Goal: Task Accomplishment & Management: Complete application form

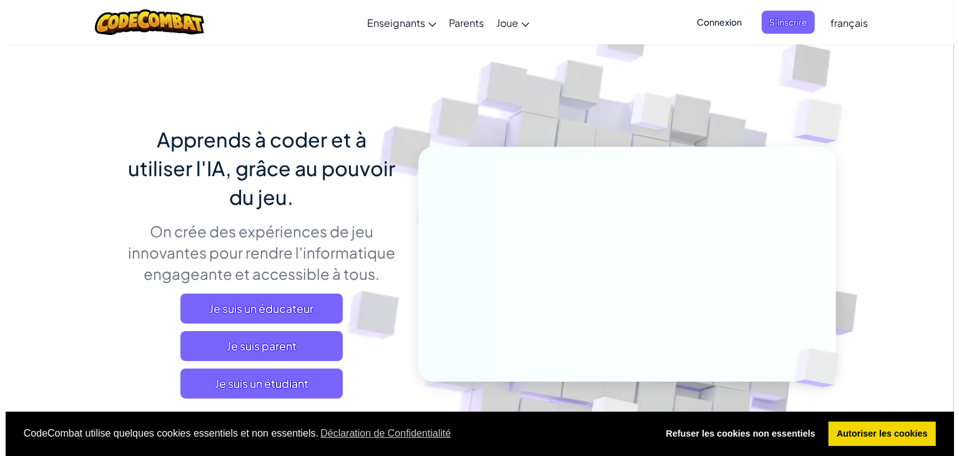
scroll to position [50, 0]
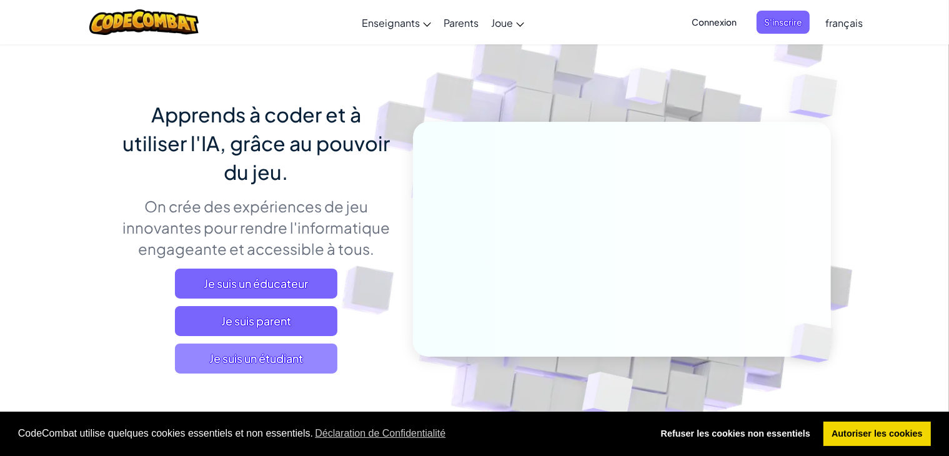
click at [318, 354] on span "Je suis un étudiant" at bounding box center [256, 358] width 162 height 30
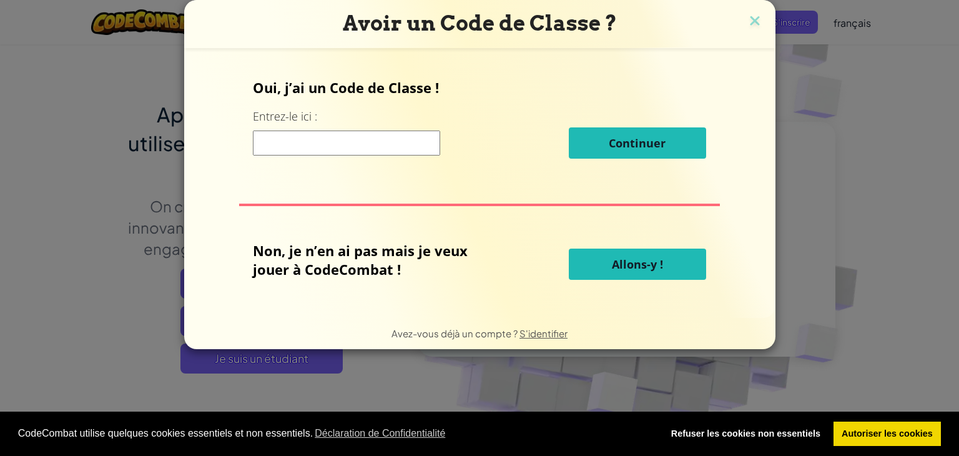
click at [410, 146] on input at bounding box center [346, 143] width 187 height 25
click at [502, 154] on div "Continuer" at bounding box center [479, 142] width 453 height 31
click at [379, 140] on input at bounding box center [346, 143] width 187 height 25
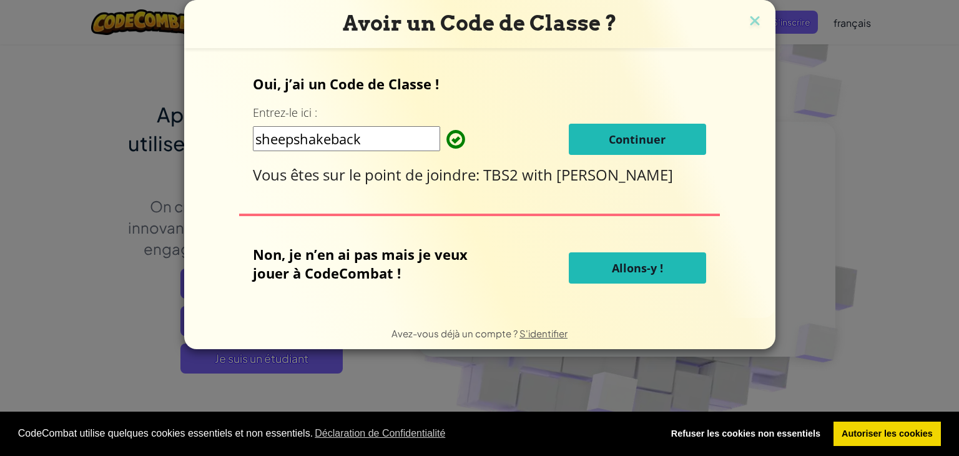
type input "sheepshakeback"
click at [684, 137] on button "Continuer" at bounding box center [637, 139] width 137 height 31
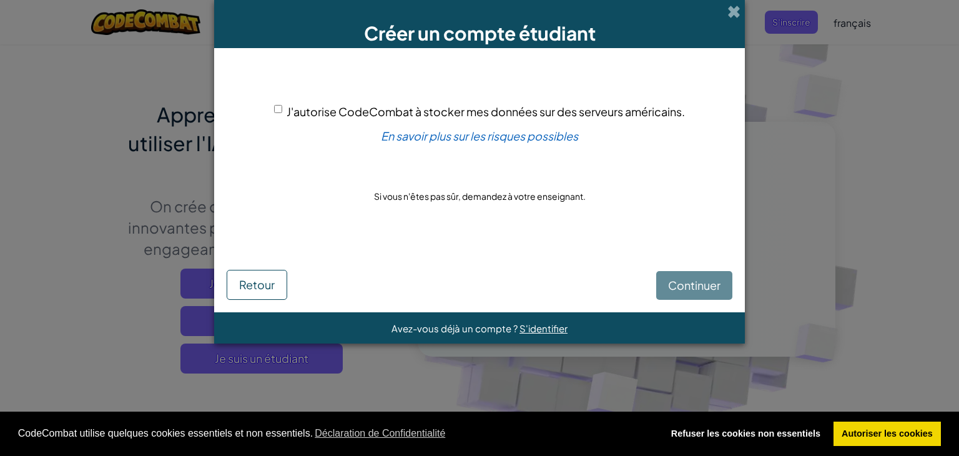
drag, startPoint x: 697, startPoint y: 300, endPoint x: 699, endPoint y: 287, distance: 13.4
click at [699, 287] on form "J'autorise CodeCombat à stocker mes données sur des serveurs américains. En sav…" at bounding box center [479, 180] width 531 height 264
click at [699, 287] on div "Continuer Retour" at bounding box center [480, 273] width 506 height 53
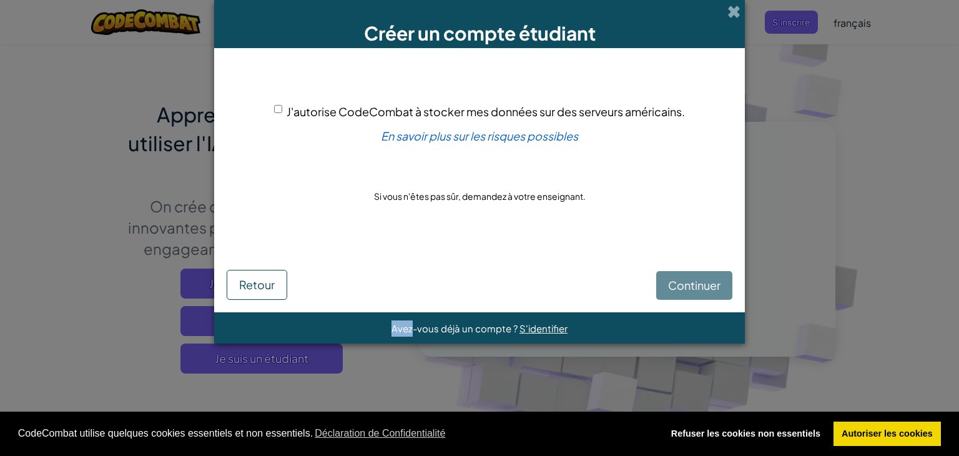
drag, startPoint x: 699, startPoint y: 287, endPoint x: 718, endPoint y: 297, distance: 20.4
click at [718, 297] on div "Continuer Retour" at bounding box center [480, 273] width 506 height 53
drag, startPoint x: 718, startPoint y: 297, endPoint x: 713, endPoint y: 263, distance: 34.1
click at [713, 263] on div "Continuer Retour" at bounding box center [480, 273] width 506 height 53
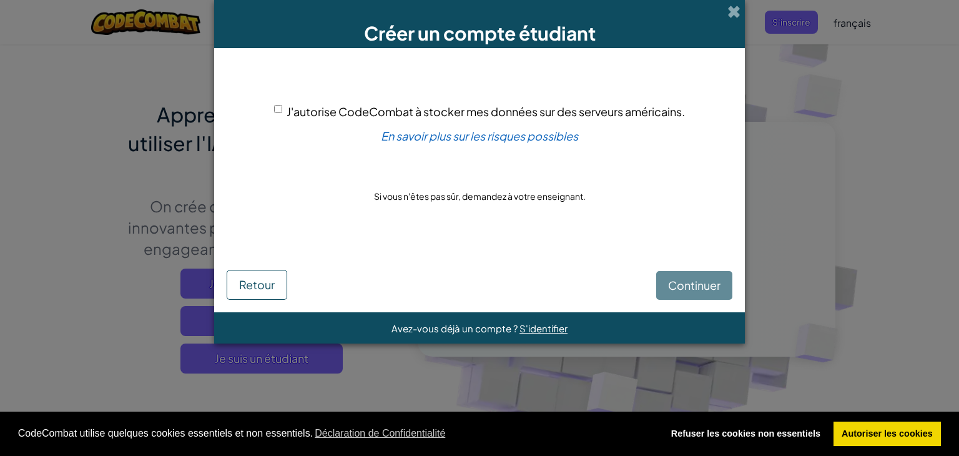
click at [708, 280] on div "Continuer Retour" at bounding box center [480, 273] width 506 height 53
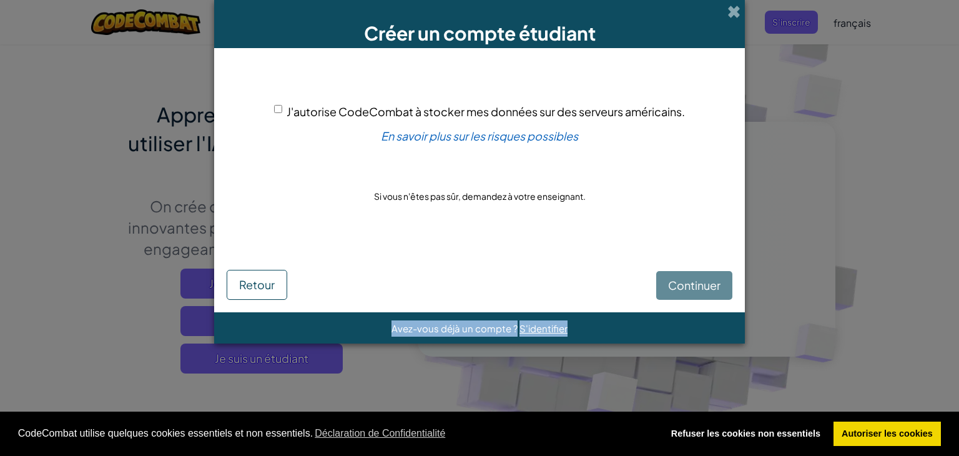
click at [708, 280] on div "Continuer Retour" at bounding box center [480, 273] width 506 height 53
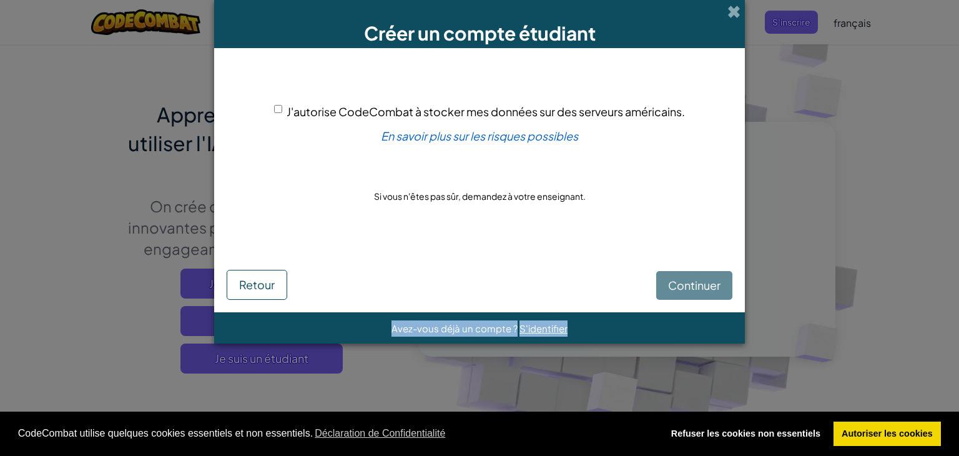
click at [708, 280] on div "Continuer Retour" at bounding box center [480, 273] width 506 height 53
click at [347, 209] on div "J'autorise CodeCombat à stocker mes données sur des serveurs américains. En sav…" at bounding box center [480, 154] width 506 height 186
click at [703, 273] on div "Continuer Retour" at bounding box center [480, 273] width 506 height 53
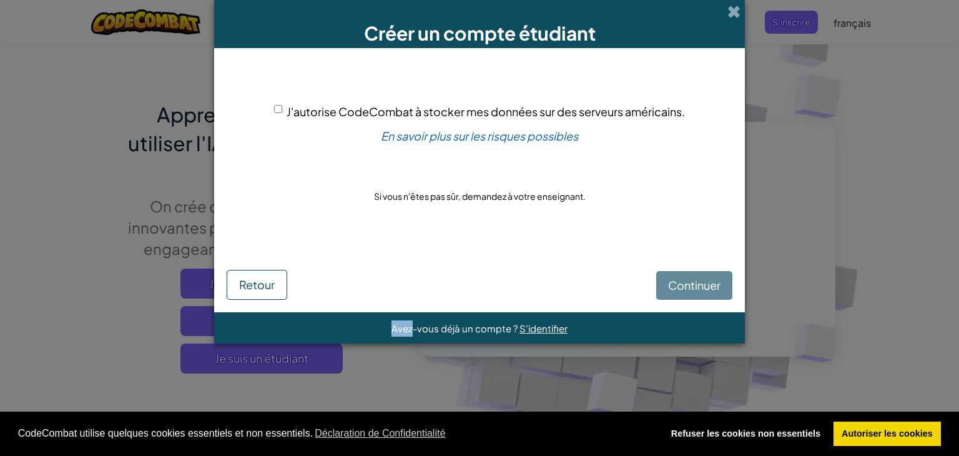
click at [704, 273] on div "Continuer Retour" at bounding box center [480, 273] width 506 height 53
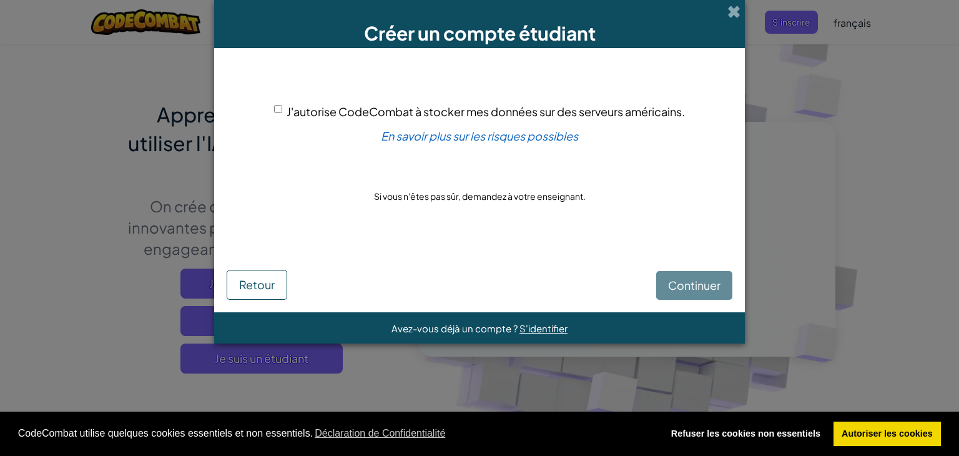
click at [730, 295] on div "Continuer Retour" at bounding box center [480, 273] width 506 height 53
click at [700, 280] on div "Continuer Retour" at bounding box center [480, 273] width 506 height 53
click at [699, 280] on div "Continuer Retour" at bounding box center [480, 273] width 506 height 53
click at [699, 282] on div "Continuer Retour" at bounding box center [480, 273] width 506 height 53
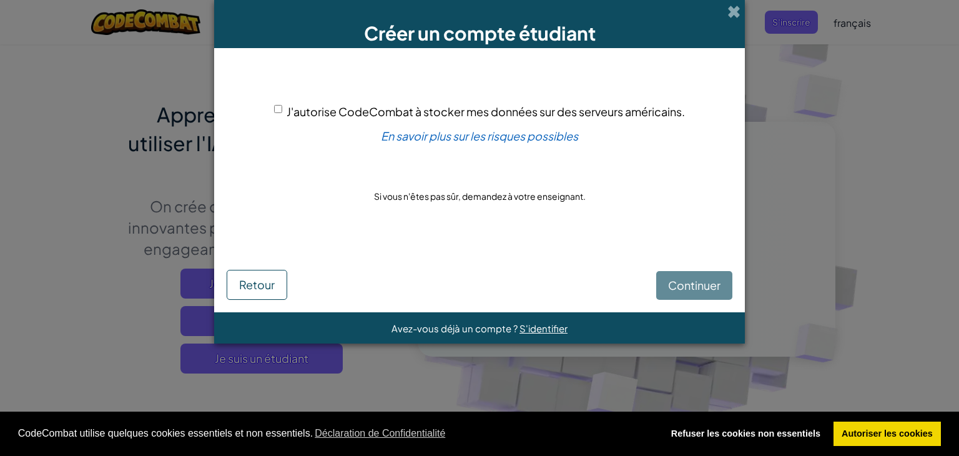
click at [699, 282] on div "Continuer Retour" at bounding box center [480, 273] width 506 height 53
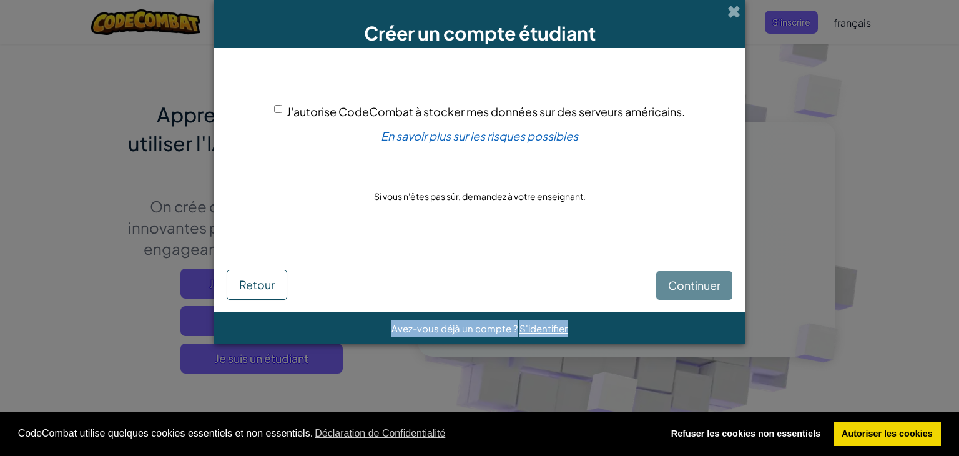
click at [699, 282] on div "Continuer Retour" at bounding box center [480, 273] width 506 height 53
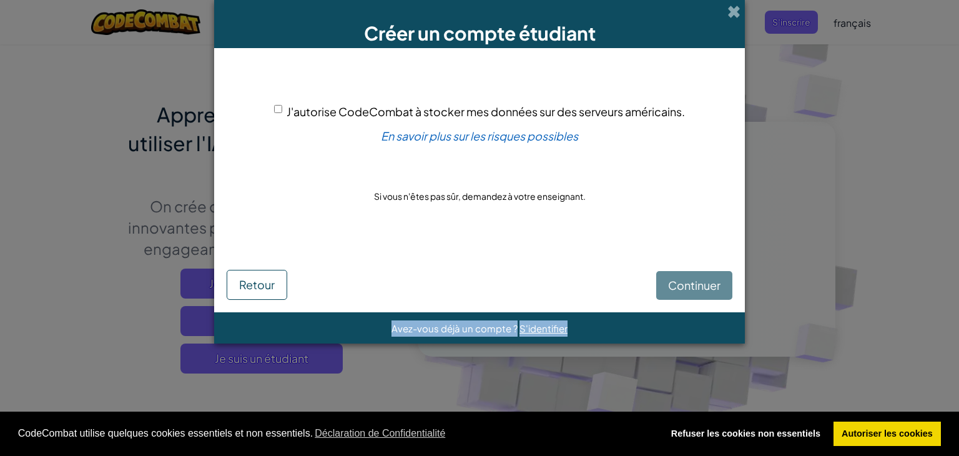
click at [699, 282] on div "Continuer Retour" at bounding box center [480, 273] width 506 height 53
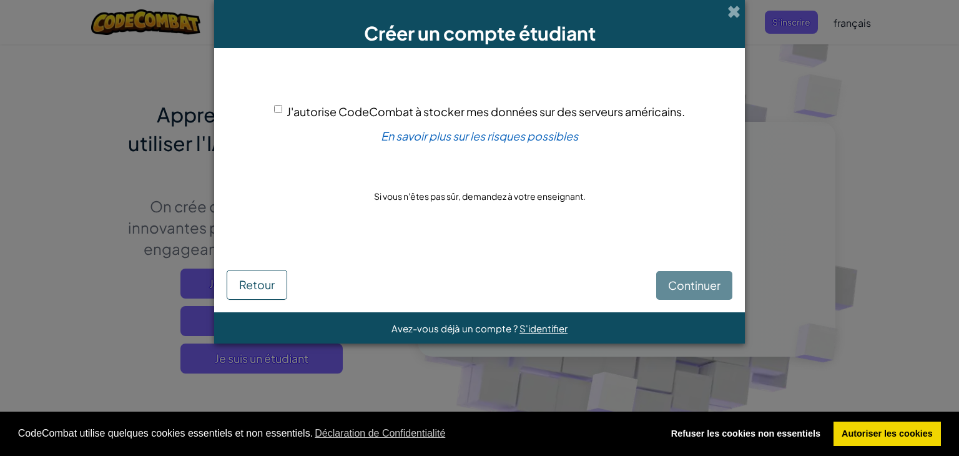
click at [699, 282] on div "Continuer Retour" at bounding box center [480, 273] width 506 height 53
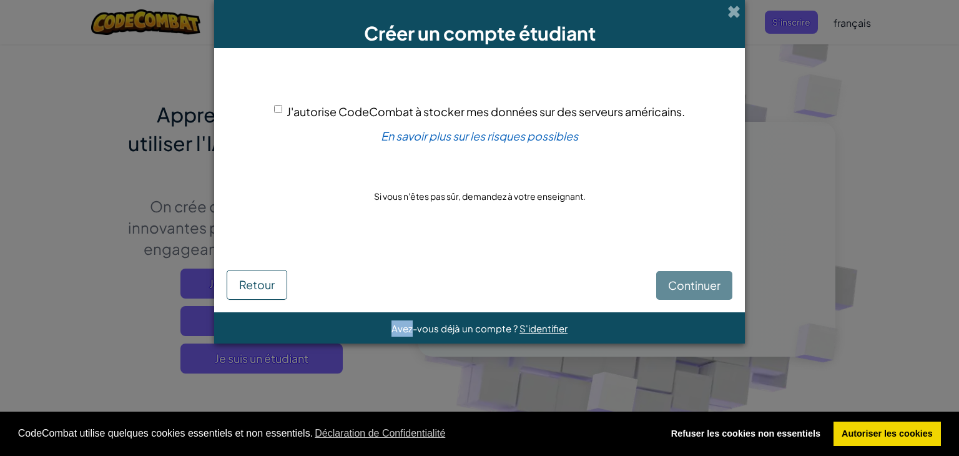
click at [699, 282] on div "Continuer Retour" at bounding box center [480, 273] width 506 height 53
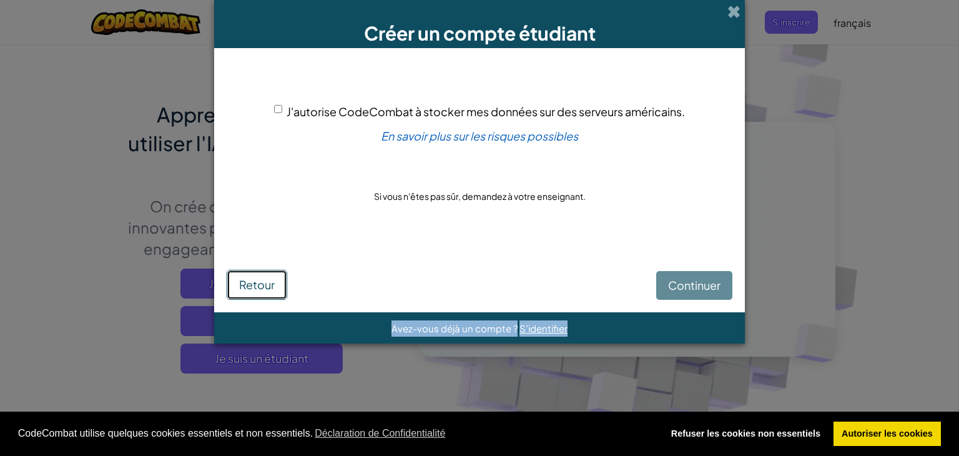
click at [240, 276] on button "Retour" at bounding box center [257, 285] width 61 height 30
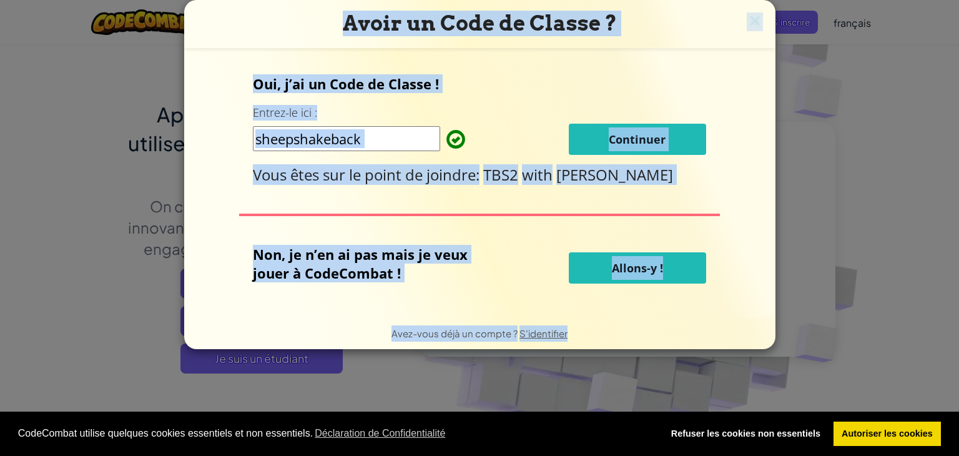
click at [753, 51] on form "Oui, j’ai un Code de Classe ! Entrez-le ici : sheepshakeback Continuer Vous ête…" at bounding box center [479, 183] width 591 height 270
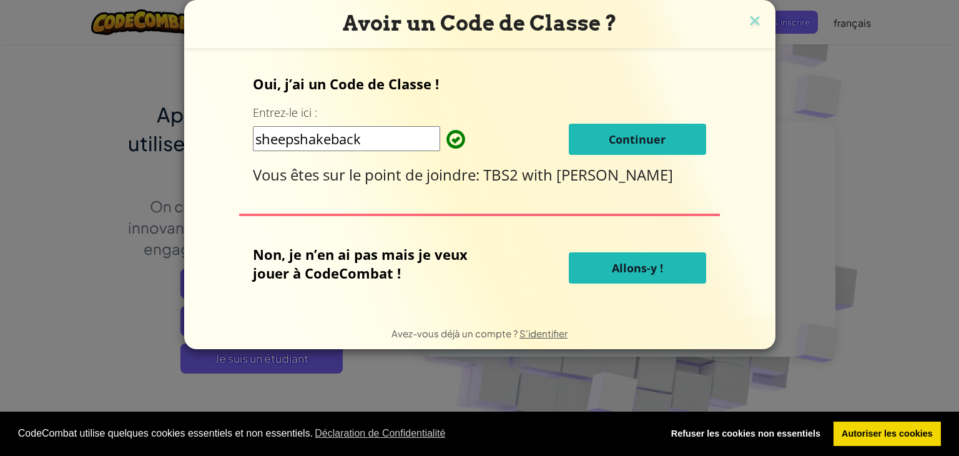
click at [643, 134] on span "Continuer" at bounding box center [637, 139] width 57 height 15
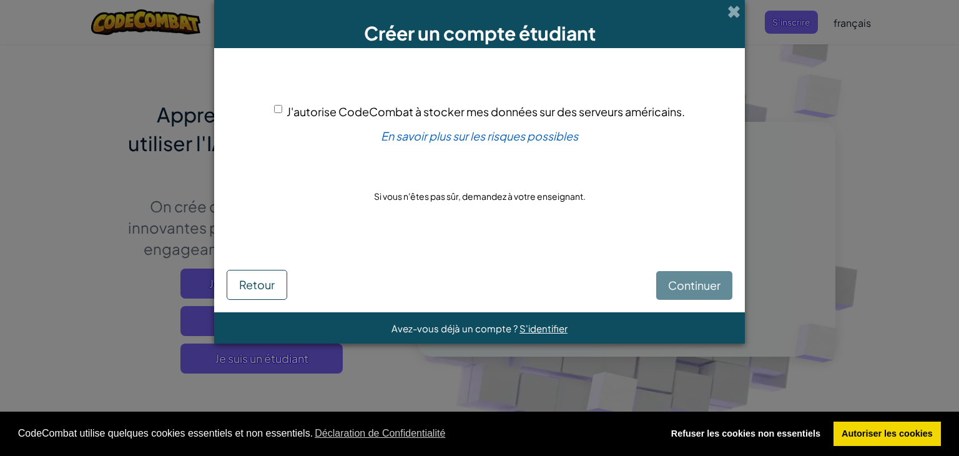
click at [693, 288] on div "Continuer Retour" at bounding box center [480, 273] width 506 height 53
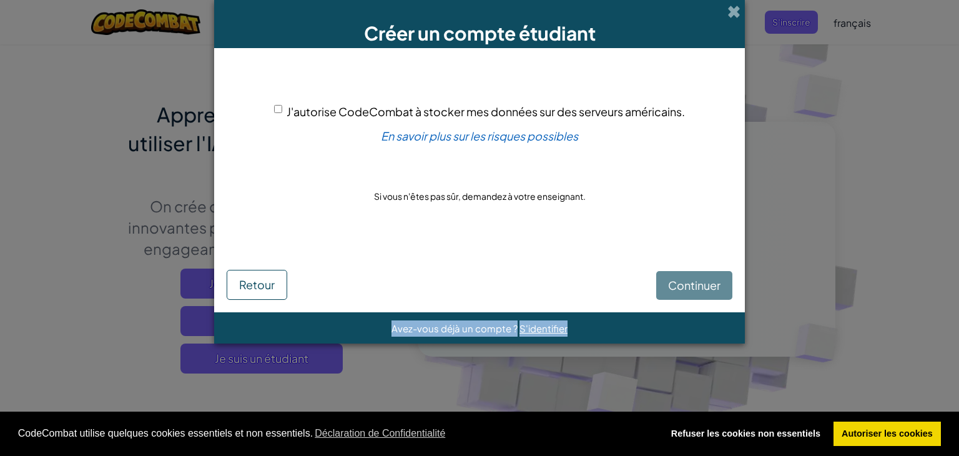
click at [693, 288] on div "Continuer Retour" at bounding box center [480, 273] width 506 height 53
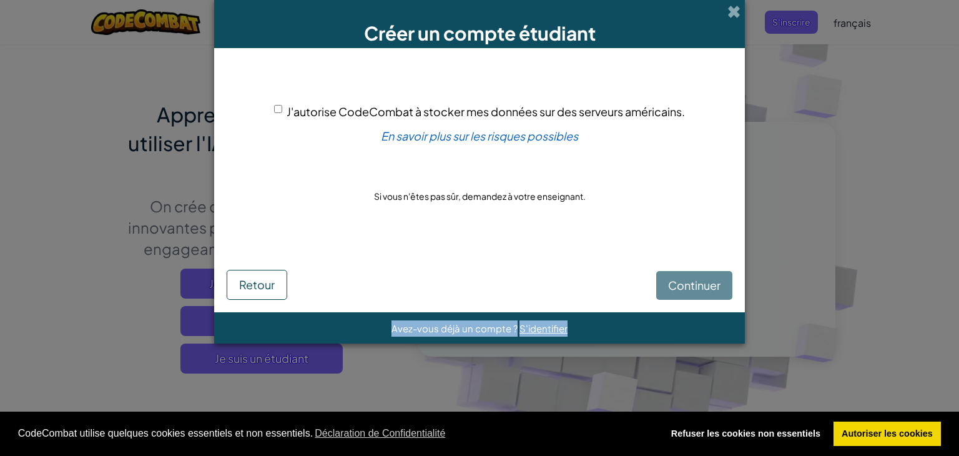
click at [693, 288] on div "Continuer Retour" at bounding box center [480, 273] width 506 height 53
drag, startPoint x: 693, startPoint y: 288, endPoint x: 626, endPoint y: 244, distance: 80.2
click at [626, 244] on div "J'autorise CodeCombat à stocker mes données sur des serveurs américains. En sav…" at bounding box center [480, 154] width 506 height 186
click at [674, 287] on div "Continuer Retour" at bounding box center [480, 273] width 506 height 53
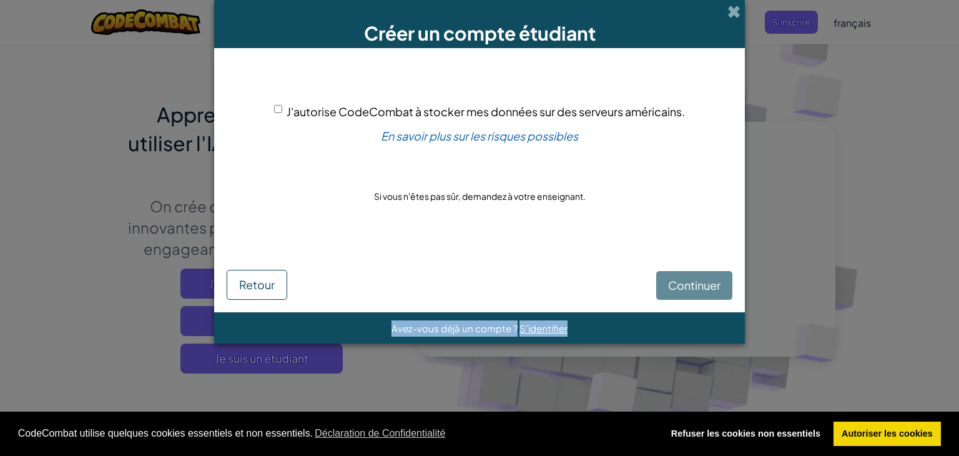
click at [674, 287] on div "Continuer Retour" at bounding box center [480, 273] width 506 height 53
click at [523, 310] on form "J'autorise CodeCombat à stocker mes données sur des serveurs américains. En sav…" at bounding box center [479, 180] width 531 height 264
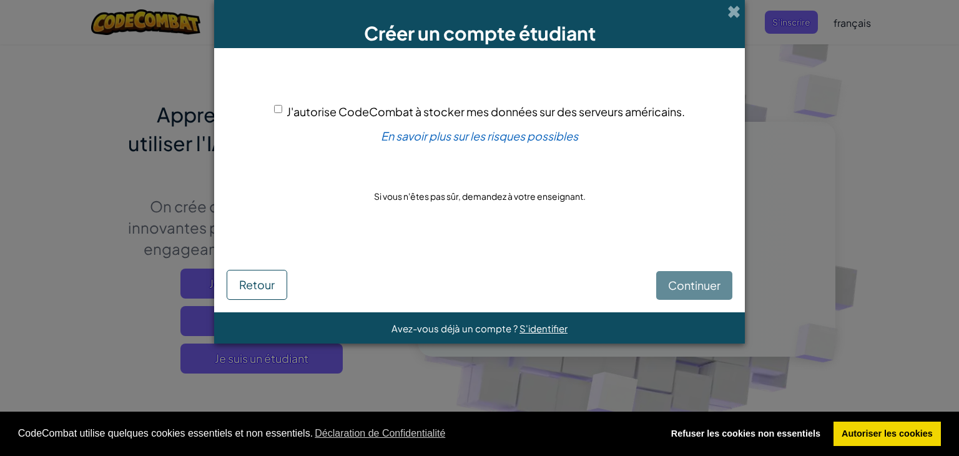
click at [523, 310] on form "J'autorise CodeCombat à stocker mes données sur des serveurs américains. En sav…" at bounding box center [479, 180] width 531 height 264
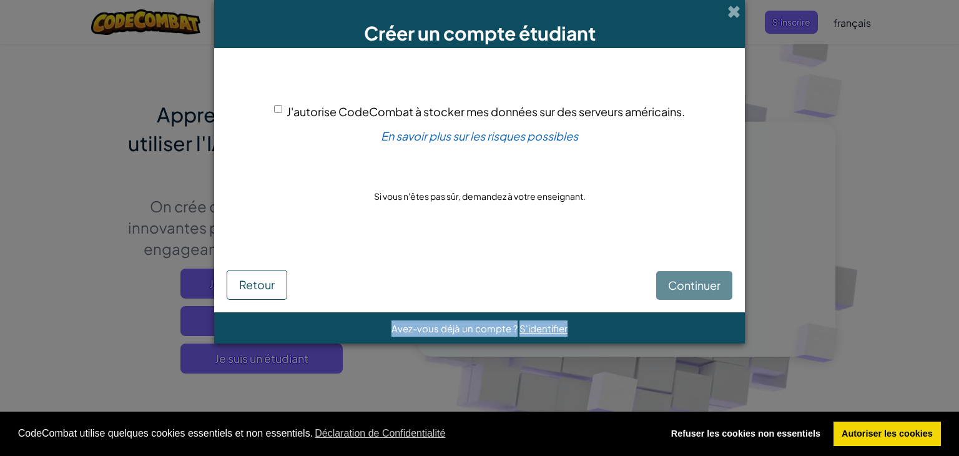
drag, startPoint x: 523, startPoint y: 310, endPoint x: 704, endPoint y: 248, distance: 191.4
click at [704, 248] on form "J'autorise CodeCombat à stocker mes données sur des serveurs américains. En sav…" at bounding box center [479, 180] width 531 height 264
click at [704, 248] on div "Continuer Retour" at bounding box center [480, 273] width 506 height 53
click at [724, 249] on div "Continuer Retour" at bounding box center [480, 273] width 506 height 53
click at [701, 275] on div "Continuer Retour" at bounding box center [480, 273] width 506 height 53
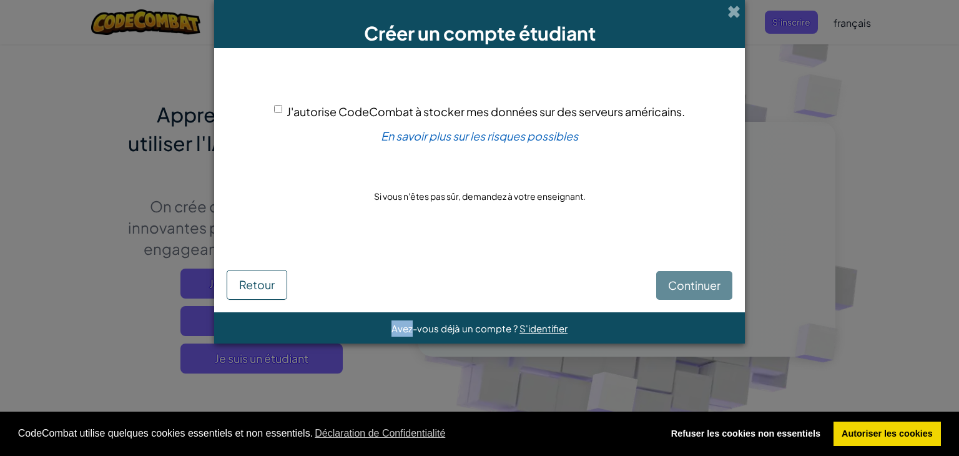
click at [701, 275] on div "Continuer Retour" at bounding box center [480, 273] width 506 height 53
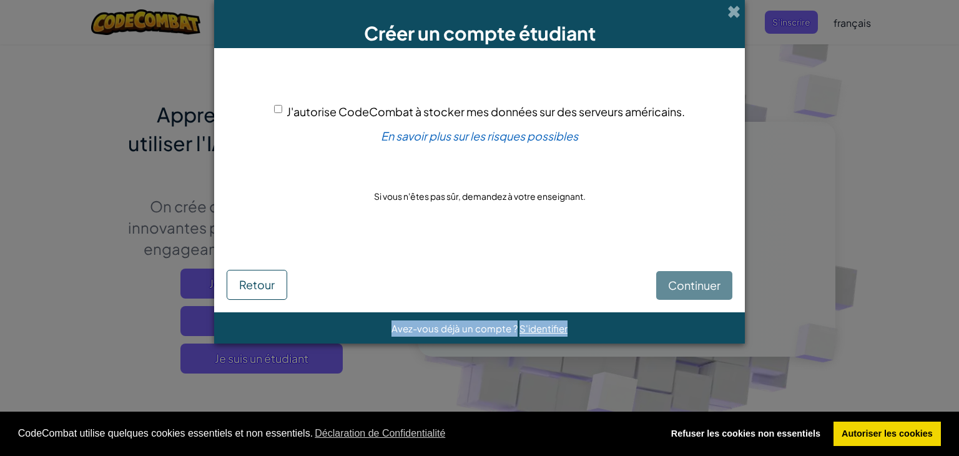
click at [701, 275] on div "Continuer Retour" at bounding box center [480, 273] width 506 height 53
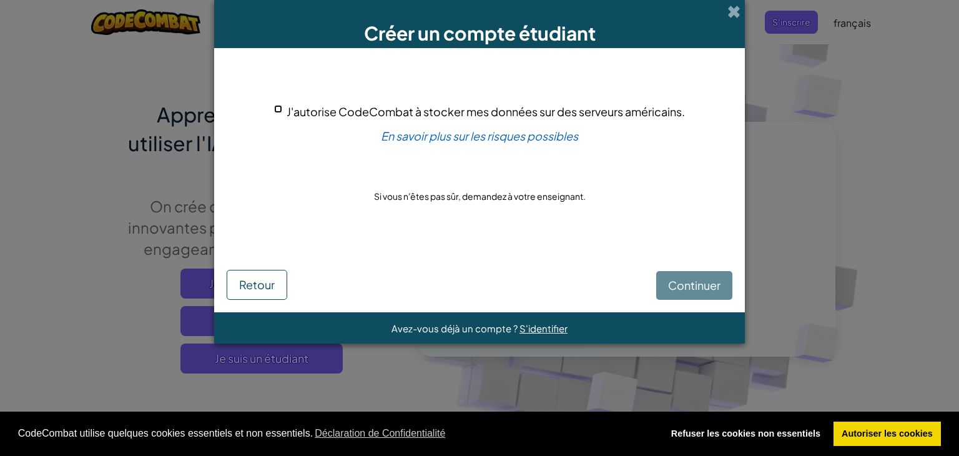
click at [279, 111] on input "J'autorise CodeCombat à stocker mes données sur des serveurs américains." at bounding box center [278, 109] width 8 height 8
checkbox input "true"
click at [714, 287] on span "Continuer" at bounding box center [694, 285] width 52 height 14
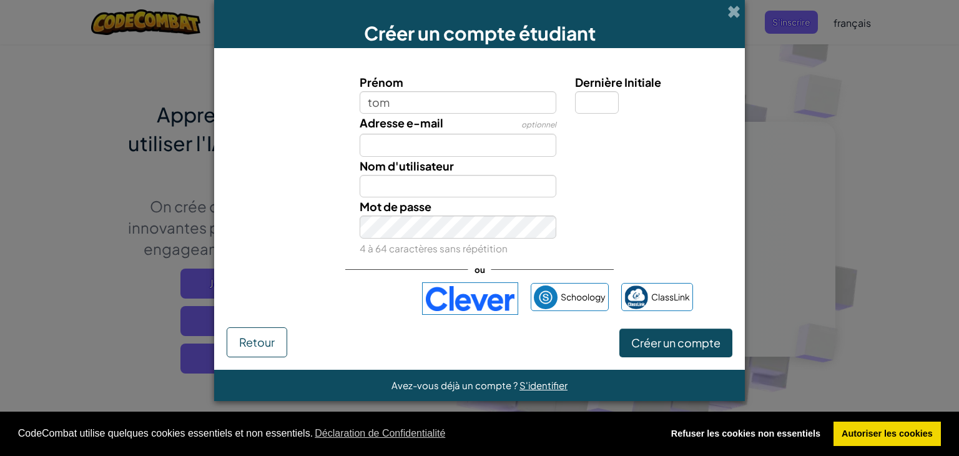
type input "tom"
click at [452, 247] on small "4 à 64 caractères sans répétition" at bounding box center [434, 248] width 148 height 12
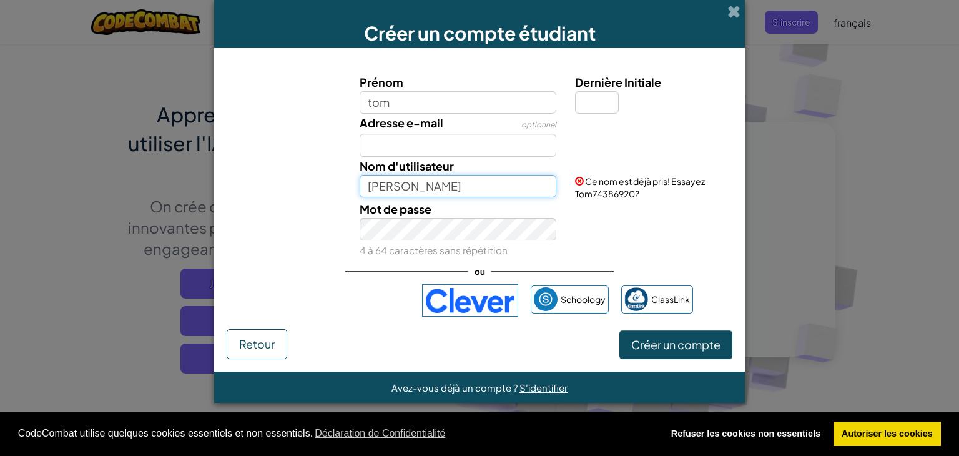
click at [400, 182] on input "Tom" at bounding box center [458, 186] width 197 height 23
type input "T"
click at [619, 330] on button "Créer un compte" at bounding box center [675, 344] width 113 height 29
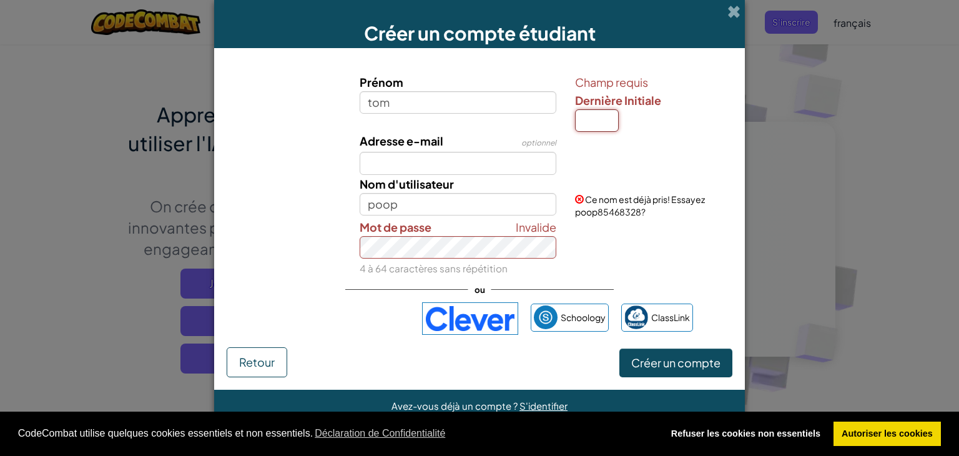
drag, startPoint x: 602, startPoint y: 111, endPoint x: 586, endPoint y: 151, distance: 43.5
click at [586, 151] on div "Prénom tom Champ requis Dernière Initiale Adresse e-mail optionnel Nom d'utilis…" at bounding box center [480, 175] width 500 height 204
click at [719, 360] on span "Créer un compte" at bounding box center [675, 362] width 89 height 14
drag, startPoint x: 553, startPoint y: 211, endPoint x: 720, endPoint y: 290, distance: 185.2
click at [720, 290] on div "Prénom tom Champ requis Dernière Initiale Adresse e-mail optionnel Nom d'utilis…" at bounding box center [480, 204] width 506 height 287
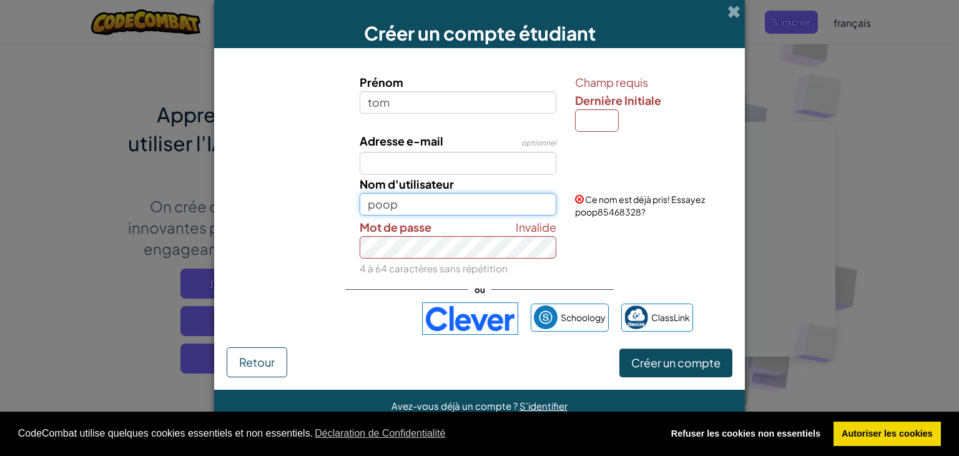
click at [523, 202] on input "poop" at bounding box center [458, 204] width 197 height 23
type input "p"
type input "tom"
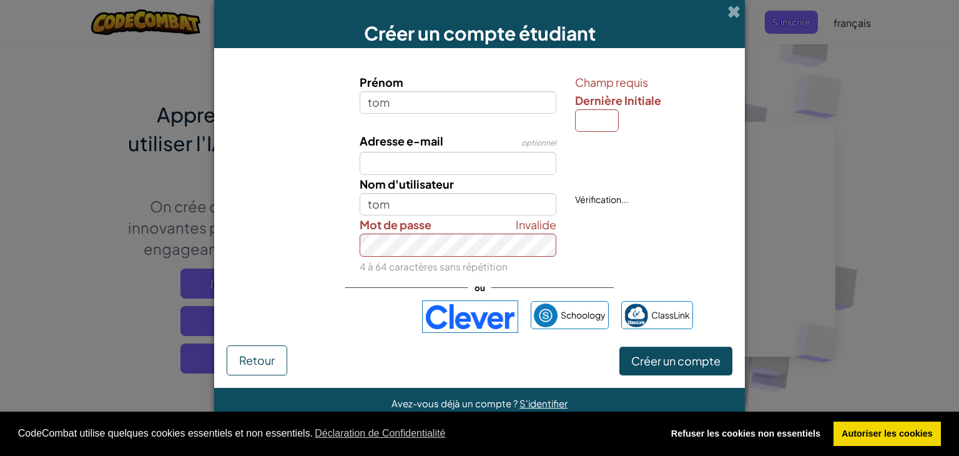
click at [512, 233] on div "Invalide Mot de passe 4 à 64 caractères sans répétition" at bounding box center [458, 244] width 216 height 59
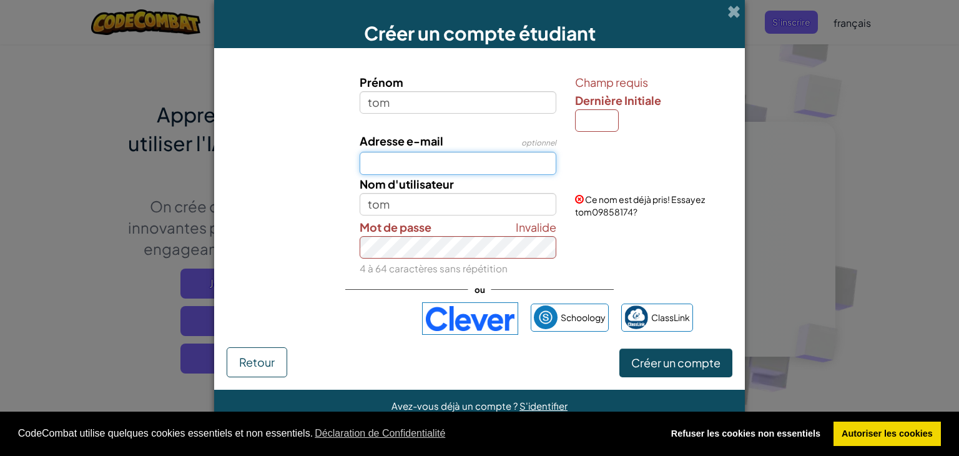
click at [518, 152] on input "Adresse e-mail" at bounding box center [458, 163] width 197 height 23
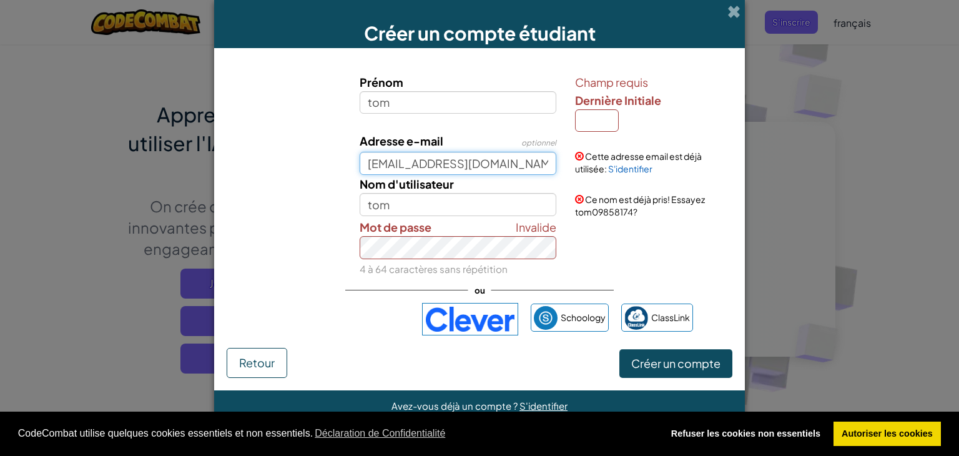
click at [540, 170] on input "aniaziebinska@gmail.com" at bounding box center [458, 163] width 197 height 23
type input "a"
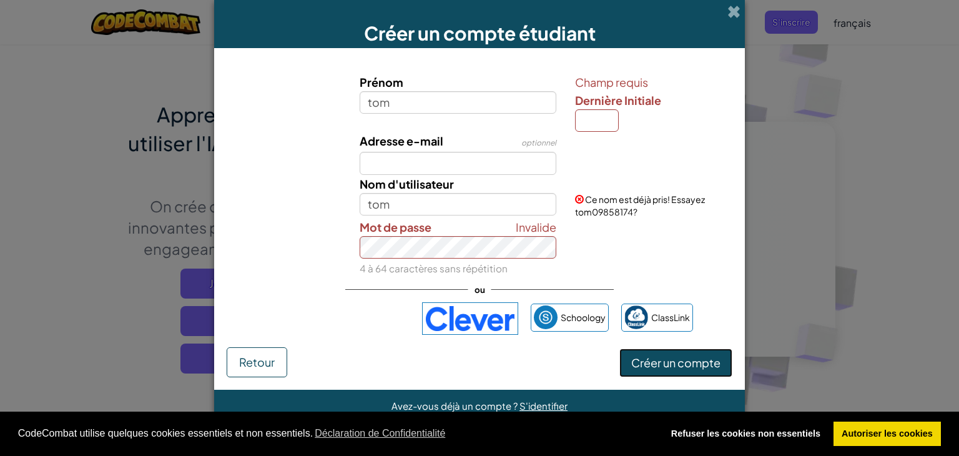
click at [679, 365] on span "Créer un compte" at bounding box center [675, 362] width 89 height 14
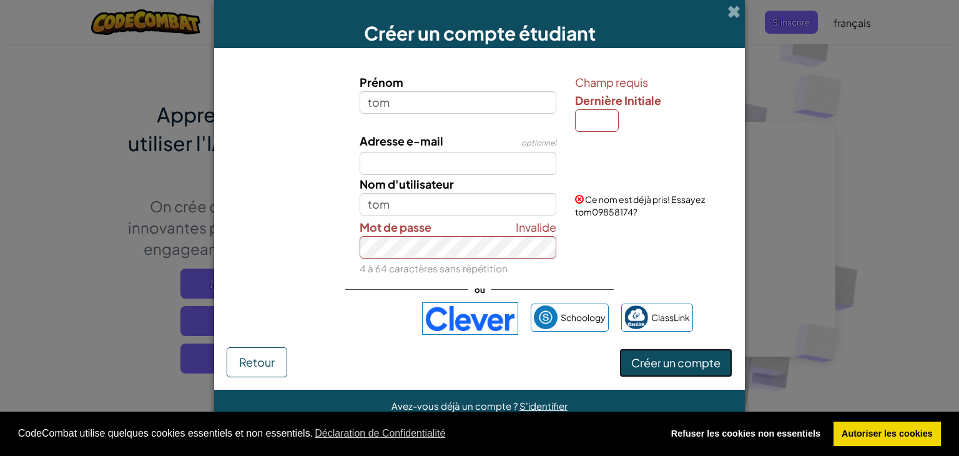
click at [679, 365] on span "Créer un compte" at bounding box center [675, 362] width 89 height 14
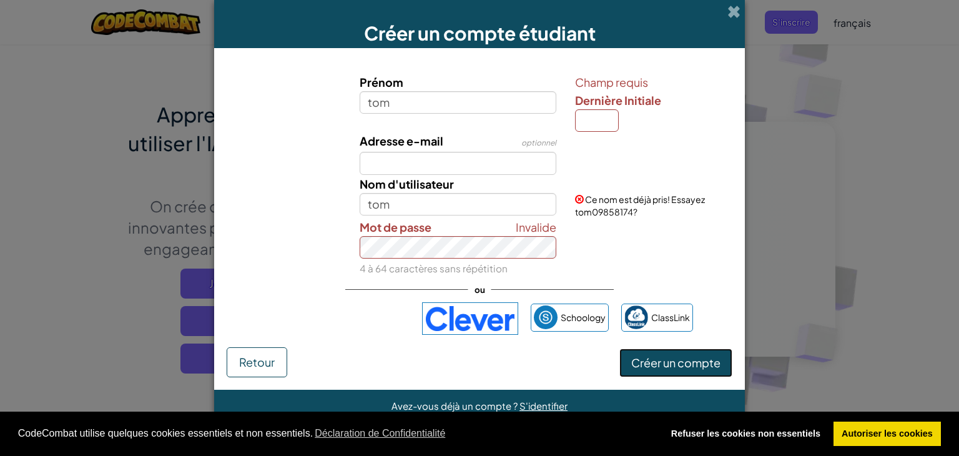
click at [679, 365] on span "Créer un compte" at bounding box center [675, 362] width 89 height 14
drag, startPoint x: 679, startPoint y: 365, endPoint x: 641, endPoint y: 168, distance: 201.0
click at [641, 168] on form "Prénom tom Champ requis Dernière Initiale Adresse e-mail optionnel Nom d'utilis…" at bounding box center [479, 219] width 531 height 342
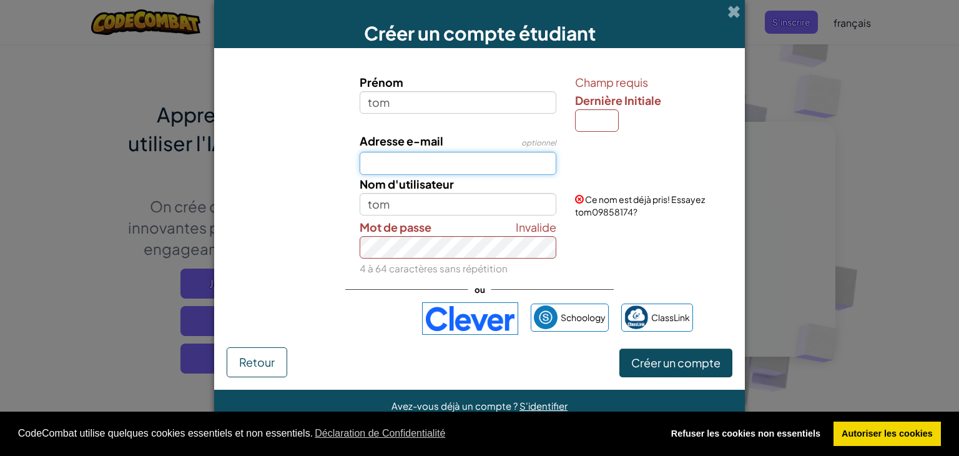
click at [519, 152] on input "Adresse e-mail" at bounding box center [458, 163] width 197 height 23
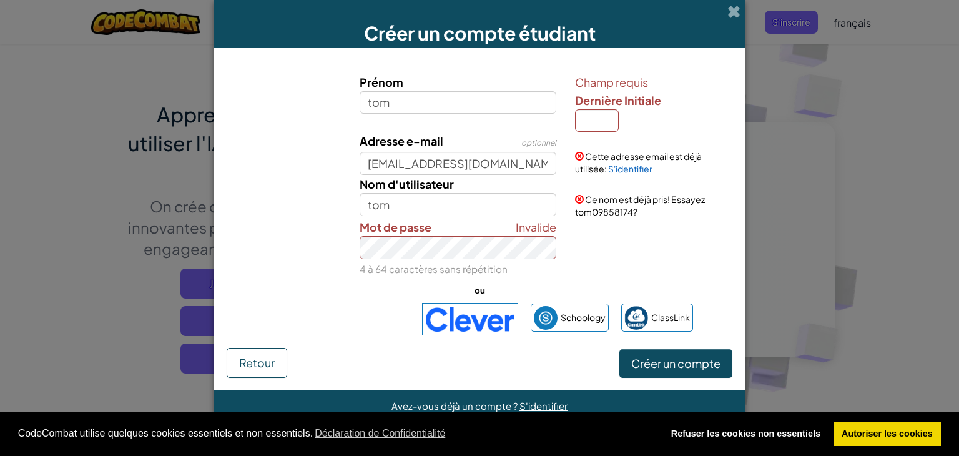
click at [667, 348] on div "Créer un compte Retour" at bounding box center [480, 363] width 506 height 30
click at [668, 361] on span "Créer un compte" at bounding box center [675, 363] width 89 height 14
click at [547, 164] on input "aniaziebinska@gmail.com" at bounding box center [458, 163] width 197 height 23
type input "a"
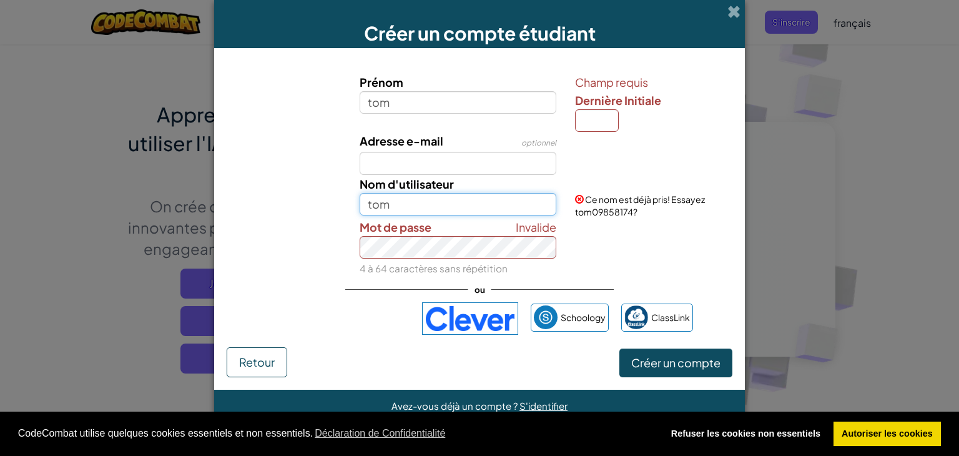
click at [432, 206] on input "tom" at bounding box center [458, 204] width 197 height 23
click at [601, 113] on input "Dernière Initiale" at bounding box center [597, 120] width 44 height 23
type input "t"
click at [450, 198] on input "TomT" at bounding box center [458, 204] width 197 height 23
click at [445, 212] on input "TomT" at bounding box center [458, 204] width 197 height 23
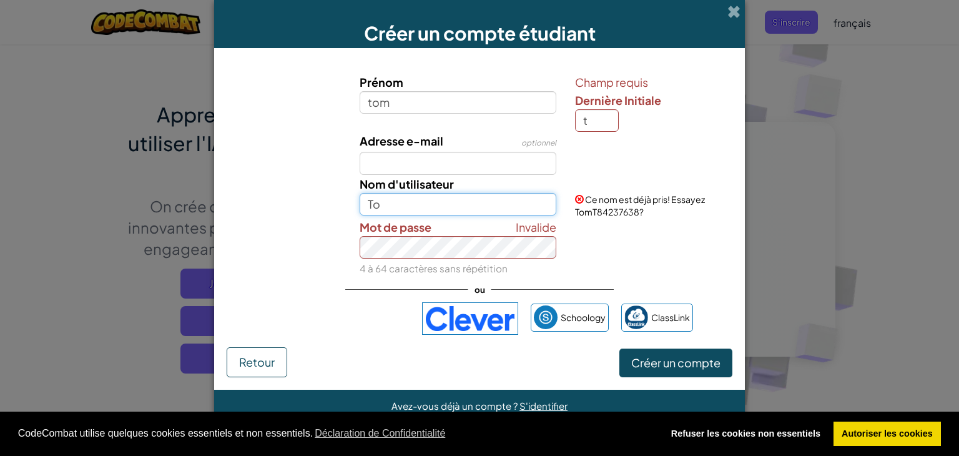
type input "T"
type input "dannop"
click at [619, 348] on button "Créer un compte" at bounding box center [675, 362] width 113 height 29
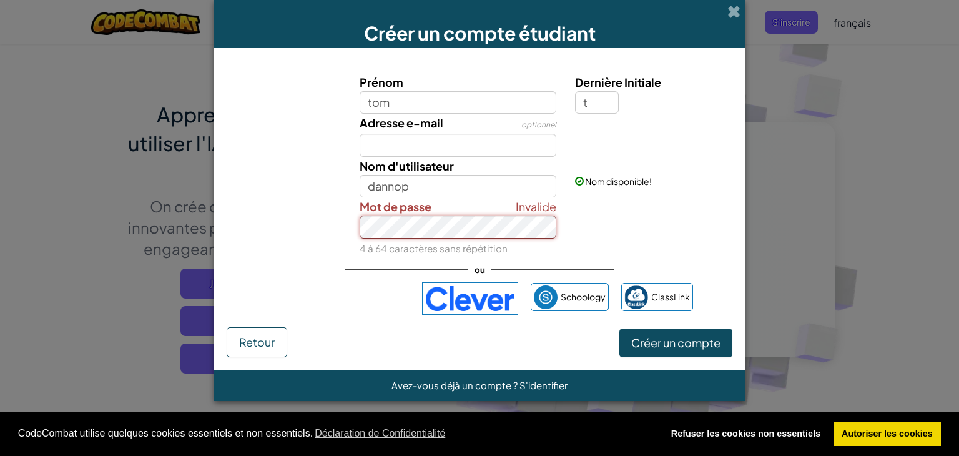
click at [619, 328] on button "Créer un compte" at bounding box center [675, 342] width 113 height 29
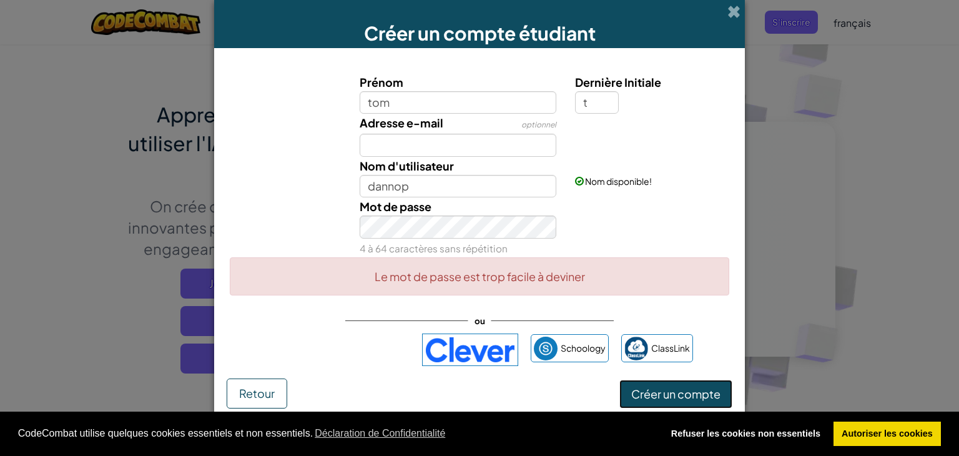
click at [668, 395] on button "Créer un compte" at bounding box center [675, 394] width 113 height 29
click at [493, 193] on input "dannop" at bounding box center [458, 186] width 197 height 23
click at [643, 382] on button "Créer un compte" at bounding box center [675, 394] width 113 height 29
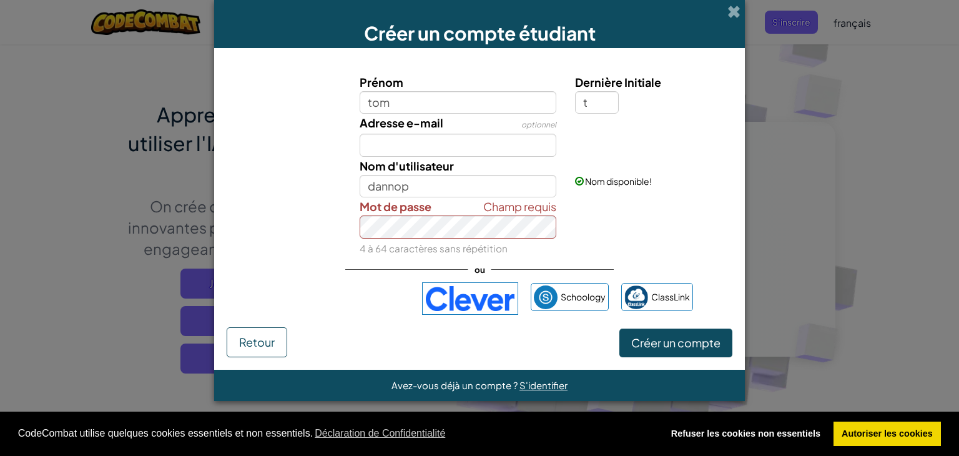
click at [643, 382] on div "Avez-vous déjà un compte ? S'identifier" at bounding box center [479, 385] width 531 height 31
click at [628, 232] on div "Champ requis Mot de passe 4 à 64 caractères sans répétition" at bounding box center [479, 226] width 518 height 59
click at [646, 338] on button "Créer un compte" at bounding box center [675, 342] width 113 height 29
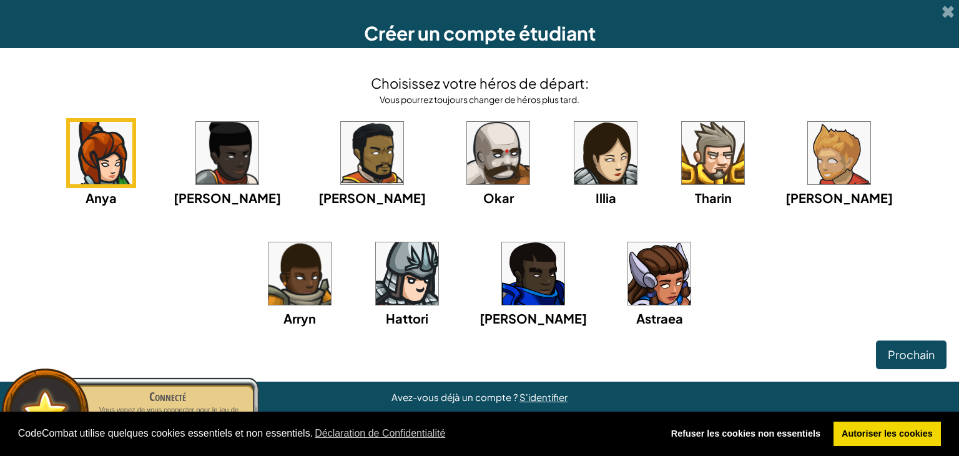
click at [682, 178] on img at bounding box center [713, 153] width 62 height 62
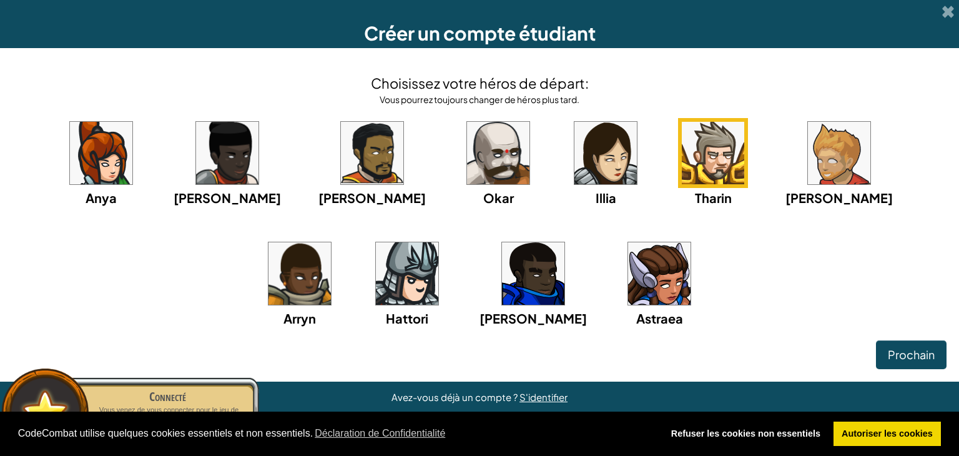
click at [682, 178] on img at bounding box center [713, 153] width 62 height 62
click at [682, 177] on img at bounding box center [713, 153] width 62 height 62
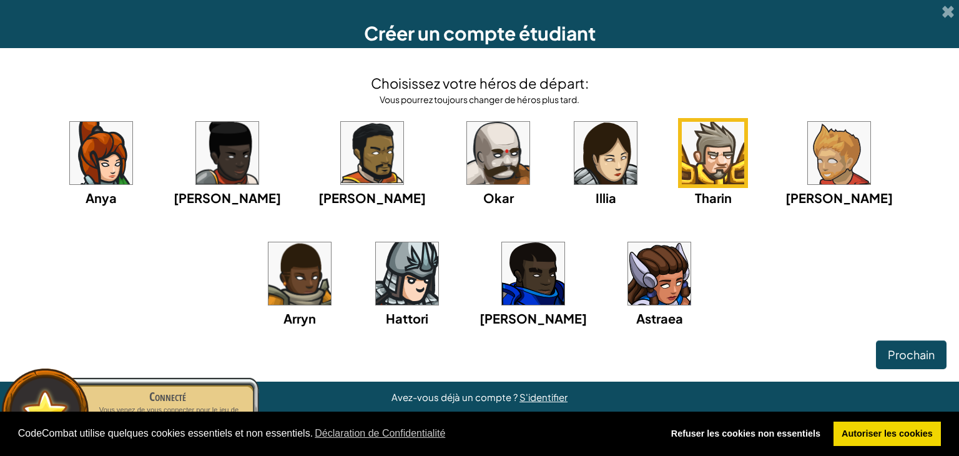
click at [682, 178] on img at bounding box center [713, 153] width 62 height 62
click at [682, 161] on img at bounding box center [713, 153] width 62 height 62
drag, startPoint x: 659, startPoint y: 148, endPoint x: 654, endPoint y: 177, distance: 29.8
click at [682, 177] on img at bounding box center [713, 153] width 62 height 62
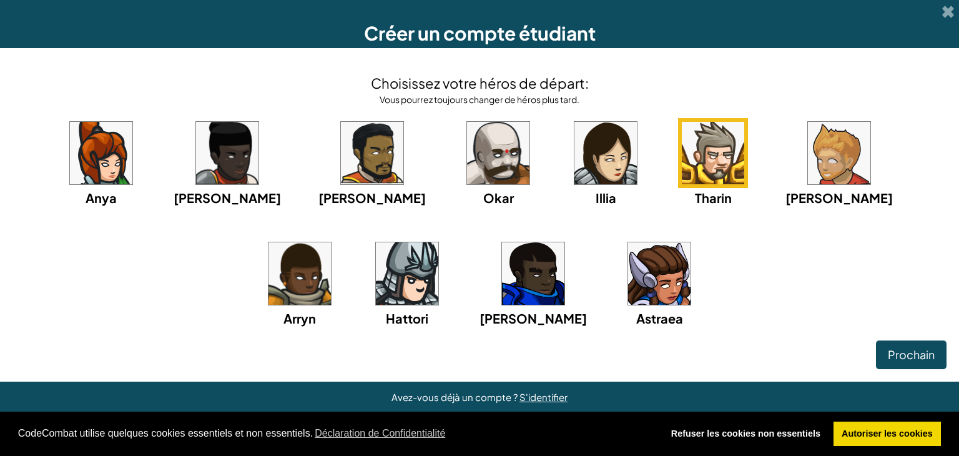
click at [682, 153] on img at bounding box center [713, 153] width 62 height 62
drag, startPoint x: 637, startPoint y: 153, endPoint x: 638, endPoint y: 209, distance: 55.6
click at [682, 182] on img at bounding box center [713, 153] width 62 height 62
click at [918, 357] on span "Prochain" at bounding box center [911, 354] width 47 height 14
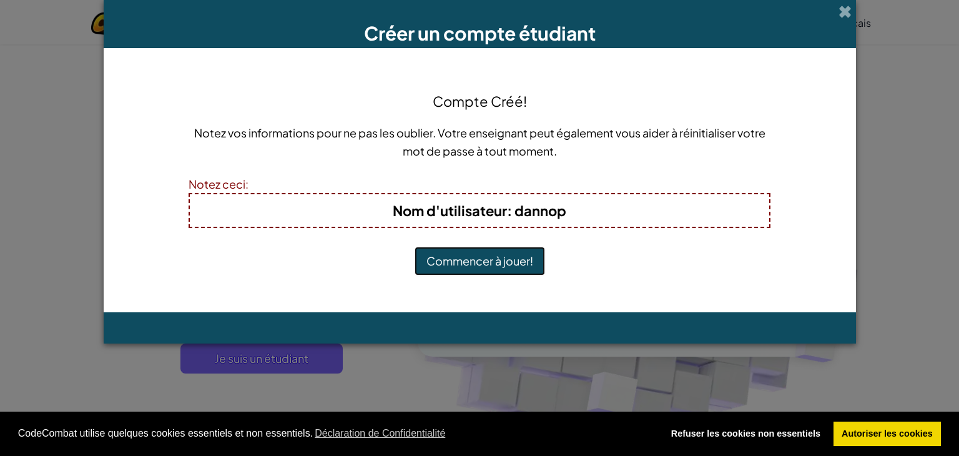
click at [512, 257] on button "Commencer à jouer!" at bounding box center [480, 261] width 131 height 29
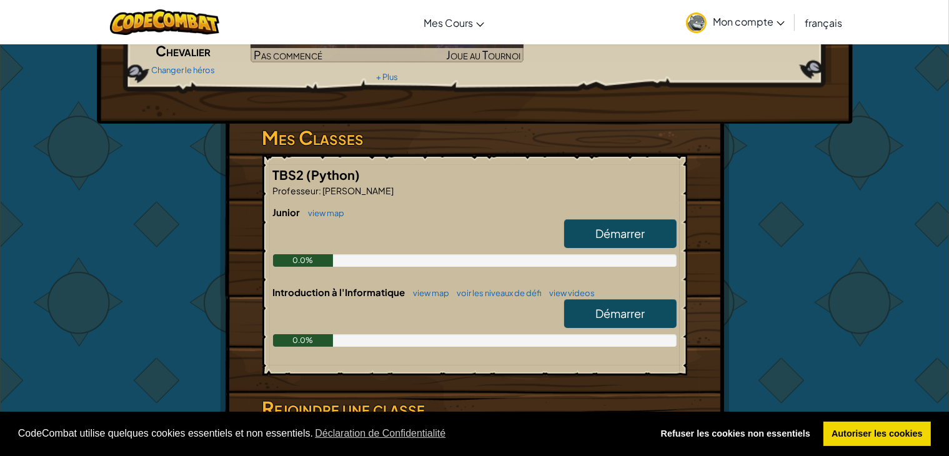
scroll to position [134, 0]
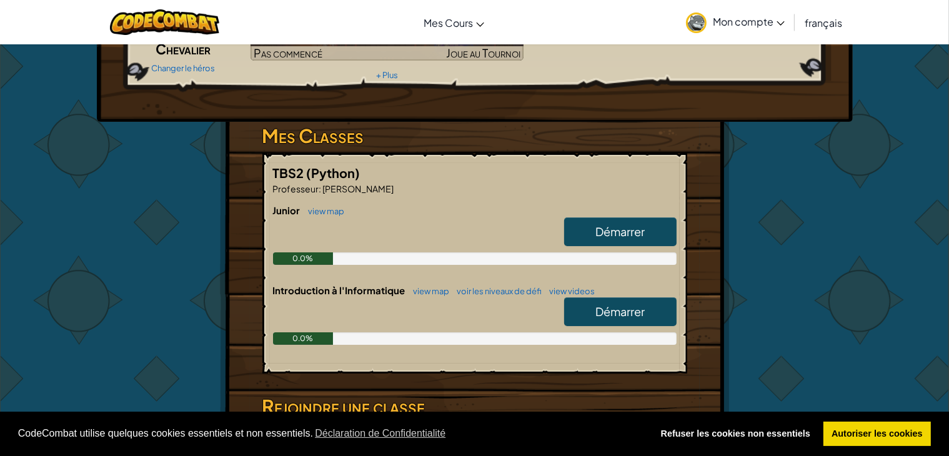
click at [541, 280] on div "Junior view map Démarrer 0.0%" at bounding box center [474, 244] width 403 height 80
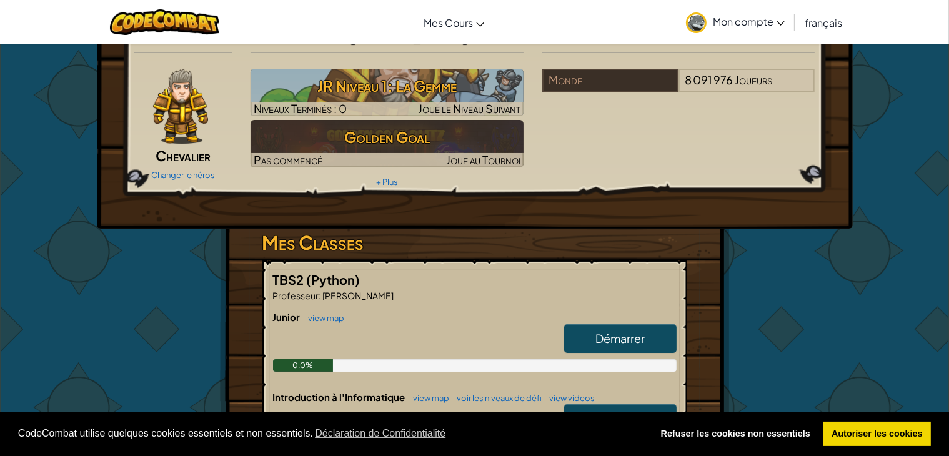
scroll to position [0, 0]
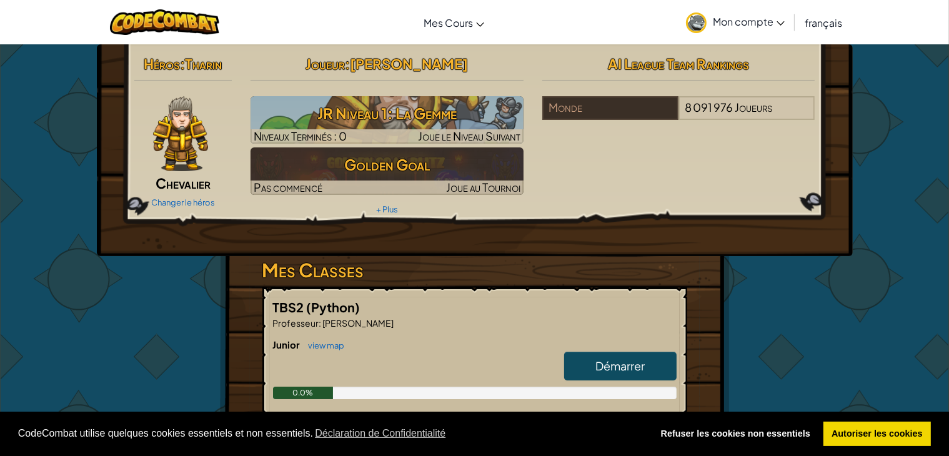
click at [541, 280] on h3 "Mes Classes" at bounding box center [474, 270] width 425 height 28
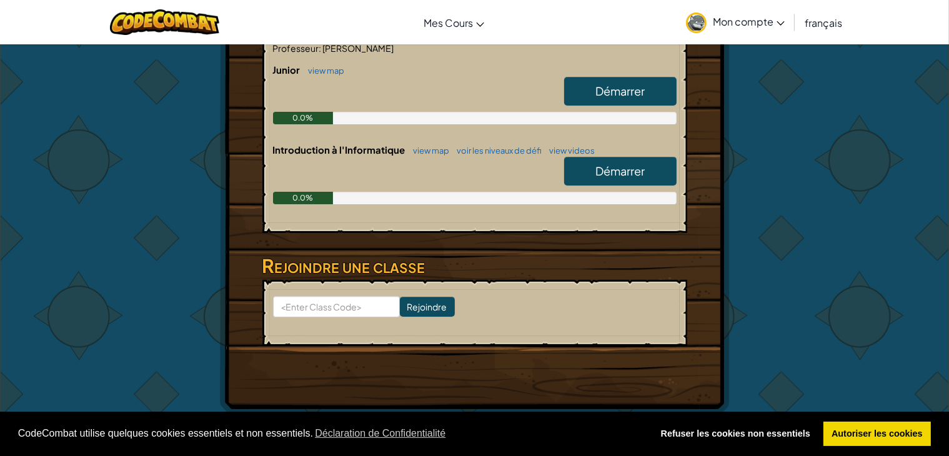
scroll to position [250, 0]
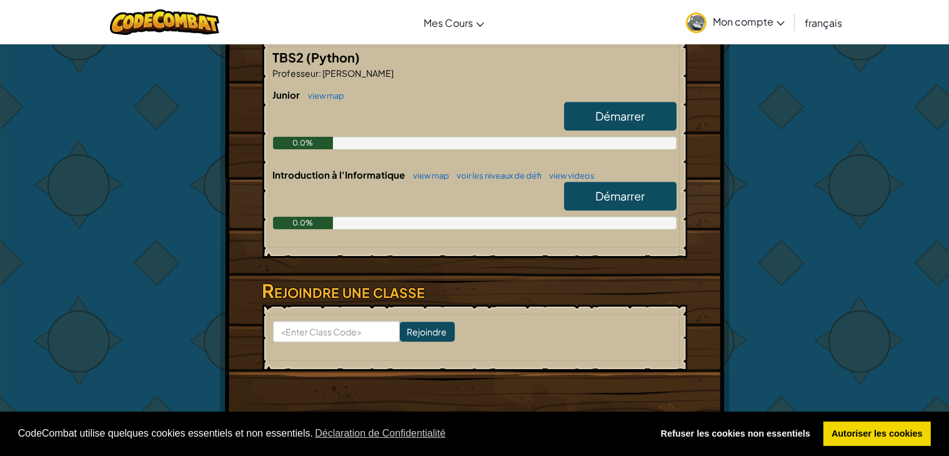
click at [624, 102] on link "Démarrer" at bounding box center [620, 116] width 112 height 29
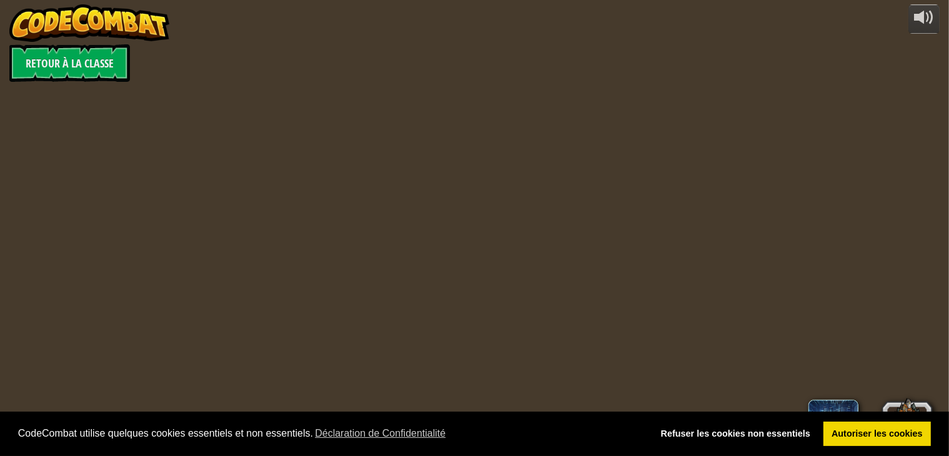
select select "fr"
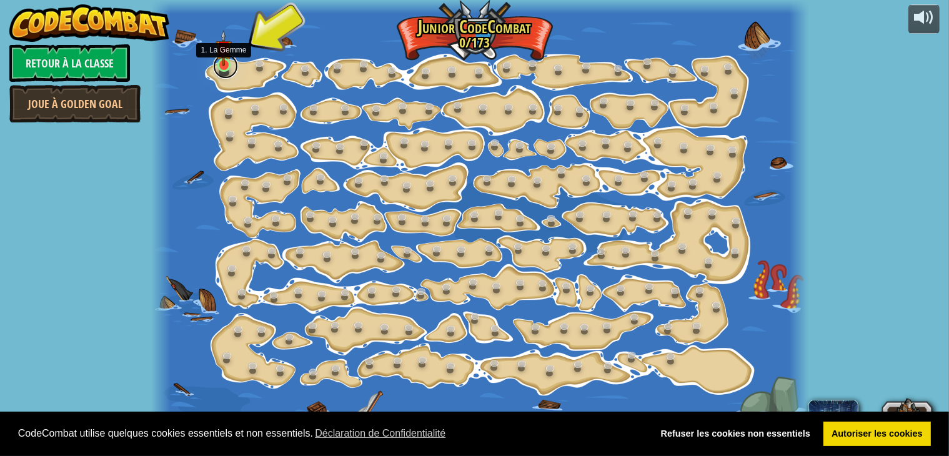
click at [233, 62] on link at bounding box center [225, 66] width 25 height 25
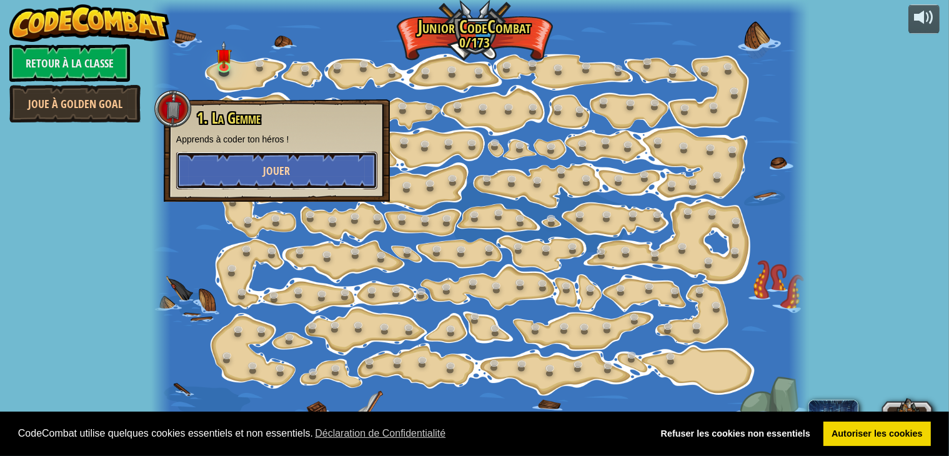
click at [311, 182] on button "Jouer" at bounding box center [276, 170] width 201 height 37
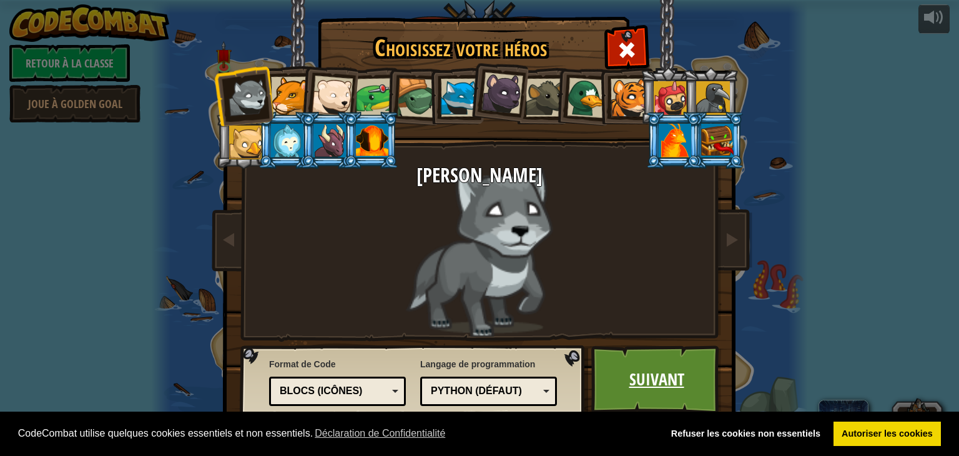
click at [675, 373] on link "Suivant" at bounding box center [656, 379] width 131 height 69
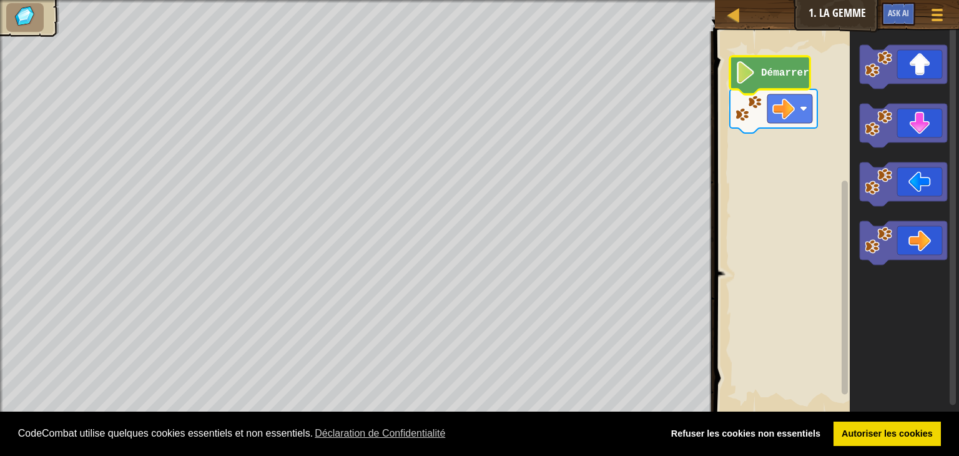
click at [754, 75] on image "Espace de travail de Blocky" at bounding box center [745, 72] width 21 height 22
click at [744, 72] on image "Espace de travail de Blocky" at bounding box center [745, 72] width 21 height 22
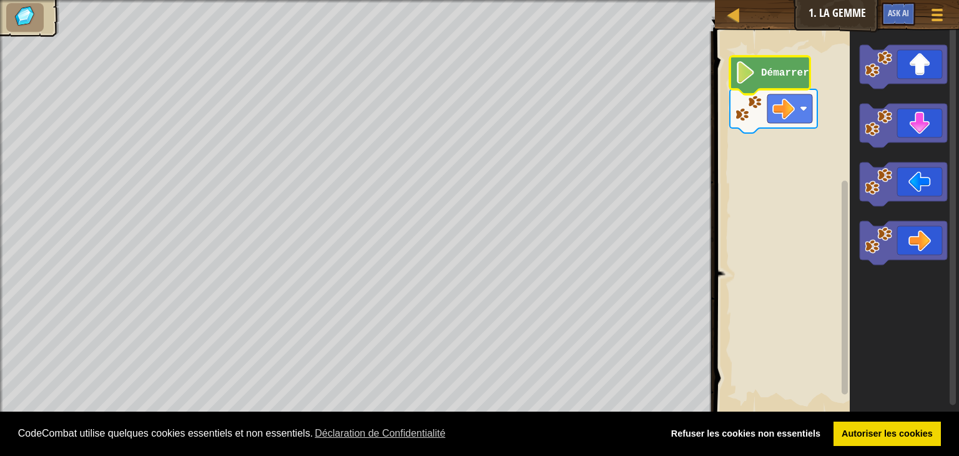
click at [744, 72] on image "Espace de travail de Blocky" at bounding box center [745, 72] width 21 height 22
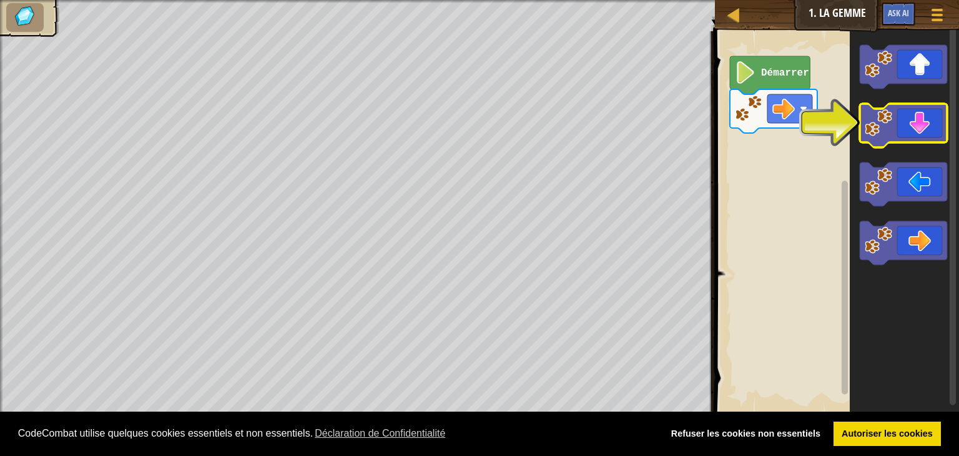
click at [925, 123] on icon "Espace de travail de Blocky" at bounding box center [903, 126] width 87 height 44
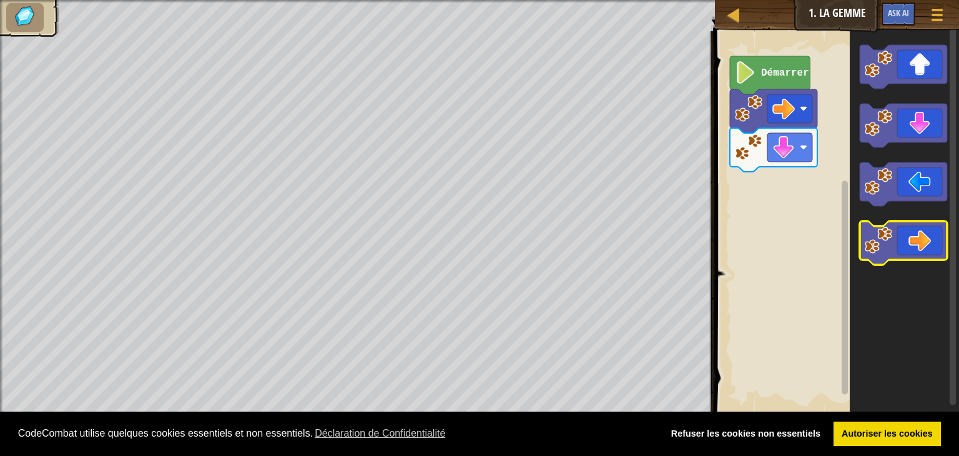
click at [929, 252] on icon "Espace de travail de Blocky" at bounding box center [903, 243] width 87 height 44
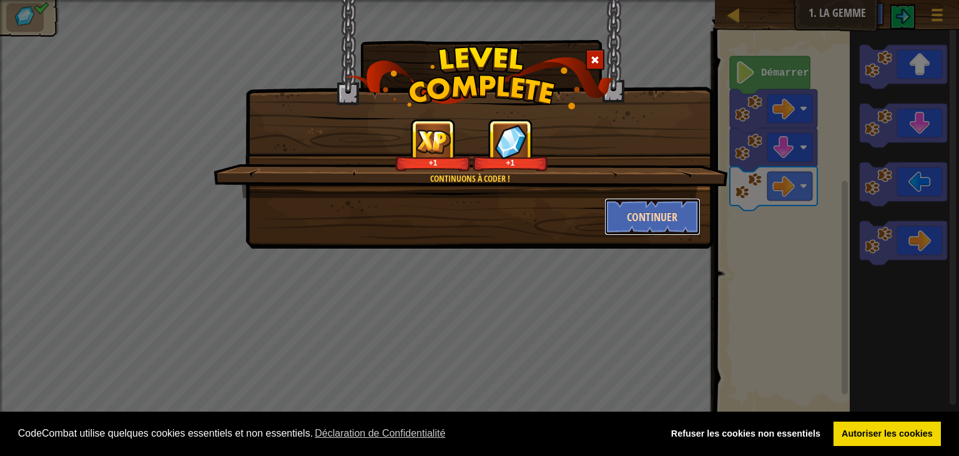
click at [660, 200] on button "Continuer" at bounding box center [653, 216] width 97 height 37
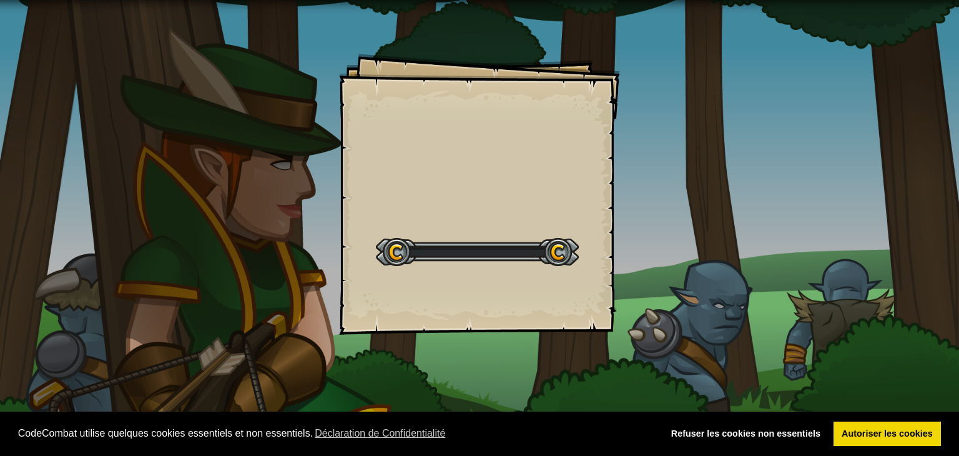
click at [660, 200] on div "Goals Start Level Erreur de chargement du serveur Vous avez besoin d'un abonnem…" at bounding box center [479, 228] width 959 height 456
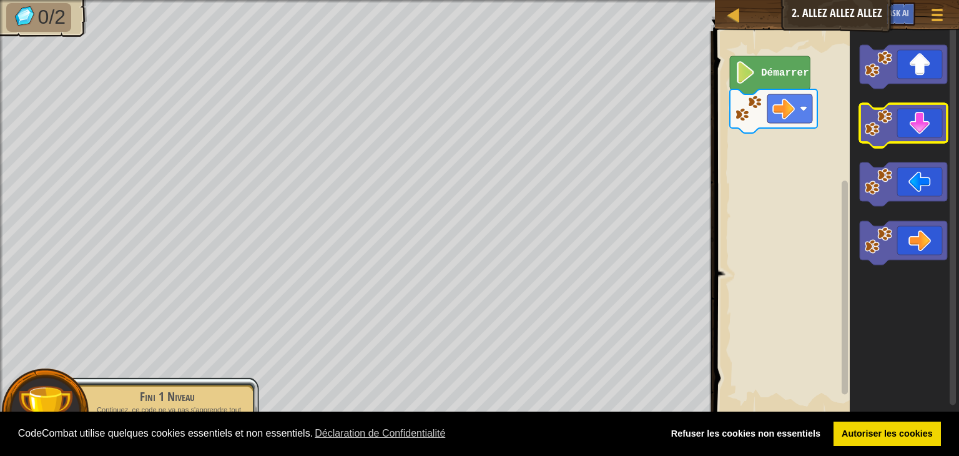
click at [922, 117] on icon "Espace de travail de Blocky" at bounding box center [903, 126] width 87 height 44
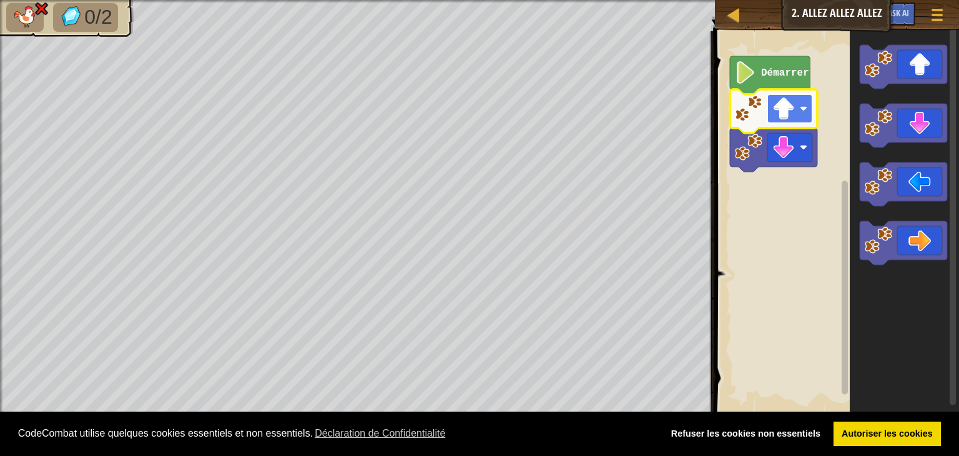
click at [784, 109] on image "Espace de travail de Blocky" at bounding box center [783, 108] width 22 height 22
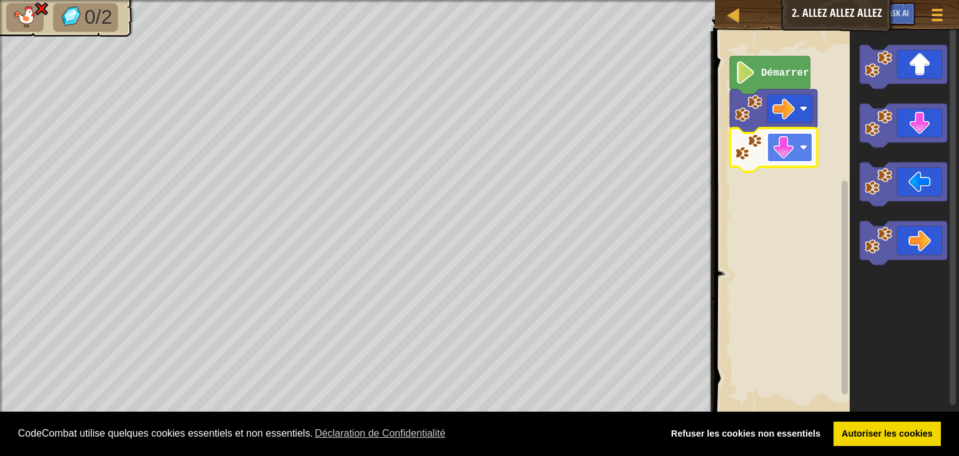
click at [799, 157] on rect "Espace de travail de Blocky" at bounding box center [789, 147] width 45 height 29
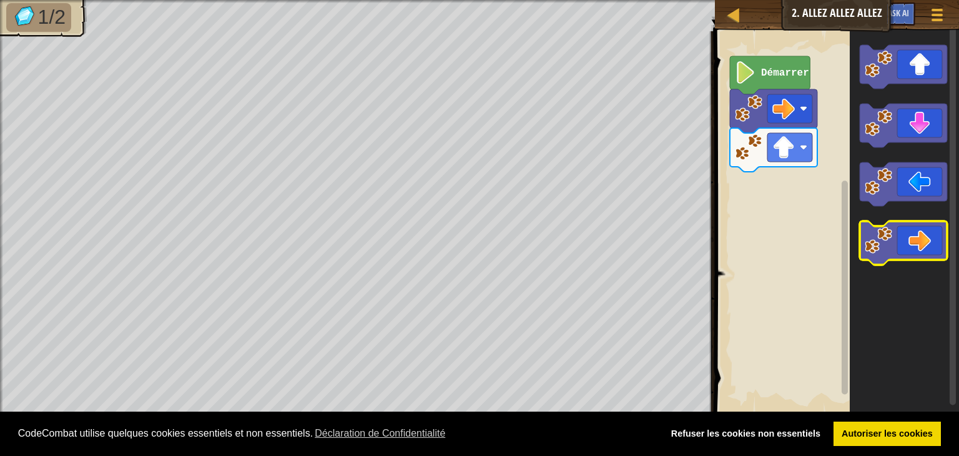
click at [889, 250] on image "Espace de travail de Blocky" at bounding box center [878, 240] width 27 height 27
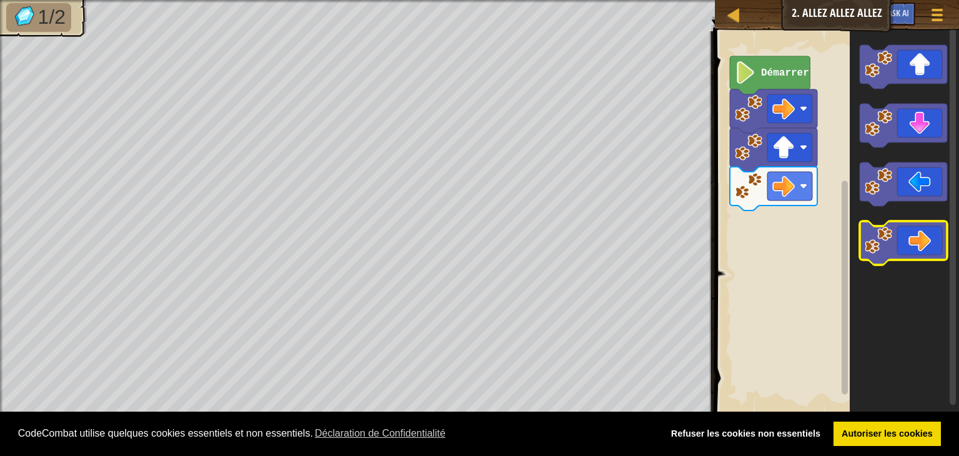
click at [899, 242] on icon "Espace de travail de Blocky" at bounding box center [903, 243] width 87 height 44
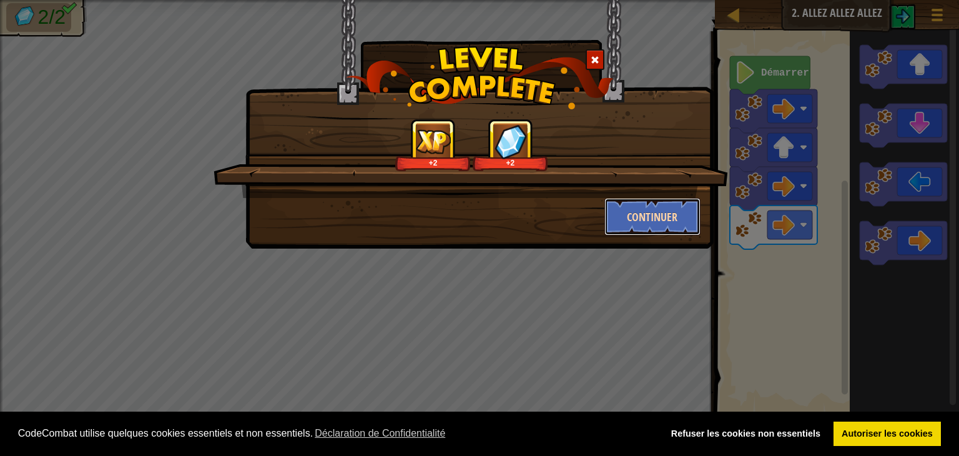
click at [676, 210] on button "Continuer" at bounding box center [653, 216] width 97 height 37
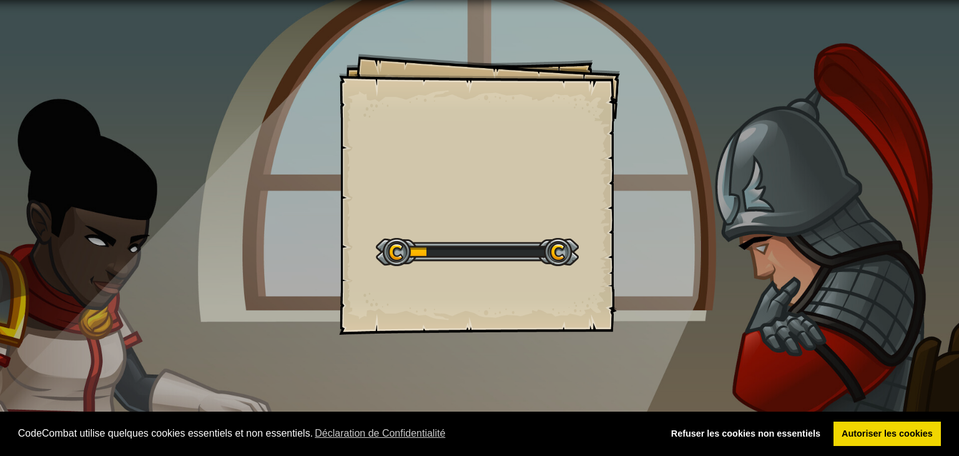
click at [533, 138] on div "Goals Start Level Erreur de chargement du serveur Vous avez besoin d'un abonnem…" at bounding box center [479, 194] width 281 height 281
click at [533, 138] on div "Deux Gemmes Goals Start Level Erreur de chargement du serveur Vous avez besoin …" at bounding box center [479, 194] width 281 height 281
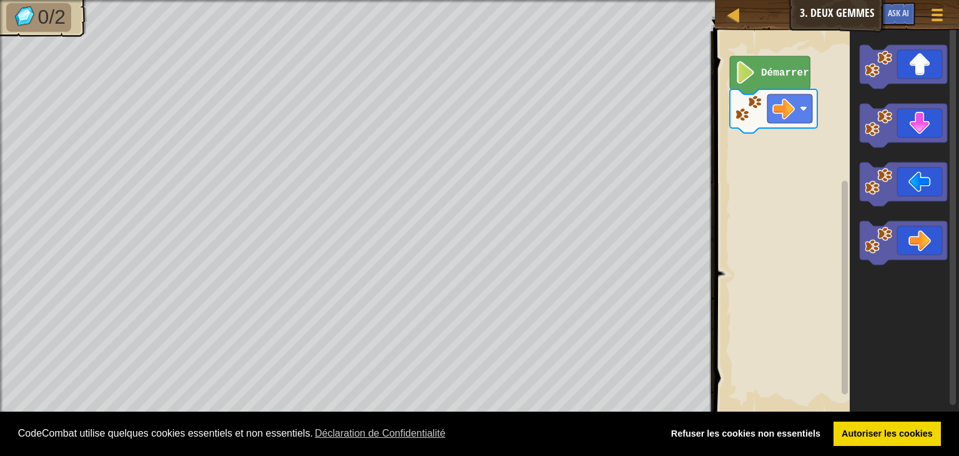
drag, startPoint x: 719, startPoint y: 68, endPoint x: 756, endPoint y: 78, distance: 38.2
click at [741, 72] on div "Blocs 1 2 go ( 'right' ) הההההההההההההההההההההההההההההההההההההההההההההההההההההה…" at bounding box center [835, 243] width 248 height 425
click at [764, 76] on text "Démarrer" at bounding box center [785, 72] width 48 height 11
click at [898, 217] on icon "Espace de travail de Blocky" at bounding box center [904, 223] width 109 height 396
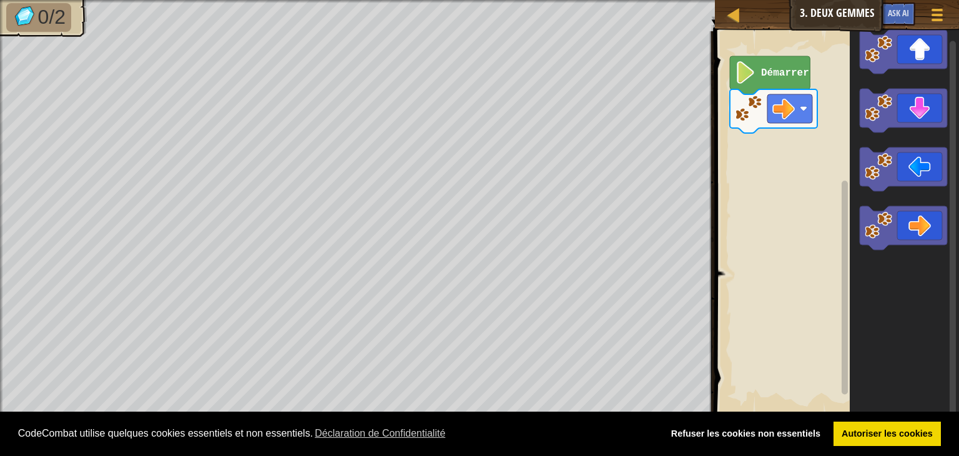
click at [934, 255] on icon "Espace de travail de Blocky" at bounding box center [904, 223] width 109 height 396
click at [922, 215] on icon "Espace de travail de Blocky" at bounding box center [903, 228] width 87 height 44
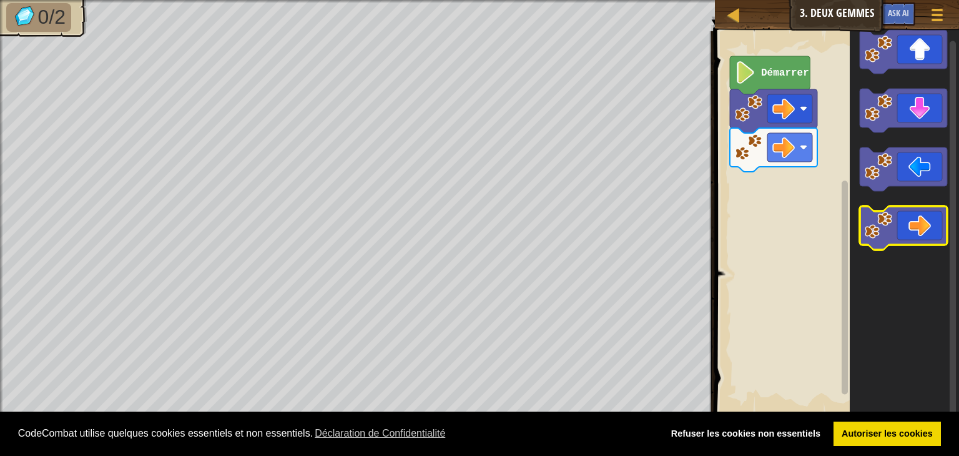
click at [897, 229] on icon "Espace de travail de Blocky" at bounding box center [903, 228] width 87 height 44
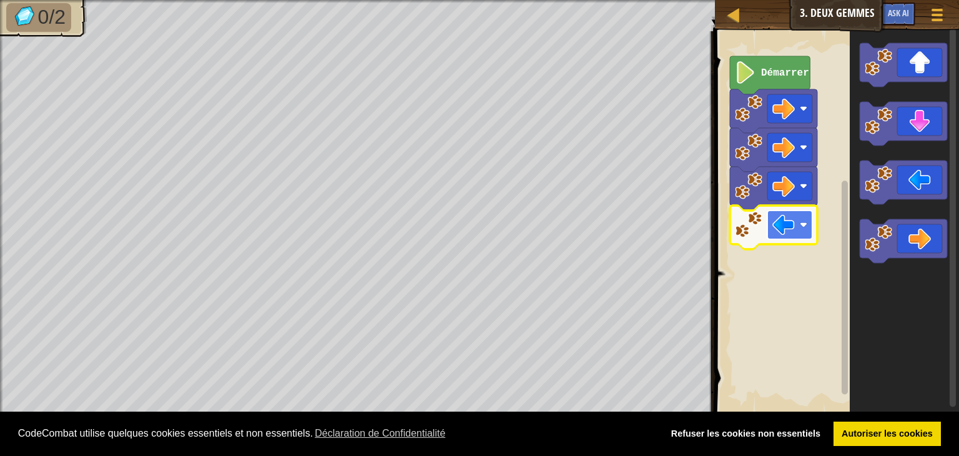
click at [797, 234] on rect "Espace de travail de Blocky" at bounding box center [789, 224] width 45 height 29
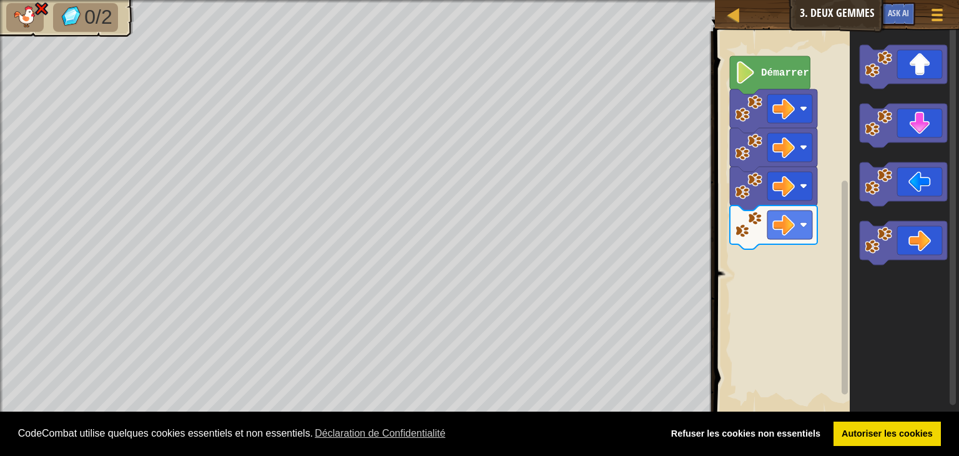
click at [796, 228] on div "Démarrer" at bounding box center [835, 223] width 248 height 396
click at [791, 224] on image "Espace de travail de Blocky" at bounding box center [783, 225] width 22 height 22
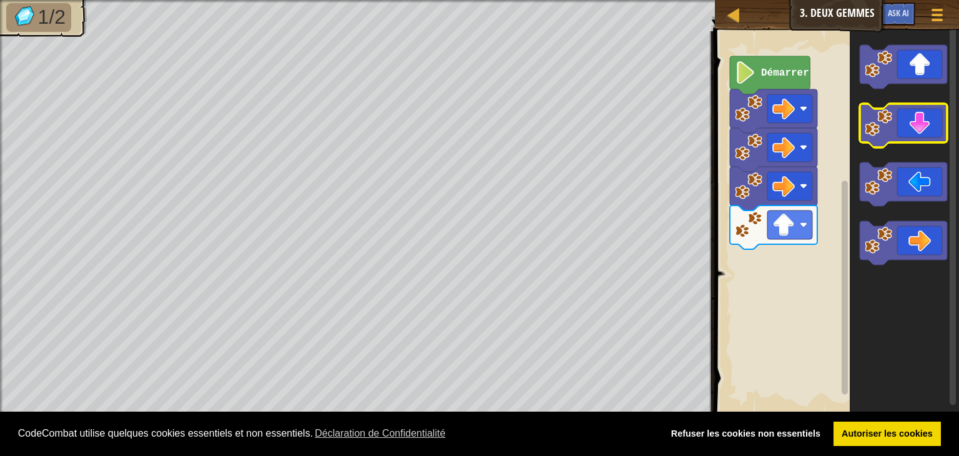
click at [909, 126] on icon "Espace de travail de Blocky" at bounding box center [903, 126] width 87 height 44
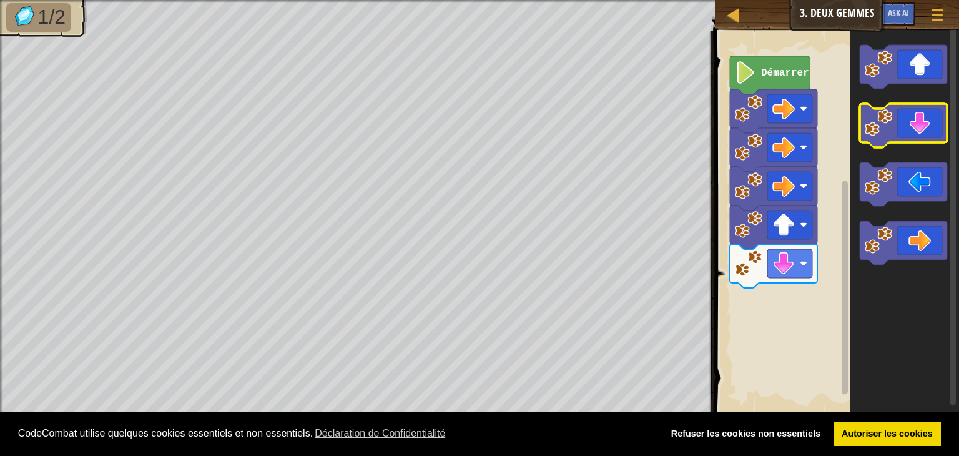
click at [894, 141] on icon "Espace de travail de Blocky" at bounding box center [903, 126] width 87 height 44
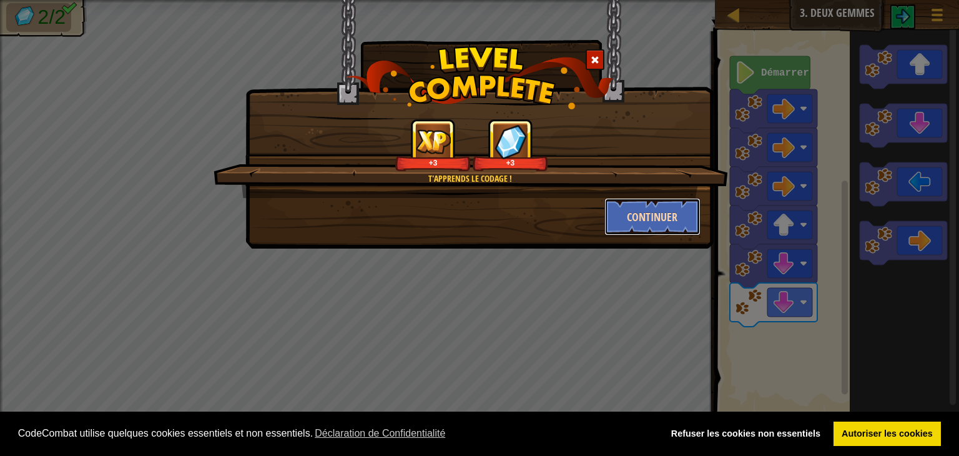
click at [662, 209] on button "Continuer" at bounding box center [653, 216] width 97 height 37
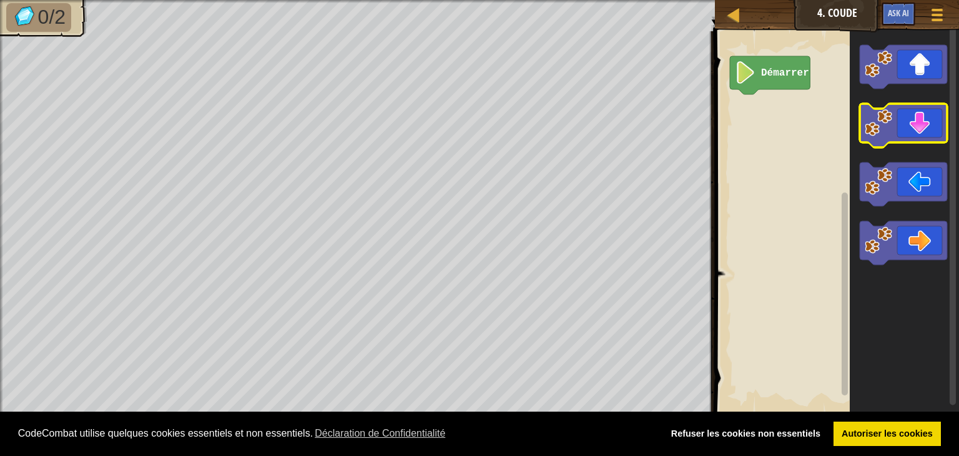
click at [927, 127] on icon "Espace de travail de Blocky" at bounding box center [903, 126] width 87 height 44
click at [904, 129] on icon "Espace de travail de Blocky" at bounding box center [903, 126] width 87 height 44
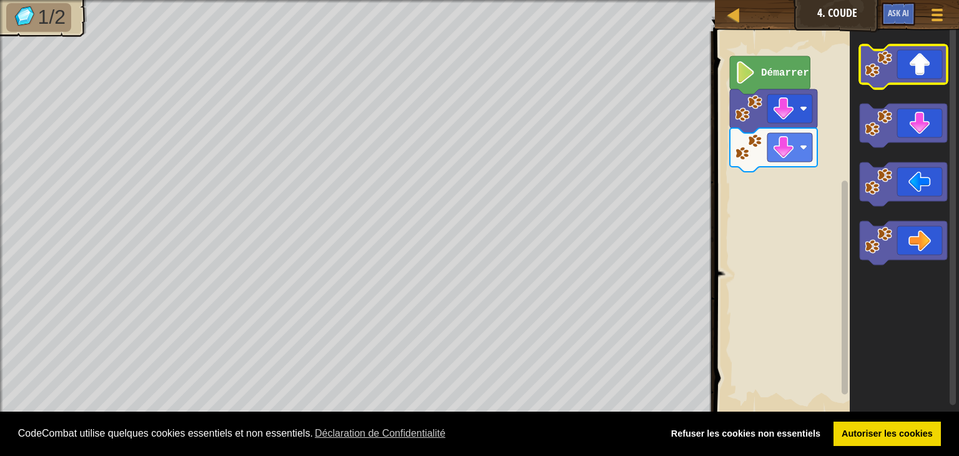
click at [925, 81] on icon "Espace de travail de Blocky" at bounding box center [903, 67] width 87 height 44
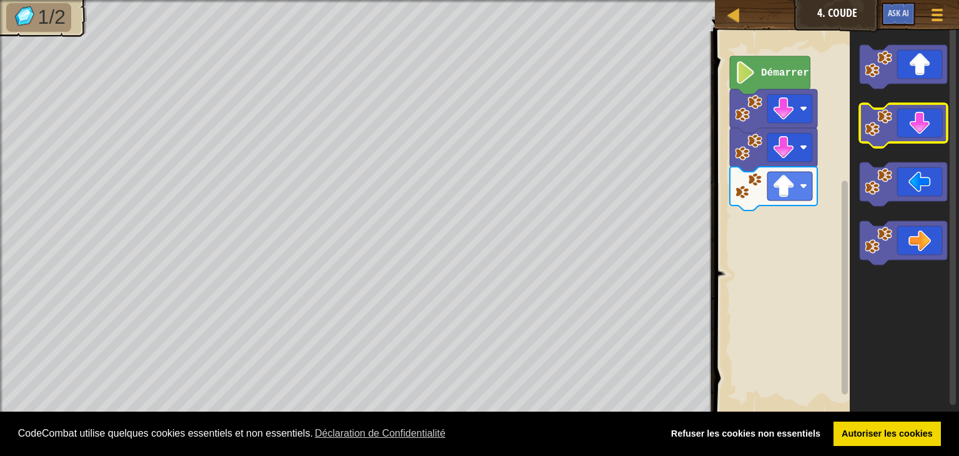
click at [938, 131] on icon "Espace de travail de Blocky" at bounding box center [903, 126] width 87 height 44
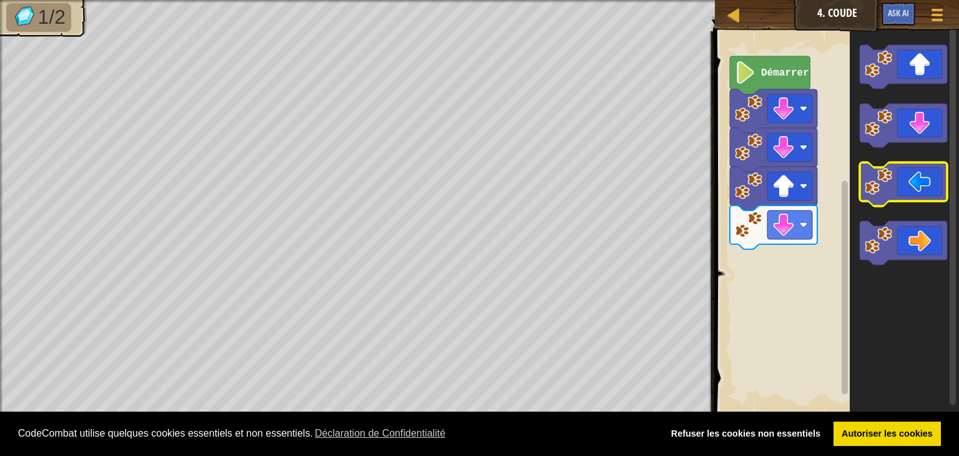
click at [913, 175] on icon "Espace de travail de Blocky" at bounding box center [903, 184] width 87 height 44
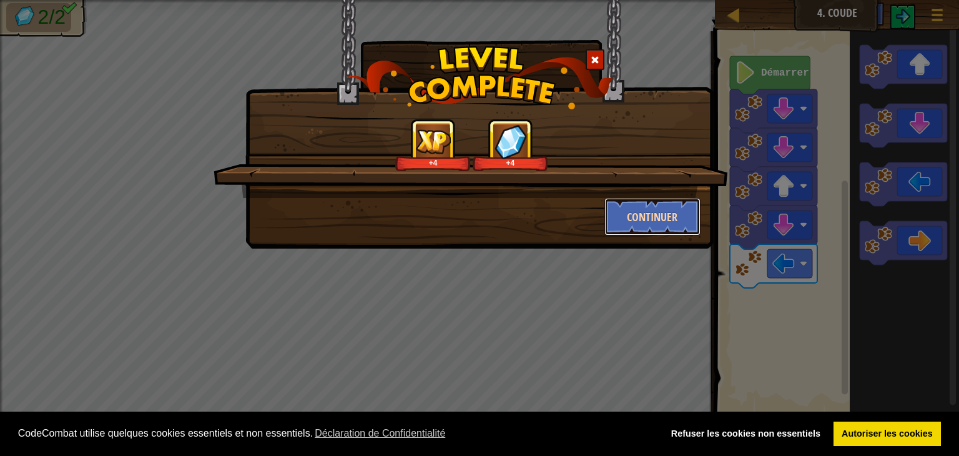
click at [669, 207] on button "Continuer" at bounding box center [653, 216] width 97 height 37
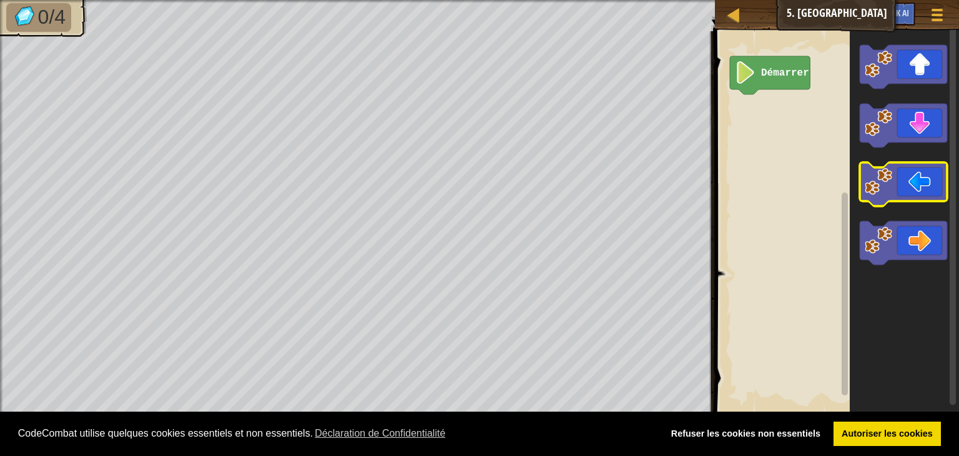
click at [908, 182] on icon "Espace de travail de Blocky" at bounding box center [903, 184] width 87 height 44
click at [914, 175] on icon "Espace de travail de Blocky" at bounding box center [903, 184] width 87 height 44
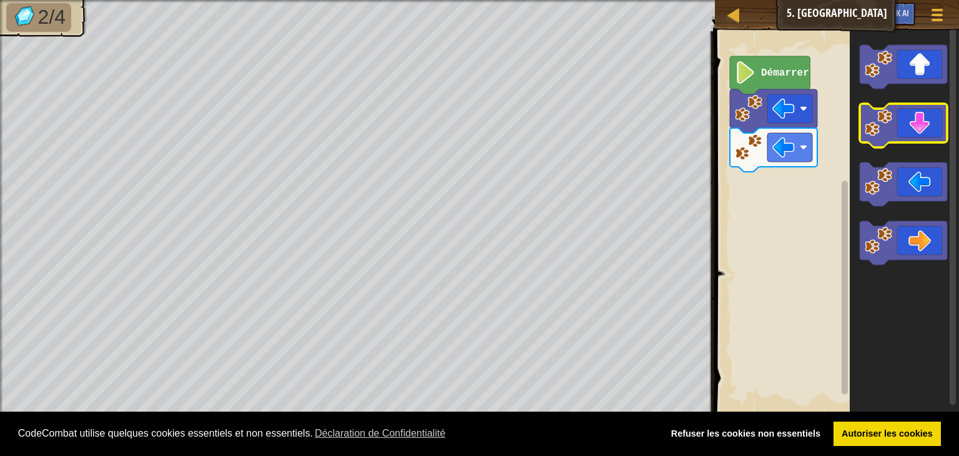
click at [911, 126] on icon "Espace de travail de Blocky" at bounding box center [903, 126] width 87 height 44
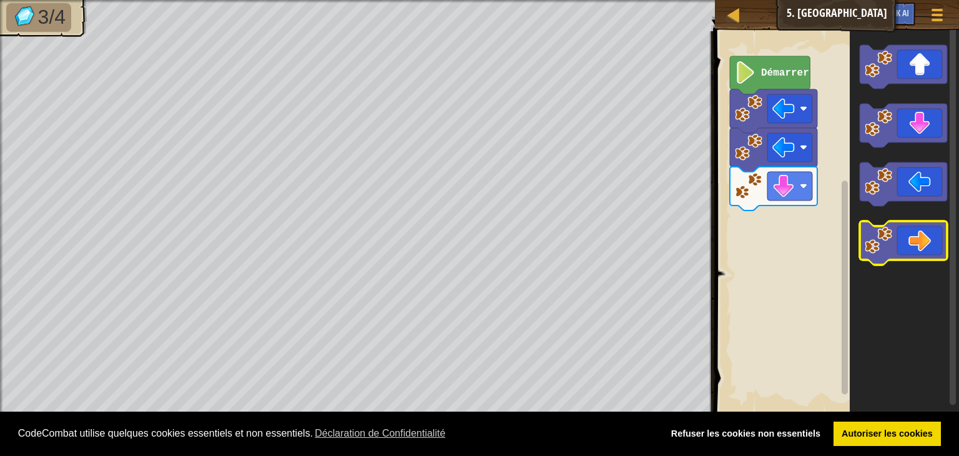
click at [912, 244] on icon "Espace de travail de Blocky" at bounding box center [903, 243] width 87 height 44
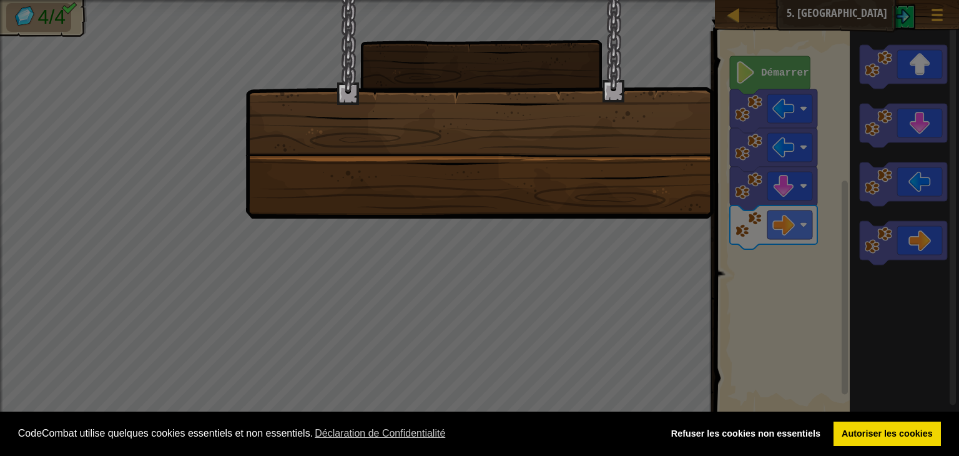
click at [600, 197] on div at bounding box center [479, 109] width 468 height 219
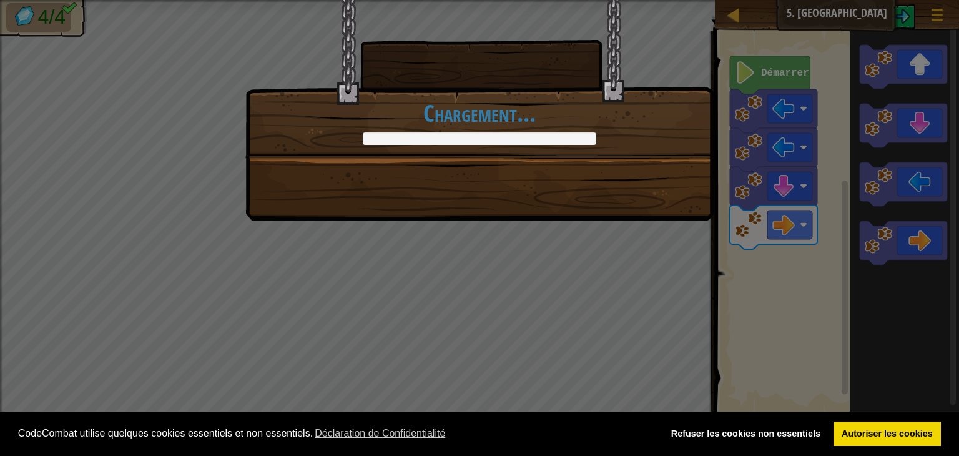
click at [600, 197] on div "+0 +0 Continuer Chargement..." at bounding box center [479, 110] width 468 height 220
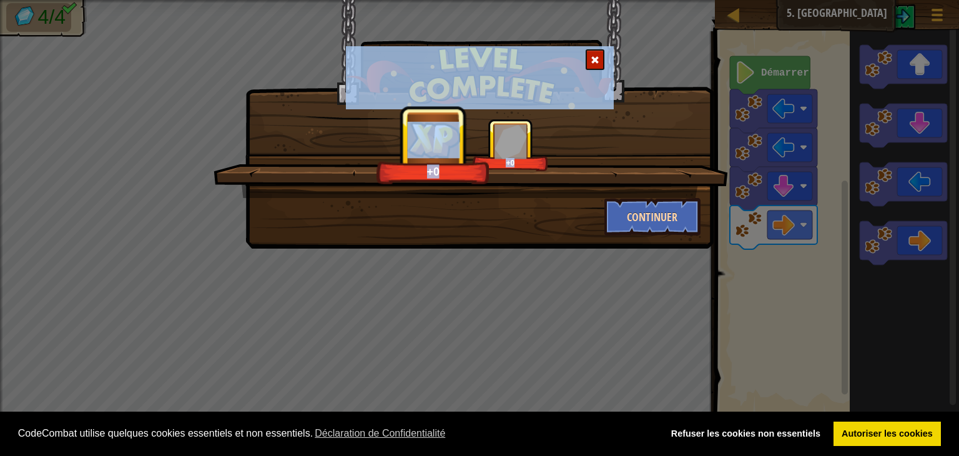
drag, startPoint x: 600, startPoint y: 197, endPoint x: 643, endPoint y: 229, distance: 53.7
click at [643, 229] on div "+0 +0 Continuer" at bounding box center [479, 124] width 468 height 249
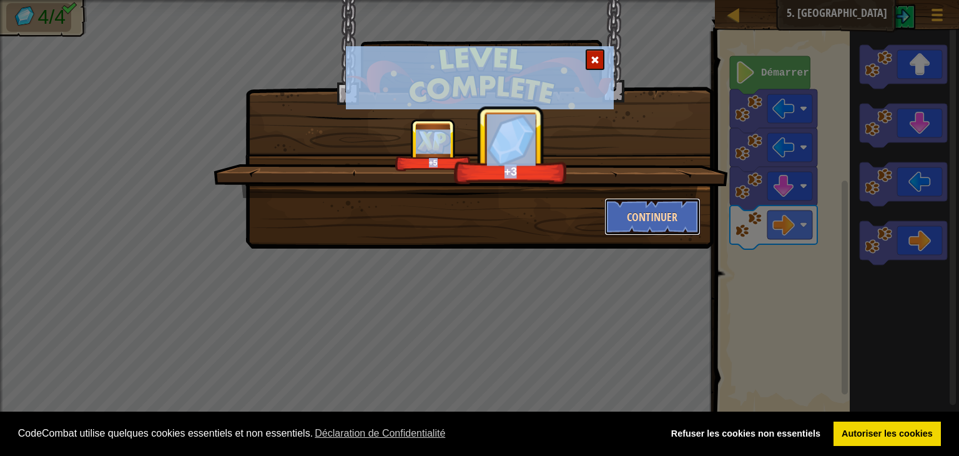
click at [647, 224] on button "Continuer" at bounding box center [653, 216] width 97 height 37
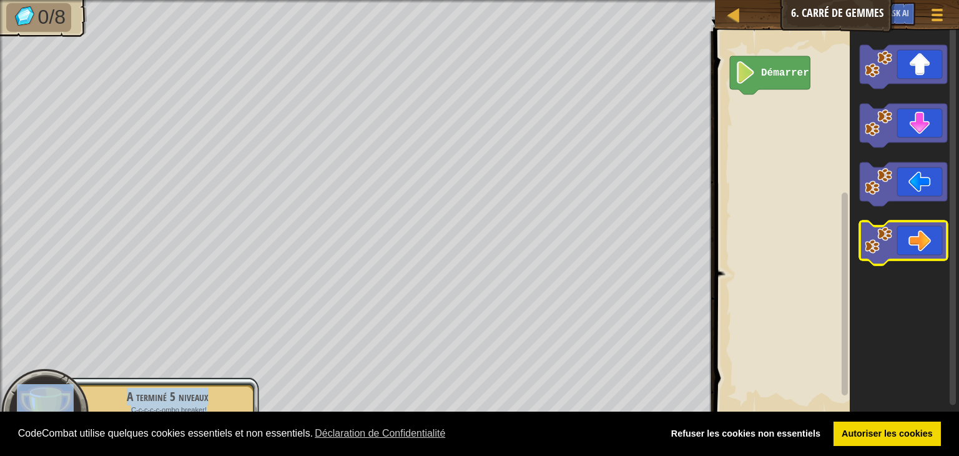
click at [918, 228] on icon "Espace de travail de Blocky" at bounding box center [903, 243] width 87 height 44
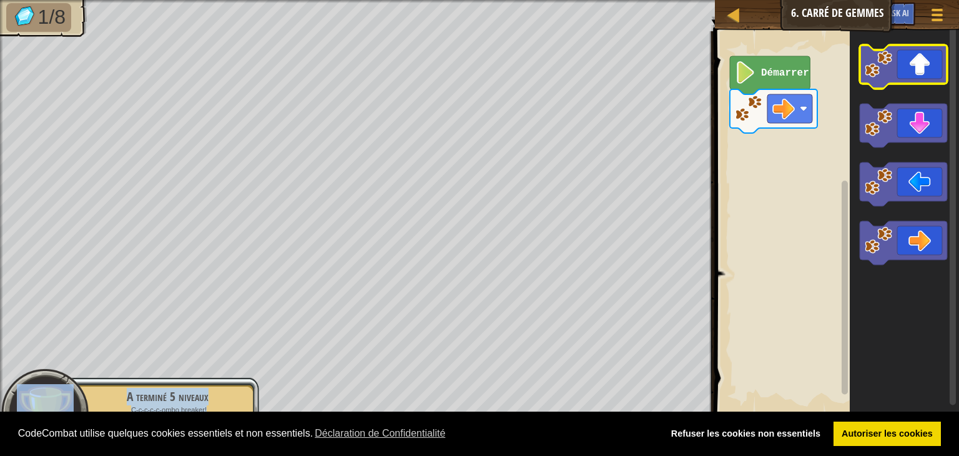
click at [925, 76] on icon "Espace de travail de Blocky" at bounding box center [903, 67] width 87 height 44
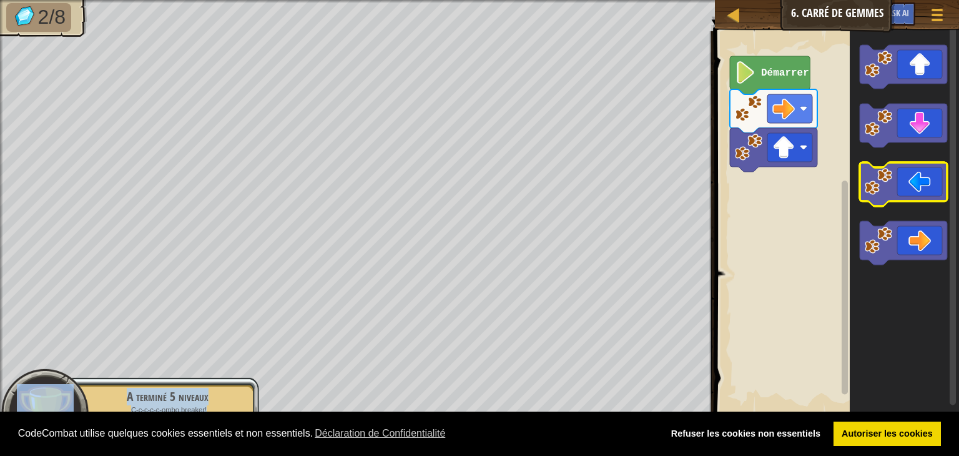
click at [894, 185] on icon "Espace de travail de Blocky" at bounding box center [903, 184] width 87 height 44
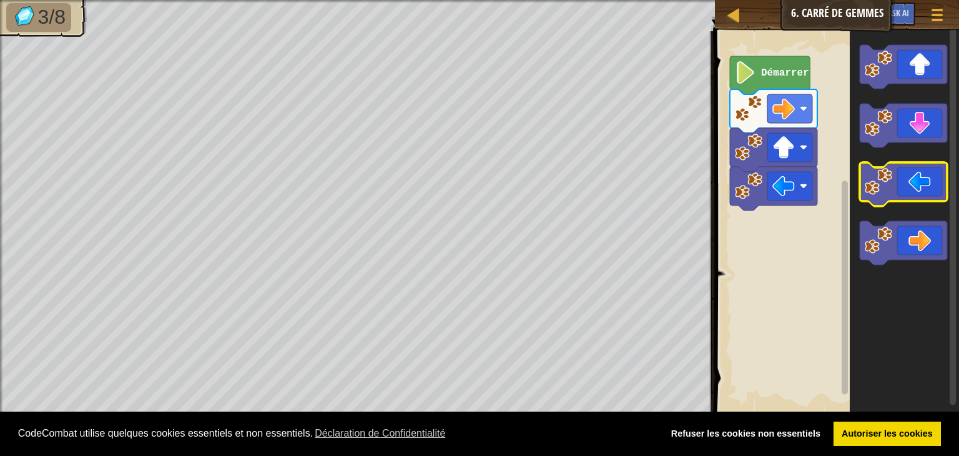
click at [894, 185] on icon "Espace de travail de Blocky" at bounding box center [903, 184] width 87 height 44
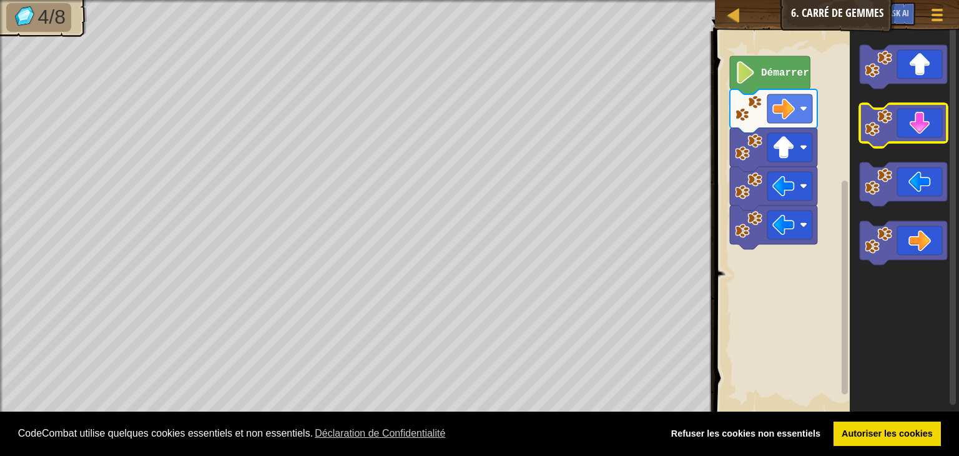
click at [914, 122] on icon "Espace de travail de Blocky" at bounding box center [903, 126] width 87 height 44
click at [924, 116] on icon "Espace de travail de Blocky" at bounding box center [903, 126] width 87 height 44
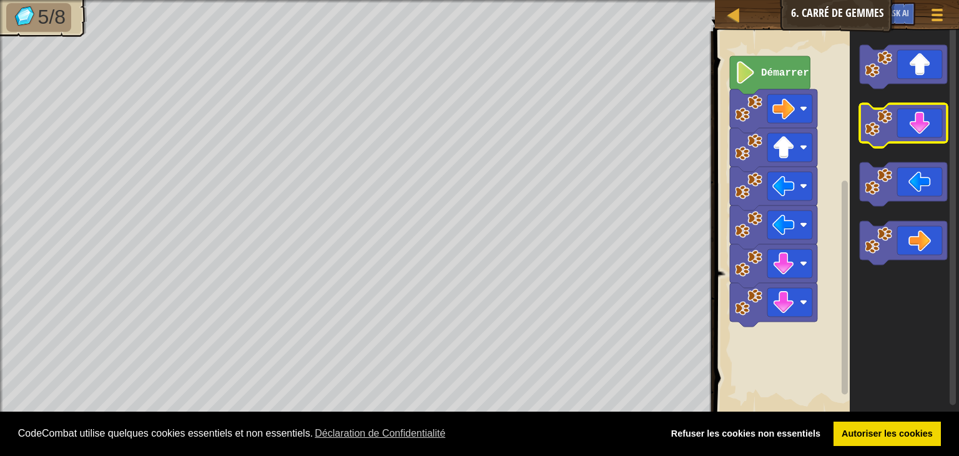
click at [924, 116] on icon "Espace de travail de Blocky" at bounding box center [903, 126] width 87 height 44
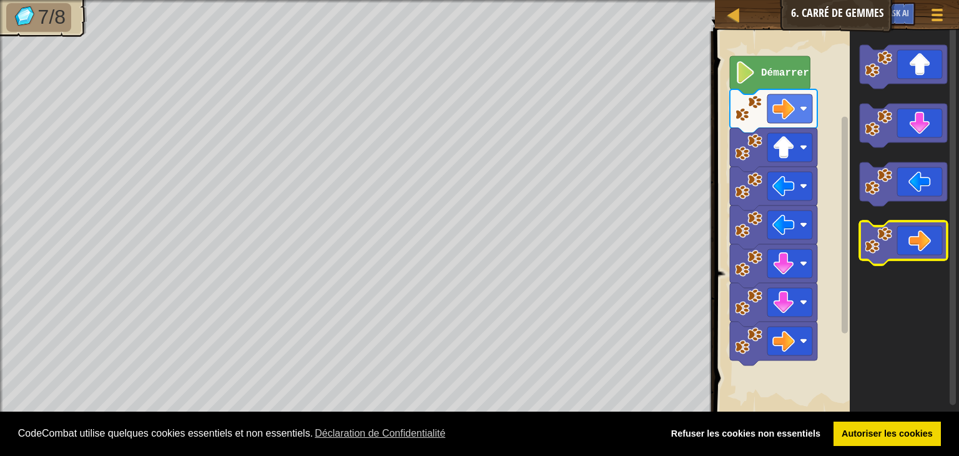
click at [915, 229] on icon "Espace de travail de Blocky" at bounding box center [903, 243] width 87 height 44
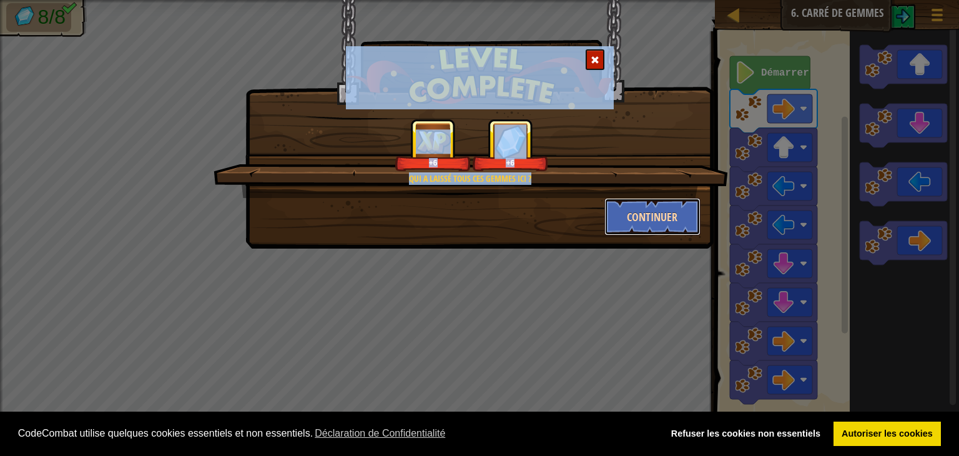
click at [672, 202] on button "Continuer" at bounding box center [653, 216] width 97 height 37
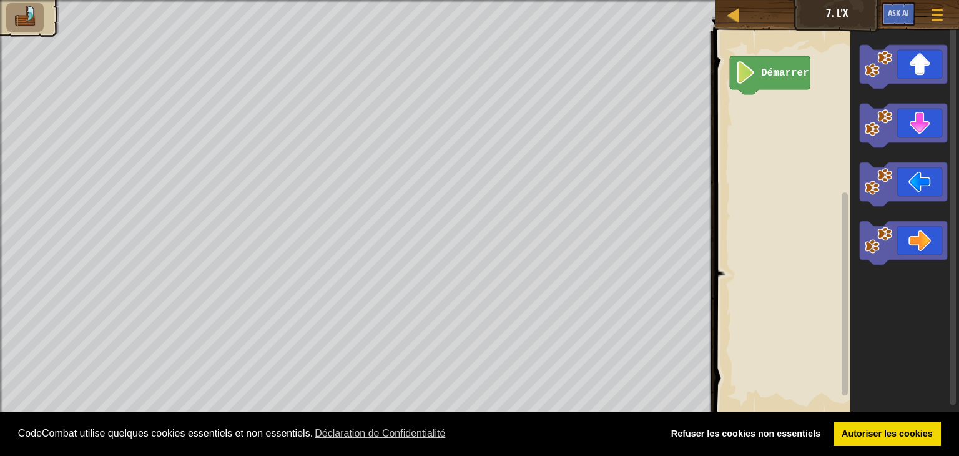
click at [744, 165] on rect "Espace de travail de Blocky" at bounding box center [835, 223] width 248 height 396
click at [902, 72] on icon "Espace de travail de Blocky" at bounding box center [903, 67] width 87 height 44
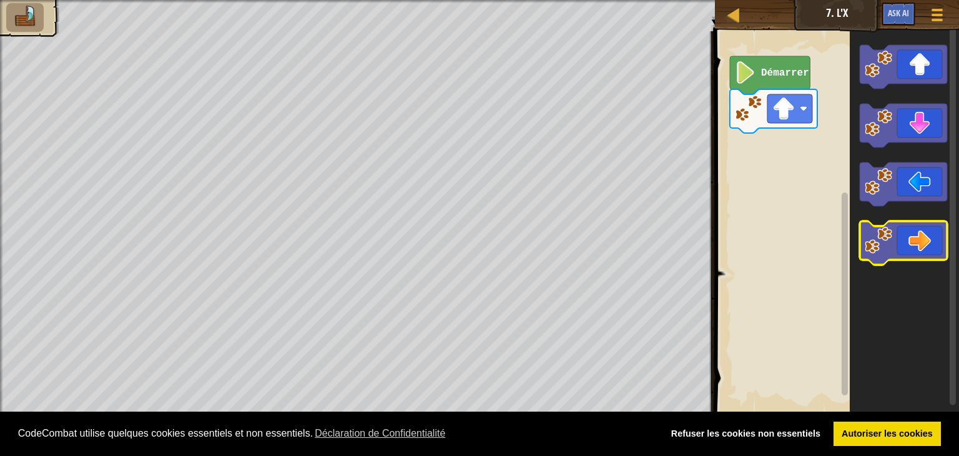
click at [917, 241] on icon "Espace de travail de Blocky" at bounding box center [903, 243] width 87 height 44
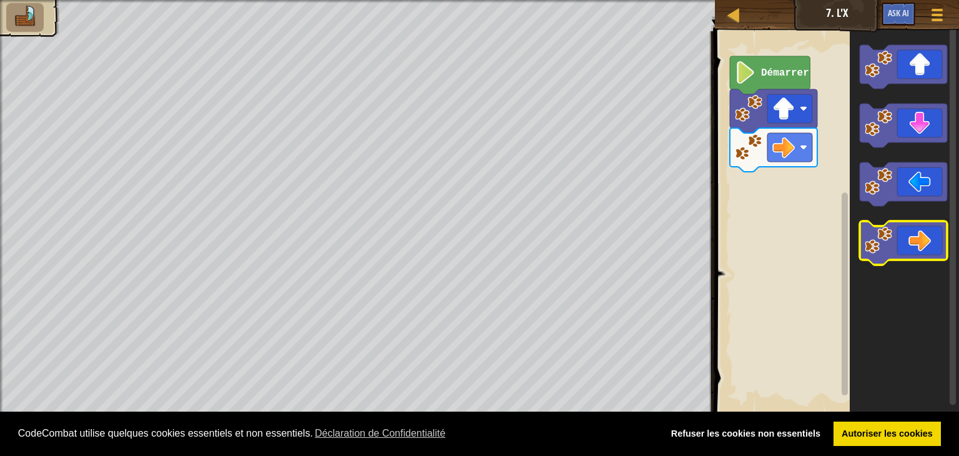
click at [917, 241] on icon "Espace de travail de Blocky" at bounding box center [903, 243] width 87 height 44
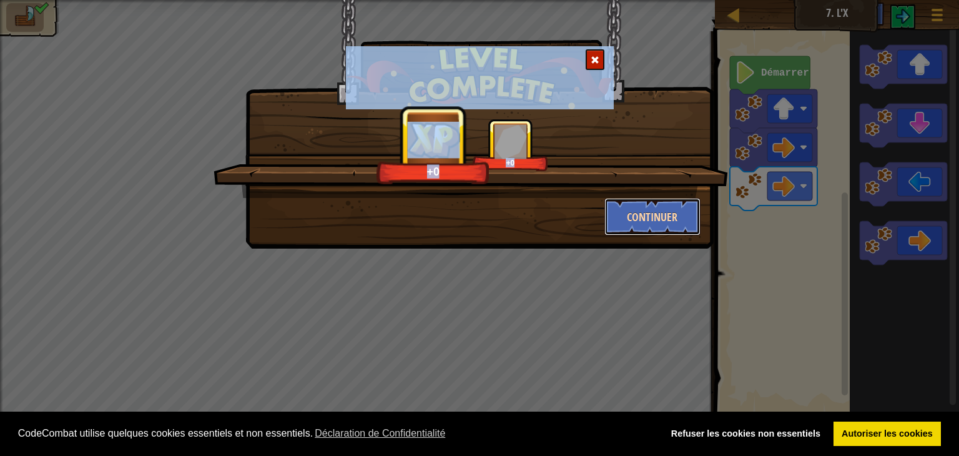
click at [681, 204] on button "Continuer" at bounding box center [653, 216] width 97 height 37
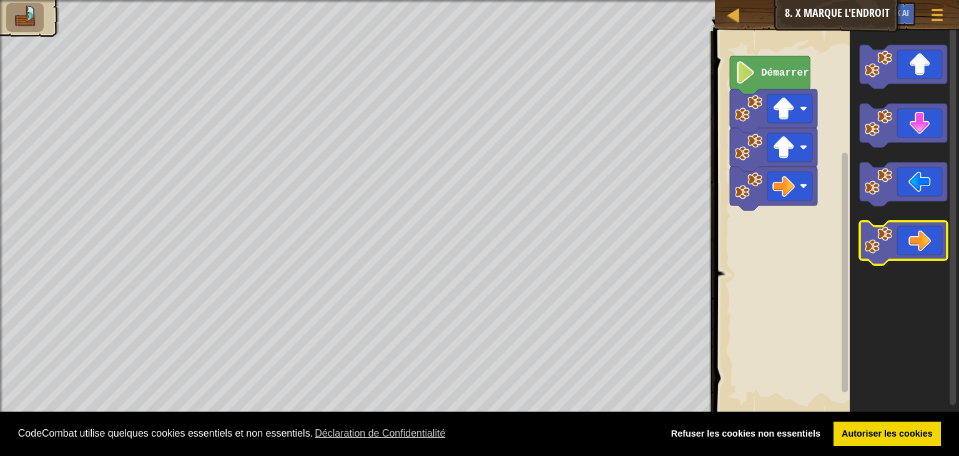
click at [895, 225] on icon "Espace de travail de Blocky" at bounding box center [903, 243] width 87 height 44
click at [933, 257] on icon "Espace de travail de Blocky" at bounding box center [903, 243] width 87 height 44
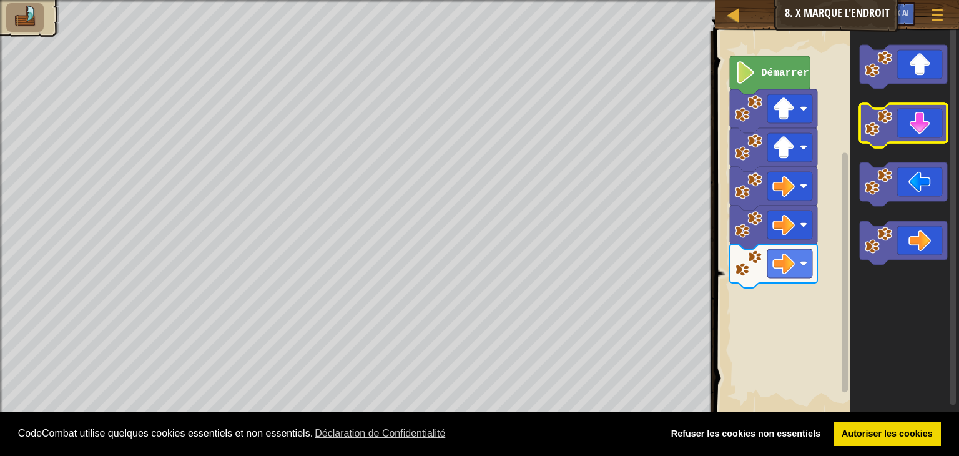
click at [932, 117] on icon "Espace de travail de Blocky" at bounding box center [903, 126] width 87 height 44
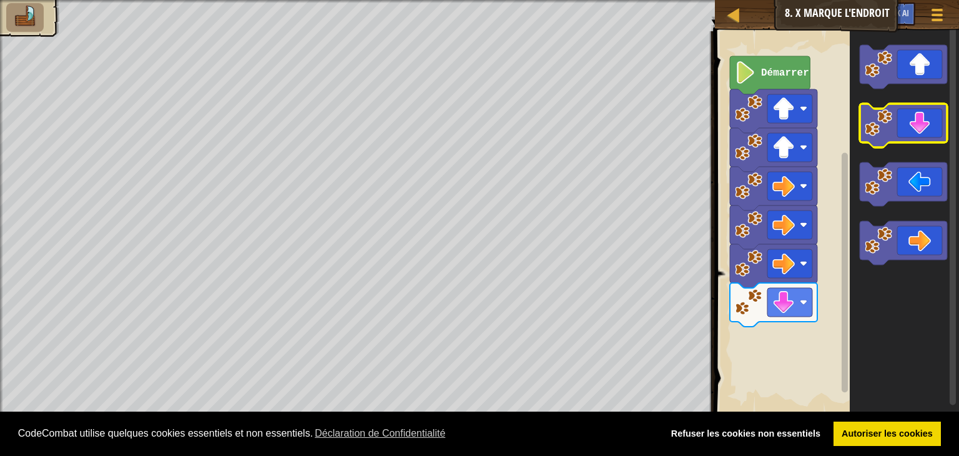
click at [932, 117] on icon "Espace de travail de Blocky" at bounding box center [903, 126] width 87 height 44
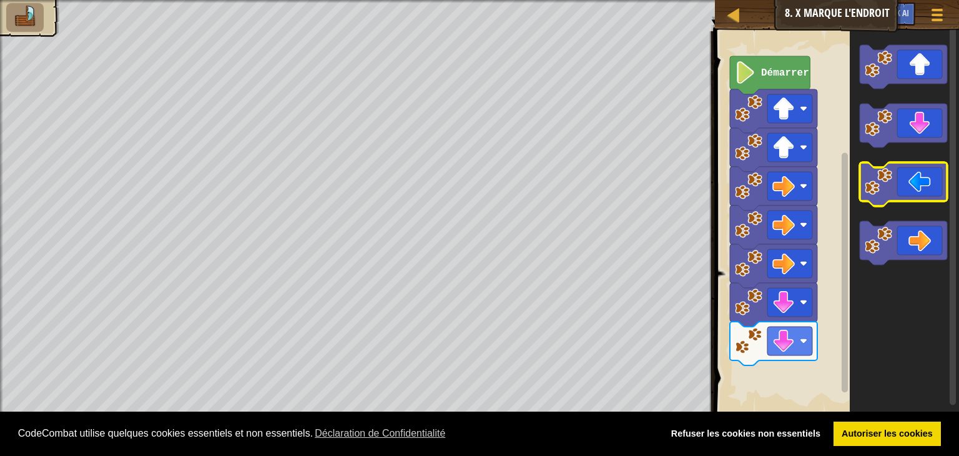
click at [922, 195] on icon "Espace de travail de Blocky" at bounding box center [903, 184] width 87 height 44
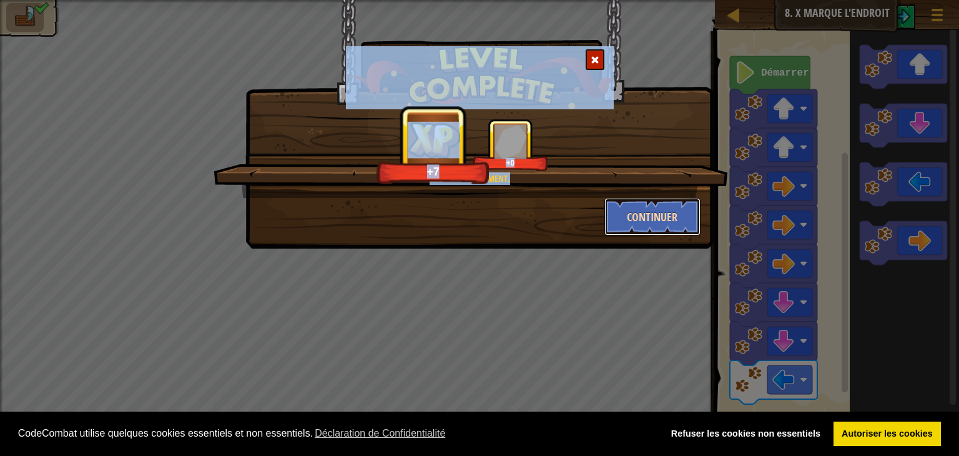
click at [659, 211] on button "Continuer" at bounding box center [653, 216] width 97 height 37
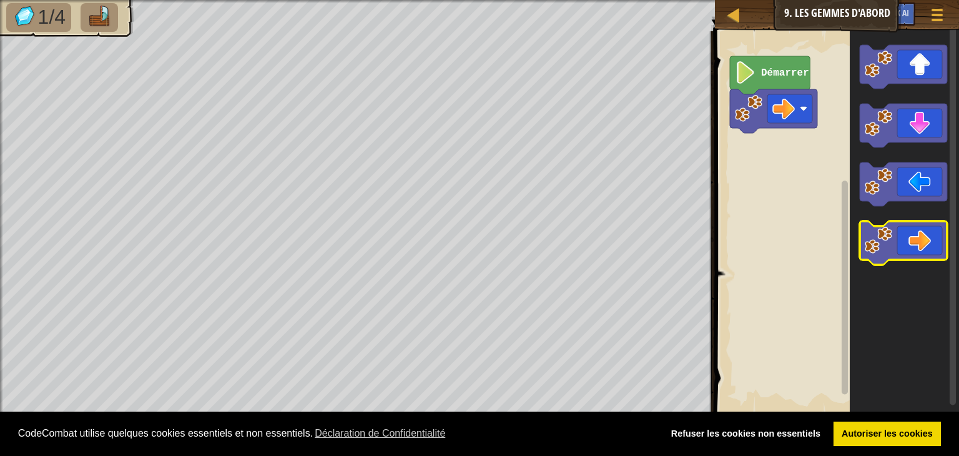
click at [907, 239] on icon "Espace de travail de Blocky" at bounding box center [903, 243] width 87 height 44
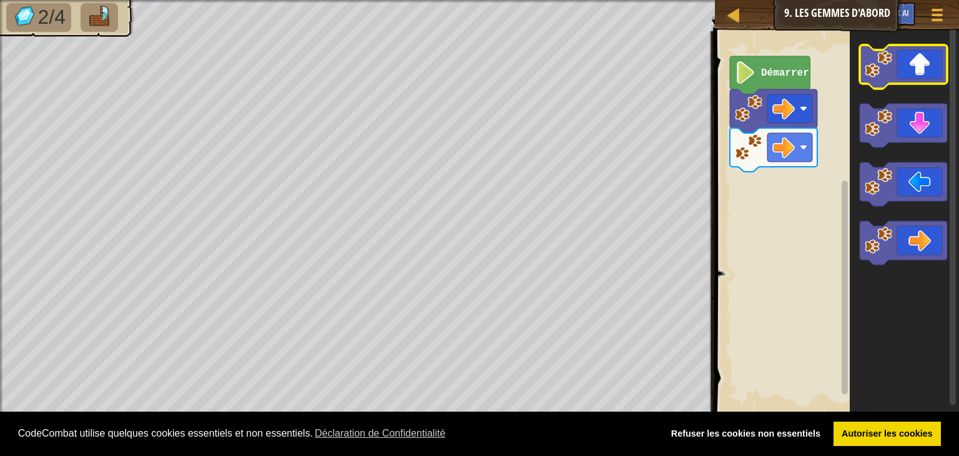
click at [901, 82] on icon "Espace de travail de Blocky" at bounding box center [903, 67] width 87 height 44
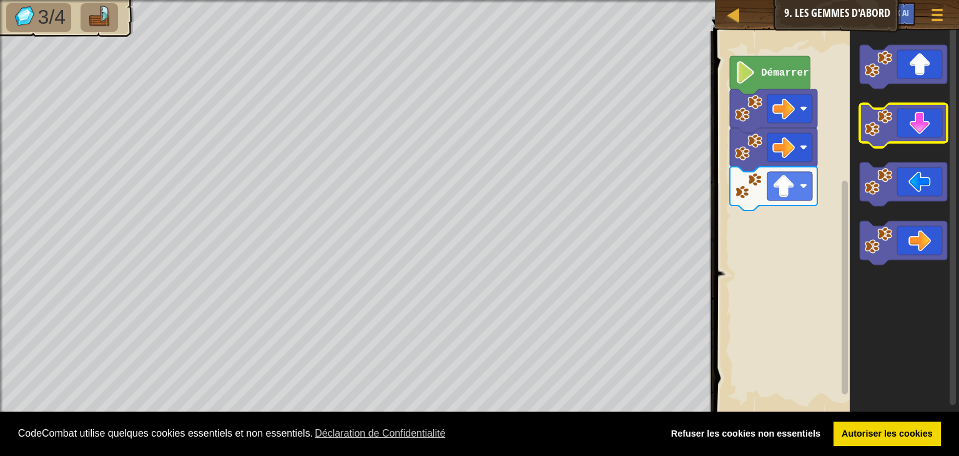
click at [907, 124] on icon "Espace de travail de Blocky" at bounding box center [903, 126] width 87 height 44
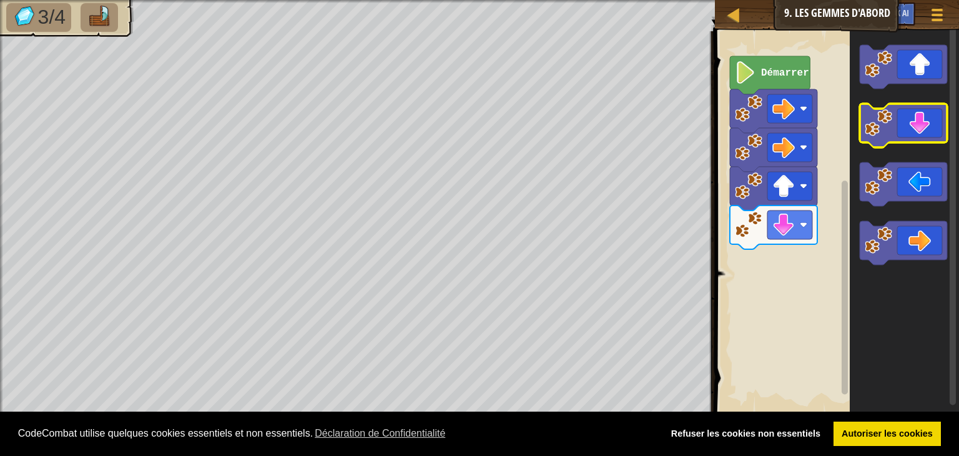
click at [907, 124] on icon "Espace de travail de Blocky" at bounding box center [903, 126] width 87 height 44
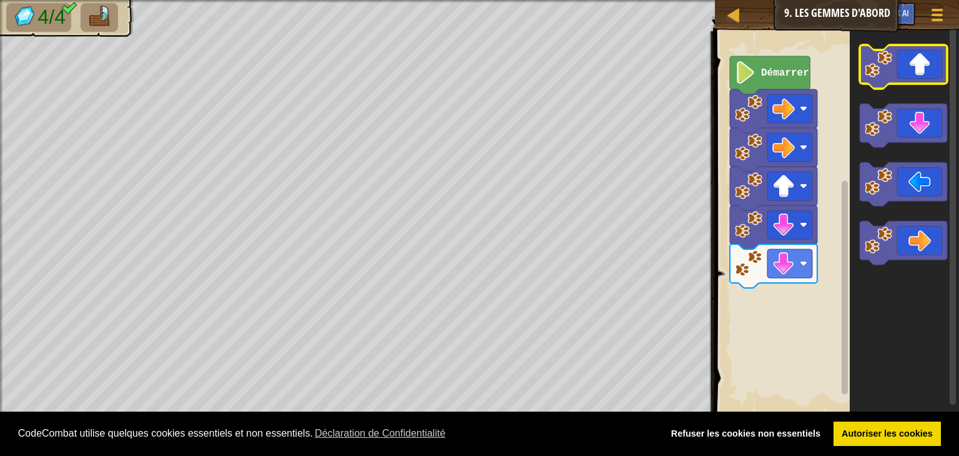
click at [937, 66] on icon "Espace de travail de Blocky" at bounding box center [903, 67] width 87 height 44
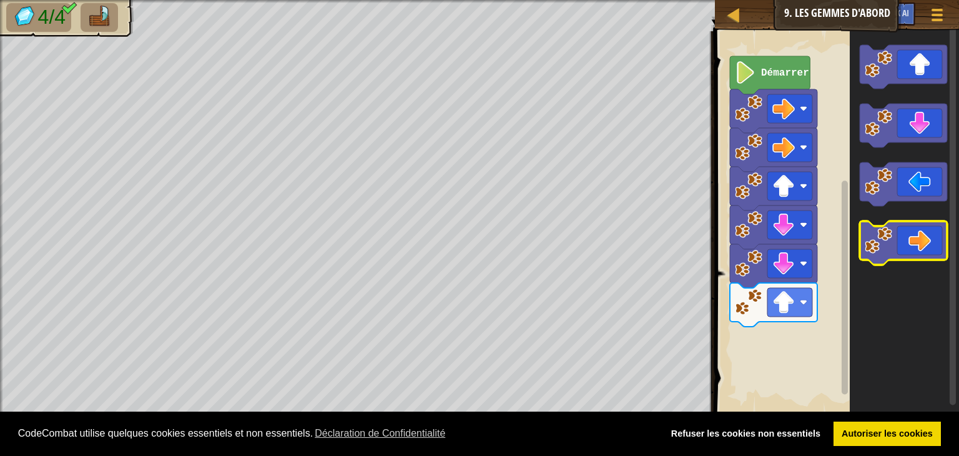
click at [922, 234] on icon "Espace de travail de Blocky" at bounding box center [903, 243] width 87 height 44
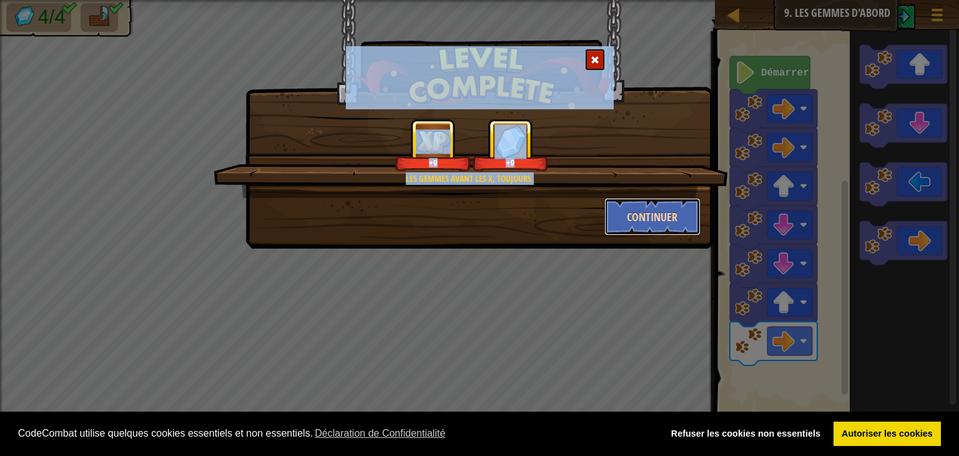
click at [676, 220] on button "Continuer" at bounding box center [653, 216] width 97 height 37
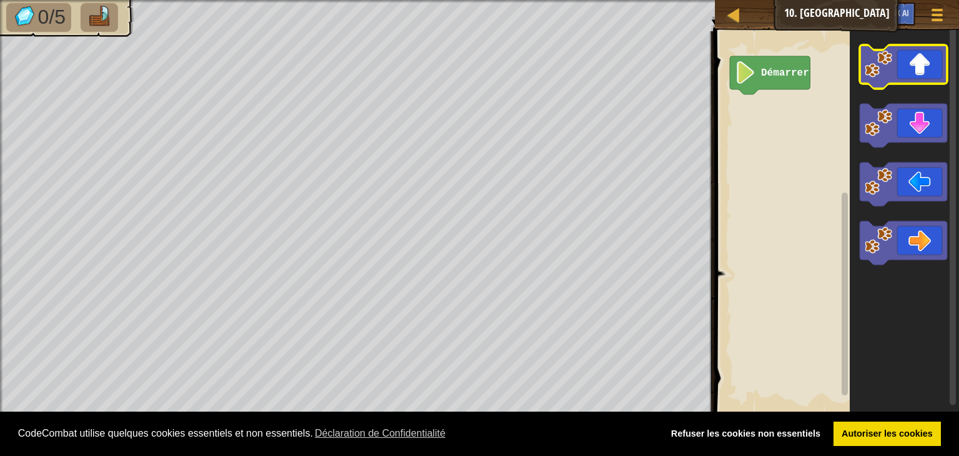
click at [907, 71] on icon "Espace de travail de Blocky" at bounding box center [903, 67] width 87 height 44
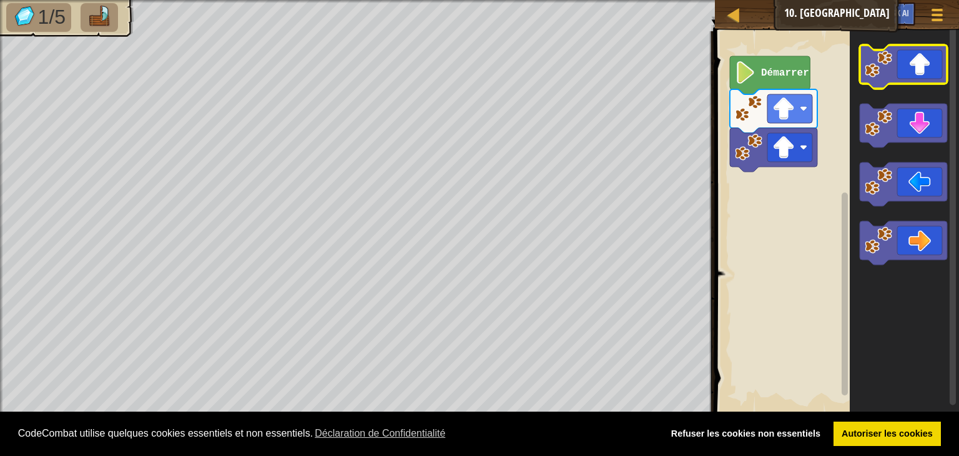
click at [907, 71] on icon "Espace de travail de Blocky" at bounding box center [903, 67] width 87 height 44
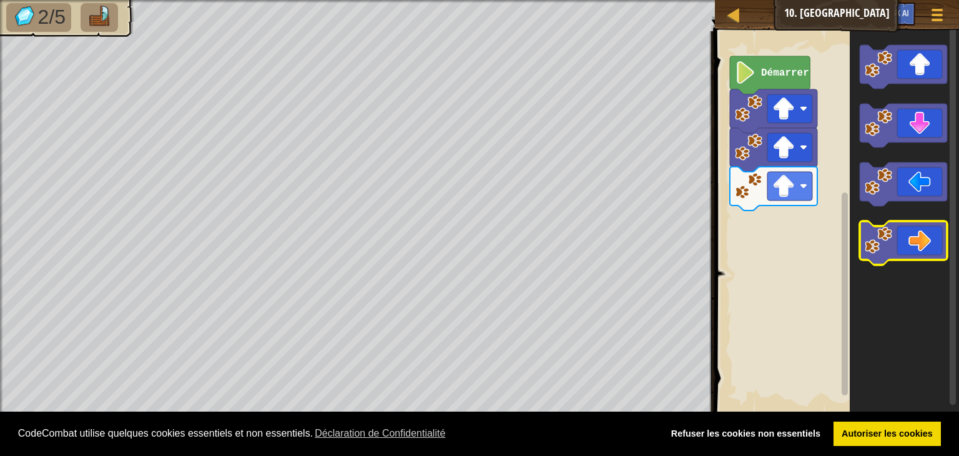
click at [906, 228] on icon "Espace de travail de Blocky" at bounding box center [903, 243] width 87 height 44
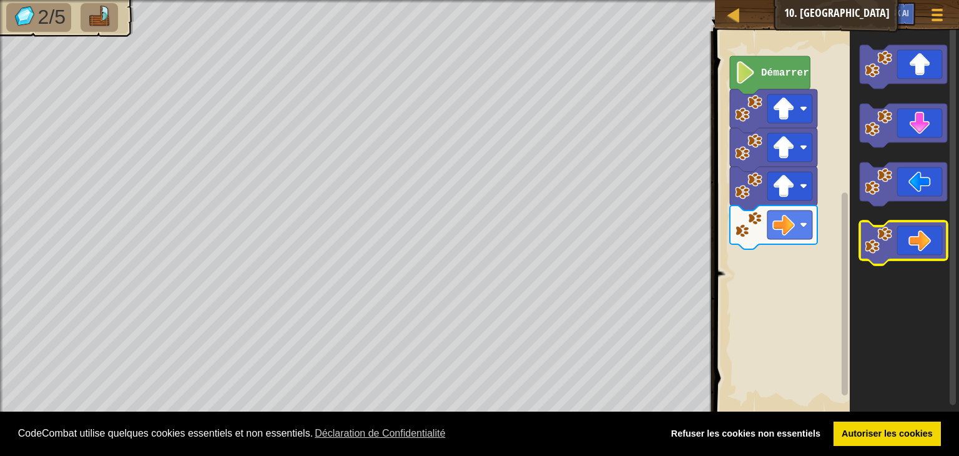
click at [906, 228] on icon "Espace de travail de Blocky" at bounding box center [903, 243] width 87 height 44
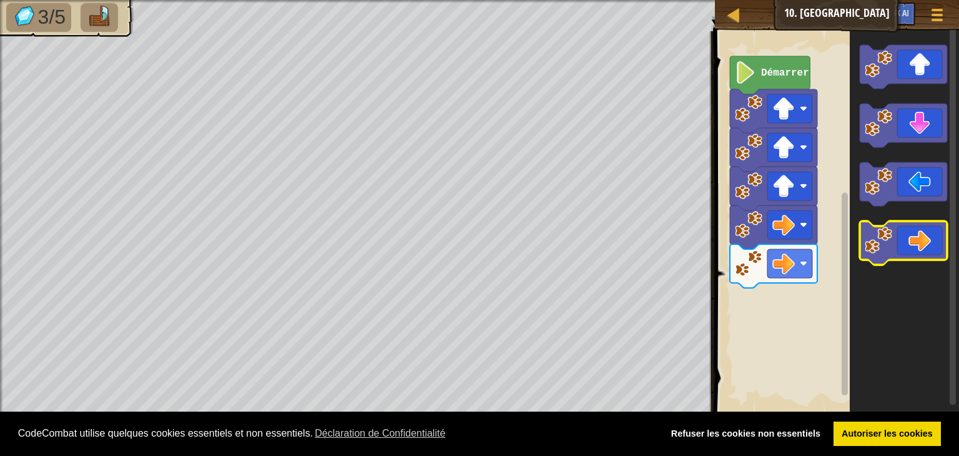
click at [906, 228] on icon "Espace de travail de Blocky" at bounding box center [903, 243] width 87 height 44
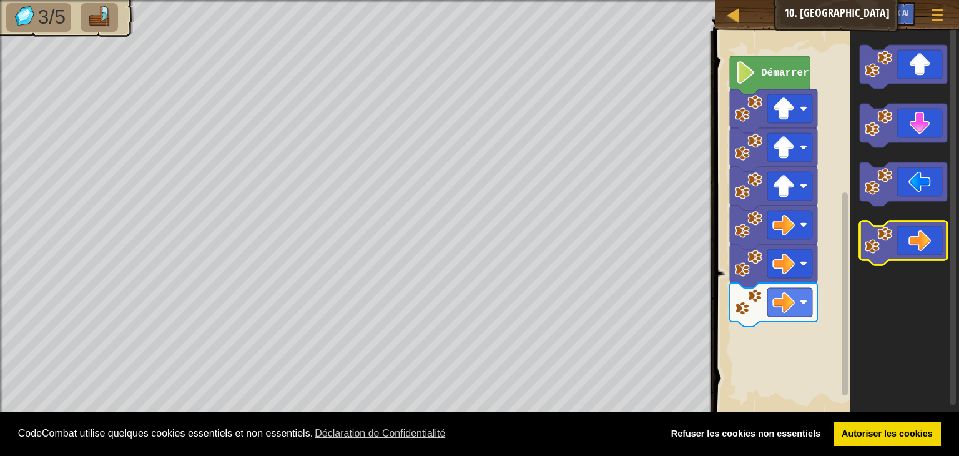
click at [906, 228] on icon "Espace de travail de Blocky" at bounding box center [903, 243] width 87 height 44
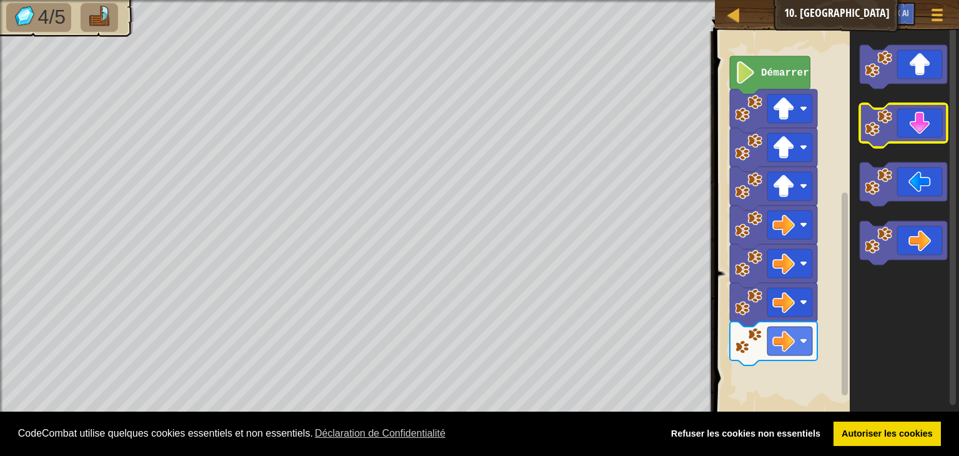
click at [907, 120] on icon "Espace de travail de Blocky" at bounding box center [903, 126] width 87 height 44
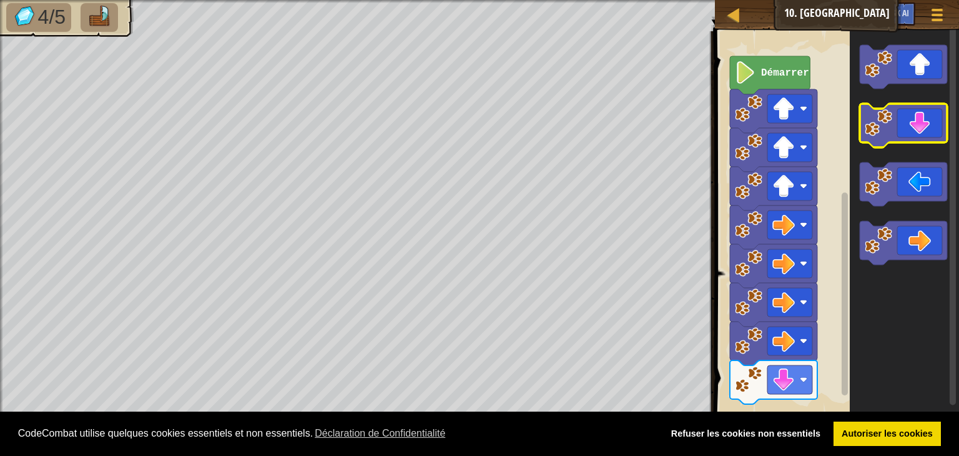
click at [907, 120] on icon "Espace de travail de Blocky" at bounding box center [903, 126] width 87 height 44
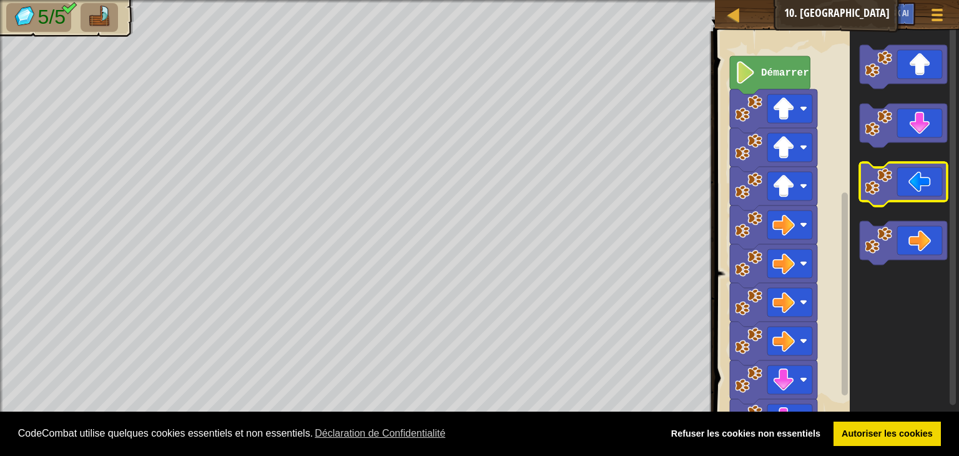
click at [911, 195] on icon "Espace de travail de Blocky" at bounding box center [903, 184] width 87 height 44
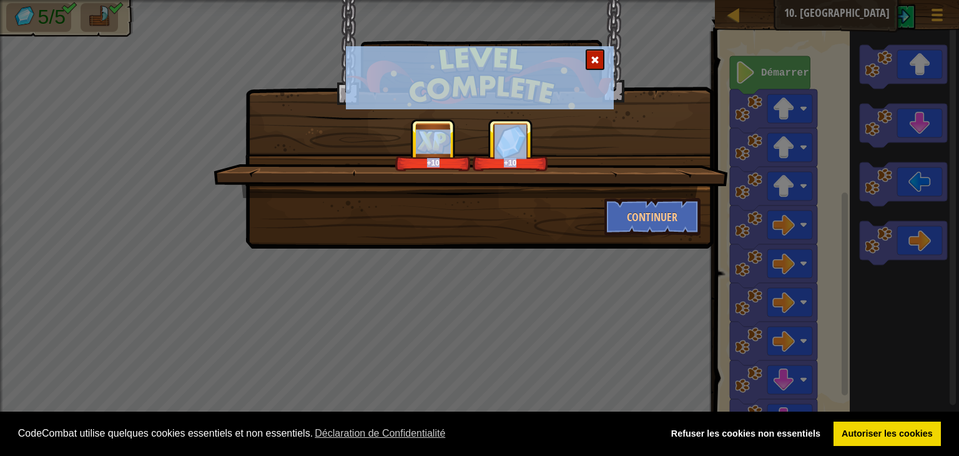
click at [656, 172] on div "+10 +10" at bounding box center [471, 158] width 515 height 79
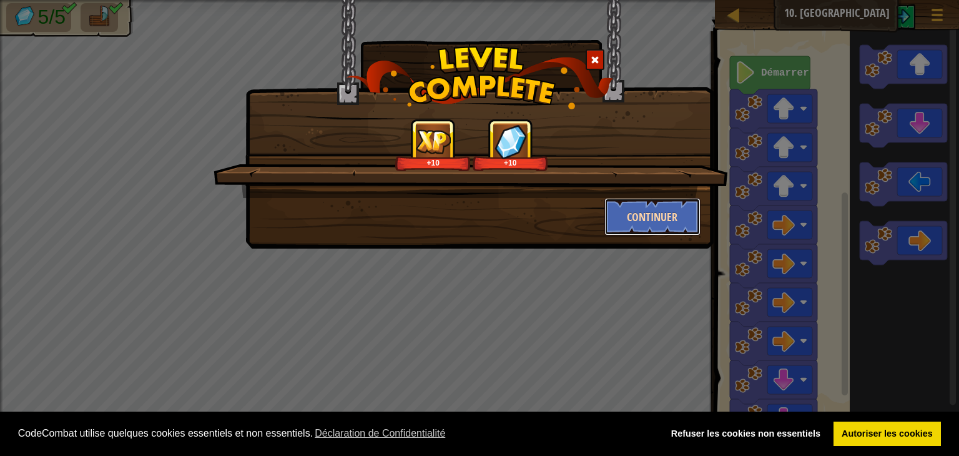
click at [655, 207] on button "Continuer" at bounding box center [653, 216] width 97 height 37
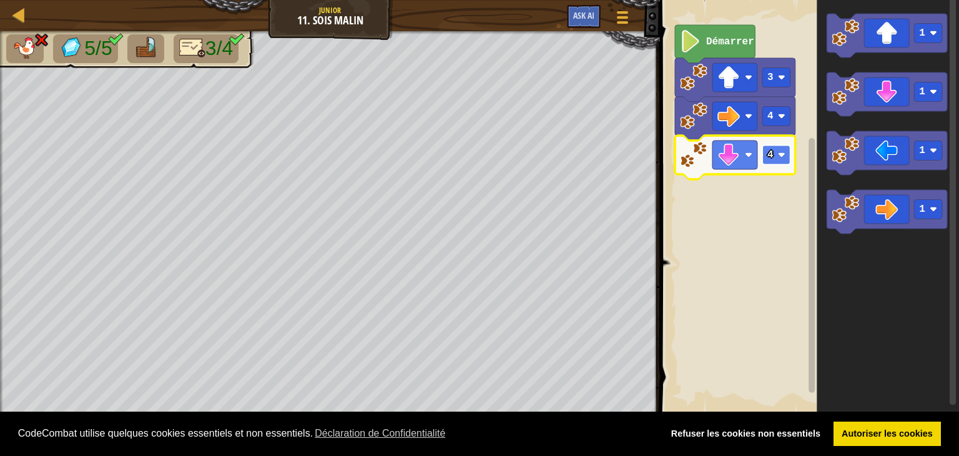
click at [777, 154] on rect "Espace de travail de Blocky" at bounding box center [776, 155] width 28 height 19
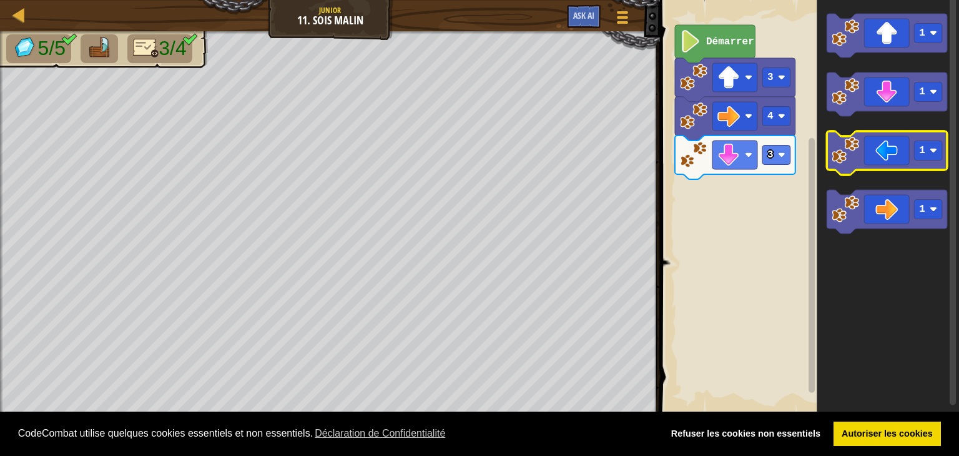
click at [887, 154] on icon "Espace de travail de Blocky" at bounding box center [887, 153] width 121 height 44
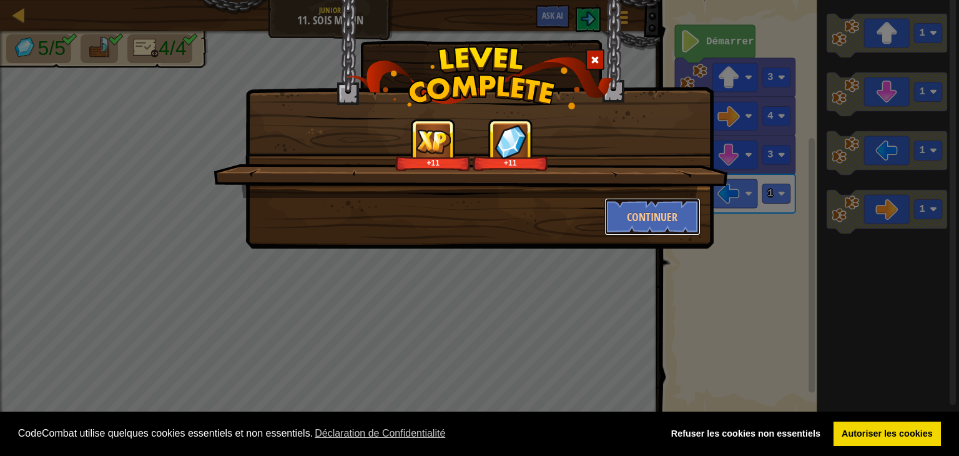
click at [679, 213] on button "Continuer" at bounding box center [653, 216] width 97 height 37
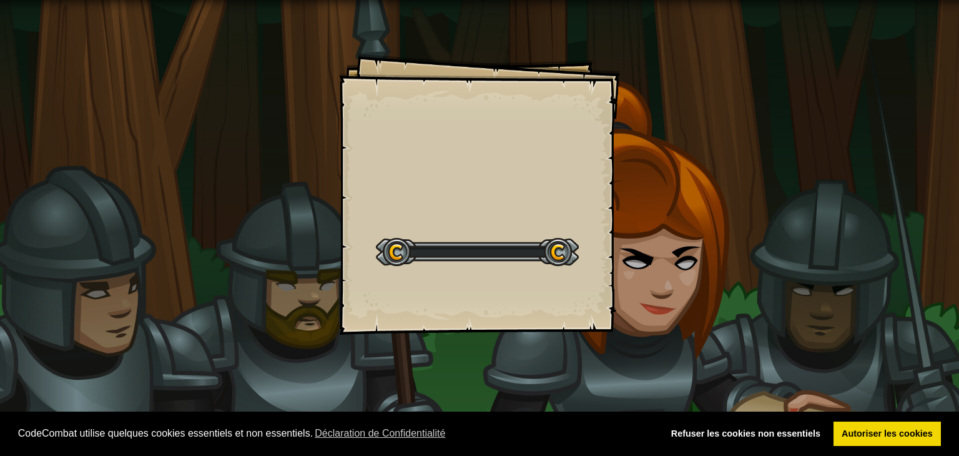
click at [679, 213] on div "Goals Start Level Erreur de chargement du serveur Vous avez besoin d'un abonnem…" at bounding box center [479, 228] width 959 height 456
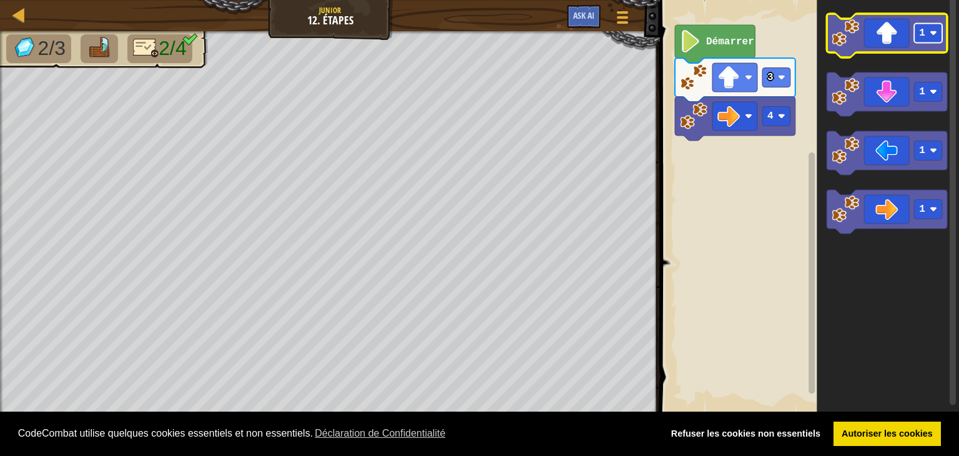
click at [932, 31] on image "Espace de travail de Blocky" at bounding box center [933, 32] width 7 height 7
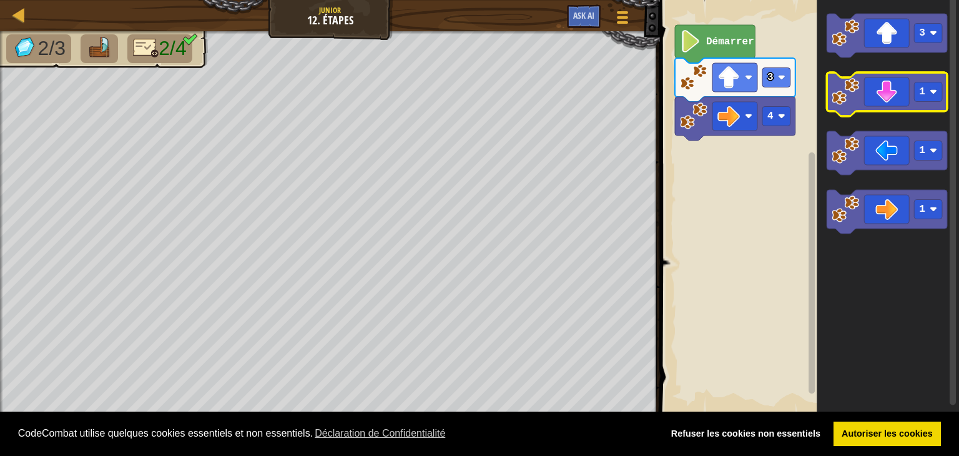
click at [832, 91] on image "Espace de travail de Blocky" at bounding box center [845, 91] width 27 height 27
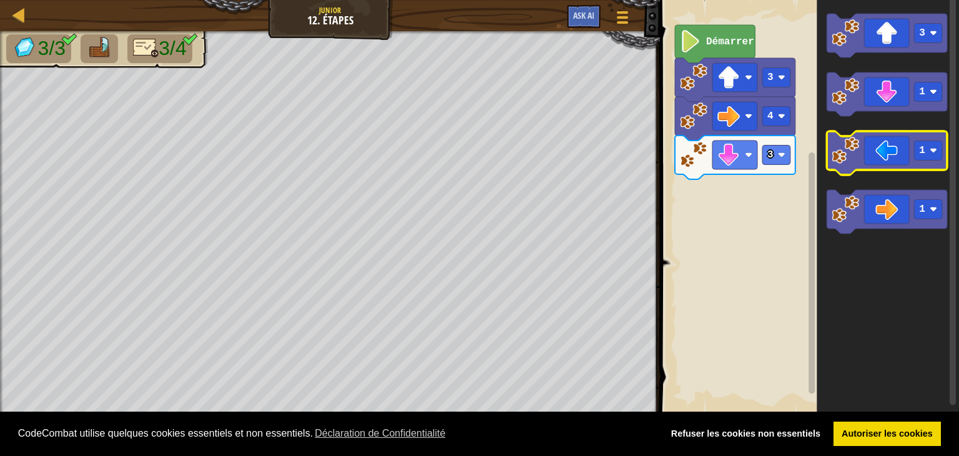
click at [869, 165] on icon "Espace de travail de Blocky" at bounding box center [887, 153] width 121 height 44
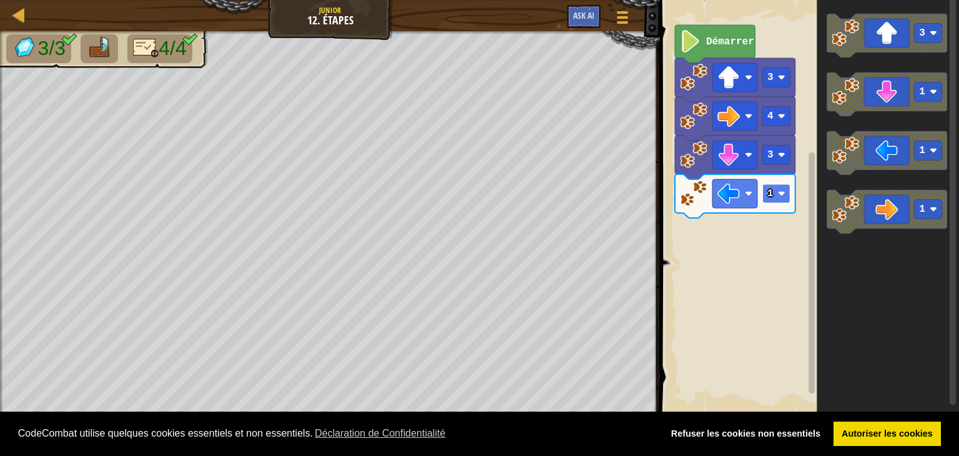
click at [784, 200] on rect "Espace de travail de Blocky" at bounding box center [776, 193] width 28 height 19
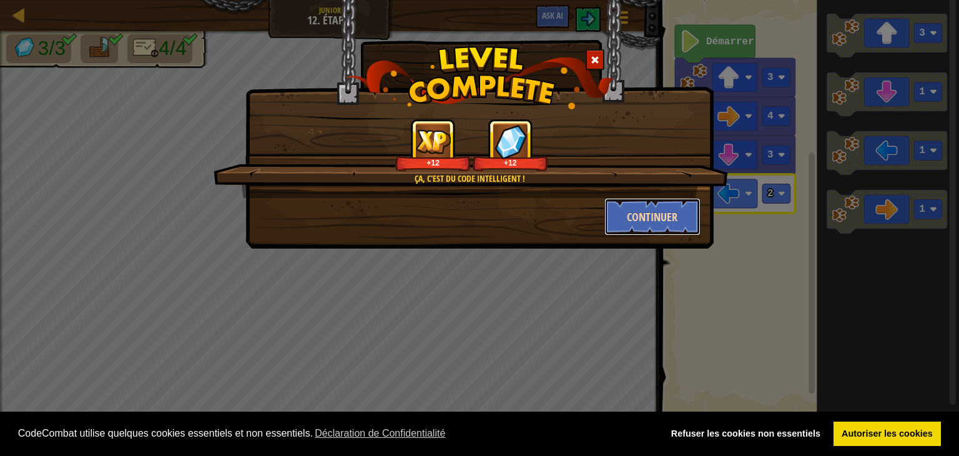
click at [694, 210] on button "Continuer" at bounding box center [653, 216] width 97 height 37
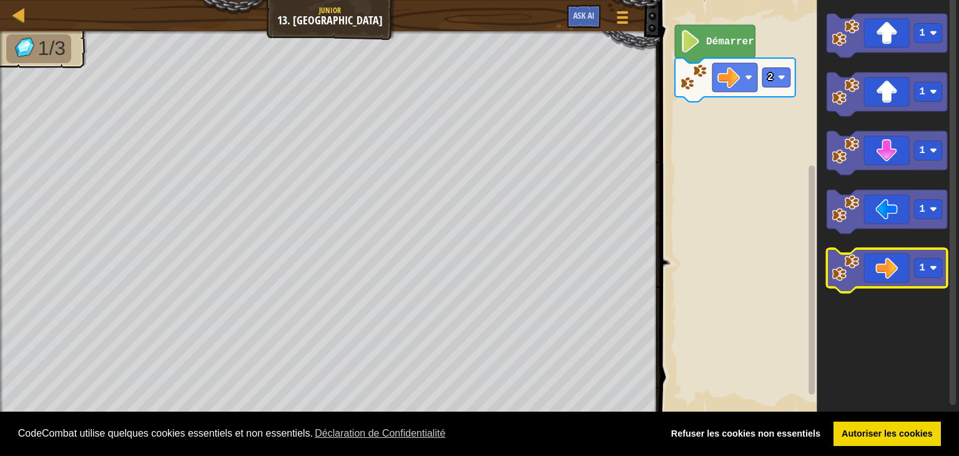
click at [900, 259] on icon "Espace de travail de Blocky" at bounding box center [887, 271] width 121 height 44
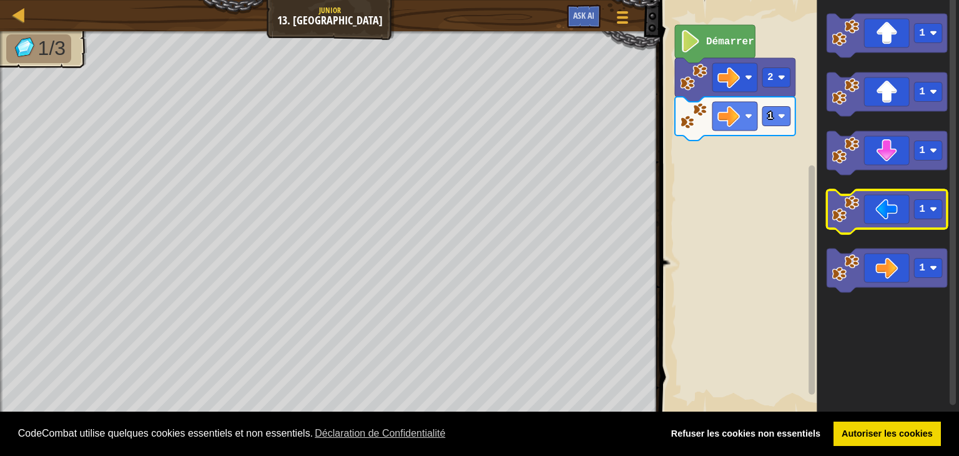
click at [885, 205] on icon "Espace de travail de Blocky" at bounding box center [887, 212] width 121 height 44
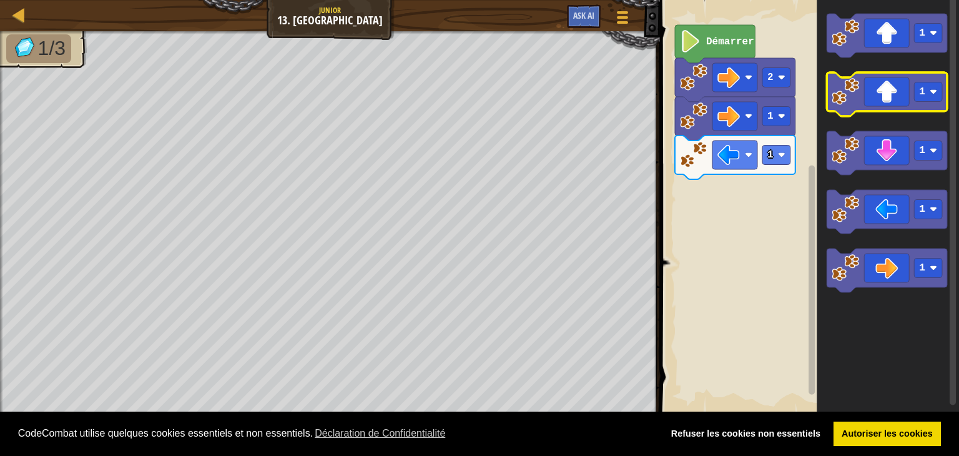
click at [889, 101] on icon "Espace de travail de Blocky" at bounding box center [887, 94] width 121 height 44
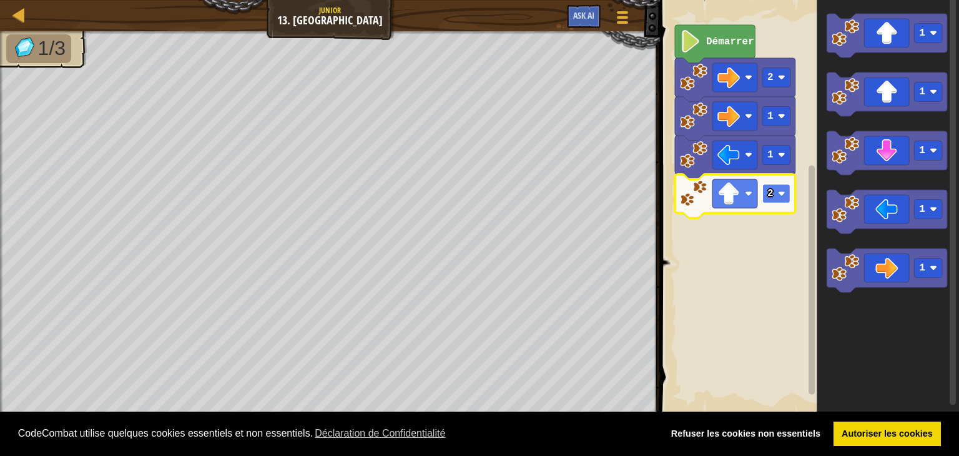
click at [776, 190] on rect "Espace de travail de Blocky" at bounding box center [776, 193] width 28 height 19
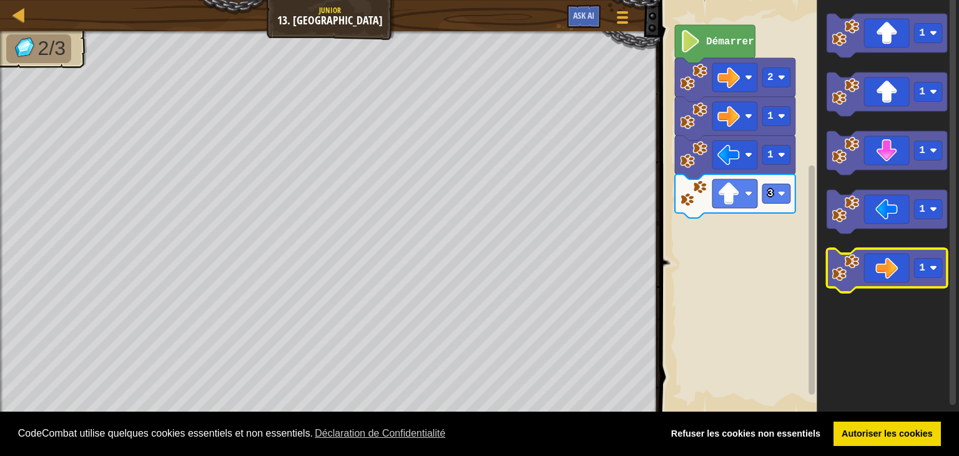
click at [856, 267] on image "Espace de travail de Blocky" at bounding box center [845, 267] width 27 height 27
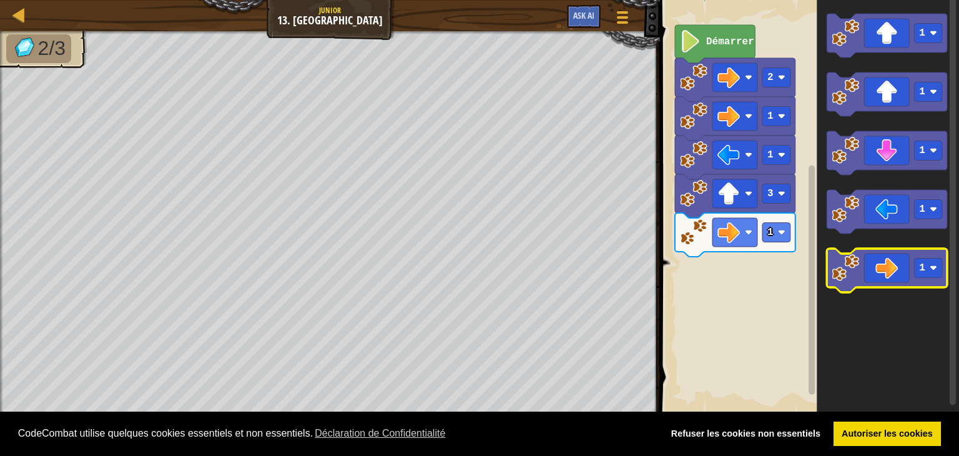
click at [856, 267] on image "Espace de travail de Blocky" at bounding box center [845, 267] width 27 height 27
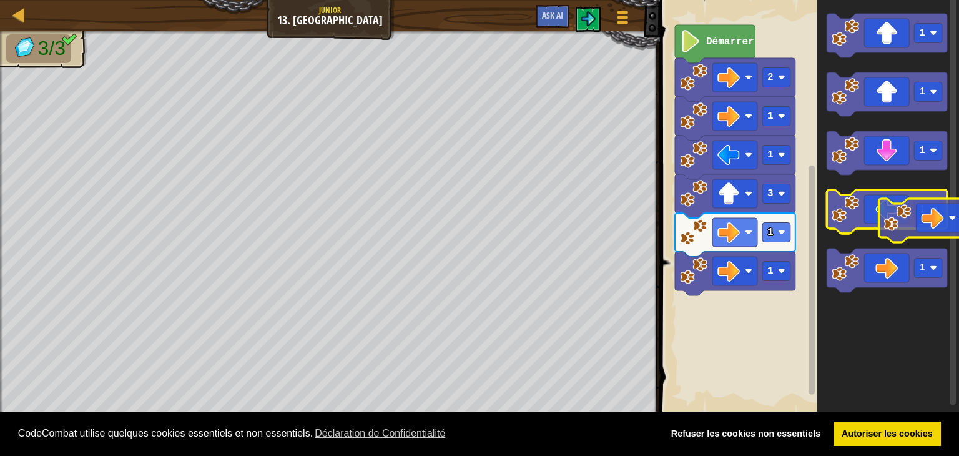
click at [922, 150] on g "1 1 1 1 1" at bounding box center [887, 153] width 121 height 279
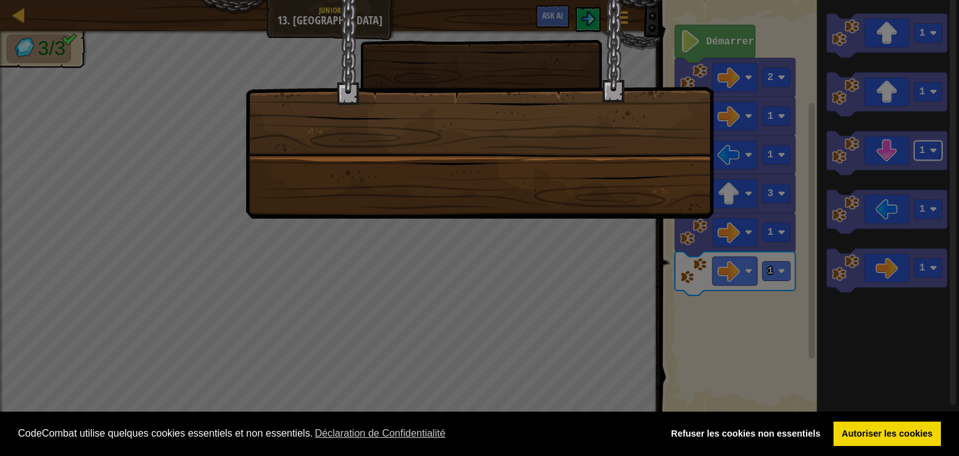
click at [922, 150] on div at bounding box center [479, 228] width 959 height 456
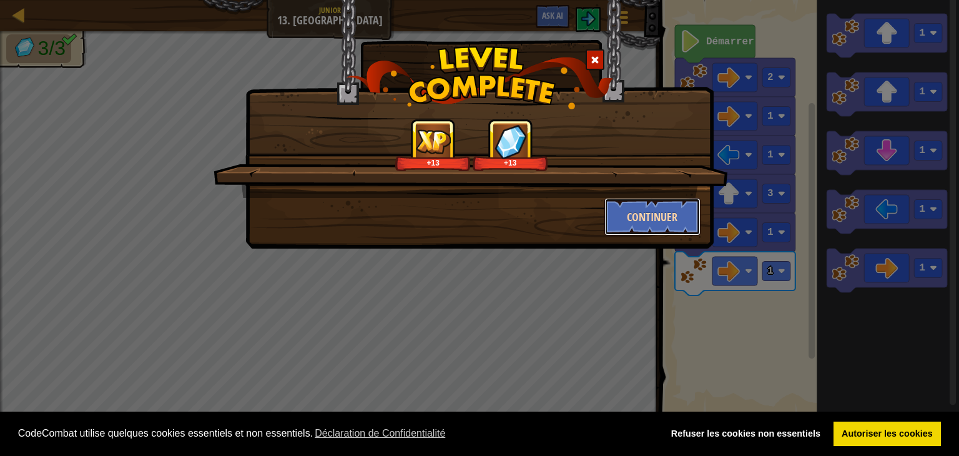
click at [664, 200] on button "Continuer" at bounding box center [653, 216] width 97 height 37
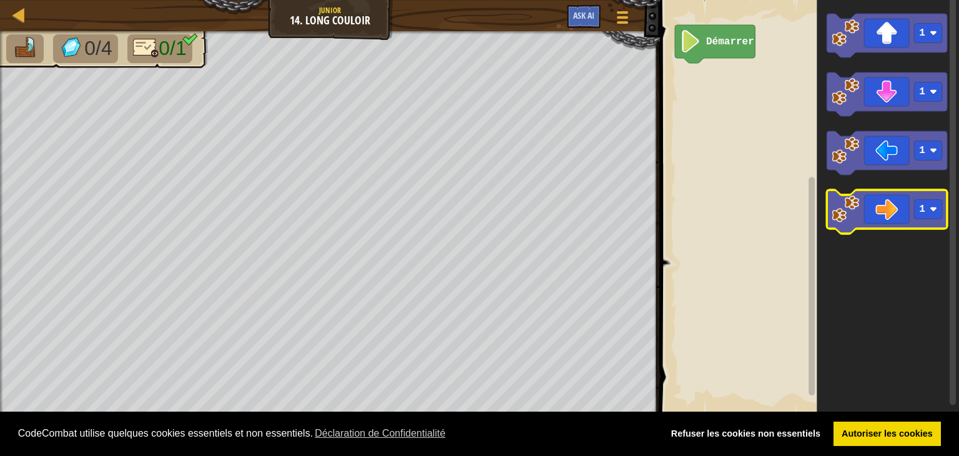
click at [900, 204] on icon "Espace de travail de Blocky" at bounding box center [887, 212] width 121 height 44
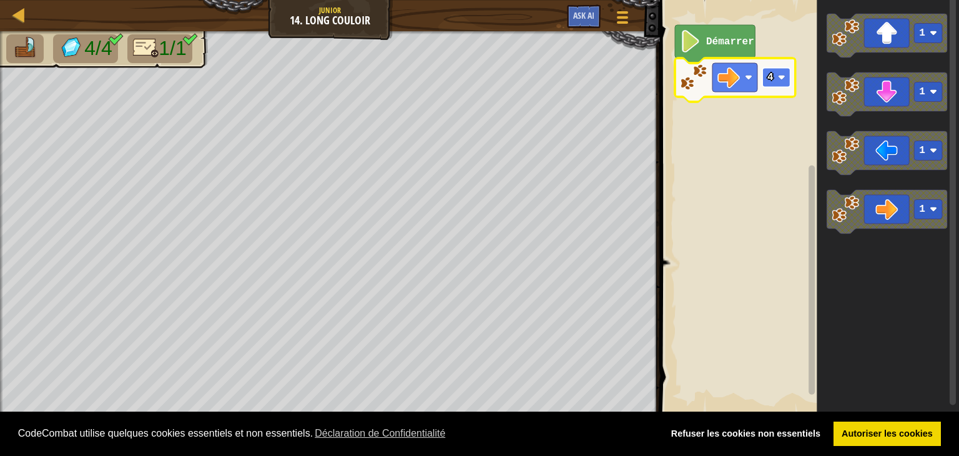
click at [776, 84] on rect "Espace de travail de Blocky" at bounding box center [776, 77] width 28 height 19
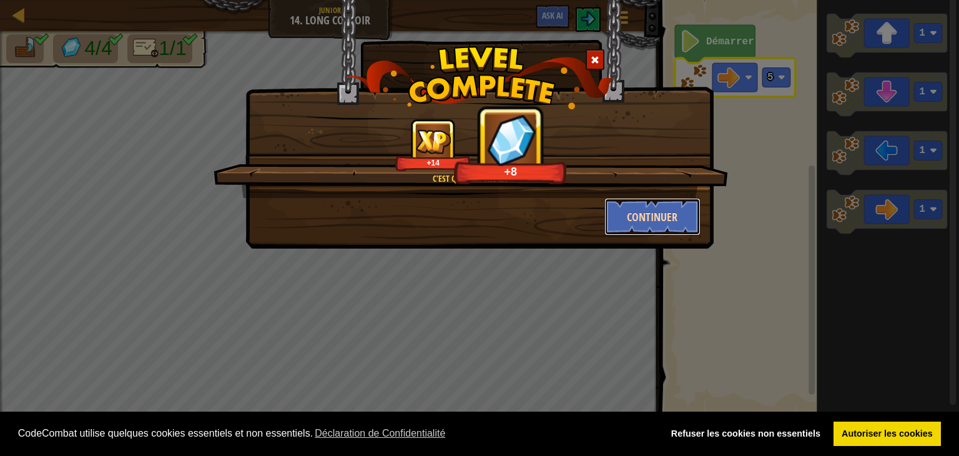
click at [694, 207] on button "Continuer" at bounding box center [653, 216] width 97 height 37
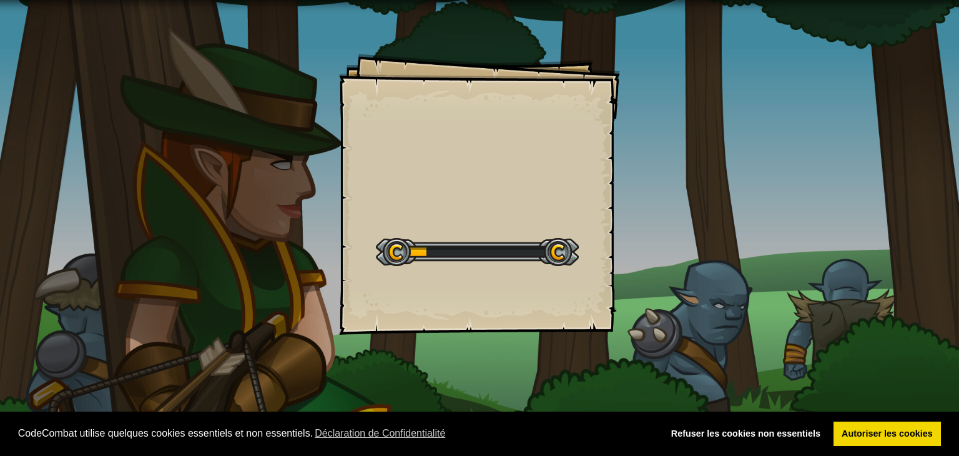
drag, startPoint x: 694, startPoint y: 207, endPoint x: 686, endPoint y: 223, distance: 18.2
click at [686, 223] on div "Goals Start Level Erreur de chargement du serveur Vous avez besoin d'un abonnem…" at bounding box center [479, 228] width 959 height 456
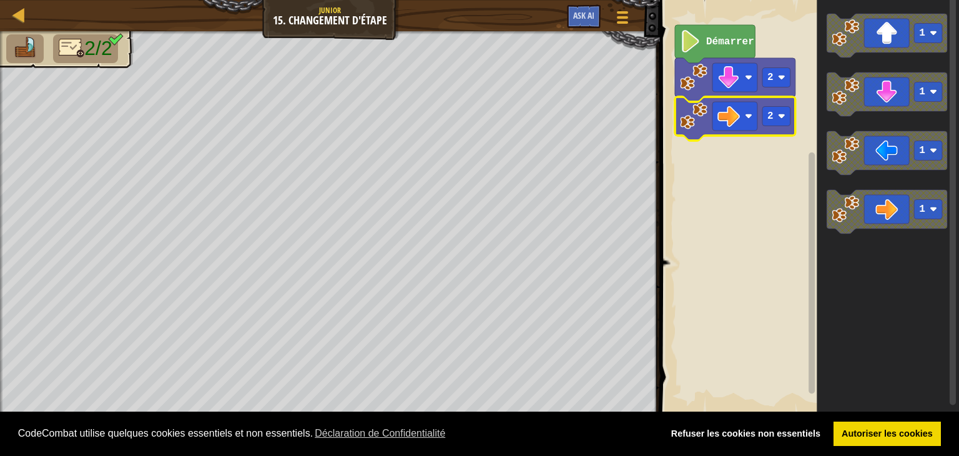
click at [777, 127] on icon "Espace de travail de Blocky" at bounding box center [735, 119] width 121 height 44
click at [777, 119] on rect "Espace de travail de Blocky" at bounding box center [776, 116] width 28 height 19
click at [772, 111] on text "4" at bounding box center [770, 116] width 6 height 11
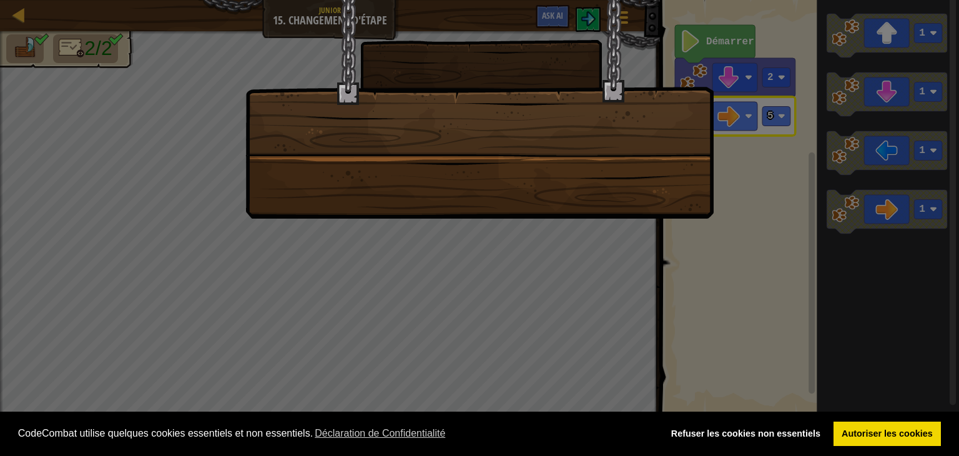
click at [483, 198] on div at bounding box center [479, 109] width 468 height 219
drag, startPoint x: 483, startPoint y: 198, endPoint x: 511, endPoint y: 185, distance: 30.2
click at [511, 185] on div at bounding box center [479, 109] width 468 height 219
click at [350, 222] on div at bounding box center [479, 228] width 959 height 456
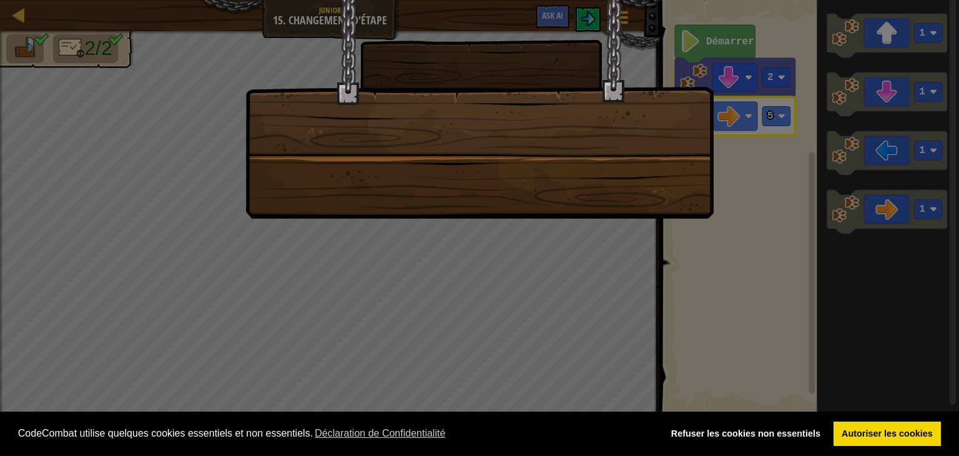
click at [350, 222] on div at bounding box center [479, 228] width 959 height 456
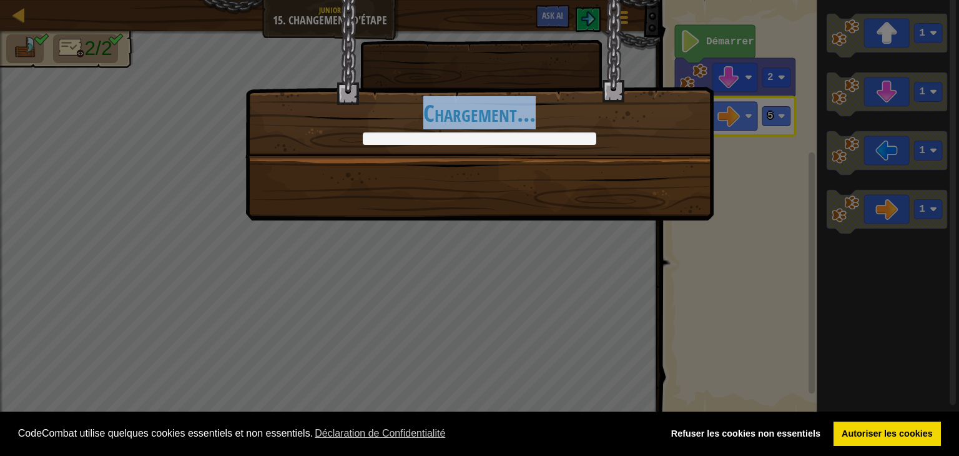
click at [350, 222] on div "+0 +0 Continuer Chargement..." at bounding box center [479, 228] width 959 height 456
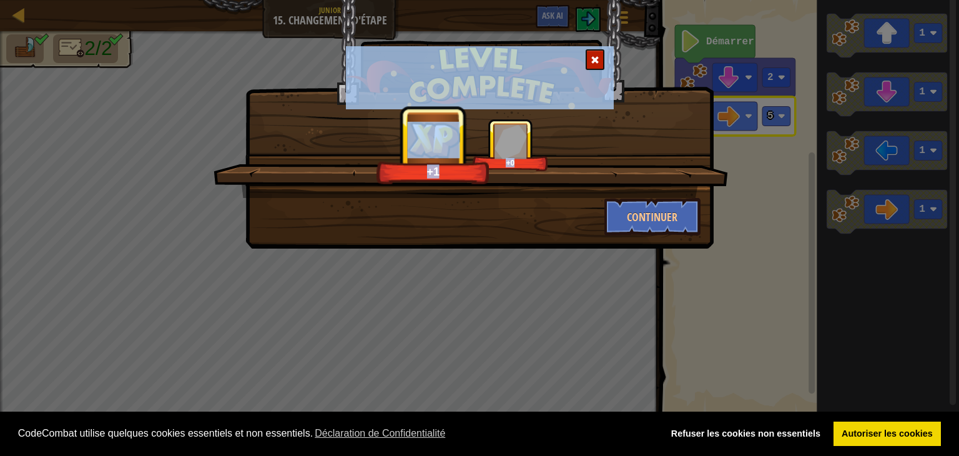
click at [150, 267] on div "+1 +0 Continuer" at bounding box center [479, 228] width 959 height 456
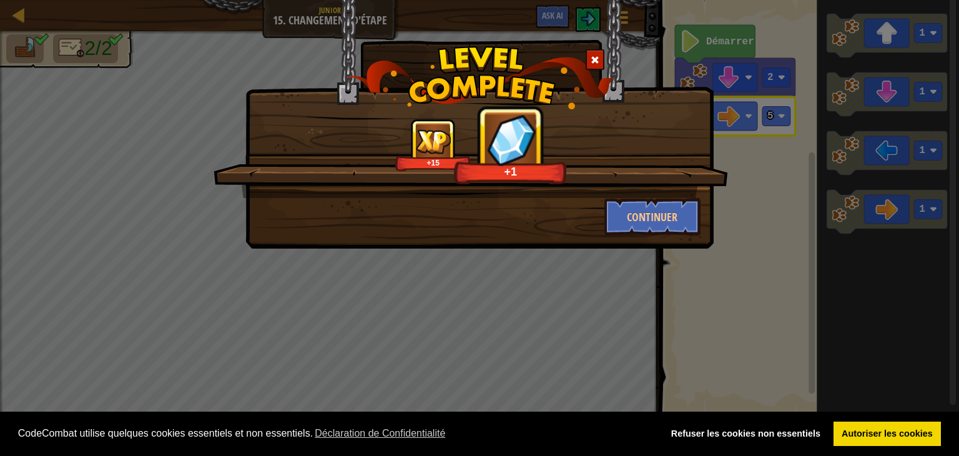
click at [146, 280] on div "+15 +1 Continuer" at bounding box center [479, 228] width 959 height 456
click at [146, 280] on div "+15 +11 Continuer" at bounding box center [479, 228] width 959 height 456
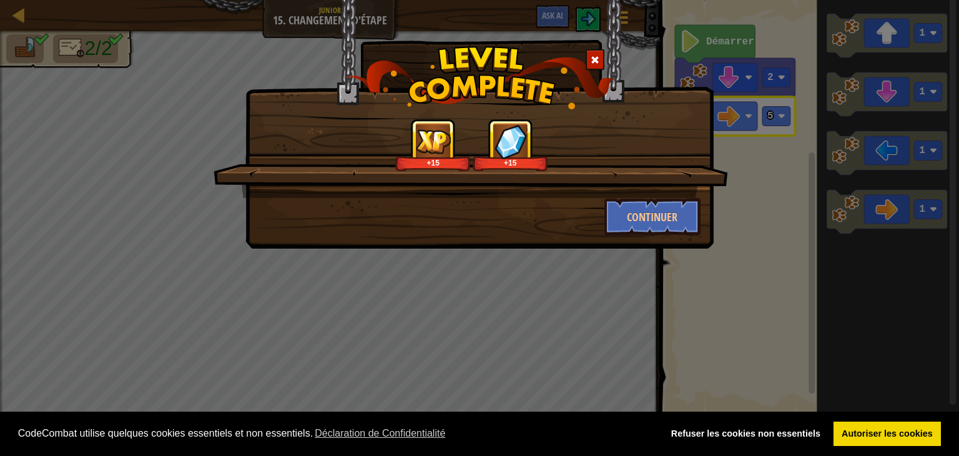
click at [929, 225] on div "+15 +15 Continuer" at bounding box center [479, 228] width 959 height 456
click at [230, 320] on div "+15 +15 Continuer" at bounding box center [479, 228] width 959 height 456
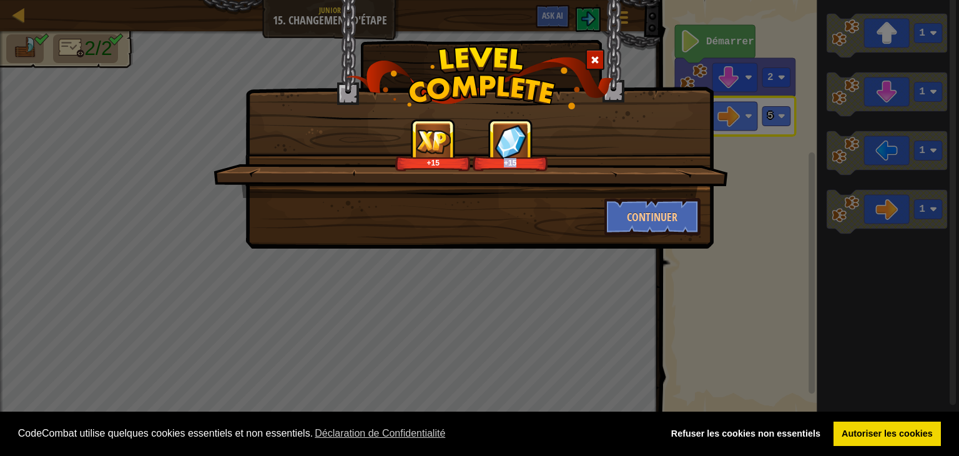
click at [230, 320] on div "+15 +15 Continuer" at bounding box center [479, 228] width 959 height 456
click at [668, 198] on button "Continuer" at bounding box center [653, 216] width 97 height 37
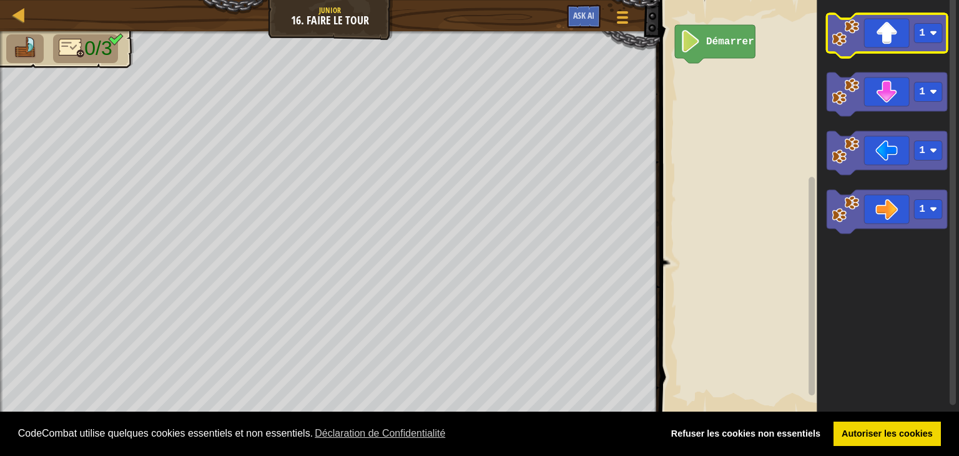
click at [892, 49] on icon "Espace de travail de Blocky" at bounding box center [887, 36] width 121 height 44
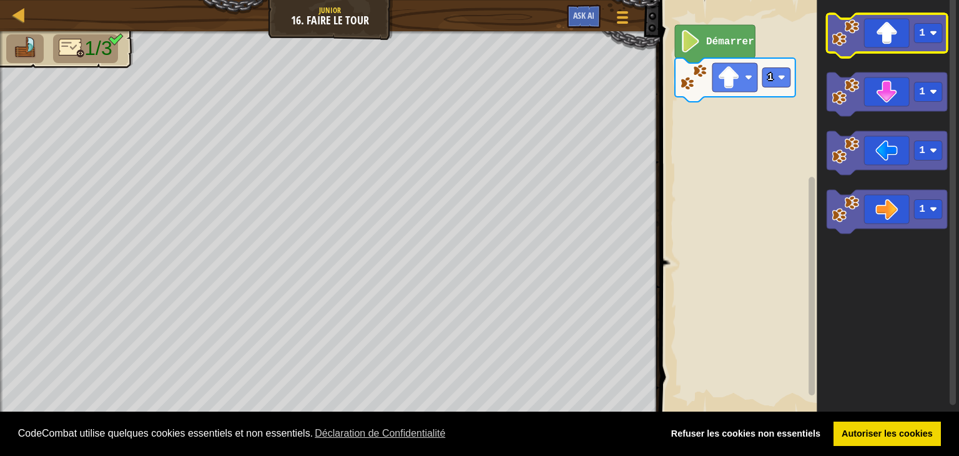
click at [892, 49] on icon "Espace de travail de Blocky" at bounding box center [887, 36] width 121 height 44
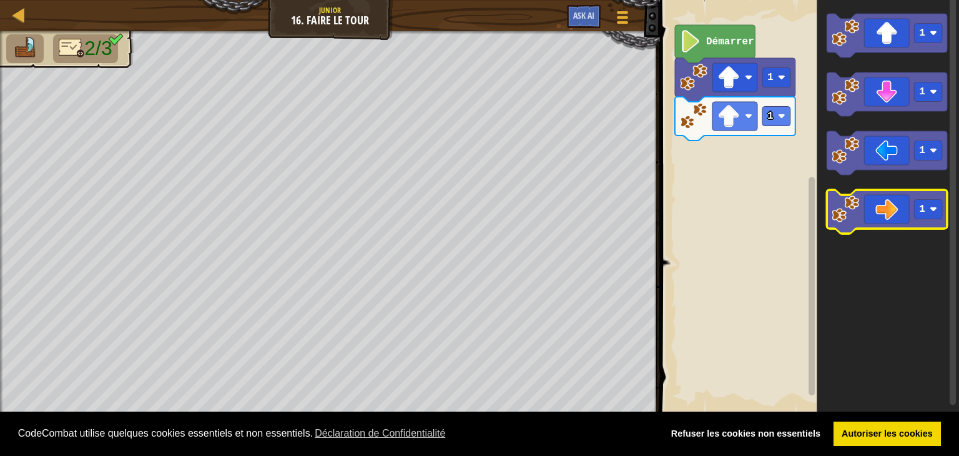
click at [875, 217] on icon "Espace de travail de Blocky" at bounding box center [887, 212] width 121 height 44
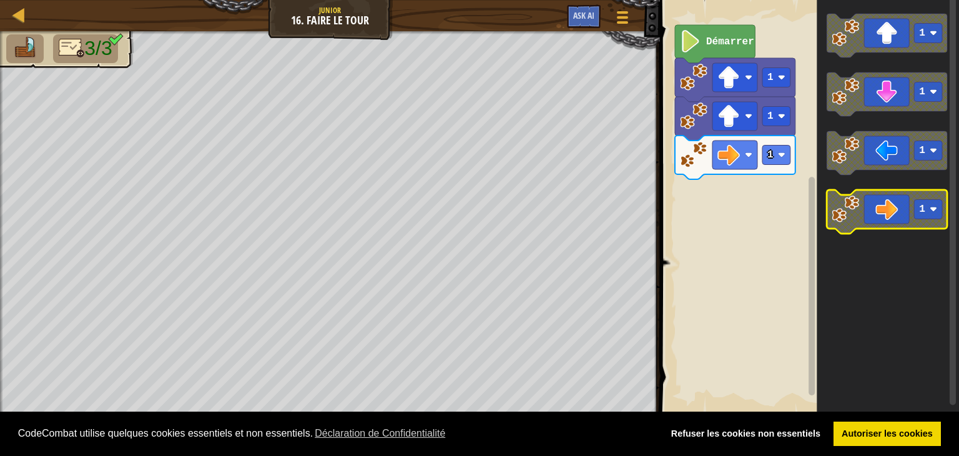
click at [875, 217] on icon "Espace de travail de Blocky" at bounding box center [887, 212] width 121 height 44
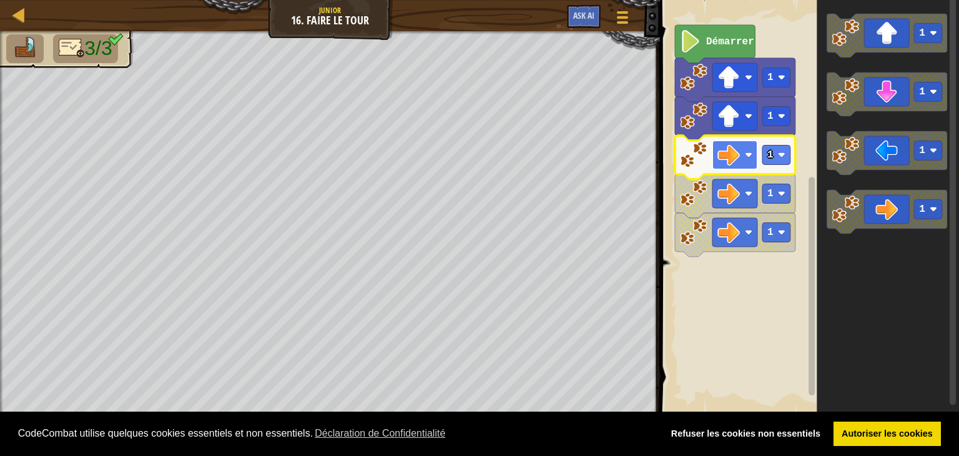
click at [719, 154] on image "Espace de travail de Blocky" at bounding box center [729, 155] width 22 height 22
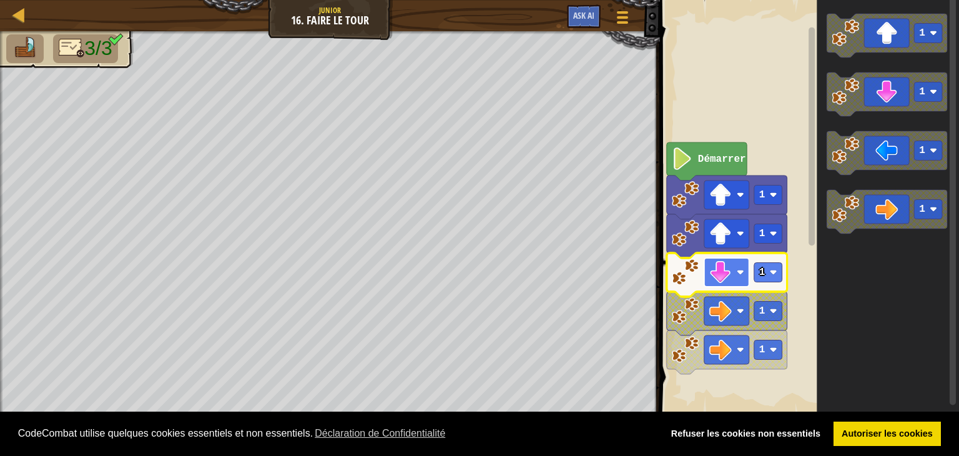
click at [734, 260] on rect "Espace de travail de Blocky" at bounding box center [726, 272] width 45 height 29
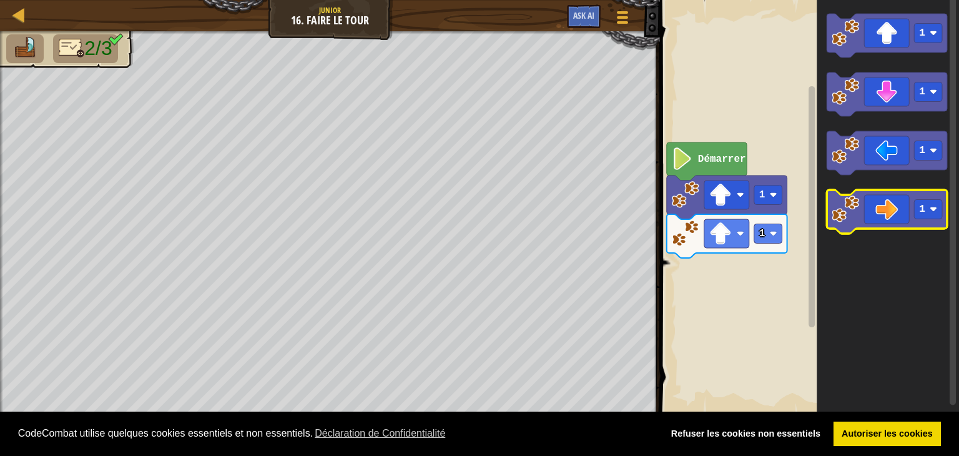
click at [876, 208] on icon "Espace de travail de Blocky" at bounding box center [887, 212] width 121 height 44
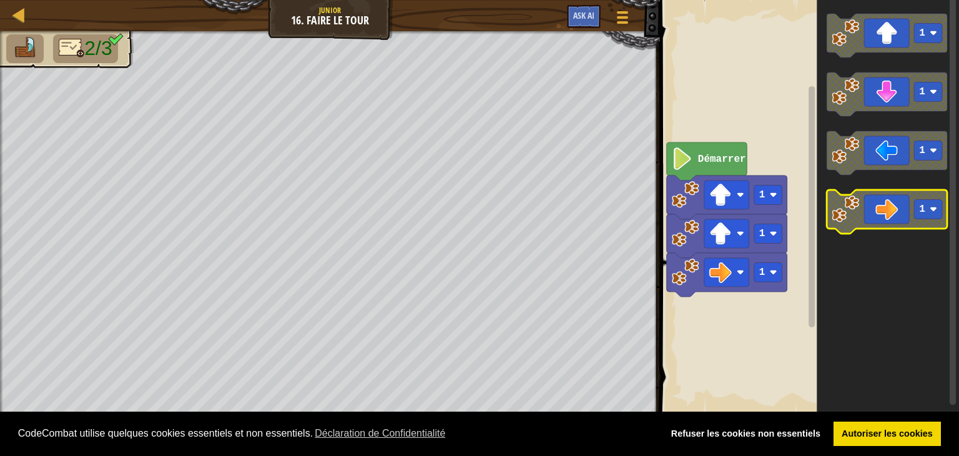
click at [876, 208] on icon "Espace de travail de Blocky" at bounding box center [887, 212] width 121 height 44
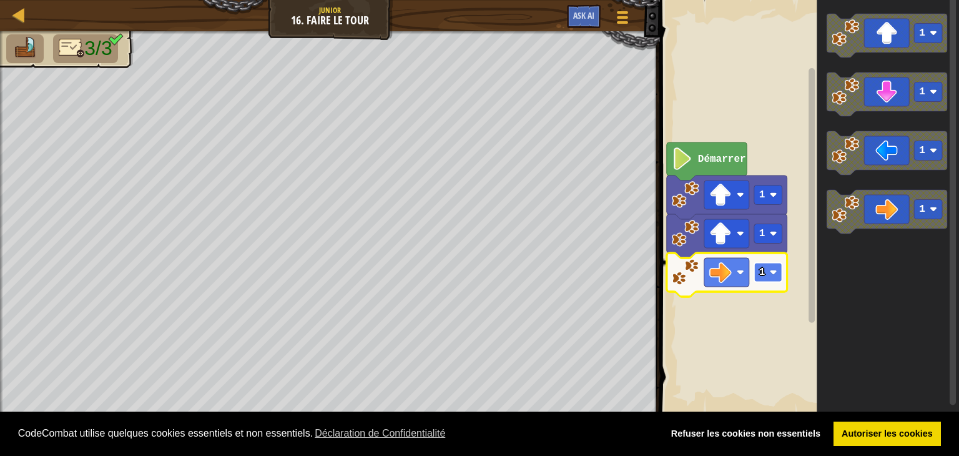
click at [770, 278] on rect "Espace de travail de Blocky" at bounding box center [768, 272] width 28 height 19
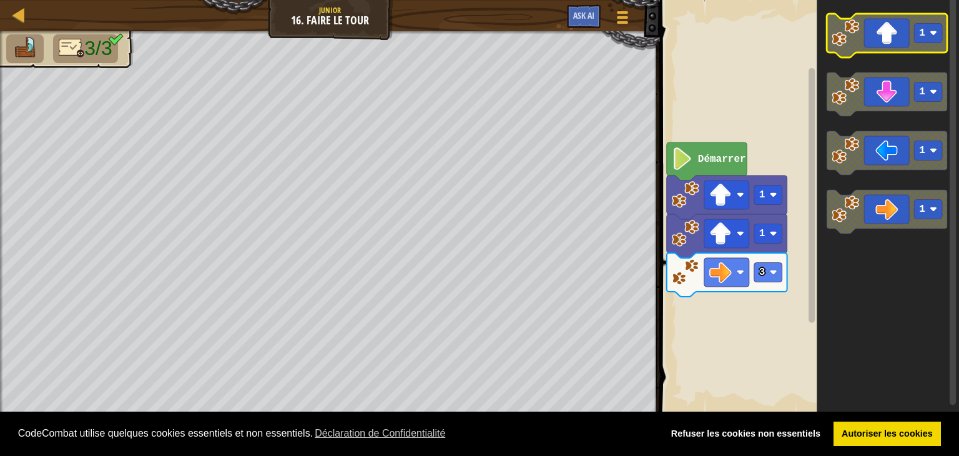
click at [915, 51] on icon "Espace de travail de Blocky" at bounding box center [887, 36] width 121 height 44
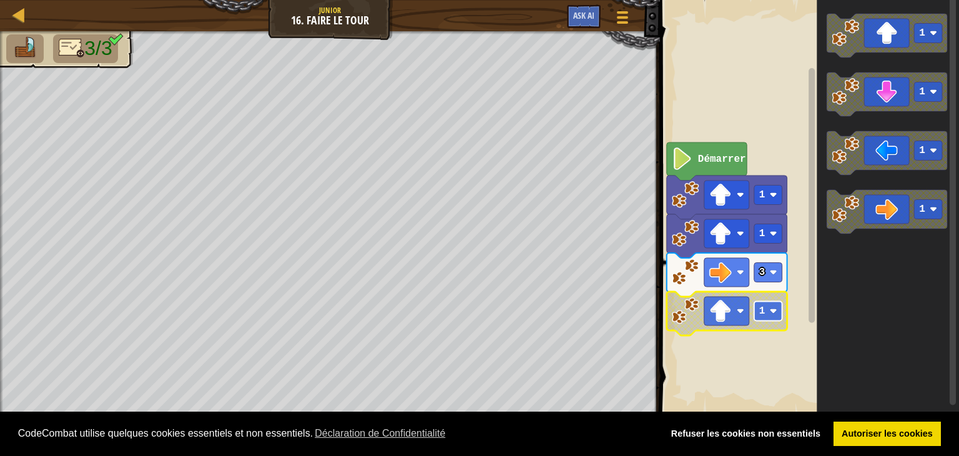
click at [762, 320] on rect "Espace de travail de Blocky" at bounding box center [768, 311] width 28 height 19
click at [744, 302] on rect "Espace de travail de Blocky" at bounding box center [807, 207] width 303 height 427
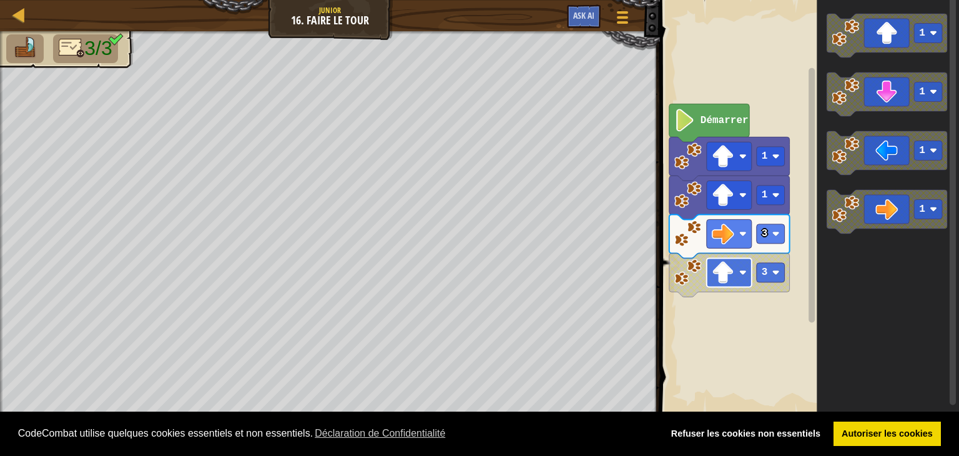
click at [748, 261] on rect "Espace de travail de Blocky" at bounding box center [729, 272] width 45 height 29
click at [672, 357] on rect "Espace de travail de Blocky" at bounding box center [807, 207] width 303 height 427
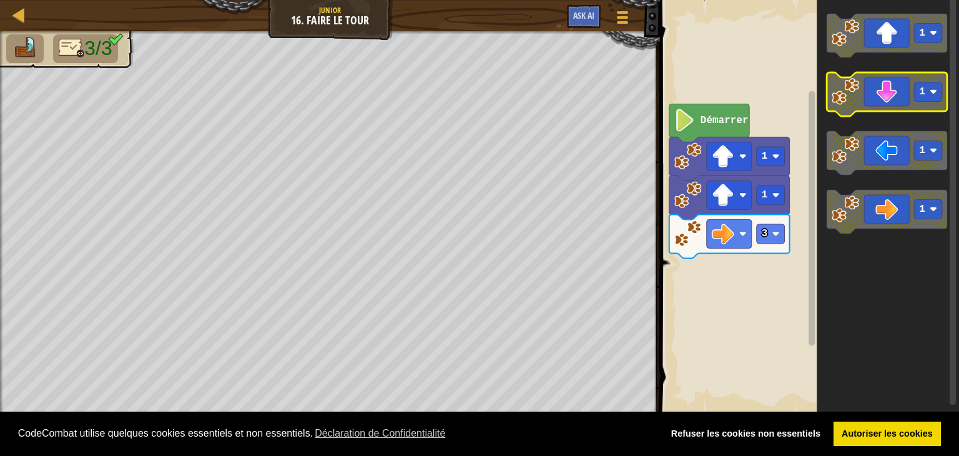
click at [877, 106] on icon "Espace de travail de Blocky" at bounding box center [887, 94] width 121 height 44
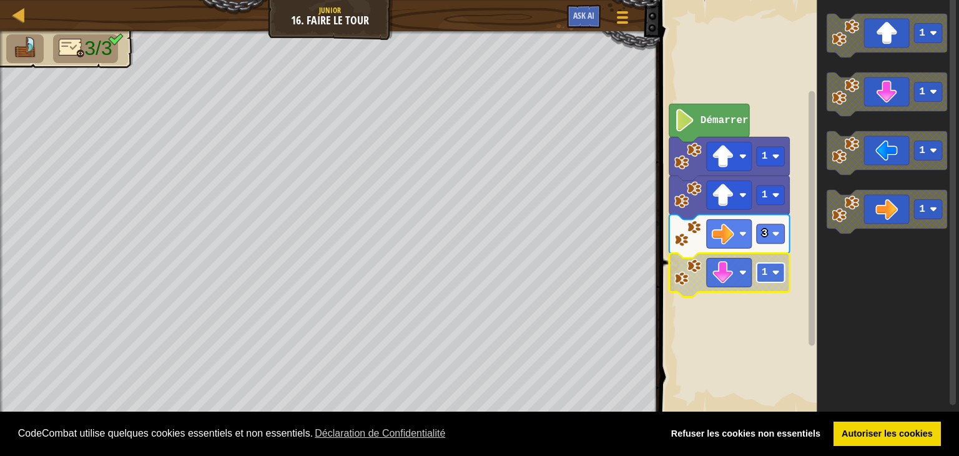
click at [767, 273] on text "1" at bounding box center [765, 272] width 6 height 11
click at [749, 328] on rect "Espace de travail de Blocky" at bounding box center [807, 207] width 303 height 427
click at [704, 119] on rect "Espace de travail de Blocky" at bounding box center [807, 207] width 303 height 427
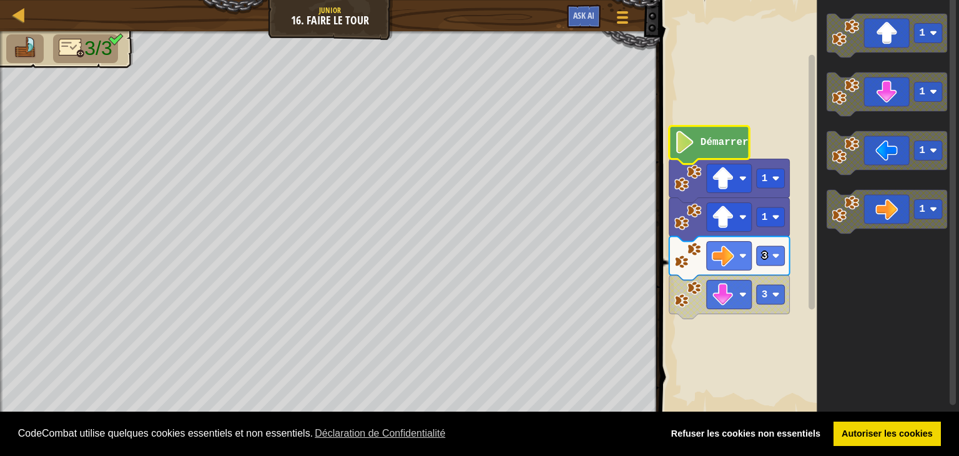
click at [698, 153] on icon "Espace de travail de Blocky" at bounding box center [709, 145] width 80 height 38
click at [688, 151] on image "Espace de travail de Blocky" at bounding box center [684, 142] width 21 height 22
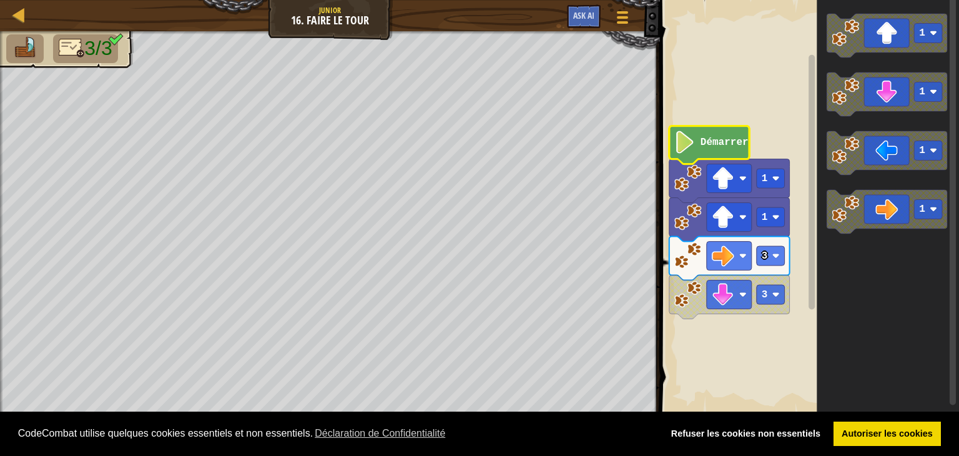
click at [688, 151] on image "Espace de travail de Blocky" at bounding box center [684, 142] width 21 height 22
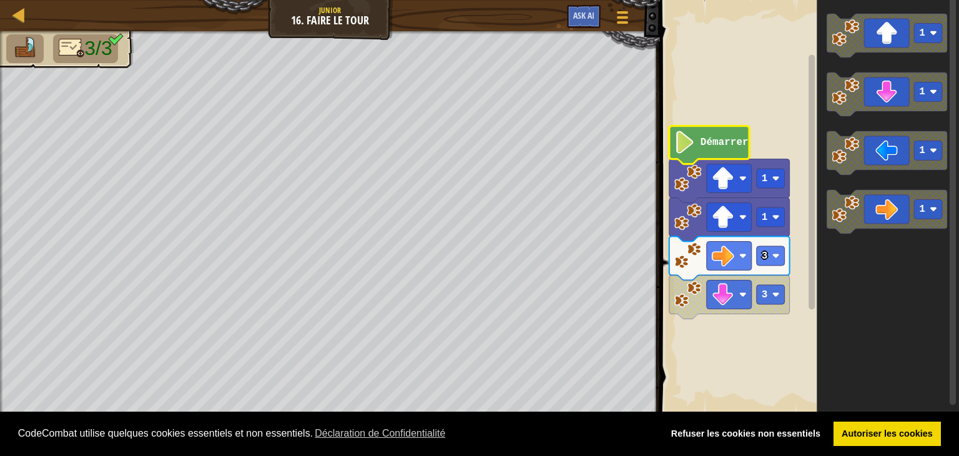
click at [688, 151] on image "Espace de travail de Blocky" at bounding box center [684, 142] width 21 height 22
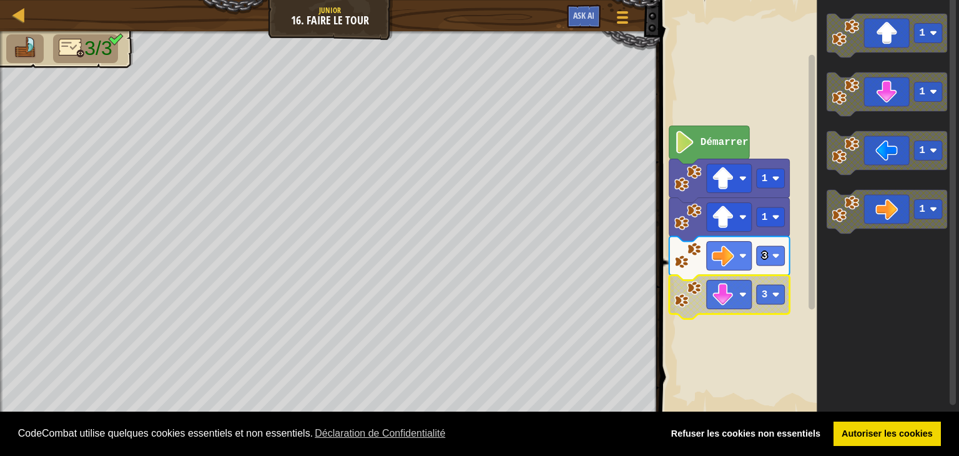
click at [681, 295] on image "Espace de travail de Blocky" at bounding box center [687, 293] width 27 height 27
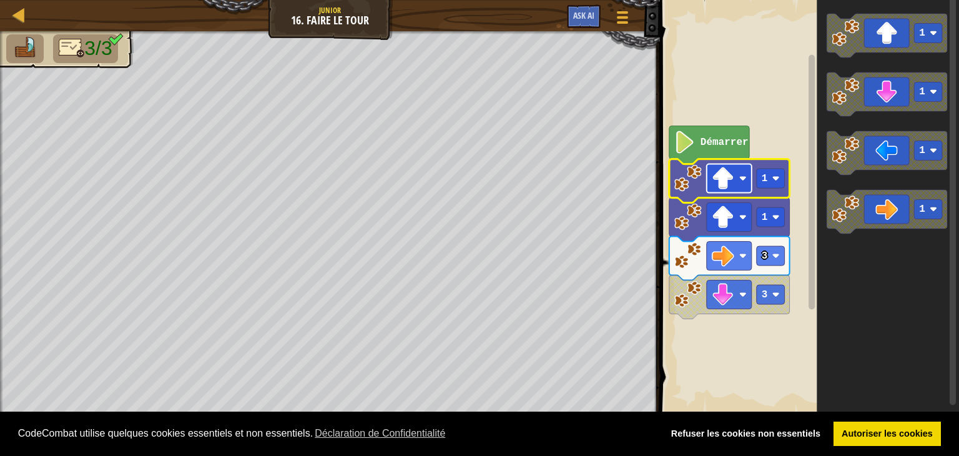
click at [744, 182] on image "Espace de travail de Blocky" at bounding box center [742, 178] width 7 height 7
click at [667, 364] on rect "Espace de travail de Blocky" at bounding box center [807, 207] width 303 height 427
click at [605, 11] on div "Menu du jeu Ask AI" at bounding box center [599, 19] width 77 height 29
click at [626, 6] on button "Menu du jeu" at bounding box center [622, 19] width 33 height 31
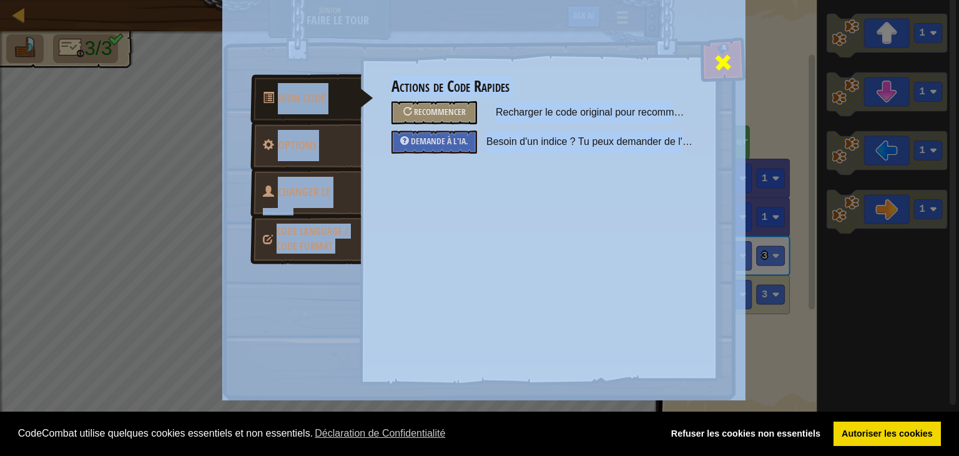
click at [734, 64] on div at bounding box center [722, 59] width 39 height 39
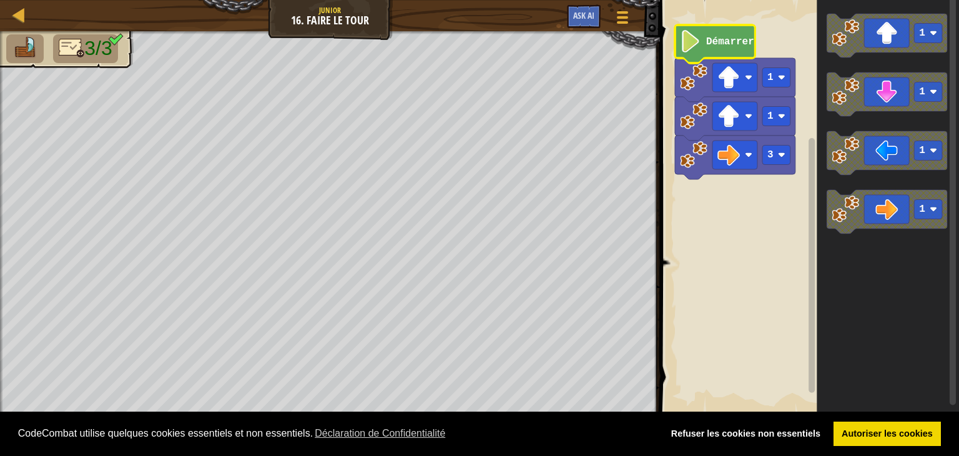
click at [699, 44] on image "Espace de travail de Blocky" at bounding box center [690, 41] width 21 height 22
click at [697, 42] on image "Espace de travail de Blocky" at bounding box center [690, 41] width 21 height 22
click at [619, 14] on div at bounding box center [622, 17] width 17 height 18
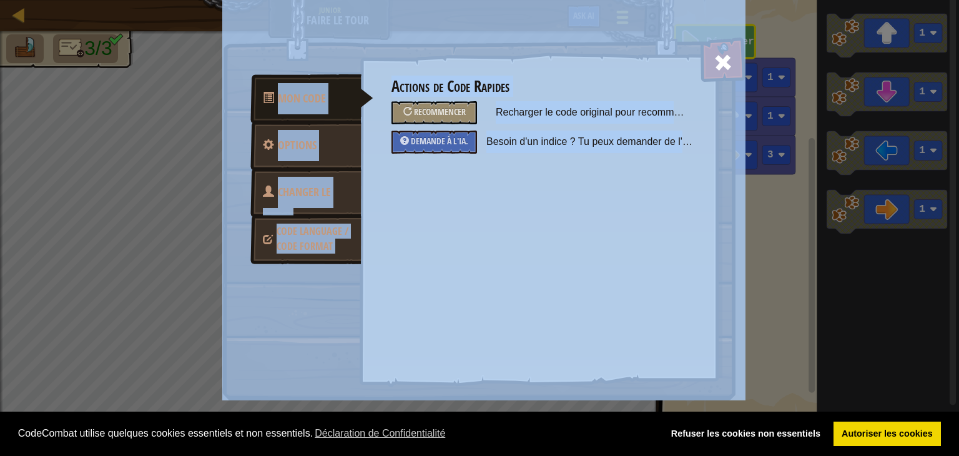
click at [619, 44] on div "Mon Code Options Changer le héros Code Language / Code Format Actions de Code R…" at bounding box center [480, 222] width 512 height 356
click at [714, 60] on span at bounding box center [723, 62] width 20 height 20
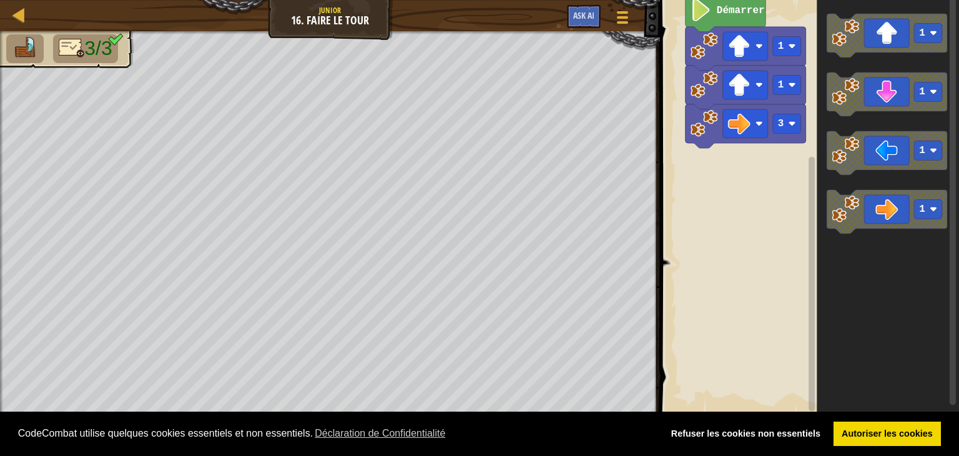
click at [834, 0] on html "Cookie Policy CodeCombat utilise quelques cookies essentiels et non essentiels.…" at bounding box center [479, 0] width 959 height 0
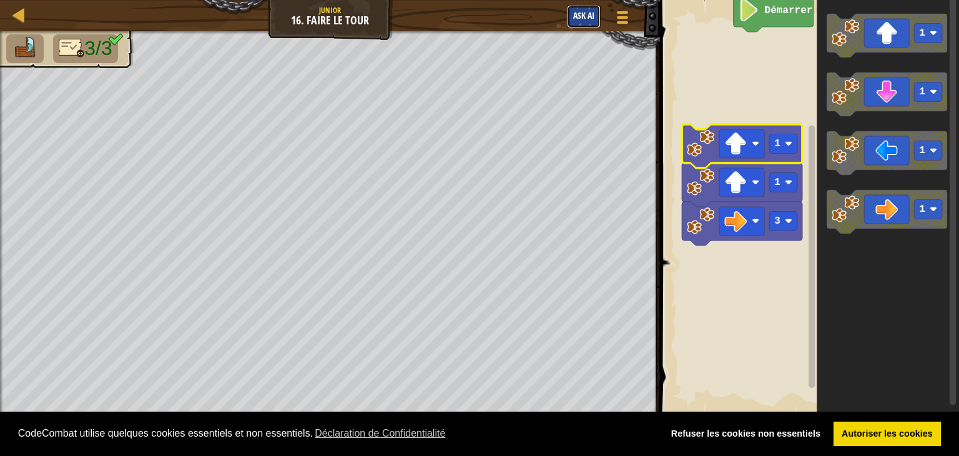
click at [580, 7] on button "Ask AI" at bounding box center [584, 16] width 34 height 23
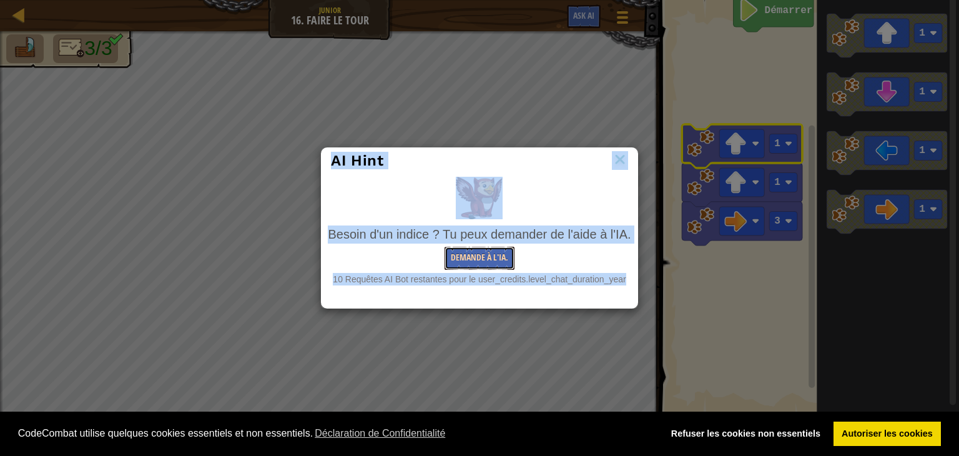
click at [457, 257] on button "Demande à l'IA." at bounding box center [480, 258] width 70 height 23
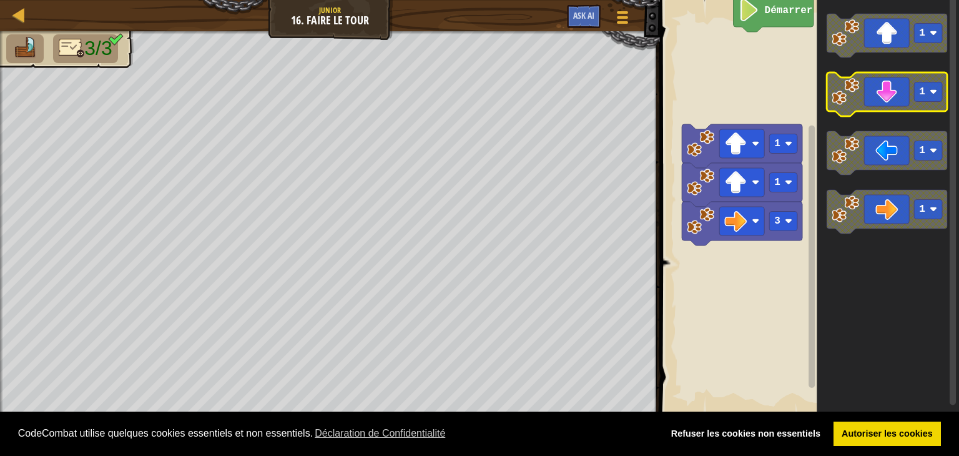
click at [842, 103] on image "Espace de travail de Blocky" at bounding box center [845, 91] width 27 height 27
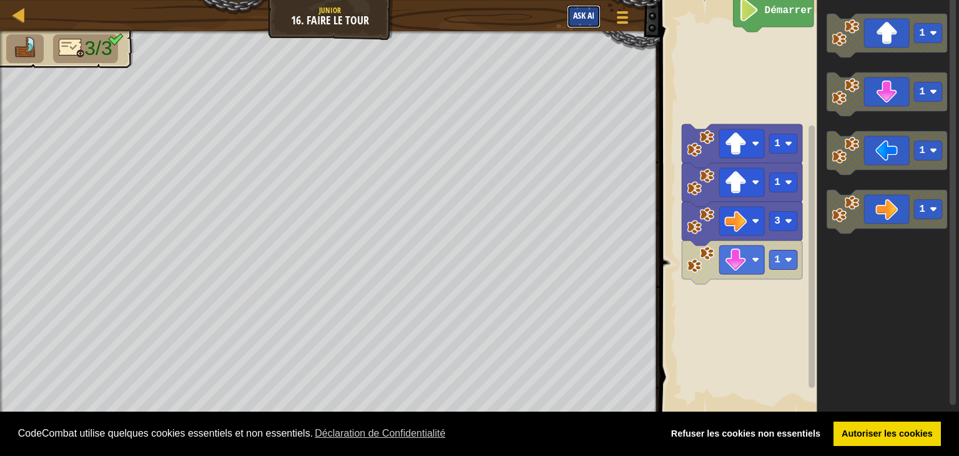
click at [578, 7] on button "Ask AI" at bounding box center [584, 16] width 34 height 23
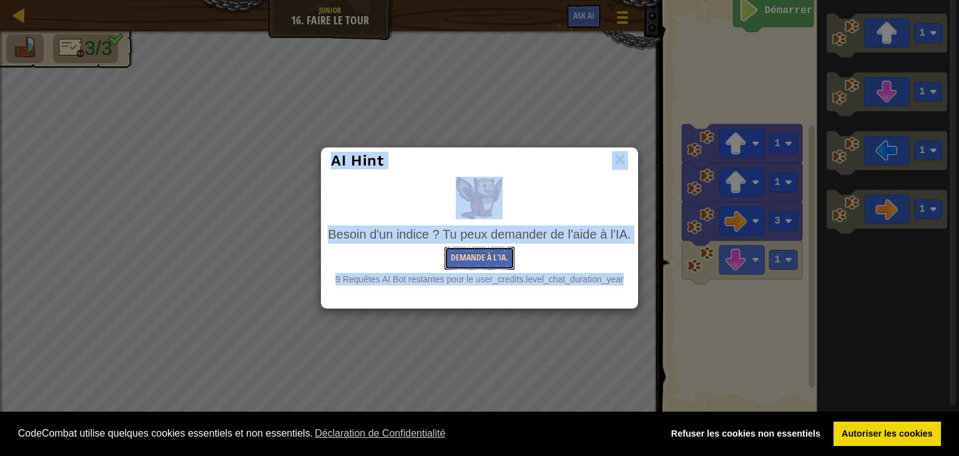
click at [480, 262] on button "Demande à l'IA." at bounding box center [480, 258] width 70 height 23
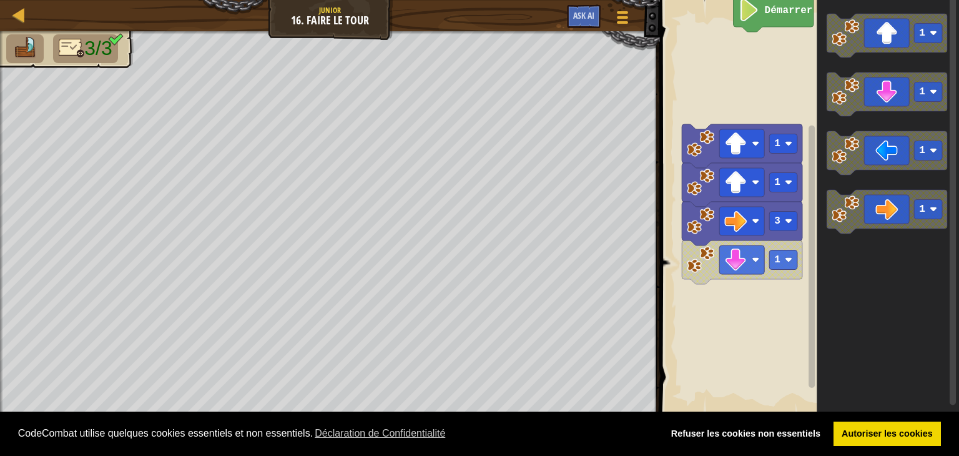
click at [654, 229] on div at bounding box center [655, 228] width 2 height 456
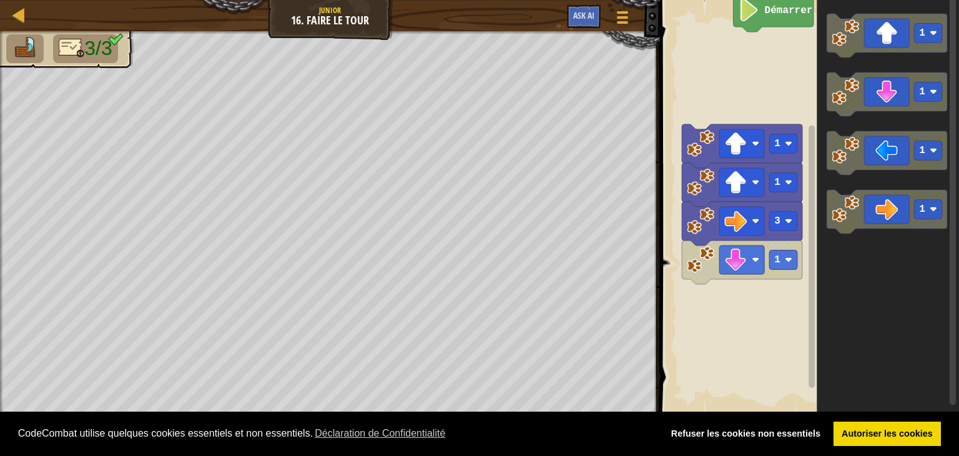
click at [654, 229] on div at bounding box center [655, 228] width 2 height 456
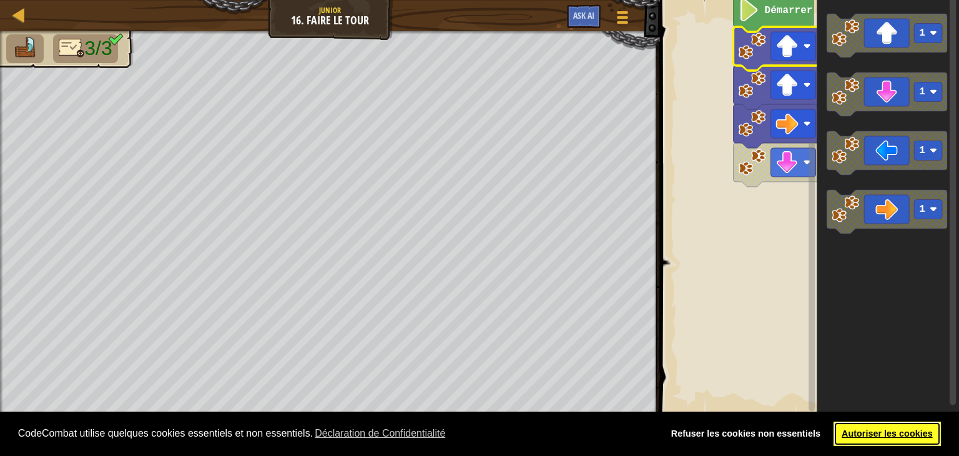
click at [844, 432] on link "Autoriser les cookies" at bounding box center [888, 434] width 108 height 25
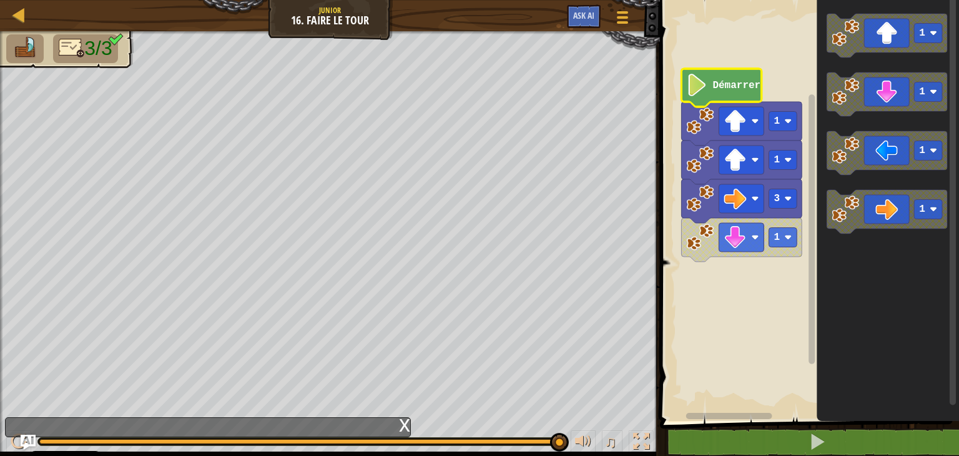
click at [702, 43] on rect "Espace de travail de Blocky" at bounding box center [807, 207] width 303 height 427
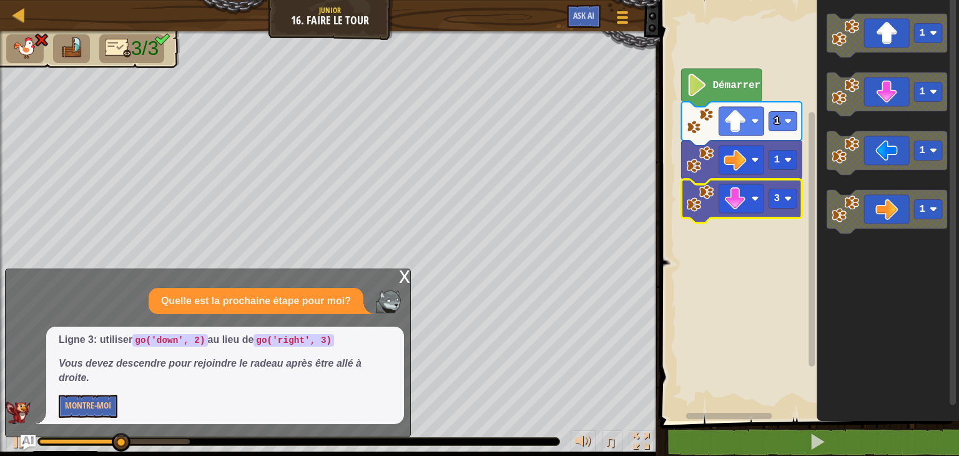
click at [387, 286] on div "x Quelle est la prochaine étape pour moi? Ligne 3: utiliser go('down', 2) au li…" at bounding box center [208, 353] width 406 height 169
click at [395, 280] on div "x Quelle est la prochaine étape pour moi? Ligne 3: utiliser go('down', 2) au li…" at bounding box center [208, 353] width 406 height 169
click at [402, 278] on div "x" at bounding box center [404, 275] width 11 height 12
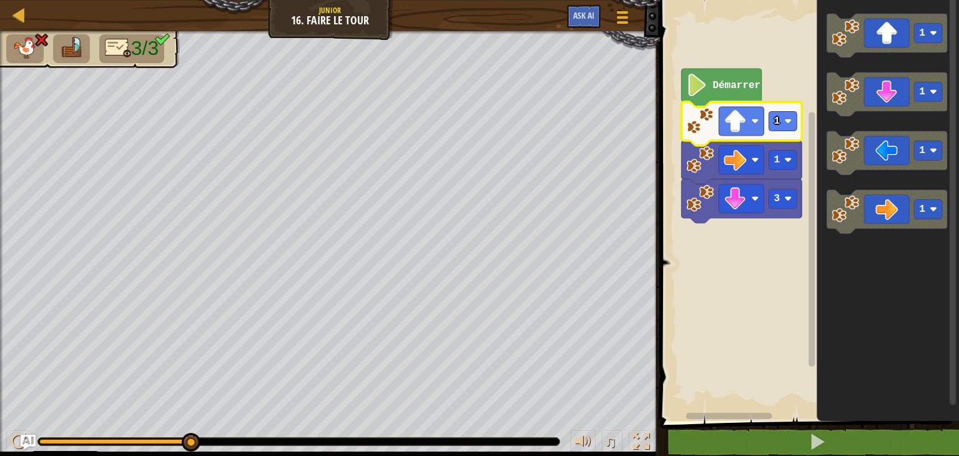
click at [718, 132] on icon "Espace de travail de Blocky" at bounding box center [742, 124] width 121 height 44
click at [790, 116] on g "1" at bounding box center [783, 121] width 28 height 19
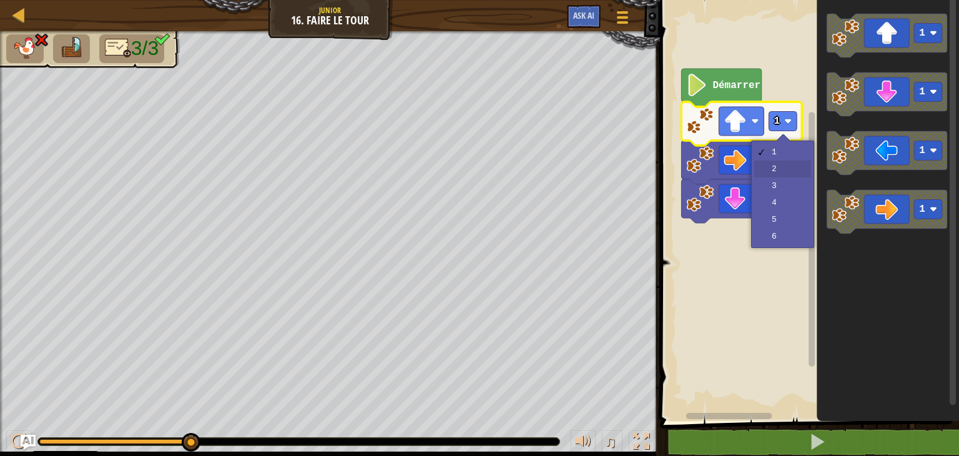
drag, startPoint x: 777, startPoint y: 172, endPoint x: 772, endPoint y: 187, distance: 15.2
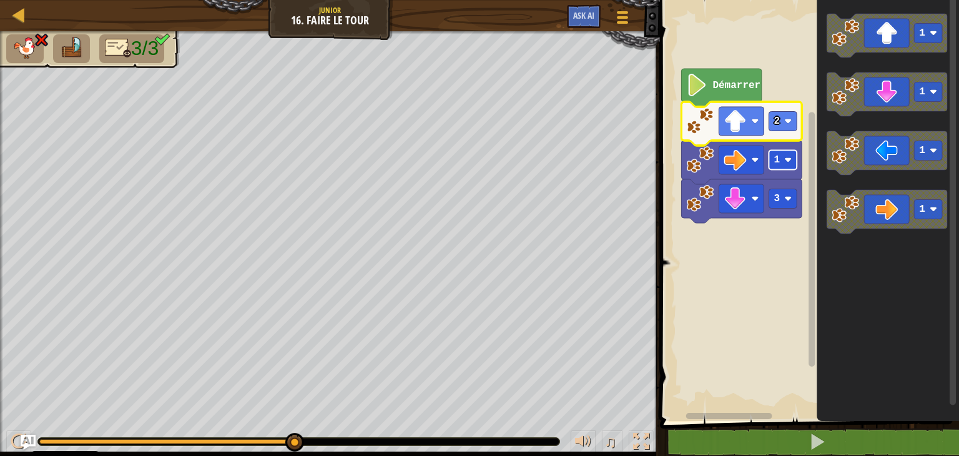
click at [772, 155] on rect "Espace de travail de Blocky" at bounding box center [783, 160] width 28 height 19
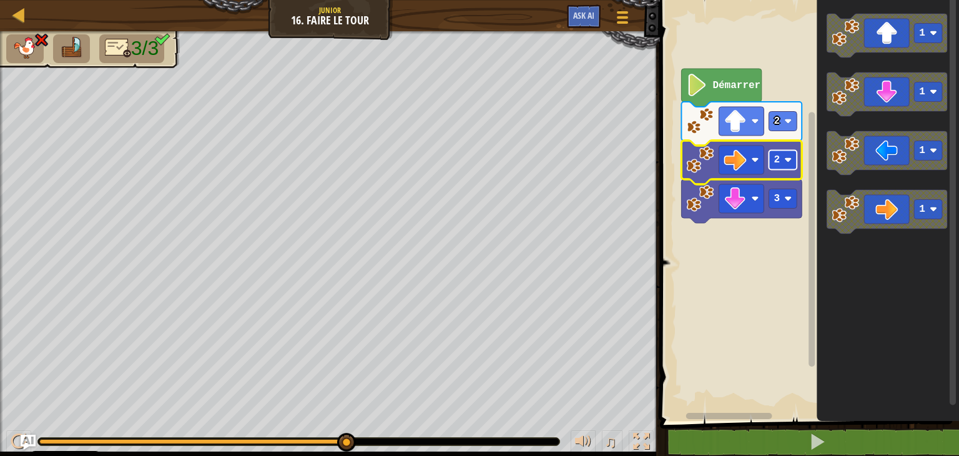
click at [786, 165] on rect "Espace de travail de Blocky" at bounding box center [783, 160] width 28 height 19
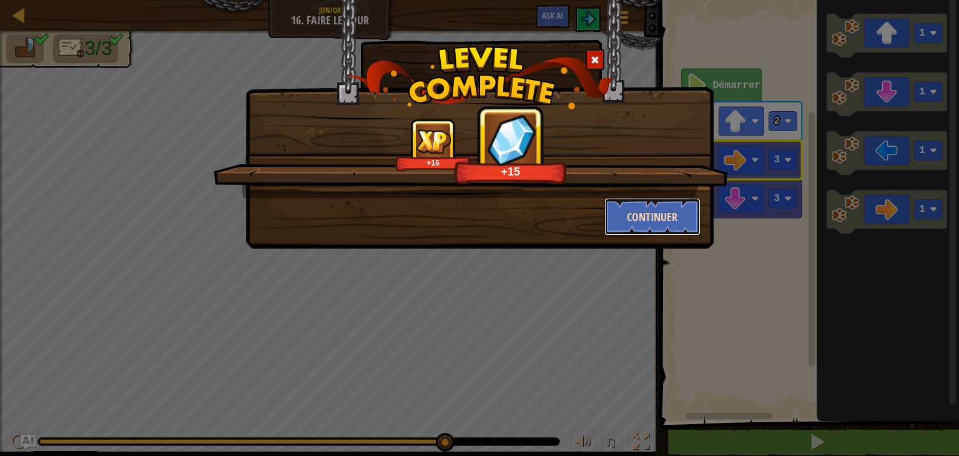
click at [619, 216] on button "Continuer" at bounding box center [653, 216] width 97 height 37
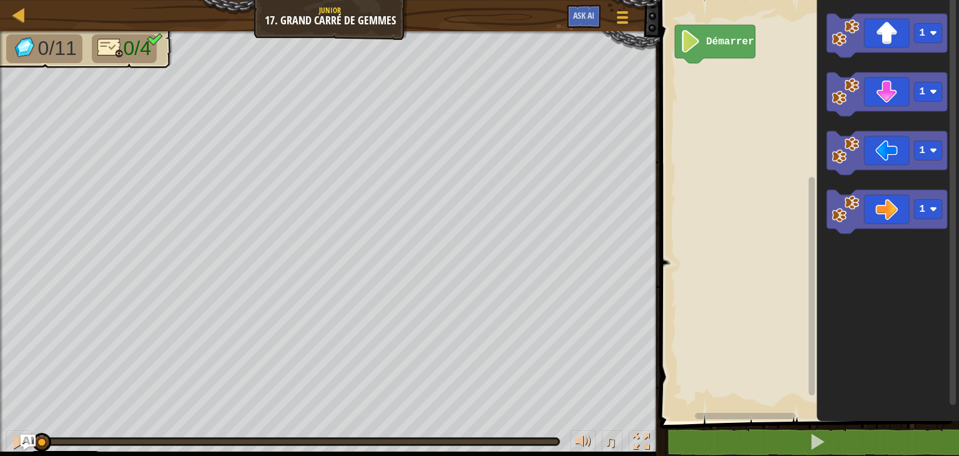
click at [825, 205] on icon "Espace de travail de Blocky" at bounding box center [888, 207] width 142 height 427
click at [898, 212] on icon "Espace de travail de Blocky" at bounding box center [887, 212] width 121 height 44
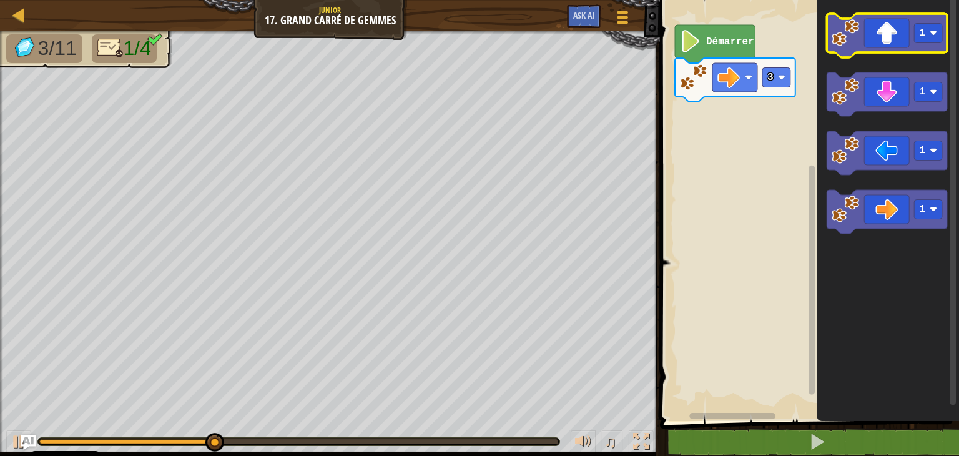
click at [894, 39] on icon "Espace de travail de Blocky" at bounding box center [887, 36] width 121 height 44
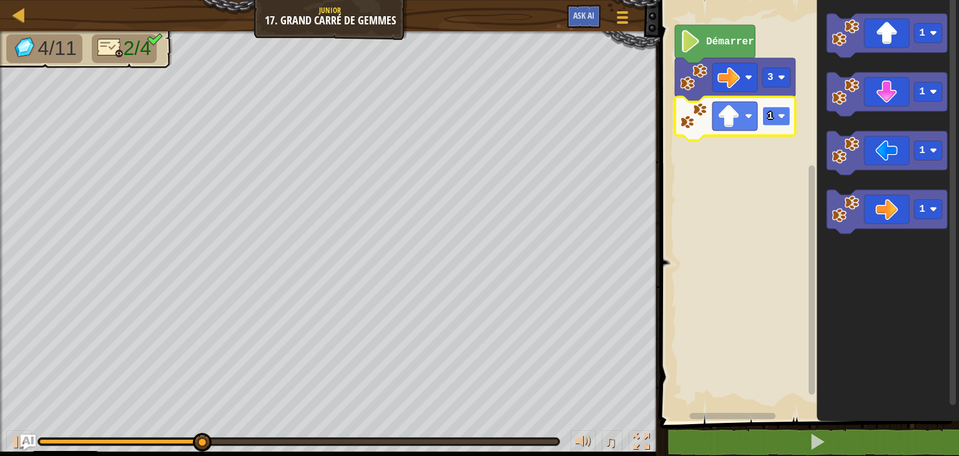
click at [782, 120] on rect "Espace de travail de Blocky" at bounding box center [776, 116] width 28 height 19
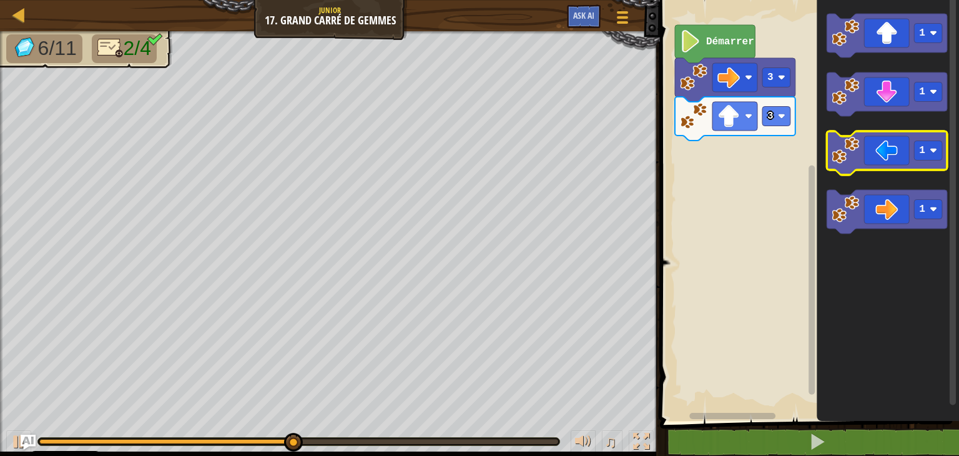
click at [898, 158] on icon "Espace de travail de Blocky" at bounding box center [887, 153] width 121 height 44
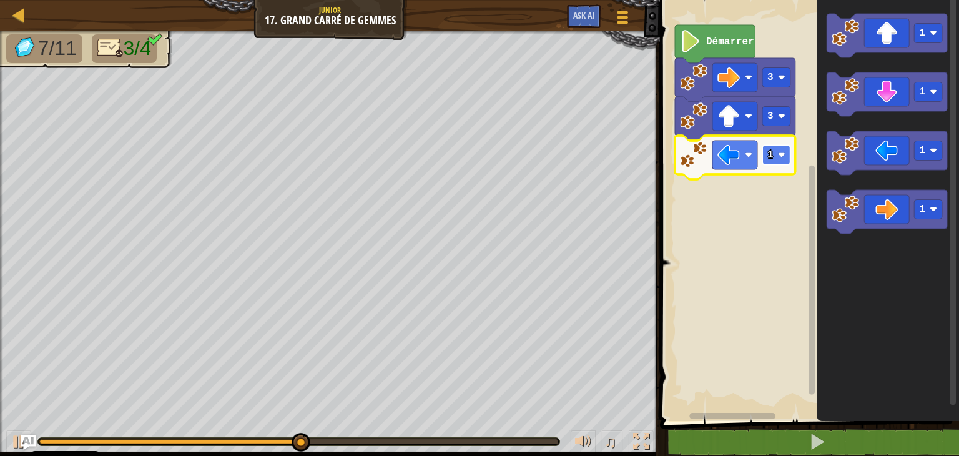
click at [776, 151] on rect "Espace de travail de Blocky" at bounding box center [776, 155] width 28 height 19
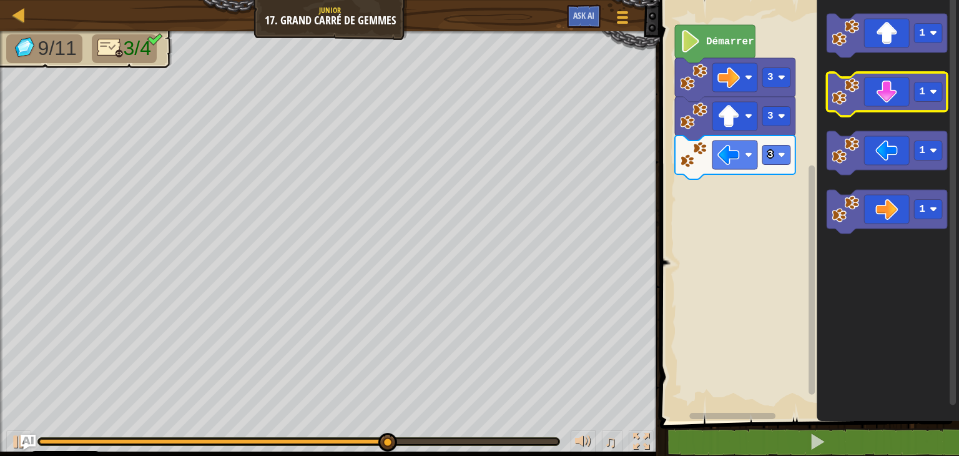
click at [876, 88] on icon "Espace de travail de Blocky" at bounding box center [887, 94] width 121 height 44
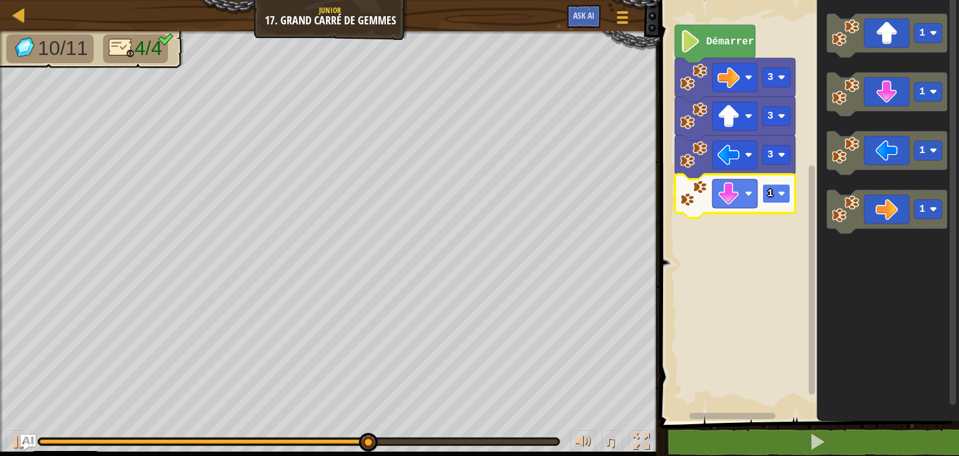
click at [784, 190] on image "Espace de travail de Blocky" at bounding box center [781, 193] width 7 height 7
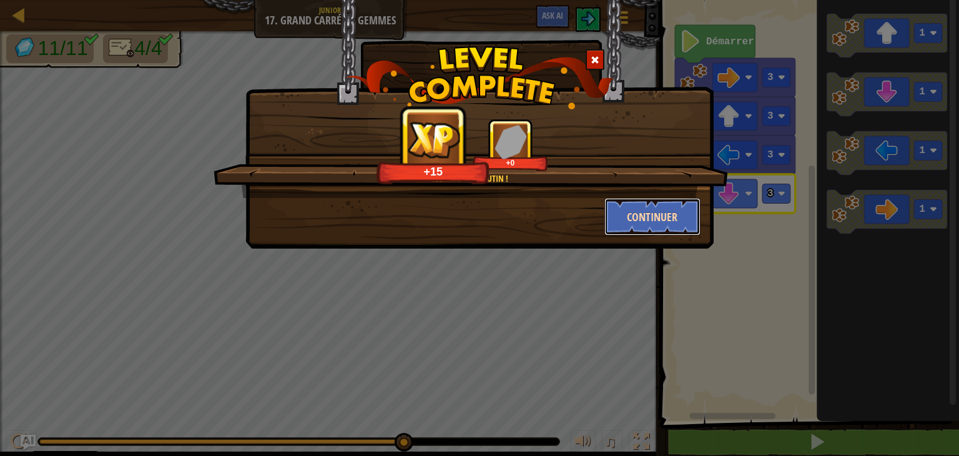
click at [634, 200] on button "Continuer" at bounding box center [653, 216] width 97 height 37
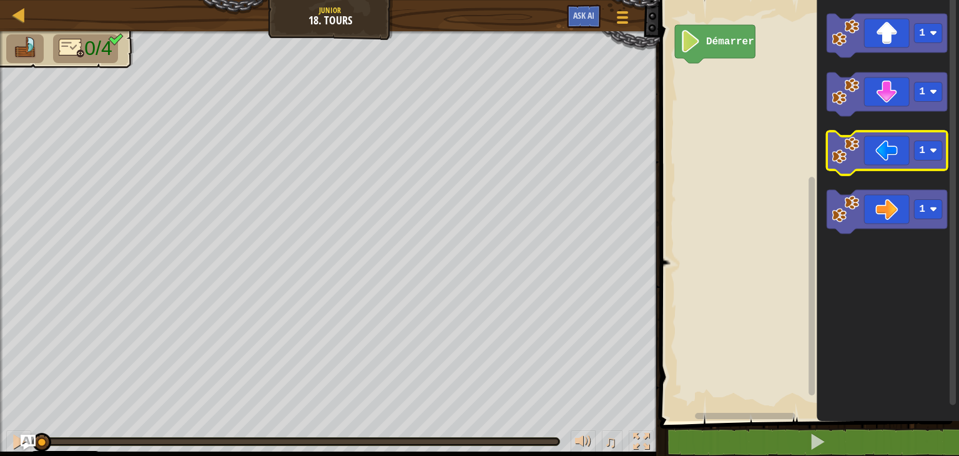
click at [912, 132] on icon "Espace de travail de Blocky" at bounding box center [887, 153] width 121 height 44
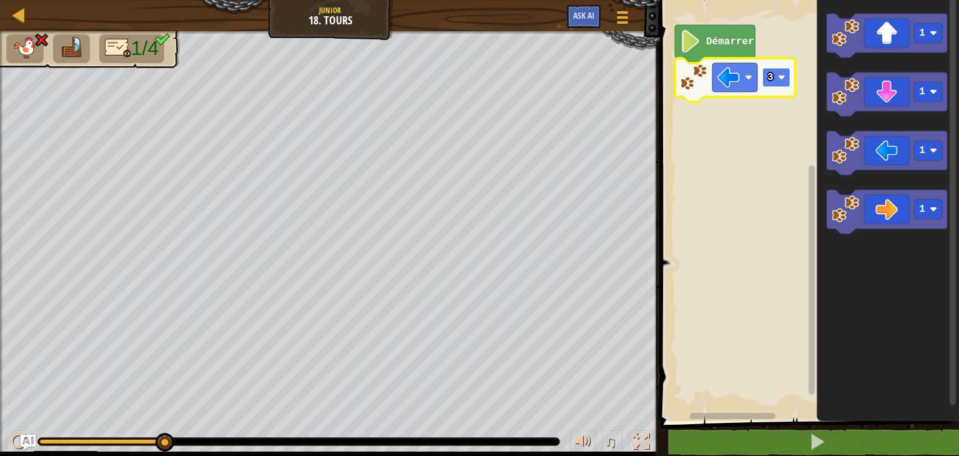
click at [778, 70] on rect "Espace de travail de Blocky" at bounding box center [776, 77] width 28 height 19
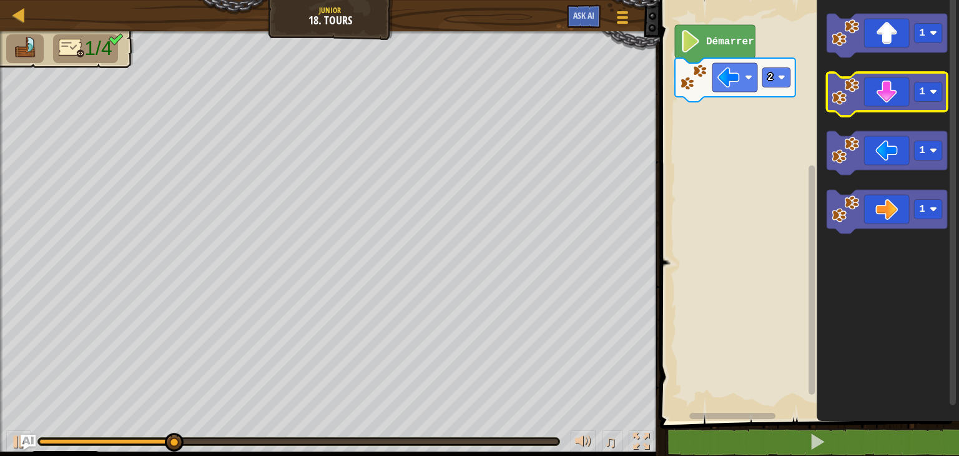
click at [884, 92] on icon "Espace de travail de Blocky" at bounding box center [887, 94] width 121 height 44
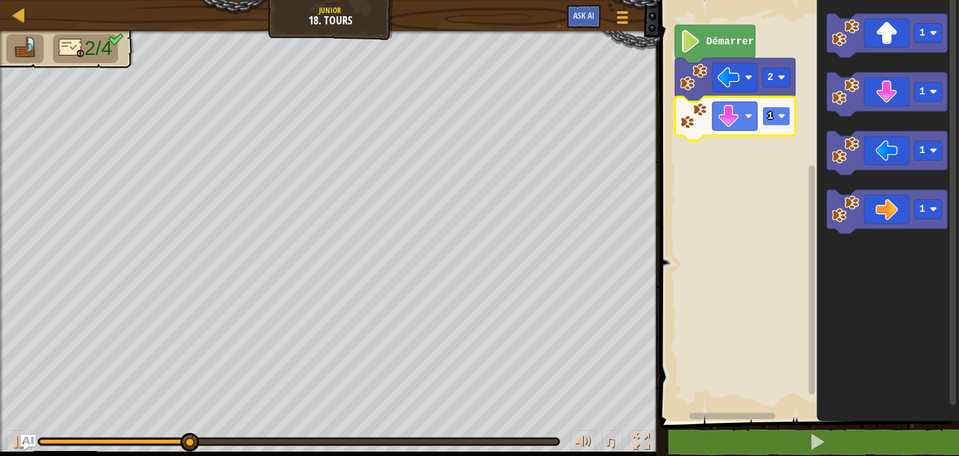
click at [767, 121] on text "1" at bounding box center [770, 116] width 6 height 11
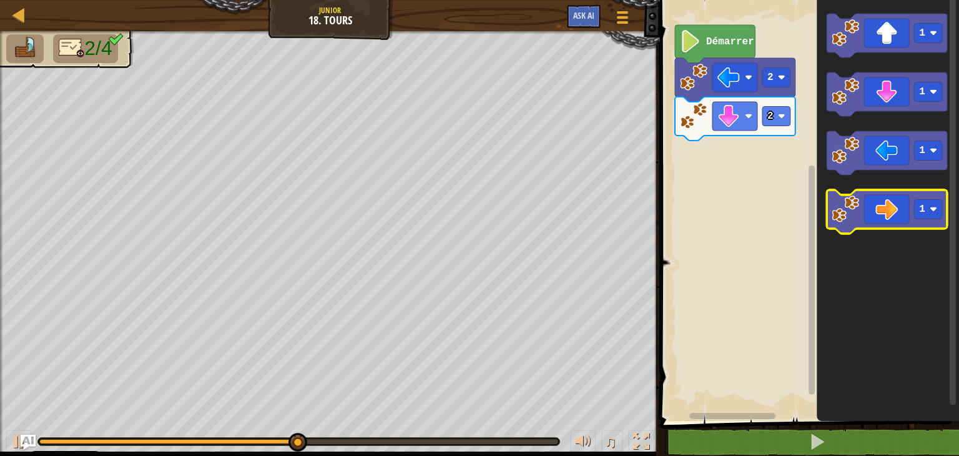
click at [884, 205] on icon "Espace de travail de Blocky" at bounding box center [887, 212] width 121 height 44
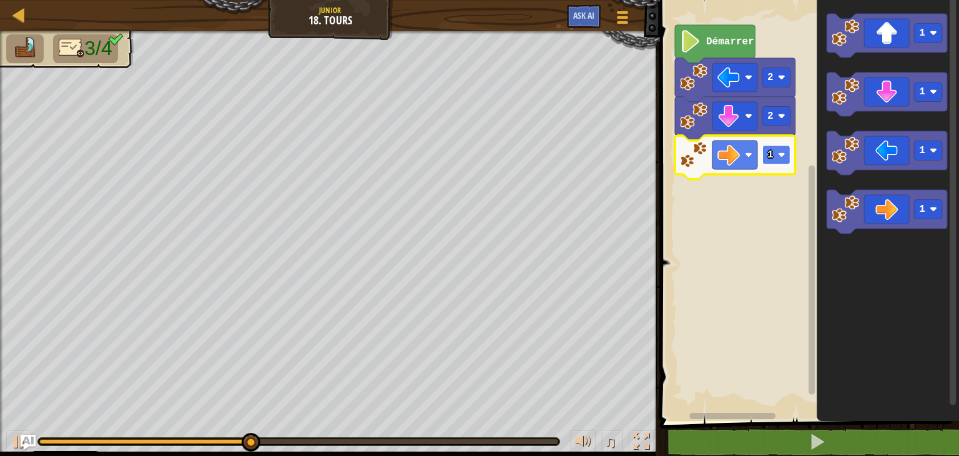
click at [775, 163] on rect "Espace de travail de Blocky" at bounding box center [776, 155] width 28 height 19
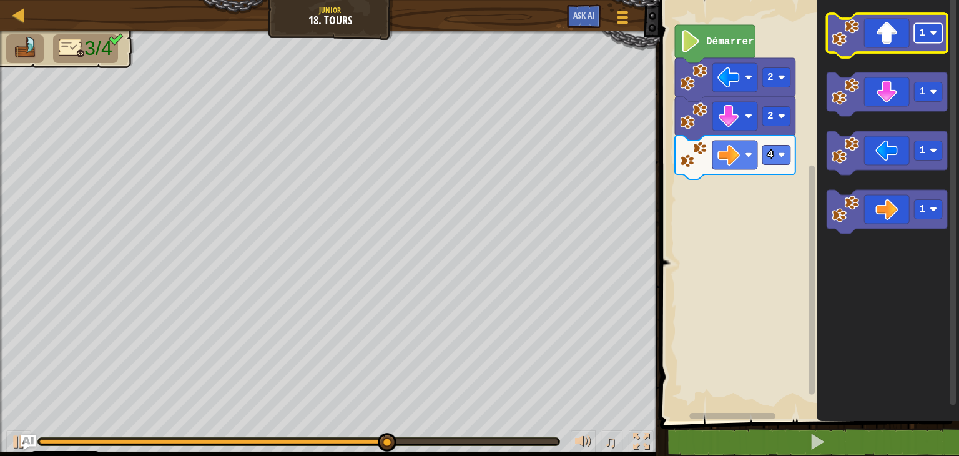
click at [918, 31] on rect "Espace de travail de Blocky" at bounding box center [928, 33] width 28 height 19
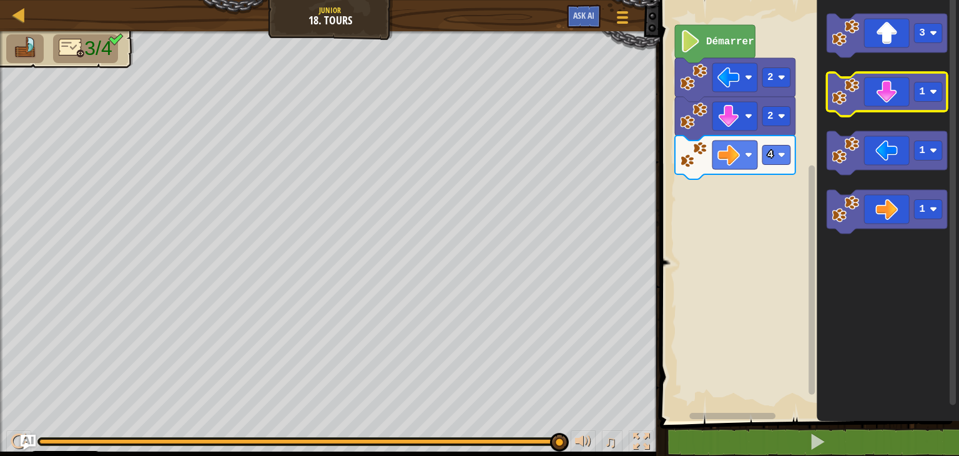
click at [895, 93] on icon "Espace de travail de Blocky" at bounding box center [887, 94] width 121 height 44
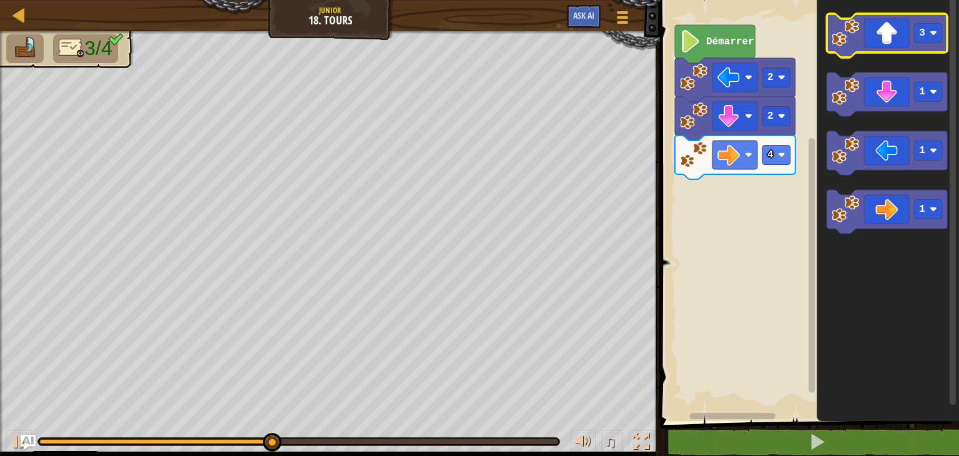
click at [902, 34] on icon "Espace de travail de Blocky" at bounding box center [887, 36] width 121 height 44
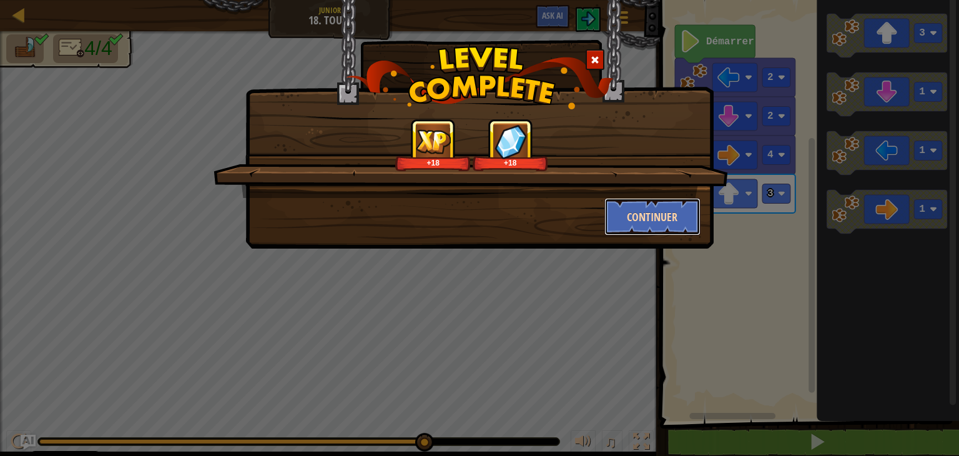
click at [647, 211] on button "Continuer" at bounding box center [653, 216] width 97 height 37
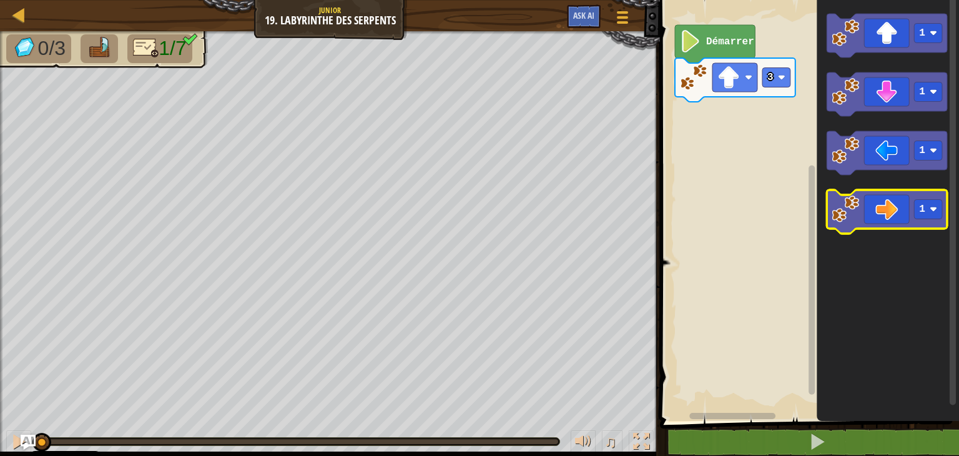
click at [879, 230] on rect "Espace de travail de Blocky" at bounding box center [887, 212] width 121 height 44
click at [881, 222] on icon "Espace de travail de Blocky" at bounding box center [887, 212] width 121 height 44
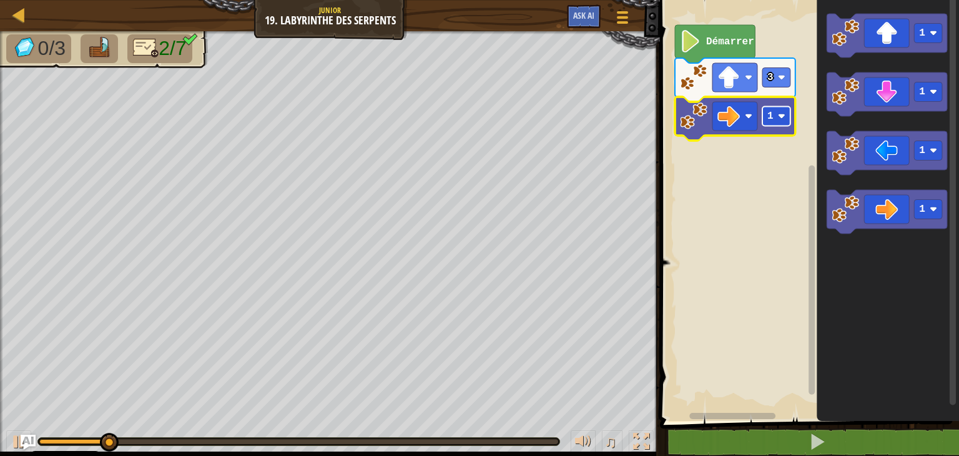
click at [781, 121] on rect "Espace de travail de Blocky" at bounding box center [776, 116] width 28 height 19
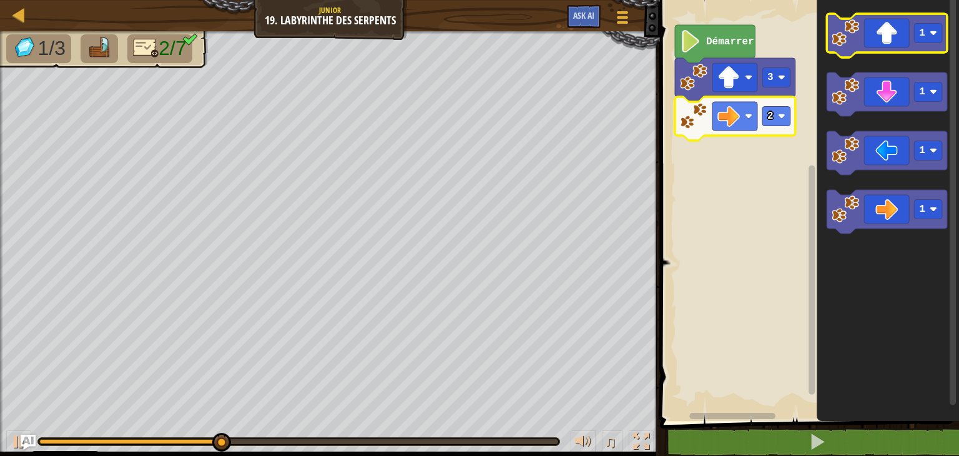
click at [914, 35] on icon "Espace de travail de Blocky" at bounding box center [887, 36] width 121 height 44
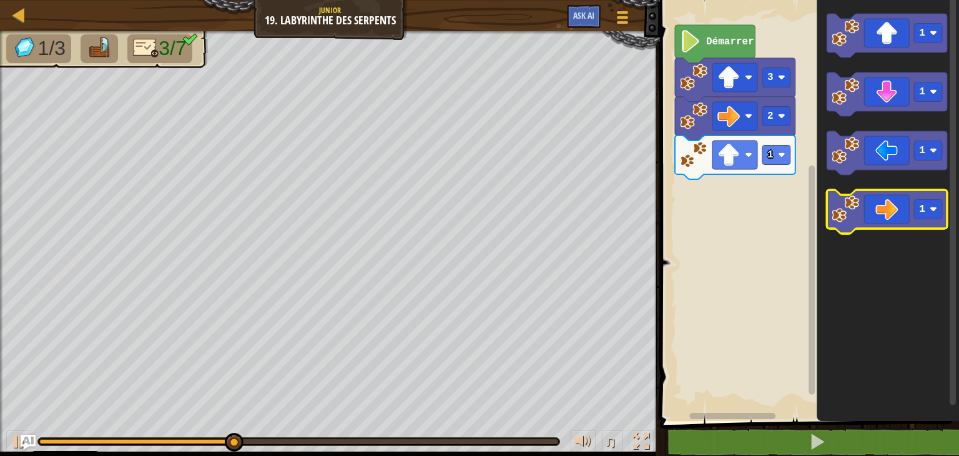
click at [858, 210] on image "Espace de travail de Blocky" at bounding box center [845, 208] width 27 height 27
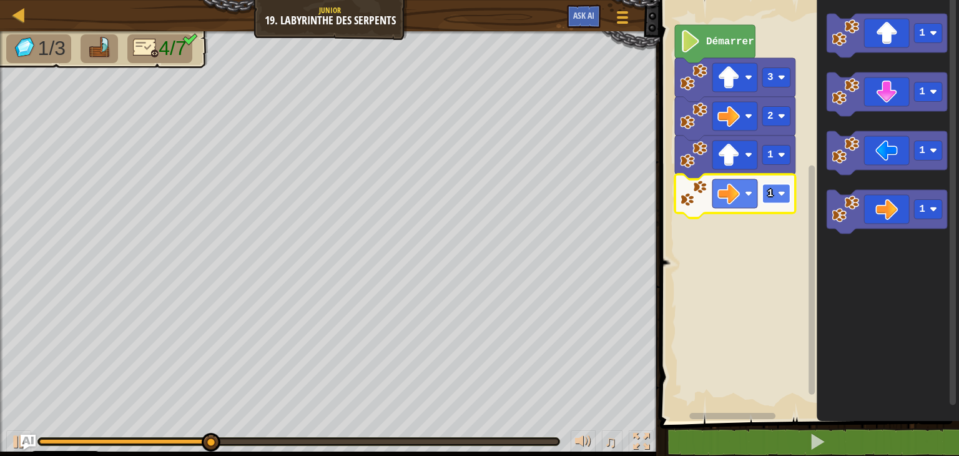
click at [774, 195] on rect "Espace de travail de Blocky" at bounding box center [776, 193] width 28 height 19
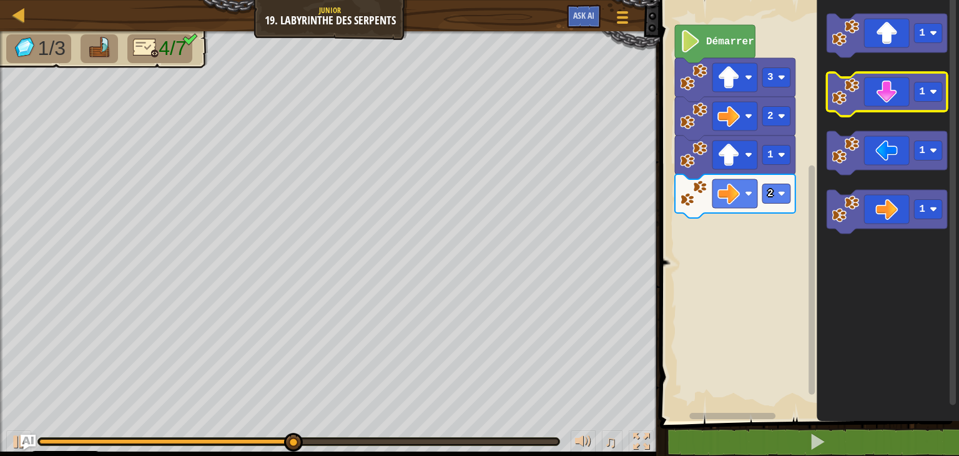
click at [885, 101] on icon "Espace de travail de Blocky" at bounding box center [887, 94] width 121 height 44
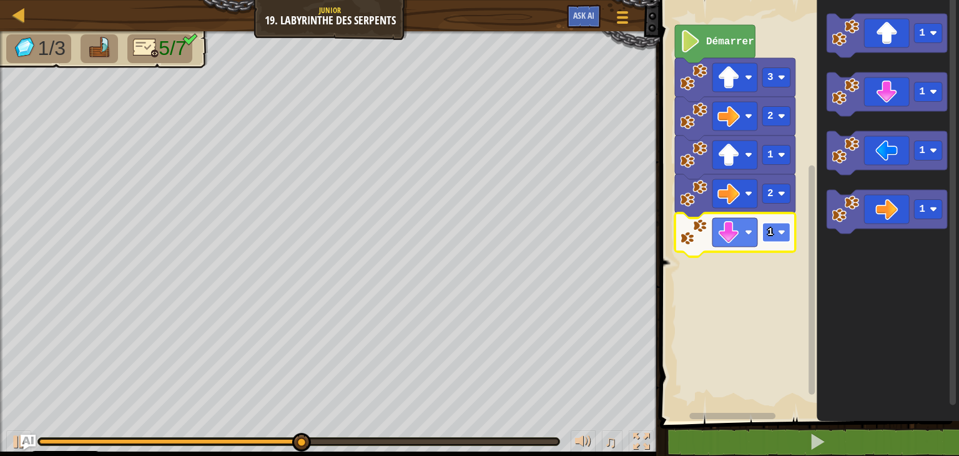
click at [771, 230] on text "1" at bounding box center [770, 232] width 6 height 11
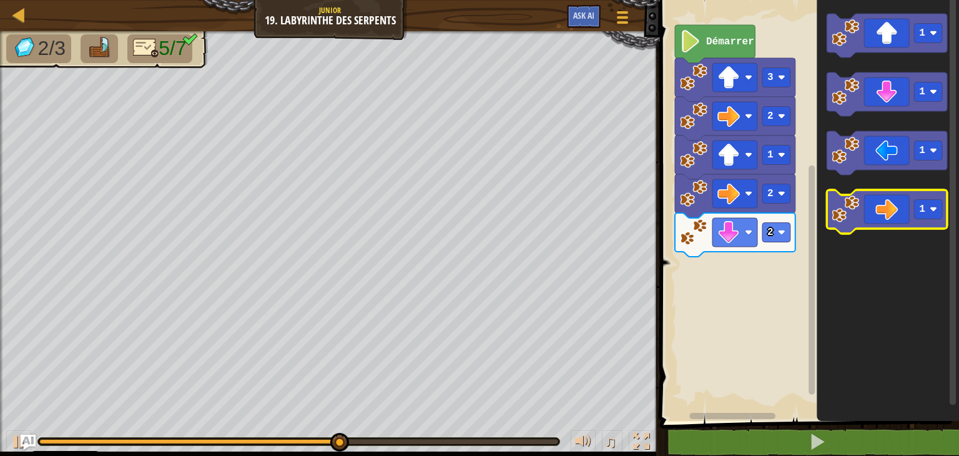
click at [886, 212] on icon "Espace de travail de Blocky" at bounding box center [887, 212] width 121 height 44
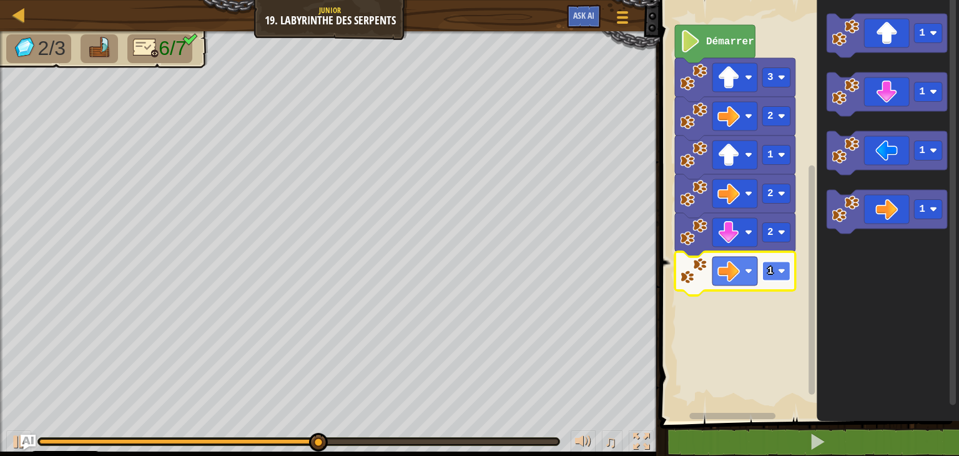
click at [775, 265] on rect "Espace de travail de Blocky" at bounding box center [776, 271] width 28 height 19
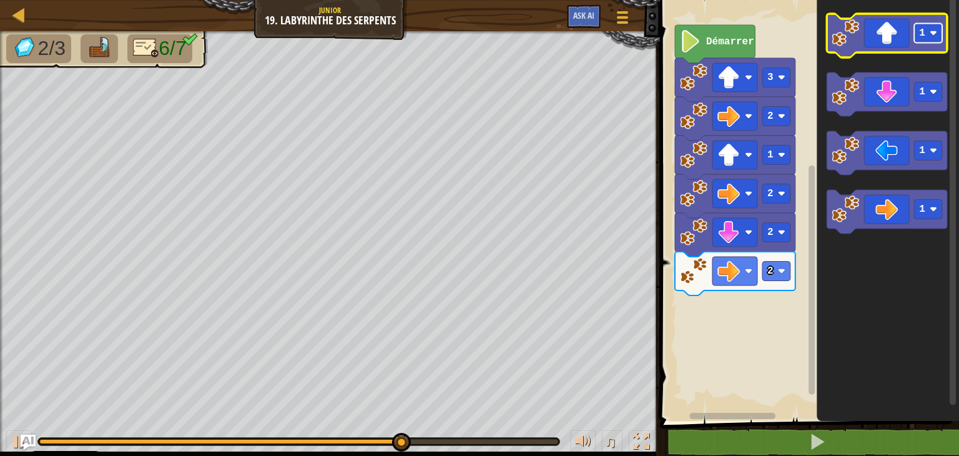
click at [922, 35] on text "1" at bounding box center [922, 32] width 6 height 11
click at [929, 26] on rect "Espace de travail de Blocky" at bounding box center [928, 33] width 28 height 19
click at [887, 33] on icon "Espace de travail de Blocky" at bounding box center [887, 36] width 121 height 44
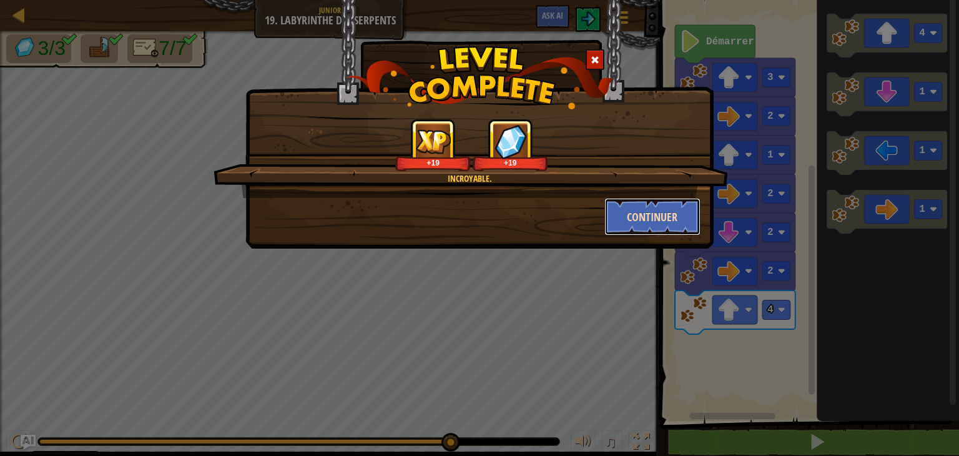
click at [635, 224] on button "Continuer" at bounding box center [653, 216] width 97 height 37
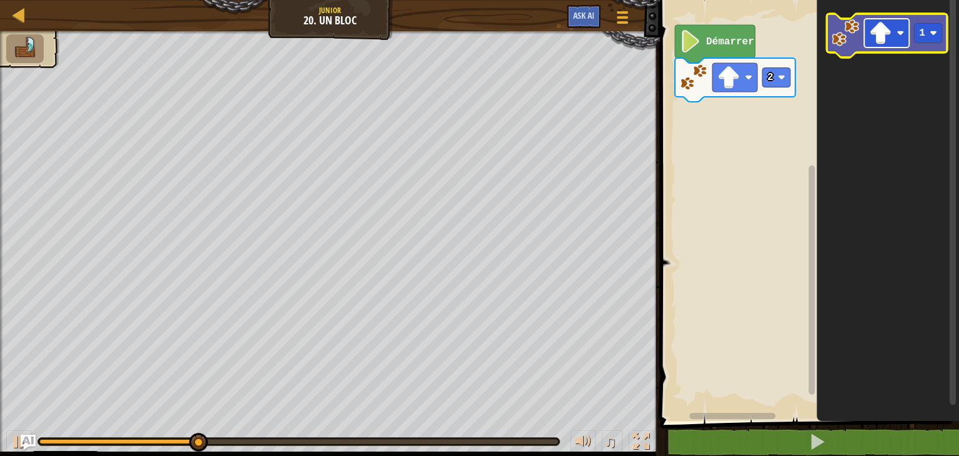
click at [887, 39] on image "Espace de travail de Blocky" at bounding box center [880, 33] width 22 height 22
click at [887, 26] on image "Espace de travail de Blocky" at bounding box center [880, 33] width 22 height 22
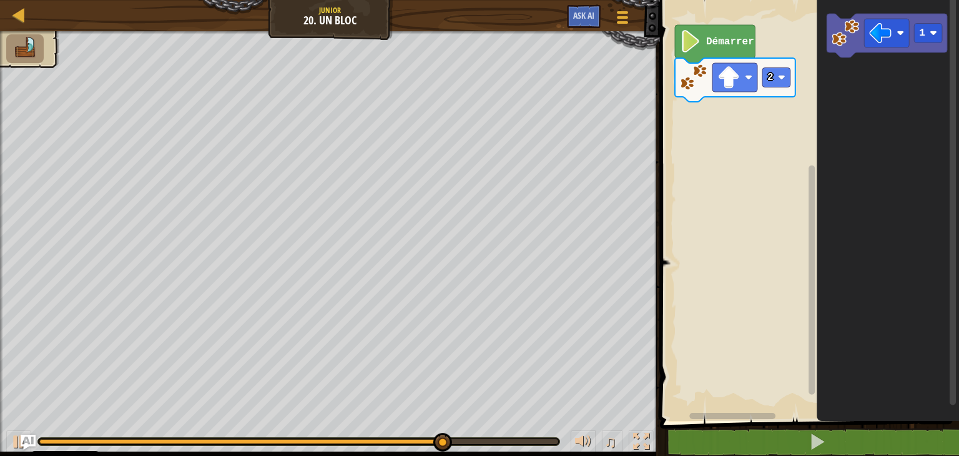
click at [837, 107] on icon "Espace de travail de Blocky" at bounding box center [888, 207] width 142 height 427
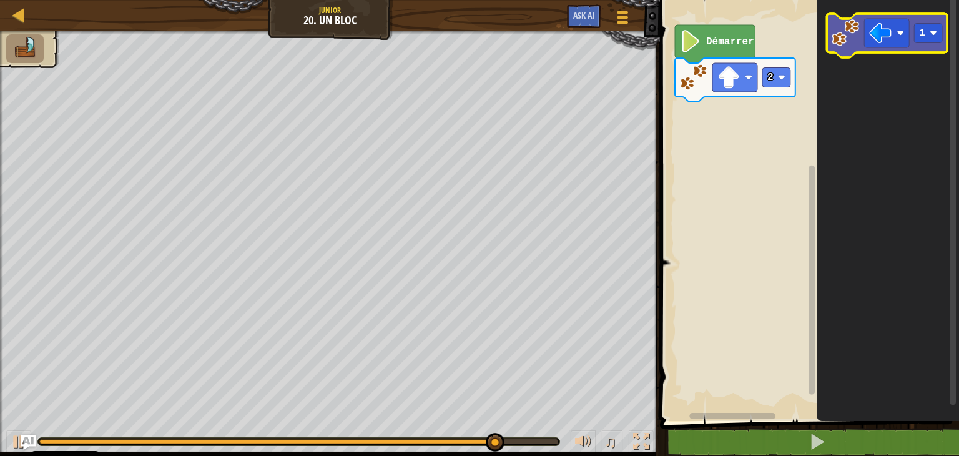
click at [849, 51] on icon "Espace de travail de Blocky" at bounding box center [887, 36] width 121 height 44
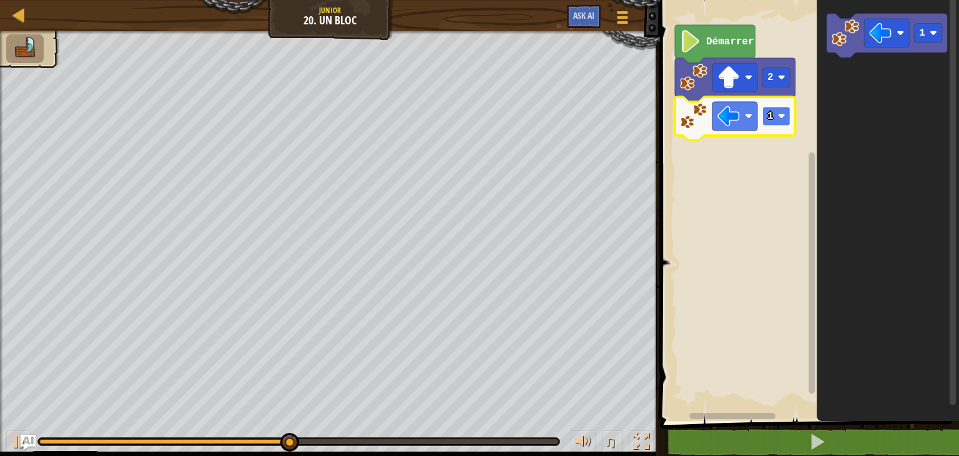
click at [773, 107] on rect "Espace de travail de Blocky" at bounding box center [776, 116] width 28 height 19
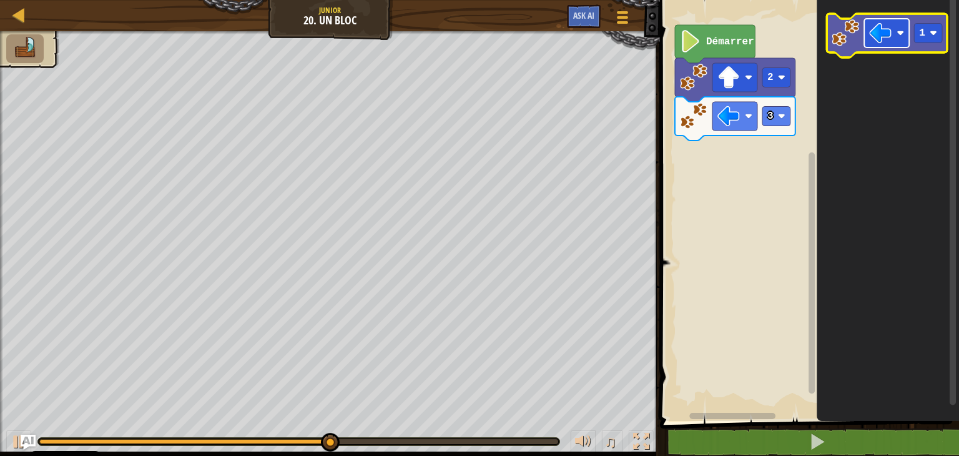
click at [889, 27] on image "Espace de travail de Blocky" at bounding box center [880, 33] width 22 height 22
click at [927, 39] on rect "Espace de travail de Blocky" at bounding box center [928, 33] width 28 height 19
click at [869, 44] on rect "Espace de travail de Blocky" at bounding box center [886, 33] width 45 height 29
click at [840, 31] on image "Espace de travail de Blocky" at bounding box center [845, 32] width 27 height 27
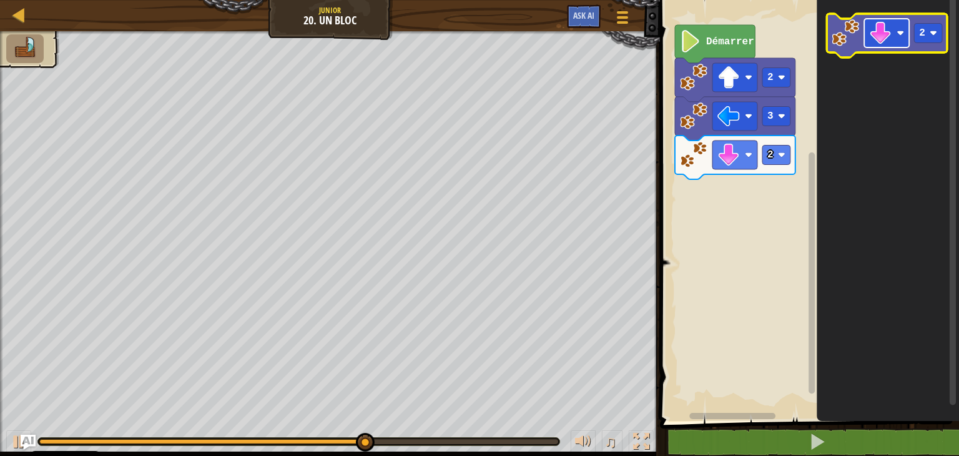
click at [894, 23] on rect "Espace de travail de Blocky" at bounding box center [886, 33] width 45 height 29
click at [918, 43] on rect "Espace de travail de Blocky" at bounding box center [928, 33] width 28 height 19
click at [897, 36] on image "Espace de travail de Blocky" at bounding box center [900, 32] width 7 height 7
click at [849, 26] on image "Espace de travail de Blocky" at bounding box center [845, 32] width 27 height 27
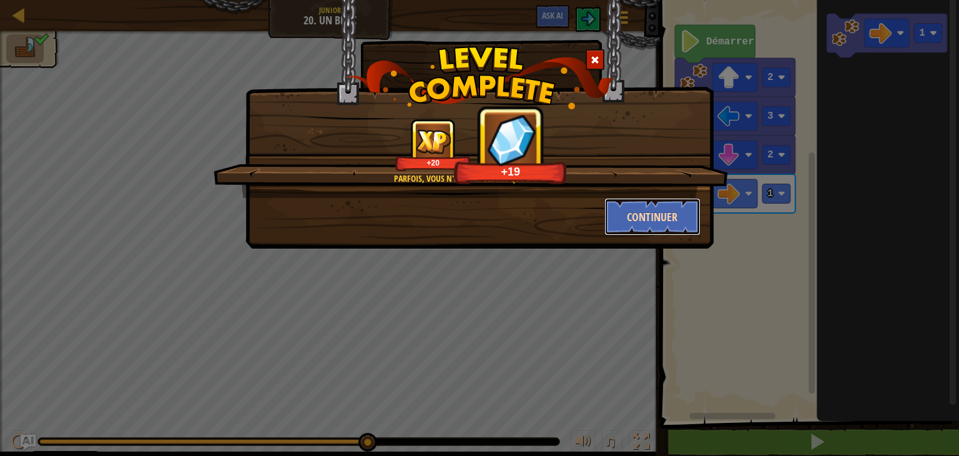
click at [644, 218] on button "Continuer" at bounding box center [653, 216] width 97 height 37
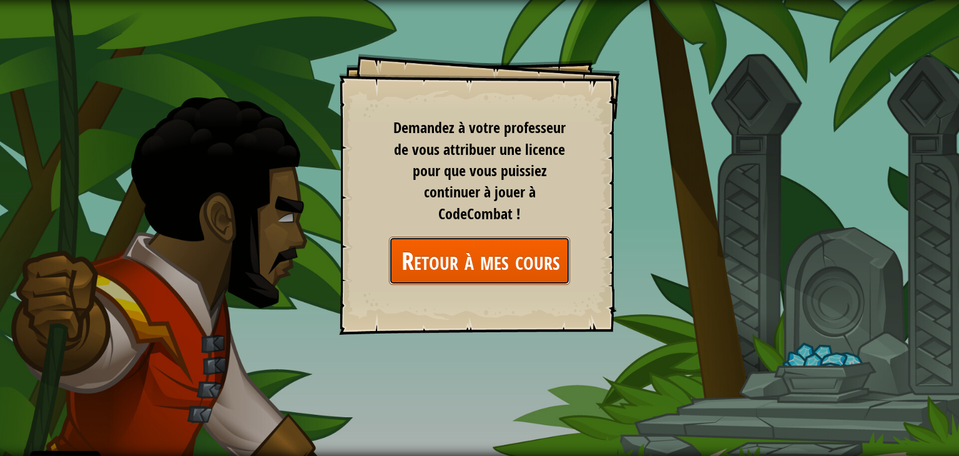
click at [541, 263] on link "Retour à mes cours" at bounding box center [479, 261] width 181 height 48
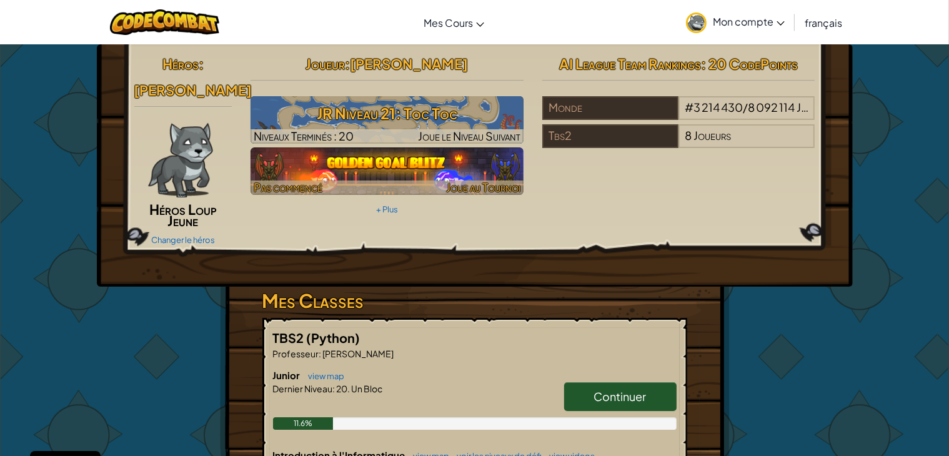
click at [418, 165] on img at bounding box center [386, 170] width 273 height 47
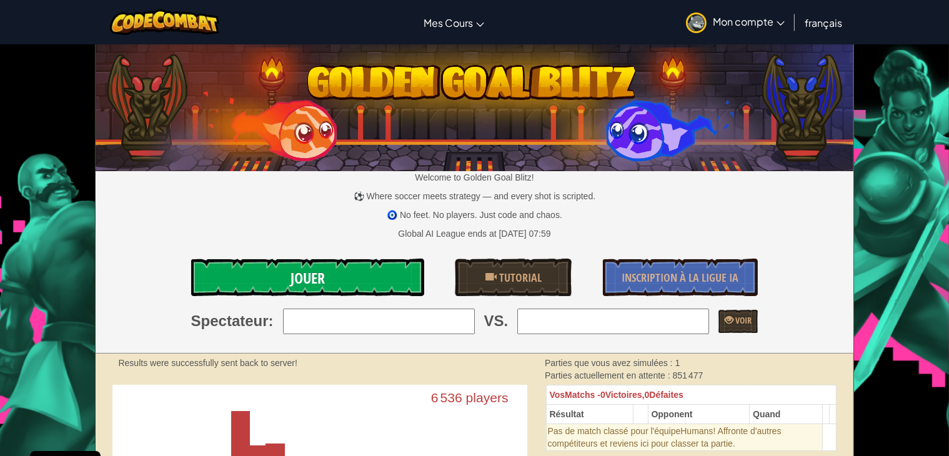
click at [377, 283] on link "Jouer" at bounding box center [307, 277] width 233 height 37
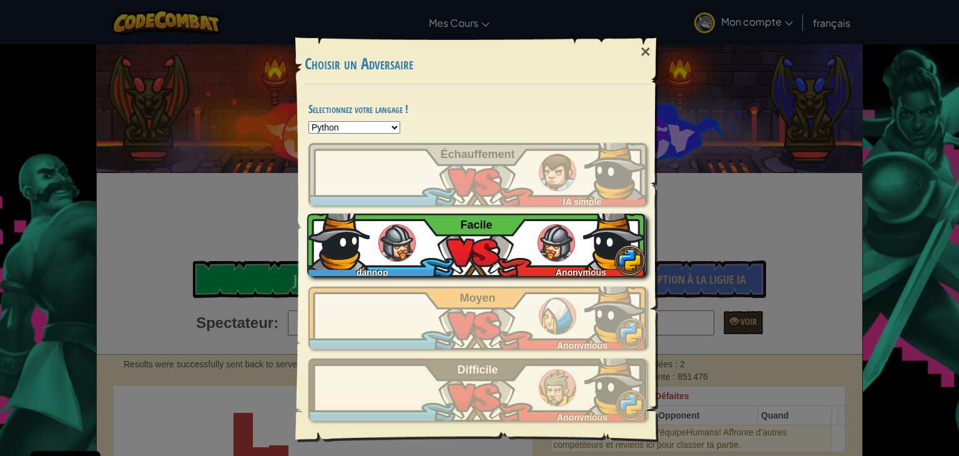
click at [496, 237] on div "dannop Anonymous Facile" at bounding box center [476, 245] width 338 height 62
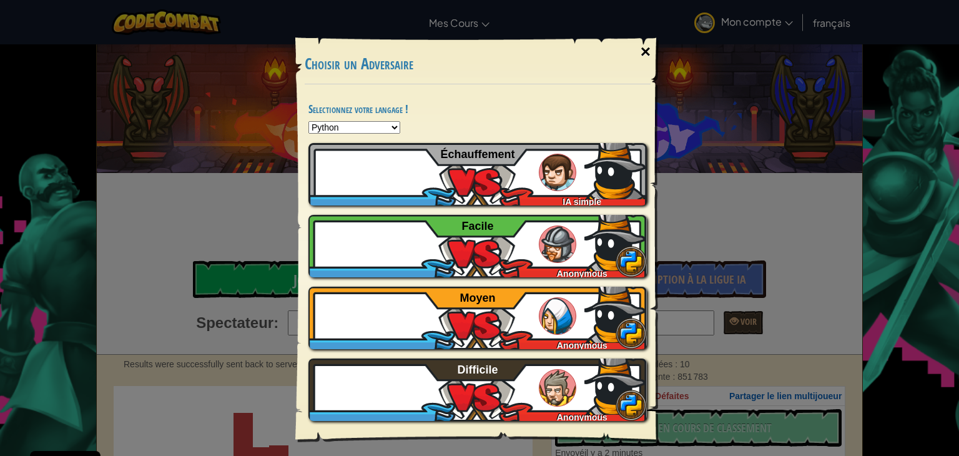
click at [646, 44] on div "×" at bounding box center [645, 52] width 29 height 36
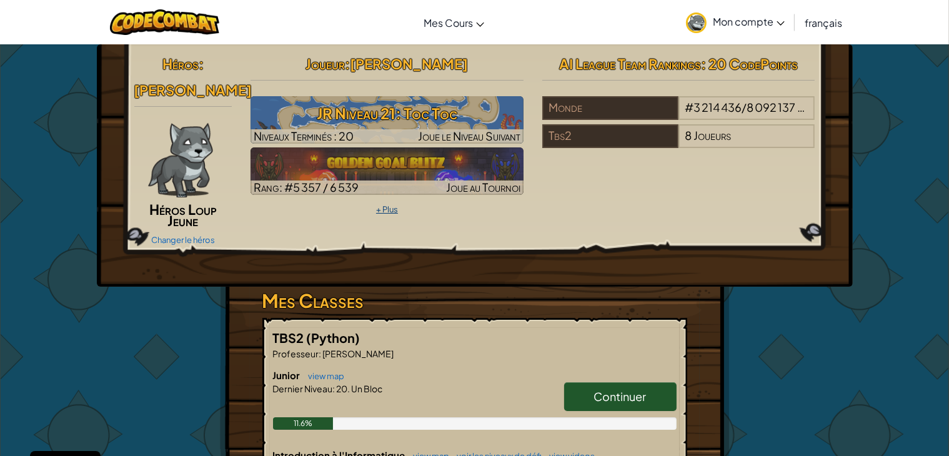
click at [384, 212] on link "+ Plus" at bounding box center [387, 209] width 22 height 10
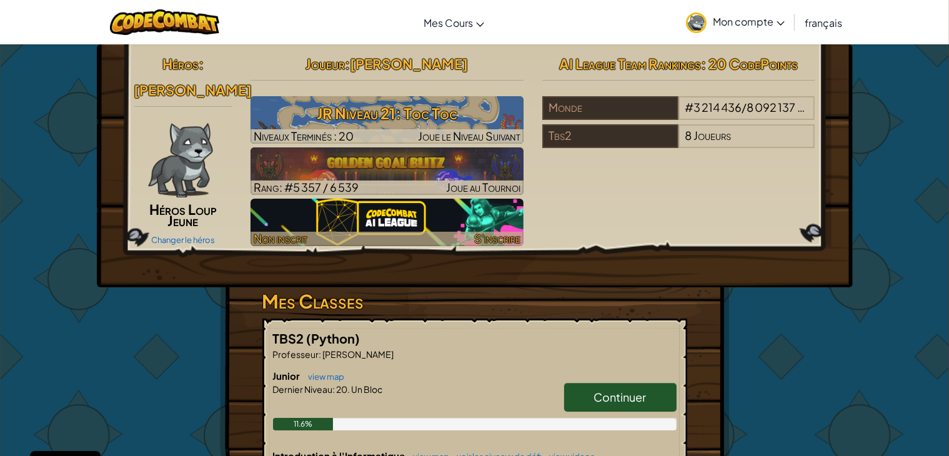
click at [417, 224] on img at bounding box center [386, 222] width 273 height 47
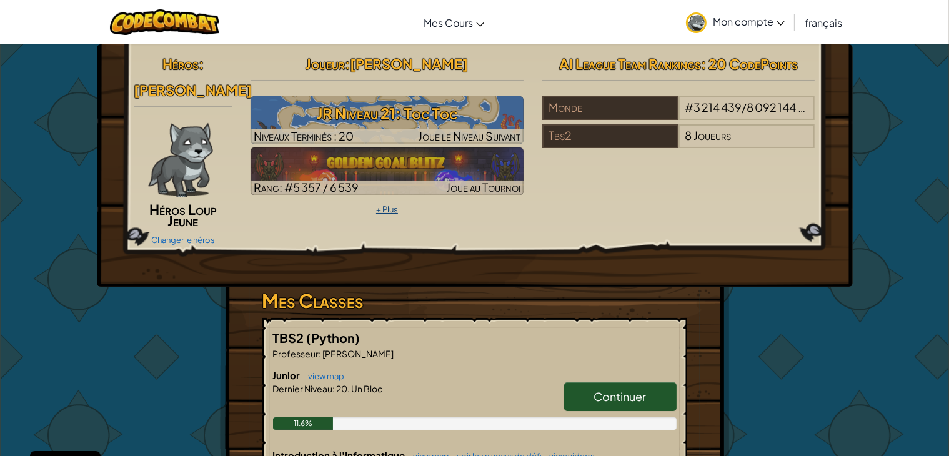
click at [385, 210] on link "+ Plus" at bounding box center [387, 209] width 22 height 10
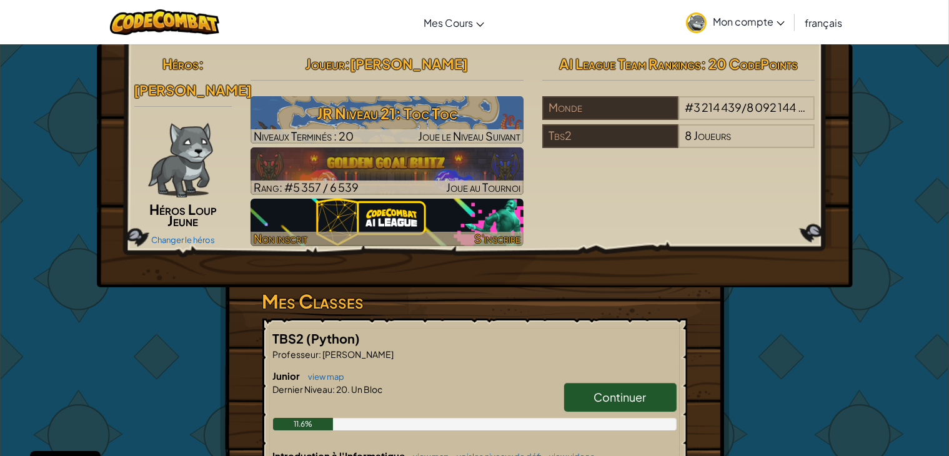
click at [375, 220] on img at bounding box center [386, 222] width 273 height 47
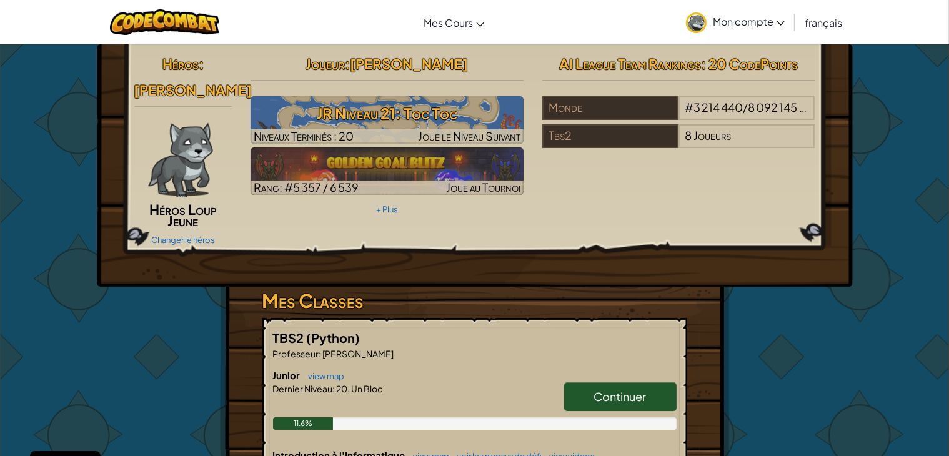
click at [608, 390] on span "Continuer" at bounding box center [620, 396] width 52 height 14
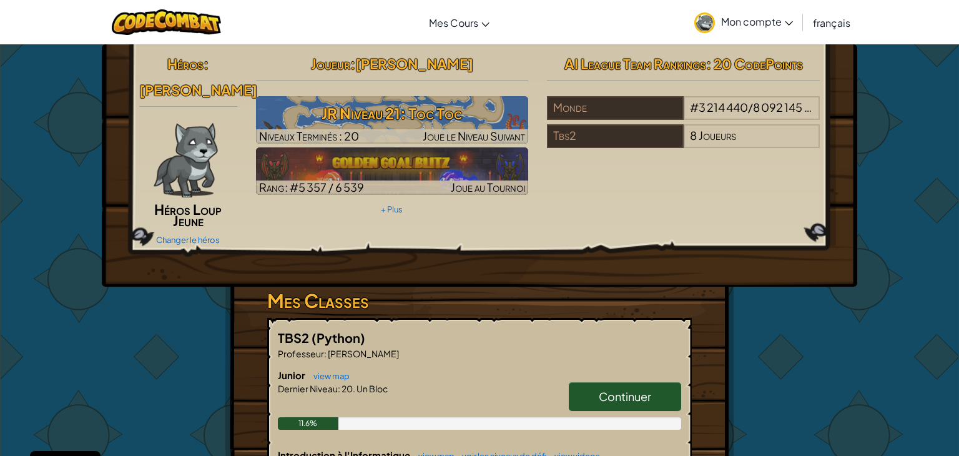
select select "fr"
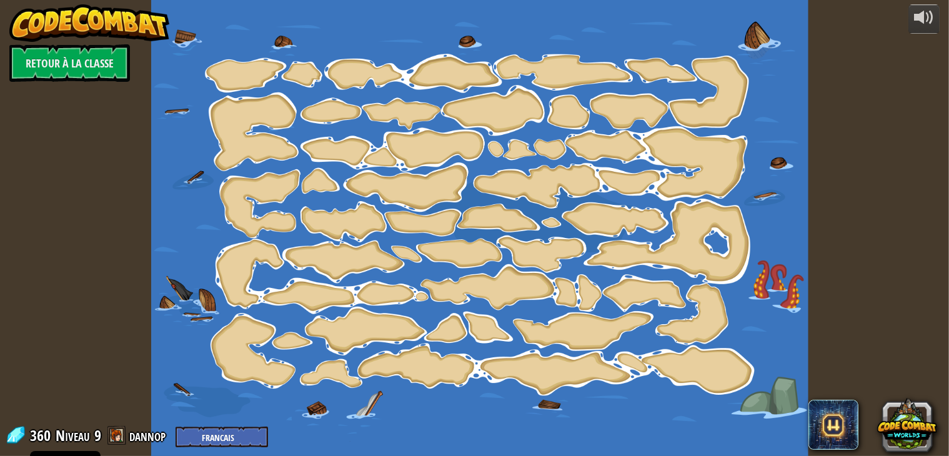
select select "fr"
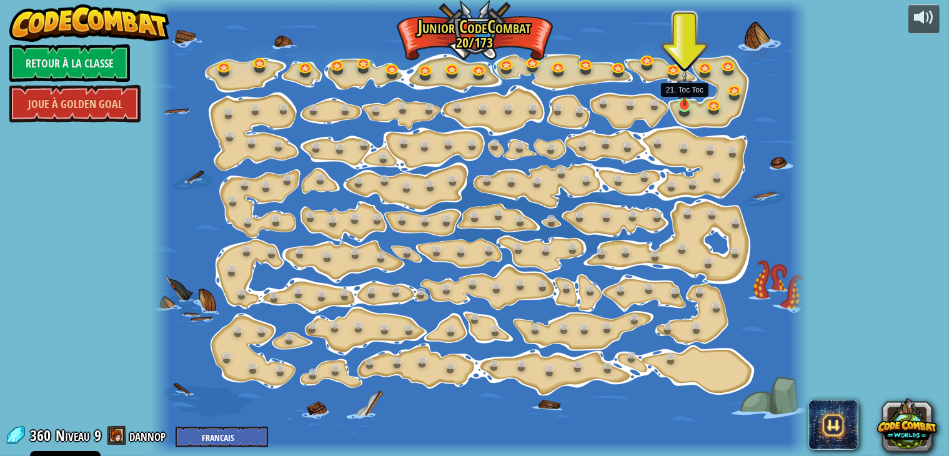
click at [679, 98] on img at bounding box center [684, 87] width 16 height 37
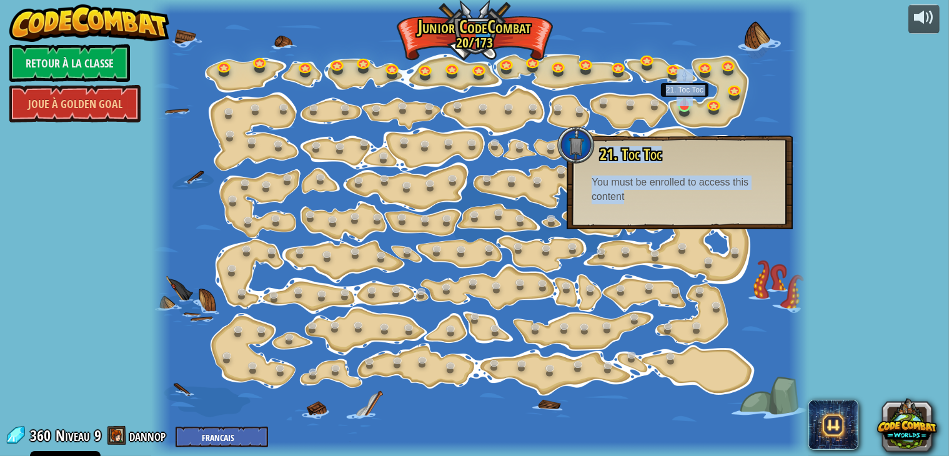
drag, startPoint x: 679, startPoint y: 191, endPoint x: 684, endPoint y: 106, distance: 85.7
click at [684, 106] on div "15. Changement d'étape Change les arguments step. 15a. Step Change A (entraînem…" at bounding box center [479, 228] width 657 height 456
click at [684, 106] on link at bounding box center [685, 106] width 25 height 25
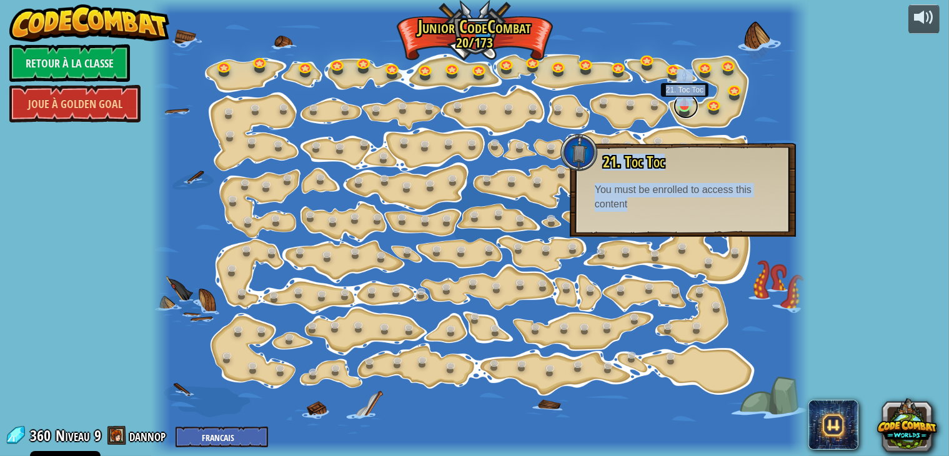
click at [684, 106] on link at bounding box center [685, 106] width 25 height 25
drag, startPoint x: 684, startPoint y: 106, endPoint x: 684, endPoint y: 146, distance: 40.0
click at [684, 146] on div "15. Changement d'étape Change les arguments step. 15a. Step Change A (entraînem…" at bounding box center [479, 228] width 657 height 456
click at [665, 170] on div "21. Toc Toc You can hit crates to break them open. You must be enrolled to acce…" at bounding box center [682, 183] width 201 height 58
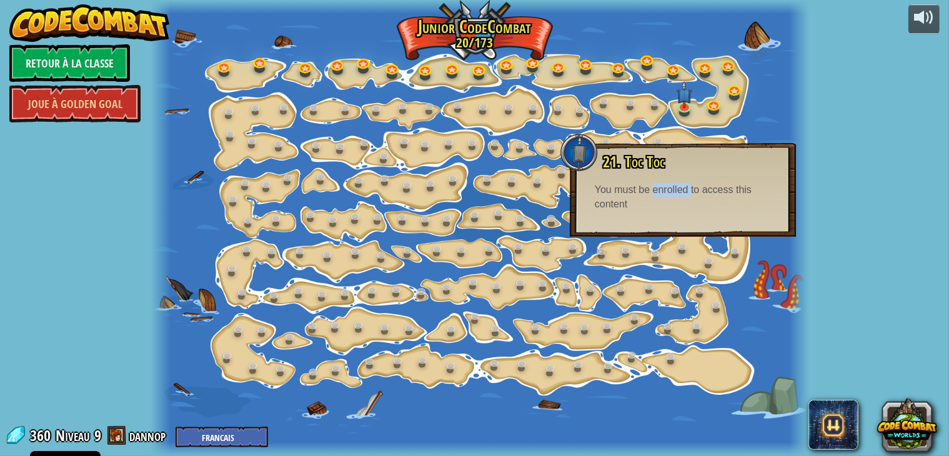
click at [668, 173] on div "21. Toc Toc You can hit crates to break them open. You must be enrolled to acce…" at bounding box center [682, 183] width 201 height 58
click at [593, 140] on div at bounding box center [578, 152] width 37 height 37
drag, startPoint x: 583, startPoint y: 158, endPoint x: 584, endPoint y: 133, distance: 25.0
click at [576, 146] on div at bounding box center [578, 152] width 37 height 37
click at [679, 106] on img at bounding box center [684, 87] width 16 height 37
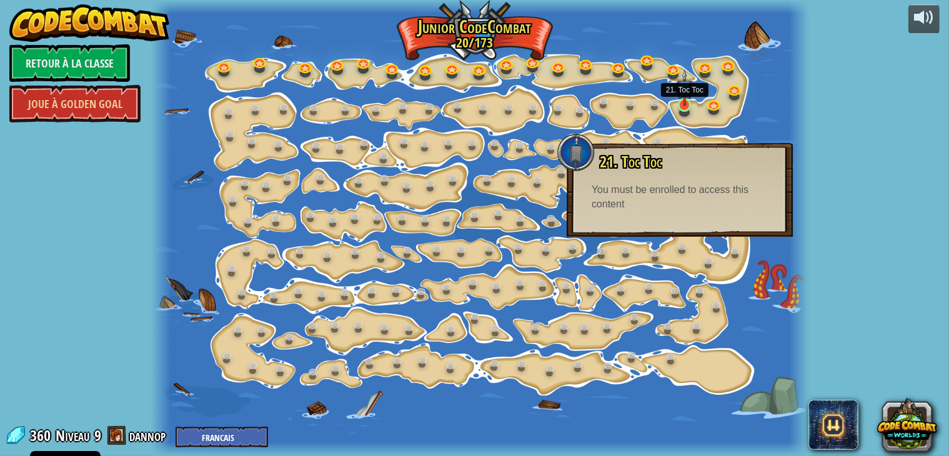
click at [679, 106] on img at bounding box center [684, 87] width 16 height 37
drag, startPoint x: 679, startPoint y: 106, endPoint x: 522, endPoint y: 124, distance: 158.4
click at [522, 124] on div "15. Changement d'étape Change les arguments step. 15a. Step Change A (entraînem…" at bounding box center [479, 228] width 657 height 456
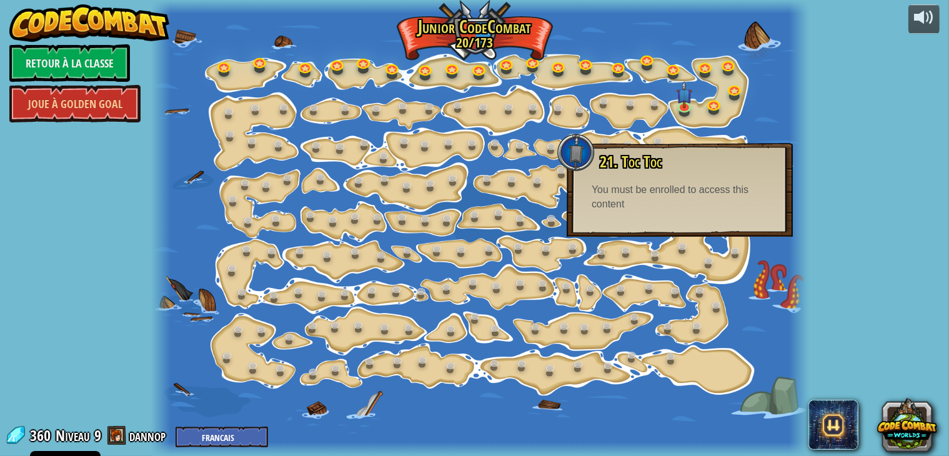
click at [664, 190] on div "You must be enrolled to access this content" at bounding box center [679, 197] width 176 height 29
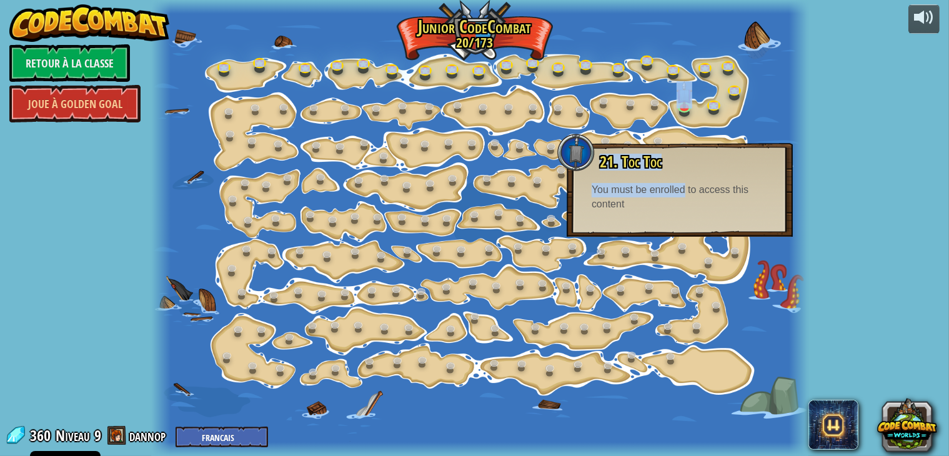
drag, startPoint x: 664, startPoint y: 190, endPoint x: 709, endPoint y: 119, distance: 84.2
click at [709, 119] on div "15. Changement d'étape Change les arguments step. 15a. Step Change A (entraînem…" at bounding box center [479, 228] width 657 height 456
click at [678, 101] on img at bounding box center [684, 87] width 16 height 37
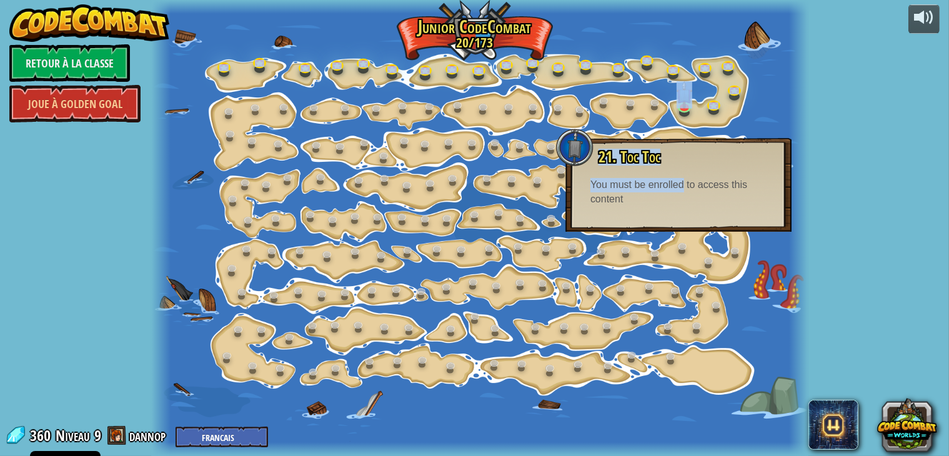
click at [622, 165] on div "21. Toc Toc You can hit crates to break them open. You must be enrolled to acce…" at bounding box center [678, 178] width 201 height 58
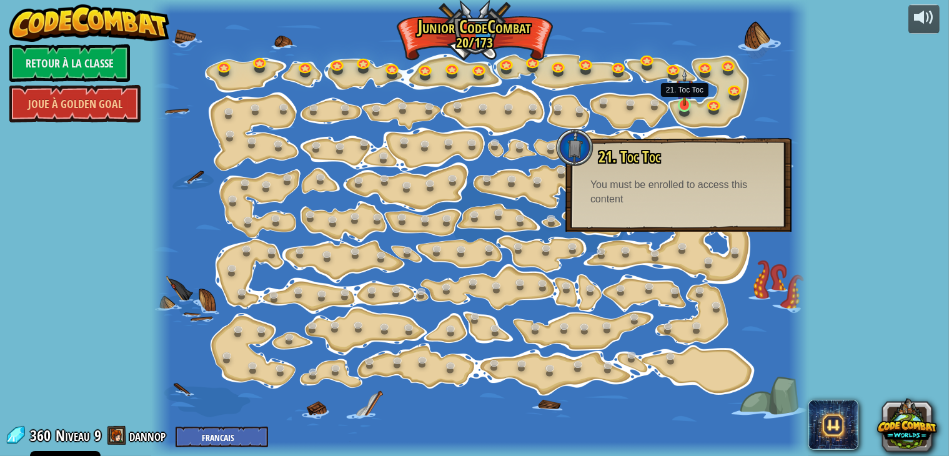
click at [683, 99] on img at bounding box center [684, 87] width 16 height 37
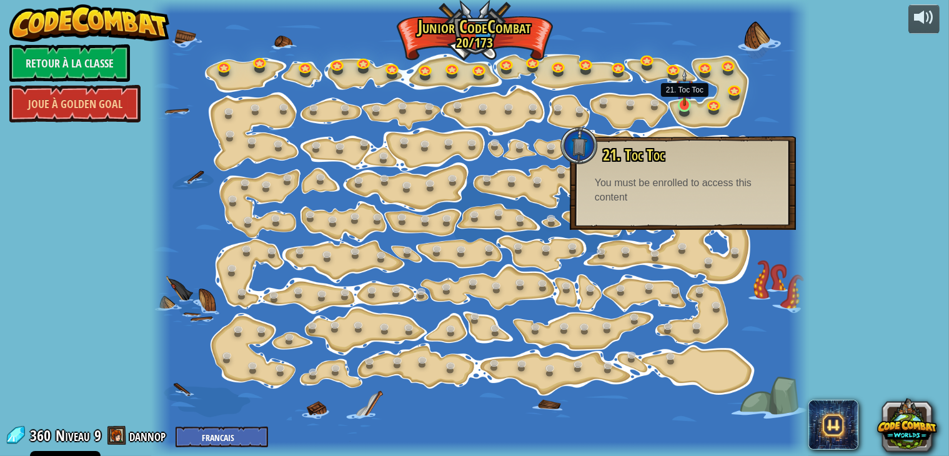
click at [683, 99] on img at bounding box center [684, 87] width 16 height 37
drag, startPoint x: 624, startPoint y: 174, endPoint x: 581, endPoint y: 144, distance: 52.5
click at [582, 147] on div "21. Toc Toc You can hit crates to break them open. You must be enrolled to acce…" at bounding box center [682, 176] width 201 height 58
click at [581, 144] on div at bounding box center [578, 145] width 37 height 37
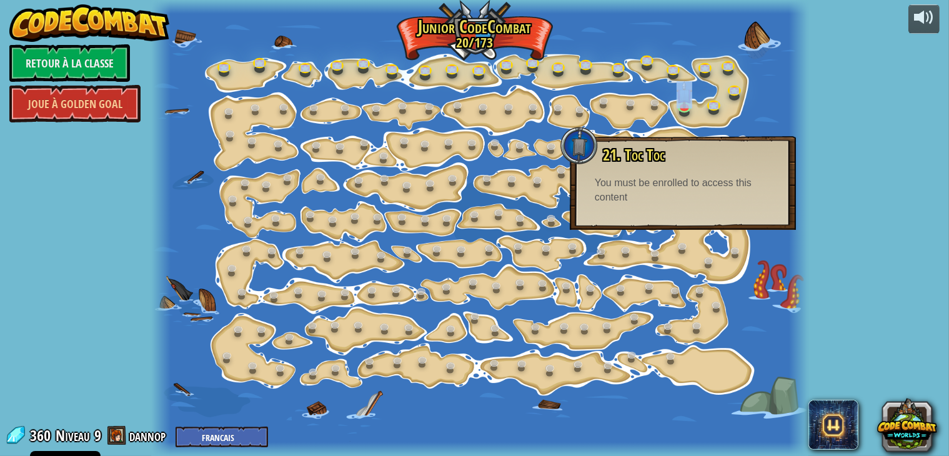
drag, startPoint x: 581, startPoint y: 144, endPoint x: 756, endPoint y: 100, distance: 180.4
click at [756, 100] on div "15. Changement d'étape Change les arguments step. 15a. Step Change A (entraînem…" at bounding box center [479, 228] width 657 height 456
click at [756, 100] on div at bounding box center [479, 228] width 657 height 456
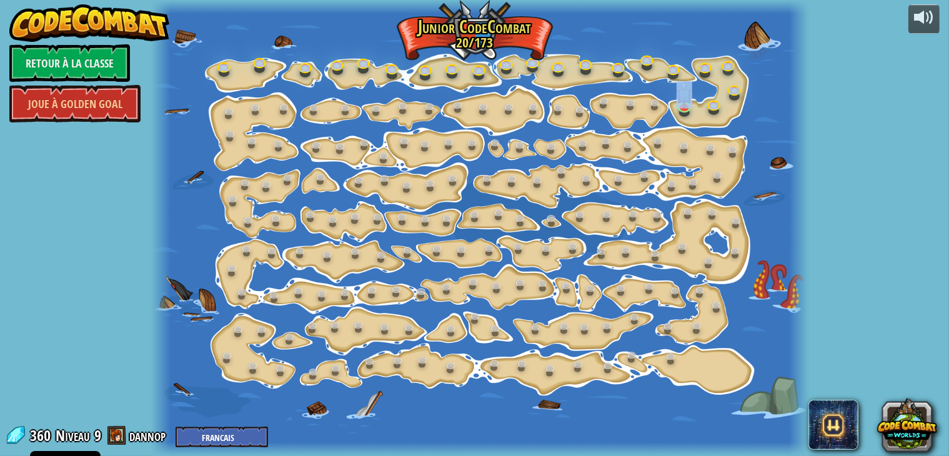
click at [756, 100] on div at bounding box center [479, 228] width 657 height 456
drag, startPoint x: 756, startPoint y: 100, endPoint x: 684, endPoint y: 104, distance: 72.6
click at [684, 104] on div "15. Changement d'étape Change les arguments step. 15a. Step Change A (entraînem…" at bounding box center [479, 228] width 657 height 456
click at [684, 104] on img at bounding box center [684, 87] width 16 height 37
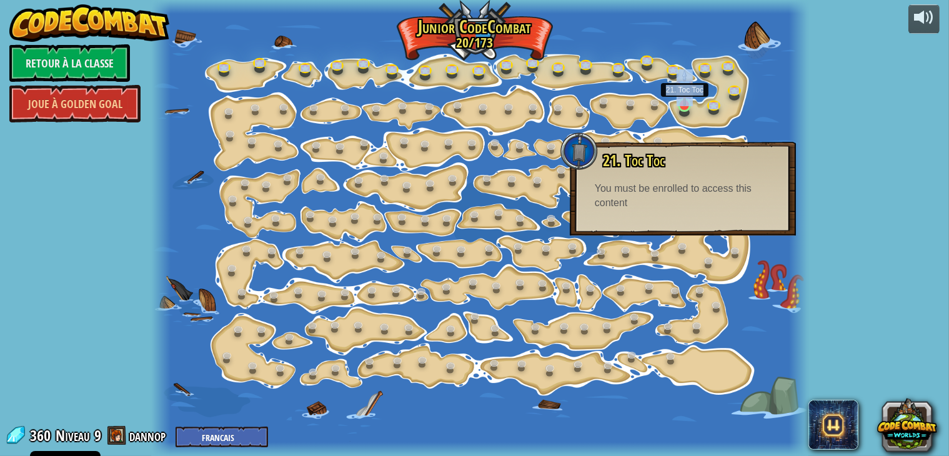
drag, startPoint x: 684, startPoint y: 104, endPoint x: 692, endPoint y: 98, distance: 10.2
click at [692, 98] on img at bounding box center [684, 87] width 16 height 37
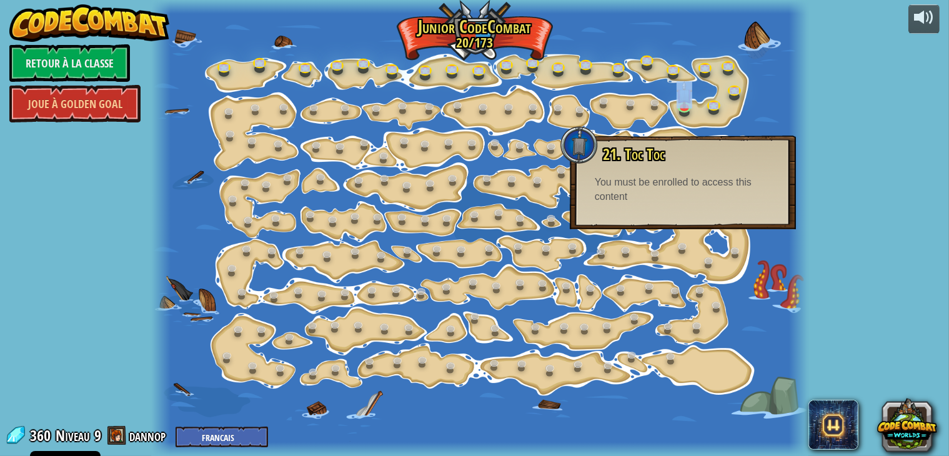
click at [755, 99] on div at bounding box center [479, 228] width 657 height 456
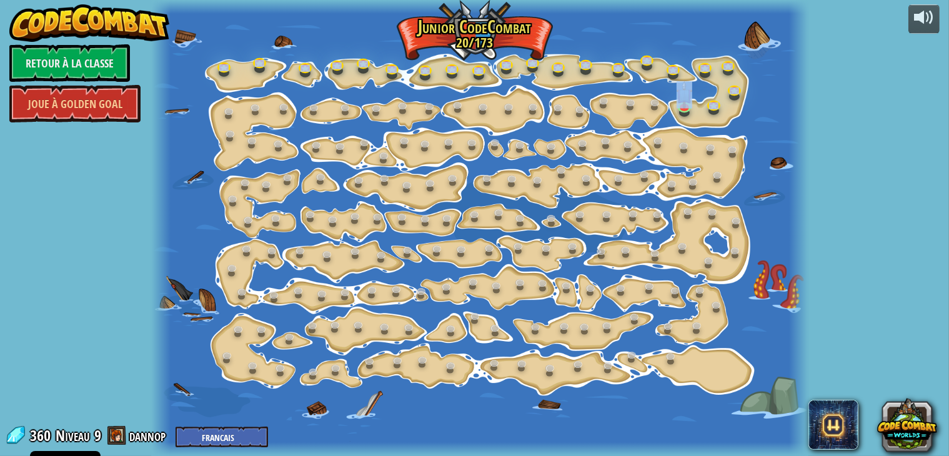
click at [601, 69] on div at bounding box center [479, 228] width 657 height 456
click at [680, 121] on div at bounding box center [479, 228] width 657 height 456
click at [678, 103] on img at bounding box center [684, 87] width 16 height 37
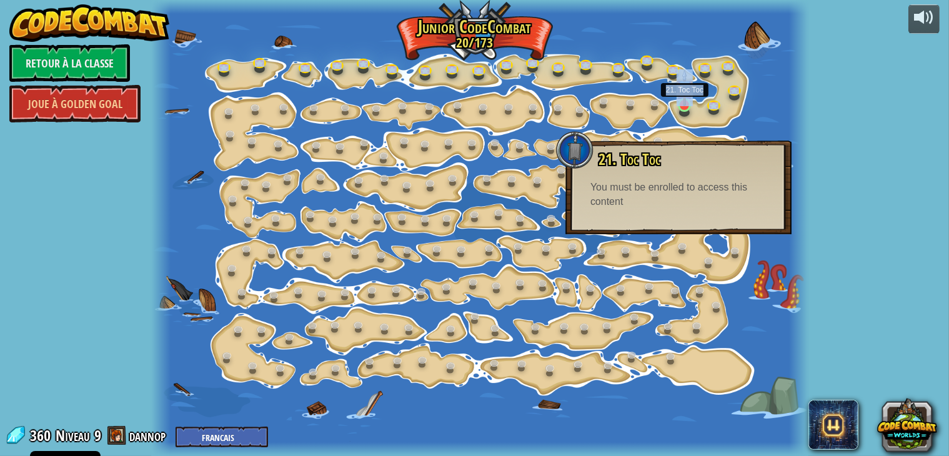
click at [678, 103] on img at bounding box center [684, 87] width 16 height 37
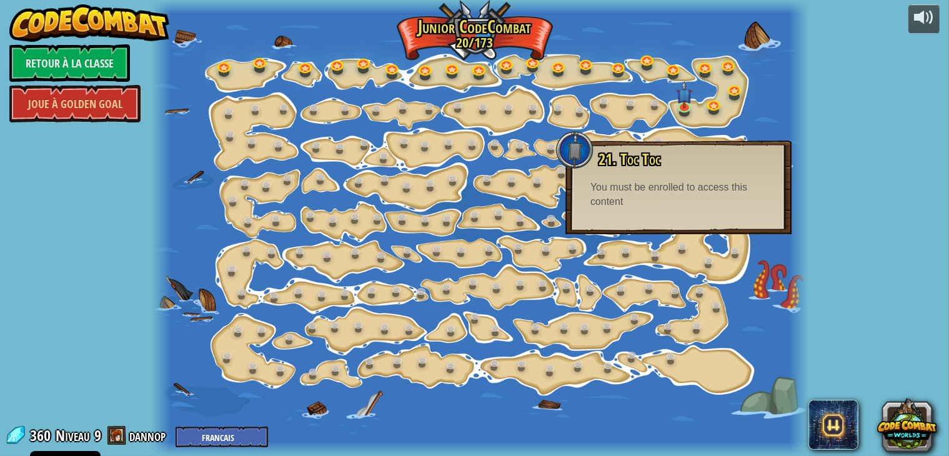
click at [757, 145] on div "21. Toc Toc You can hit crates to break them open. You must be enrolled to acce…" at bounding box center [678, 188] width 226 height 94
click at [219, 73] on link at bounding box center [225, 66] width 25 height 25
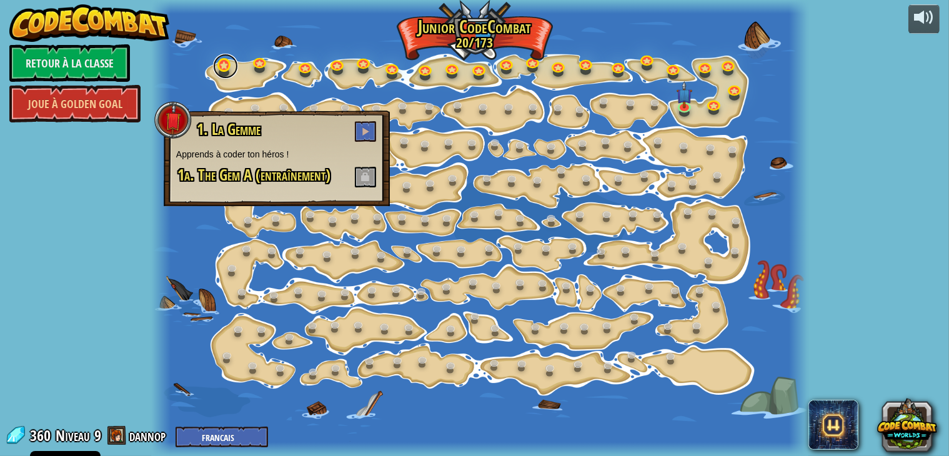
click at [222, 63] on link at bounding box center [225, 66] width 25 height 25
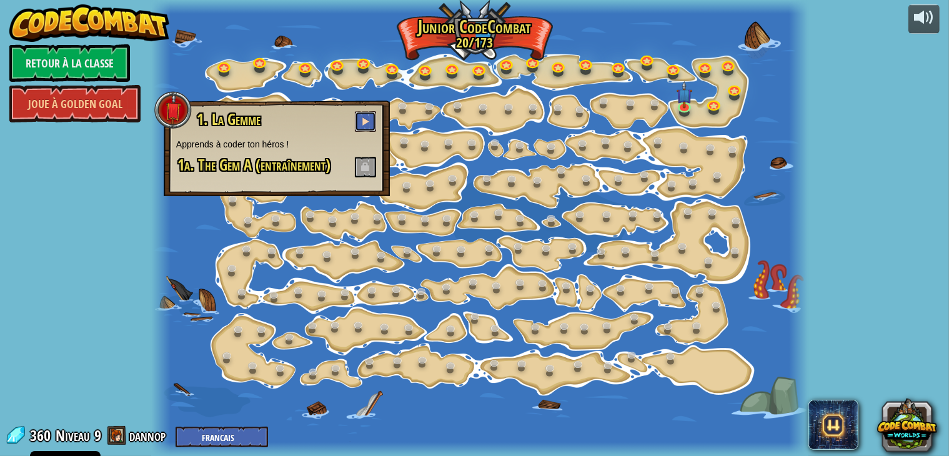
click at [368, 126] on span at bounding box center [365, 121] width 9 height 9
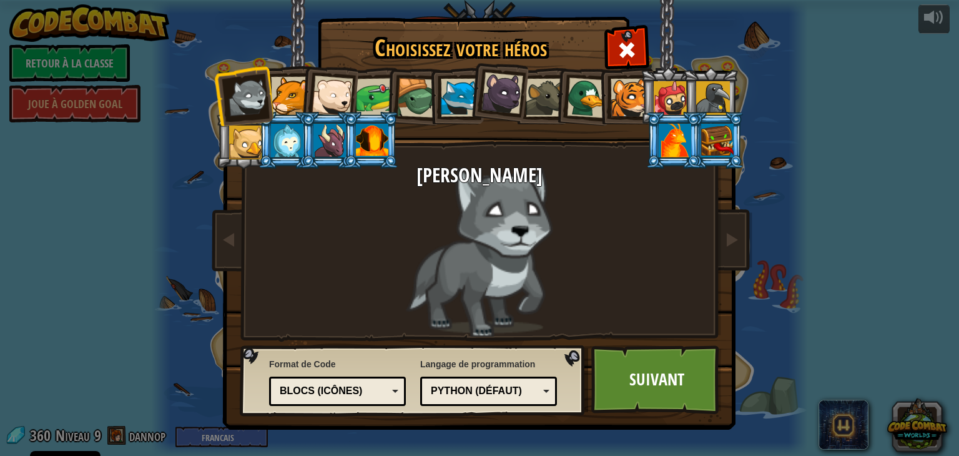
click at [350, 404] on div "Format de Code `code` de texte Blocs et code Blocs Blocs (icônes) Blocs (icônes…" at bounding box center [337, 382] width 137 height 54
click at [345, 397] on div "Blocs (icônes)" at bounding box center [334, 391] width 108 height 14
drag, startPoint x: 694, startPoint y: 392, endPoint x: 687, endPoint y: 391, distance: 7.5
click at [687, 391] on link "Suivant" at bounding box center [656, 379] width 131 height 69
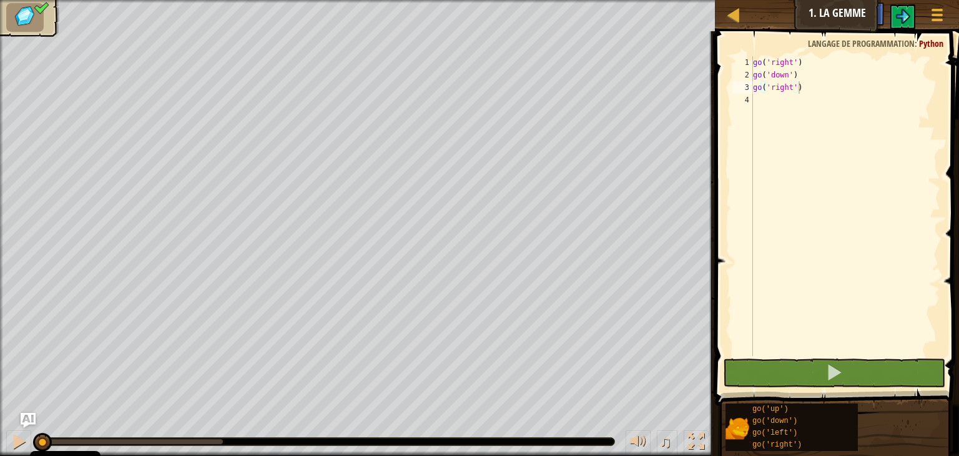
drag, startPoint x: 730, startPoint y: 200, endPoint x: 758, endPoint y: 207, distance: 28.2
click at [758, 207] on div "go('right') 1 2 3 4 go ( 'right' ) go ( 'down' ) go ( 'right' ) ההההההההההההההה…" at bounding box center [835, 206] width 210 height 300
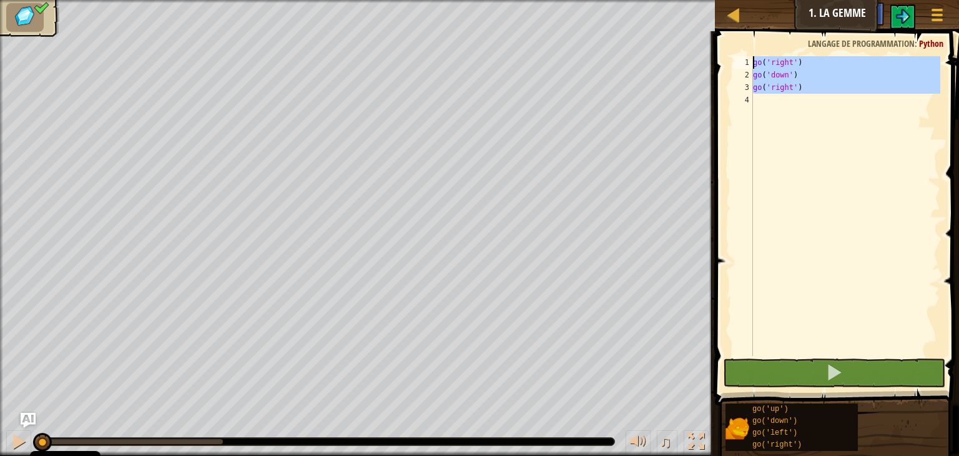
click at [665, 67] on div "Carte Junior 1. La Gemme Menu du jeu Ask AI 1 ההההההההההההההההההההההההההההההההה…" at bounding box center [479, 228] width 959 height 456
type textarea "go('right') go('down')"
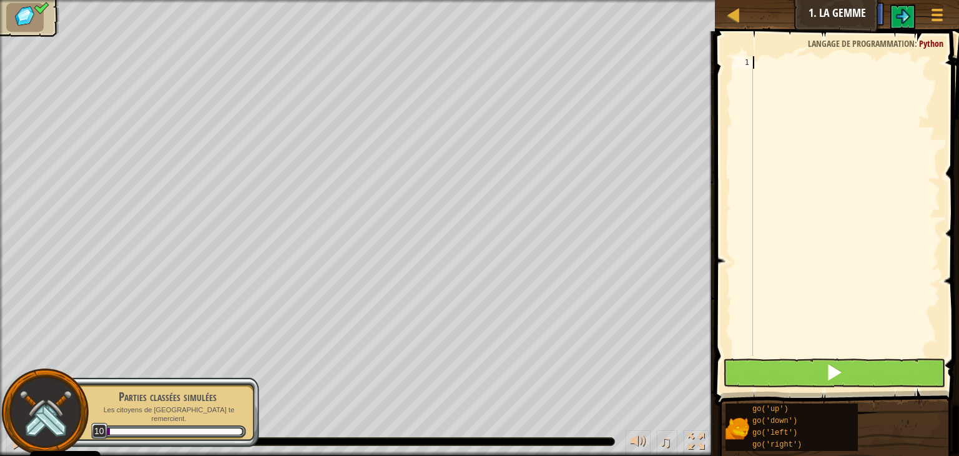
click at [793, 154] on div at bounding box center [846, 218] width 190 height 325
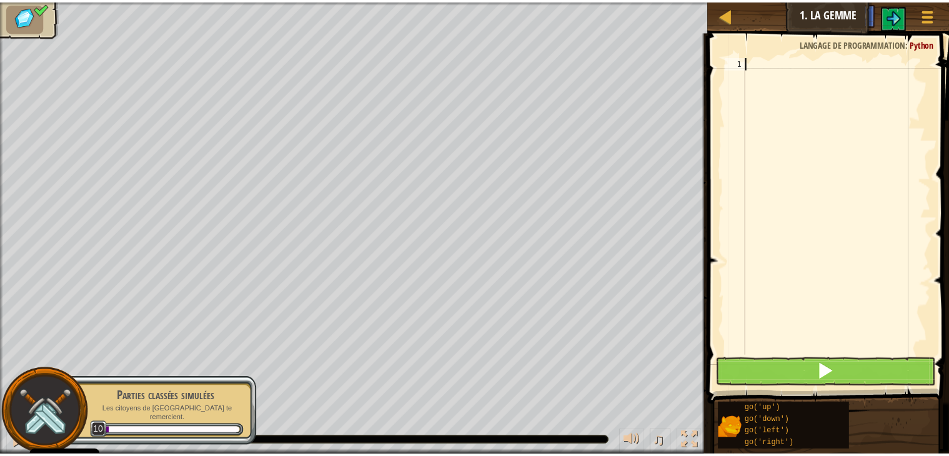
scroll to position [6, 0]
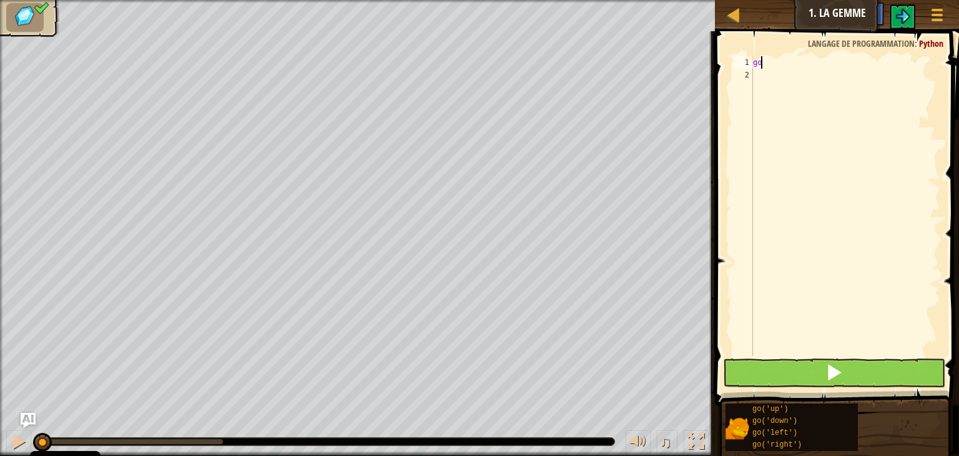
type textarea "g"
click at [849, 27] on div "Menu du jeu Ask AI" at bounding box center [898, 16] width 109 height 29
type textarea "vbc"
click at [889, 370] on button at bounding box center [834, 372] width 222 height 29
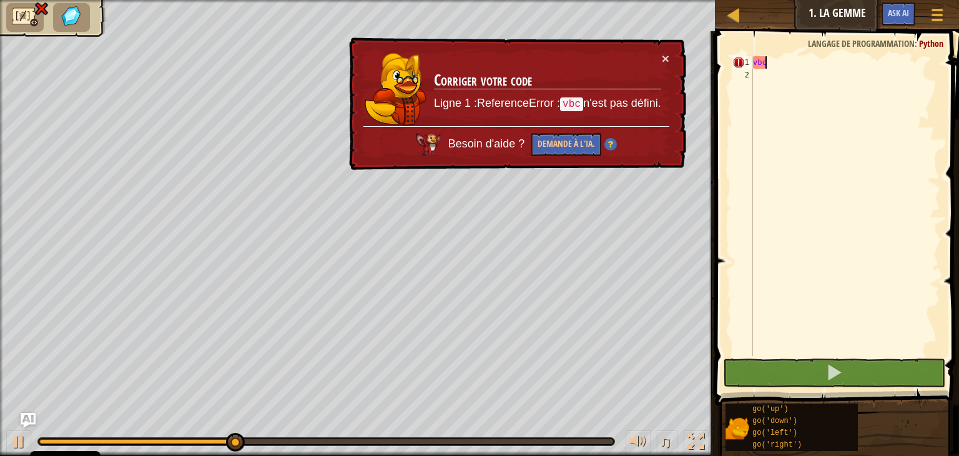
click at [661, 52] on td "Corriger votre code Ligne 1 :ReferenceError : vbc n'est pas défini." at bounding box center [547, 89] width 229 height 74
click at [667, 55] on button "×" at bounding box center [665, 58] width 7 height 13
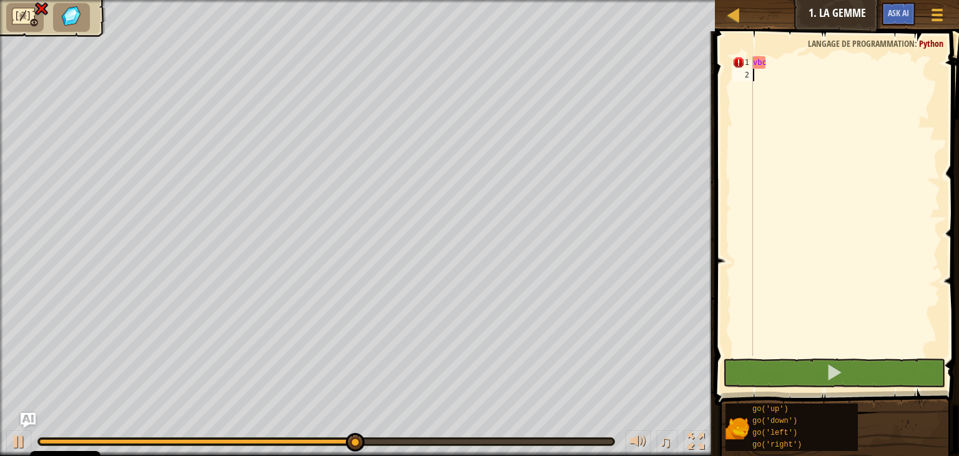
click at [775, 69] on div "vbc" at bounding box center [846, 218] width 190 height 325
type textarea "v"
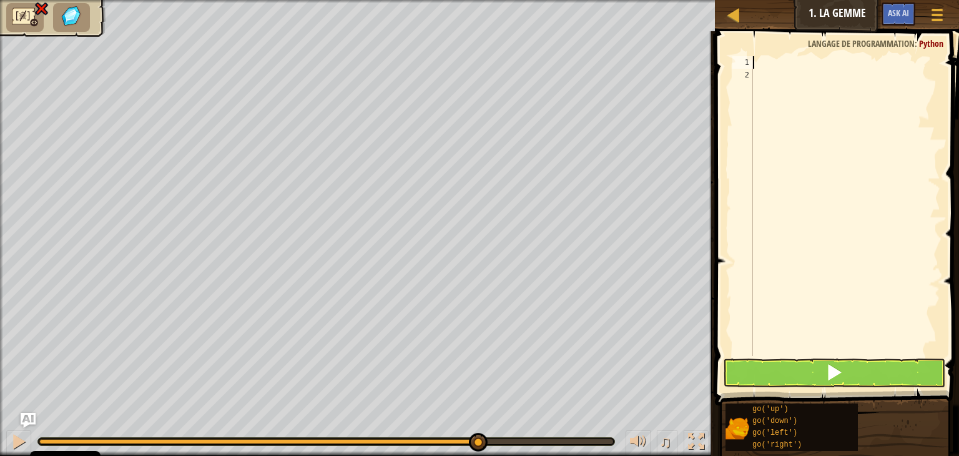
type textarea "r"
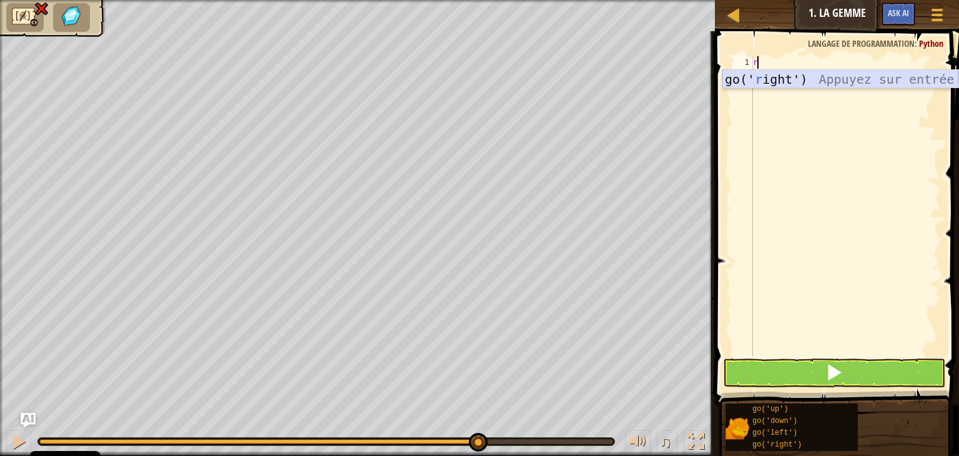
click at [806, 81] on div "go(' r ight') Appuyez sur entrée" at bounding box center [841, 98] width 236 height 56
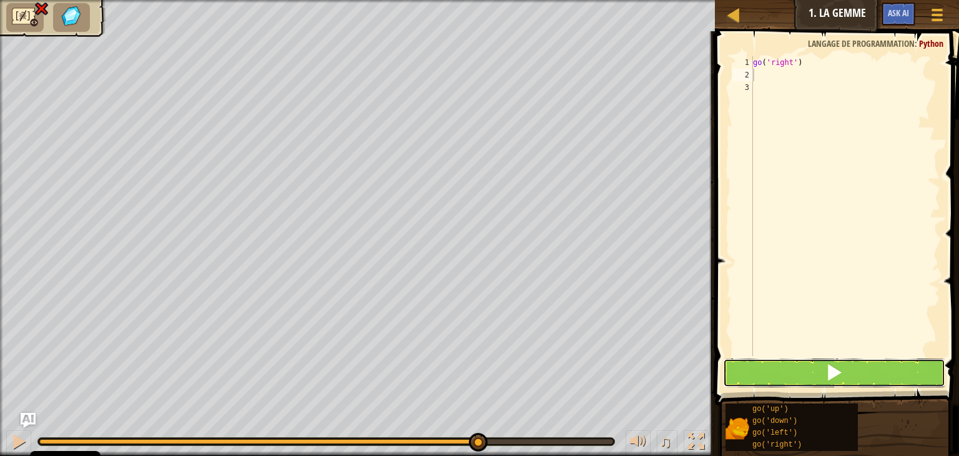
click at [784, 375] on button at bounding box center [834, 372] width 222 height 29
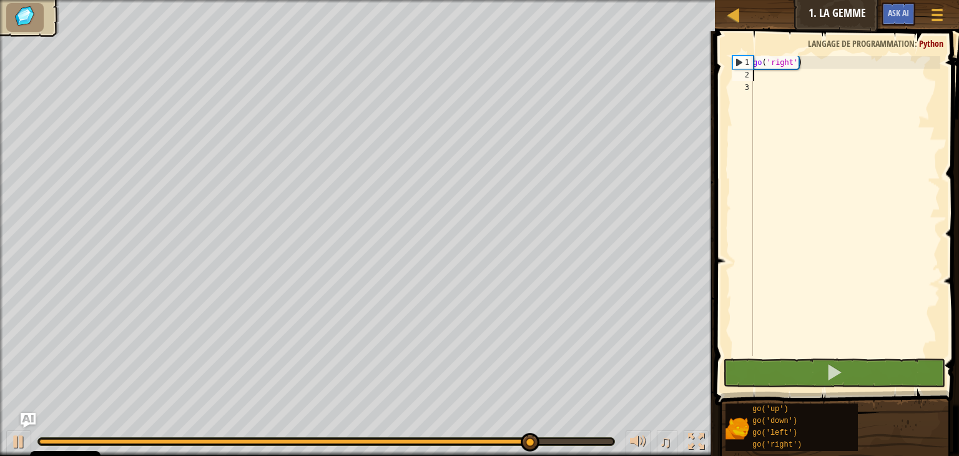
type textarea "d"
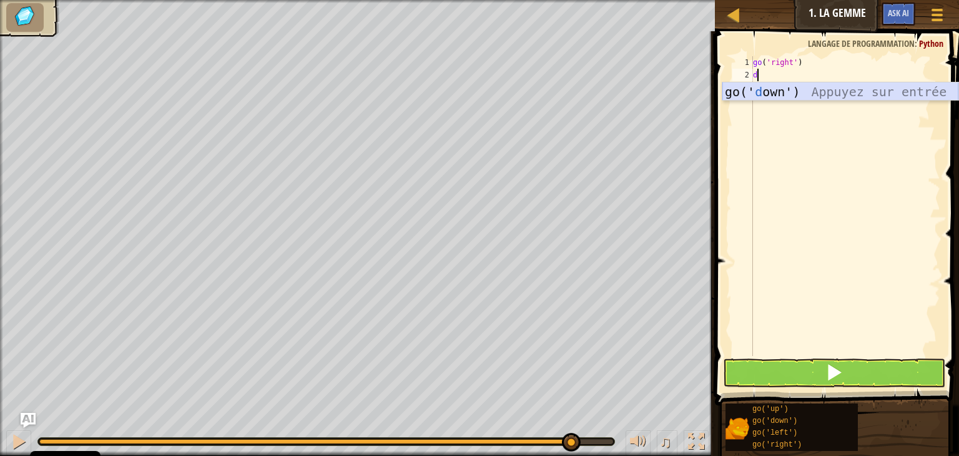
click at [817, 84] on div "go(' d own') Appuyez sur entrée" at bounding box center [841, 110] width 236 height 56
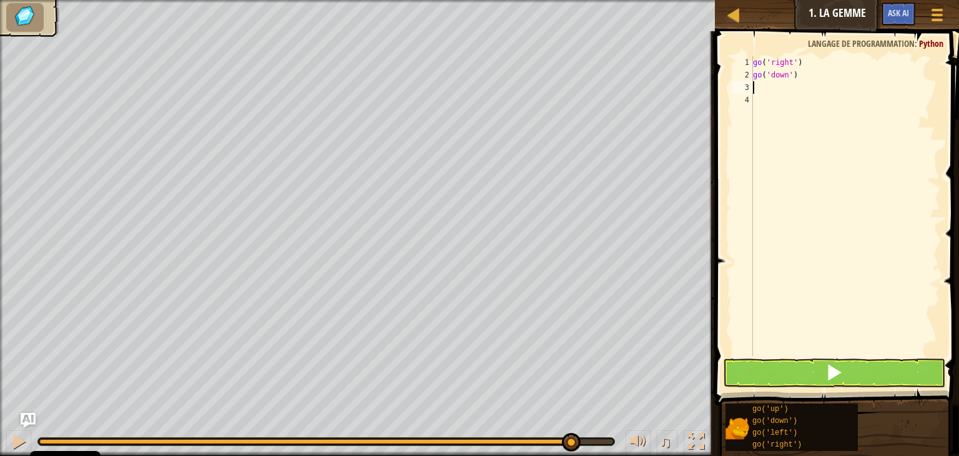
type textarea "r"
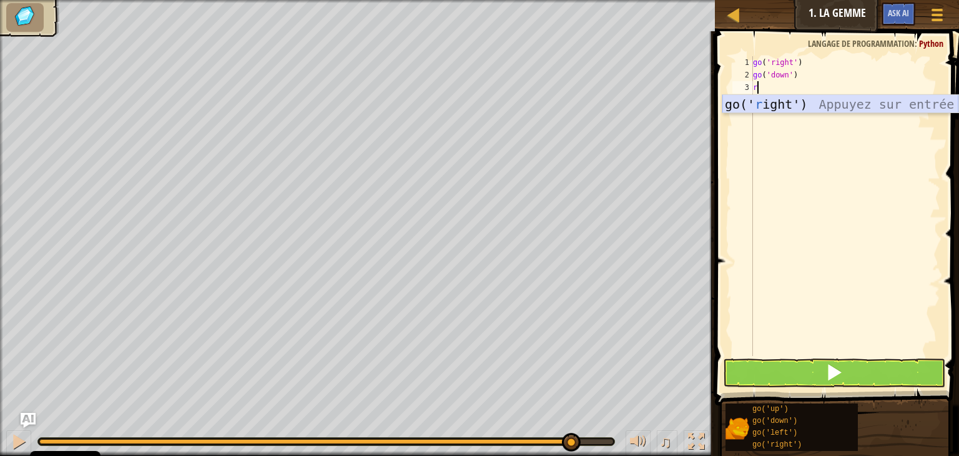
click at [806, 98] on div "go(' r ight') Appuyez sur entrée" at bounding box center [841, 123] width 236 height 56
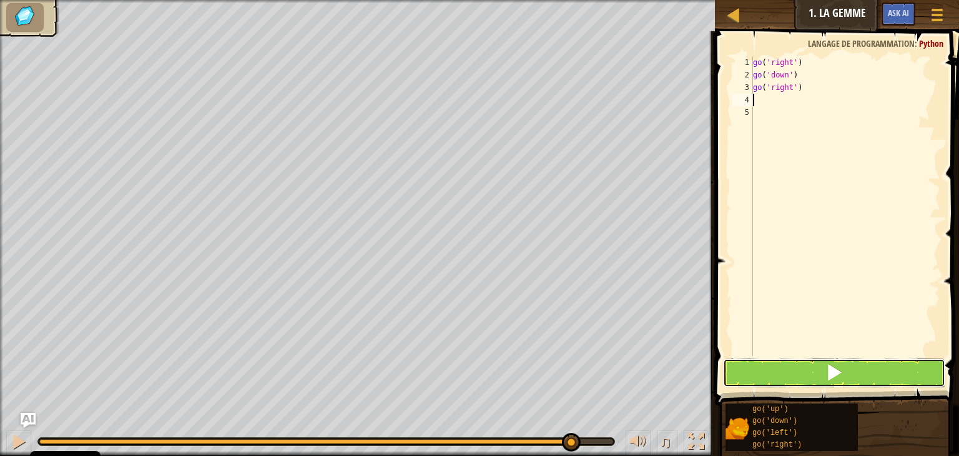
click at [840, 369] on span at bounding box center [834, 371] width 17 height 17
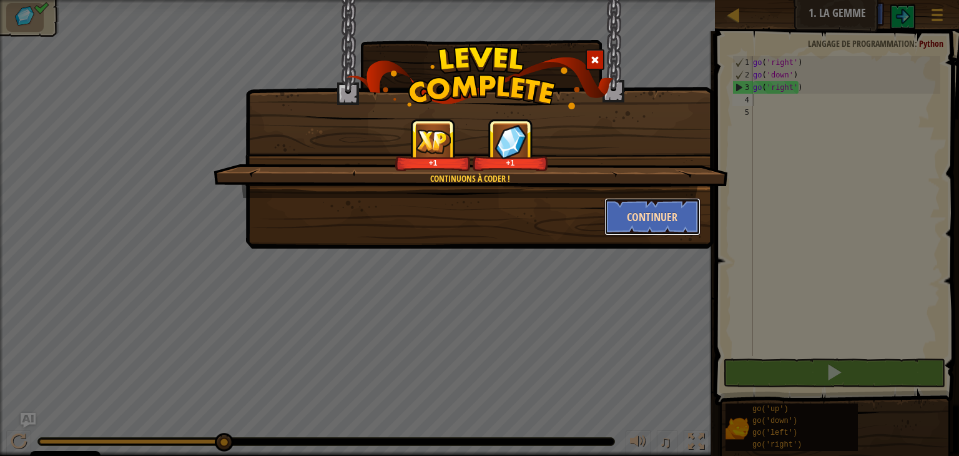
click at [654, 204] on button "Continuer" at bounding box center [653, 216] width 97 height 37
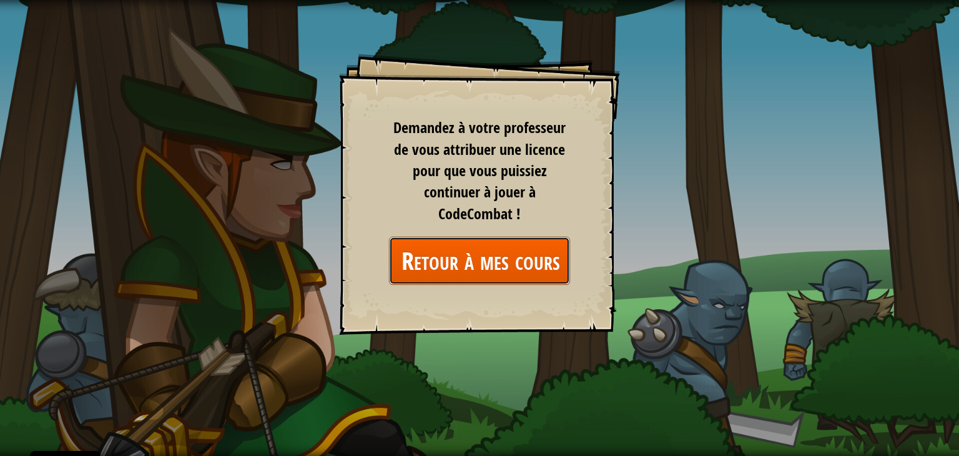
click at [525, 263] on link "Retour à mes cours" at bounding box center [479, 261] width 181 height 48
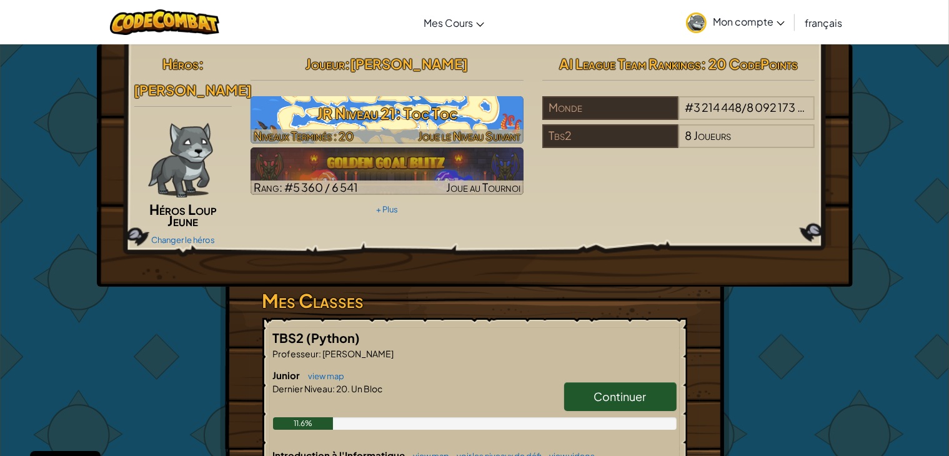
click at [469, 103] on h3 "JR Niveau 21: Toc Toc" at bounding box center [386, 113] width 273 height 28
select select "fr"
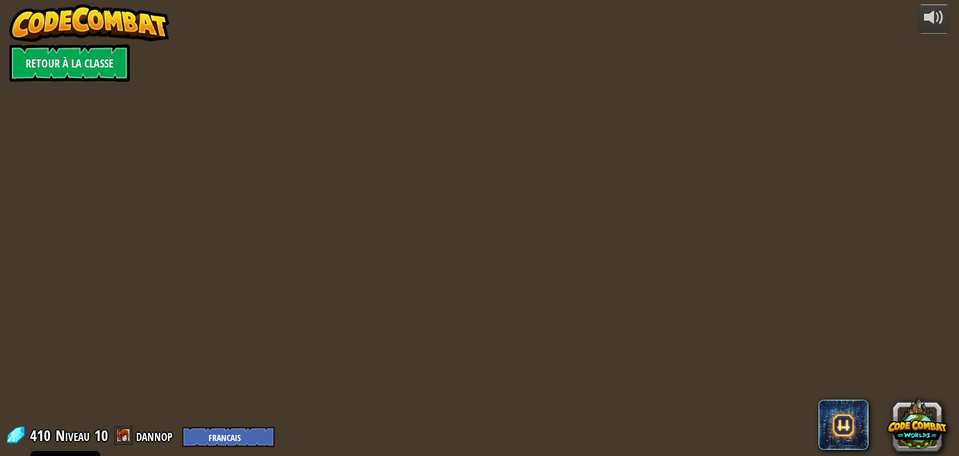
select select "fr"
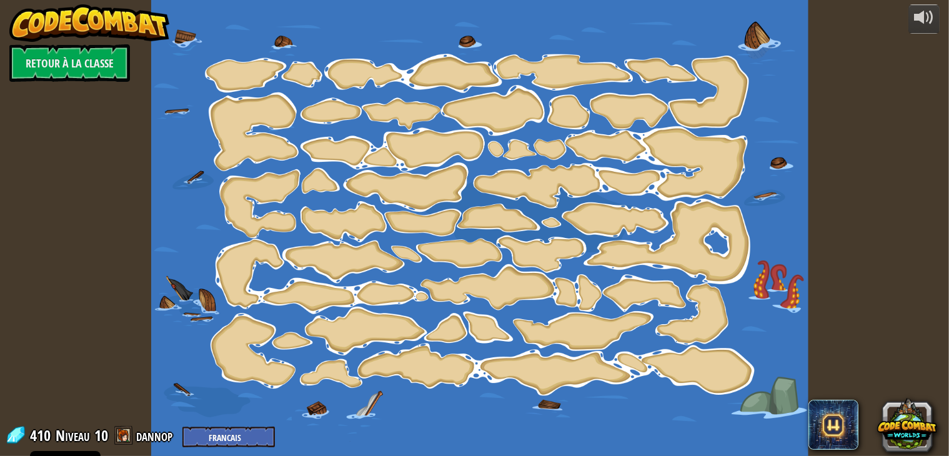
select select "fr"
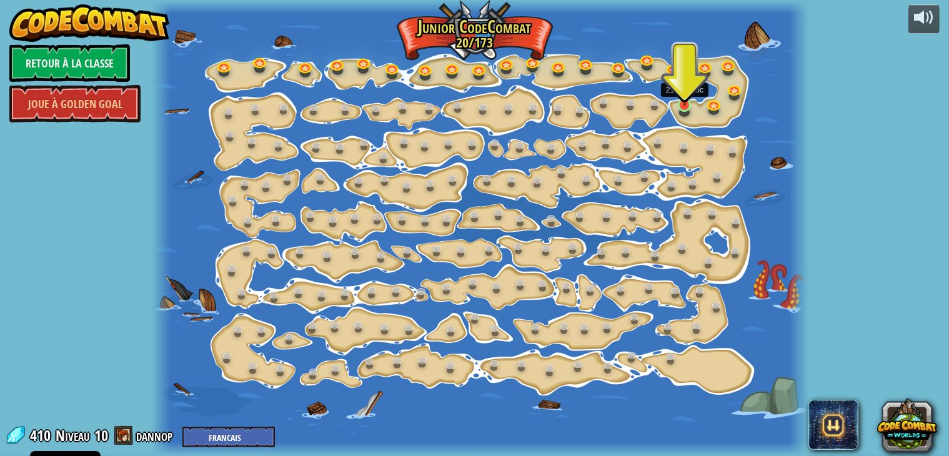
click at [687, 86] on img at bounding box center [684, 87] width 16 height 37
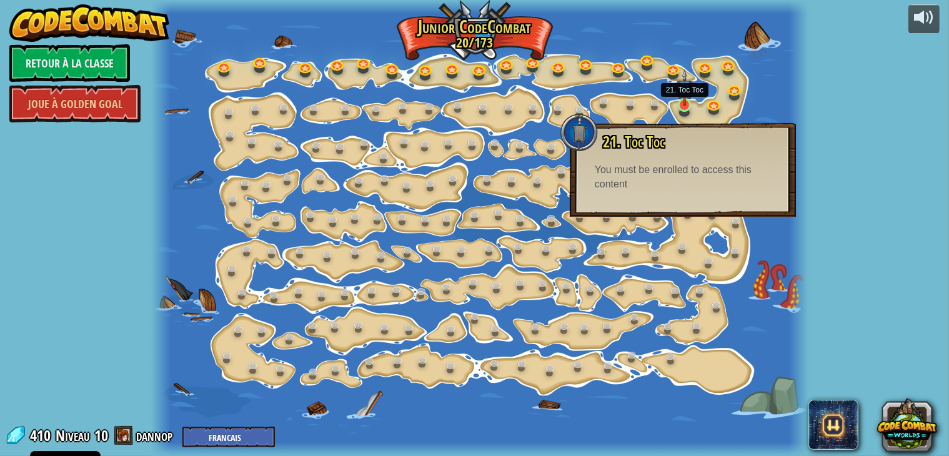
click at [687, 94] on img at bounding box center [684, 87] width 16 height 37
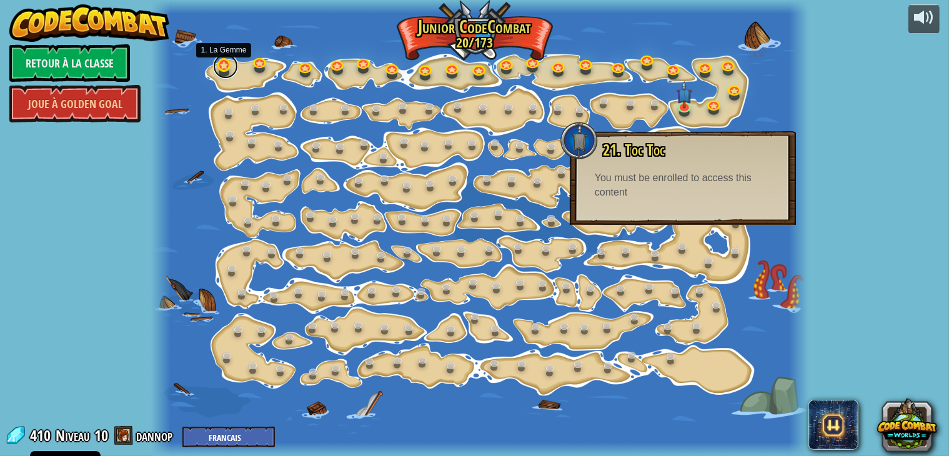
click at [220, 67] on link at bounding box center [225, 66] width 25 height 25
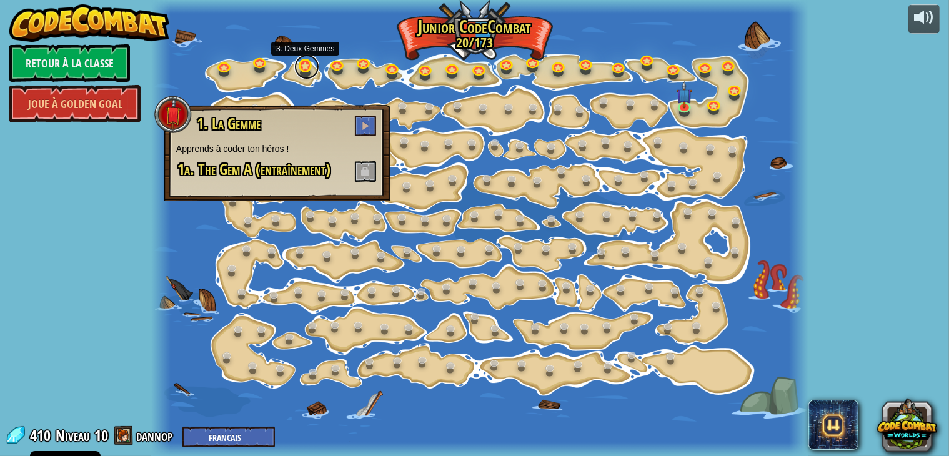
click at [295, 72] on div "15. Changement d'étape Change les arguments step. 15a. Step Change A (entraînem…" at bounding box center [479, 228] width 657 height 456
click at [305, 64] on link at bounding box center [306, 66] width 25 height 25
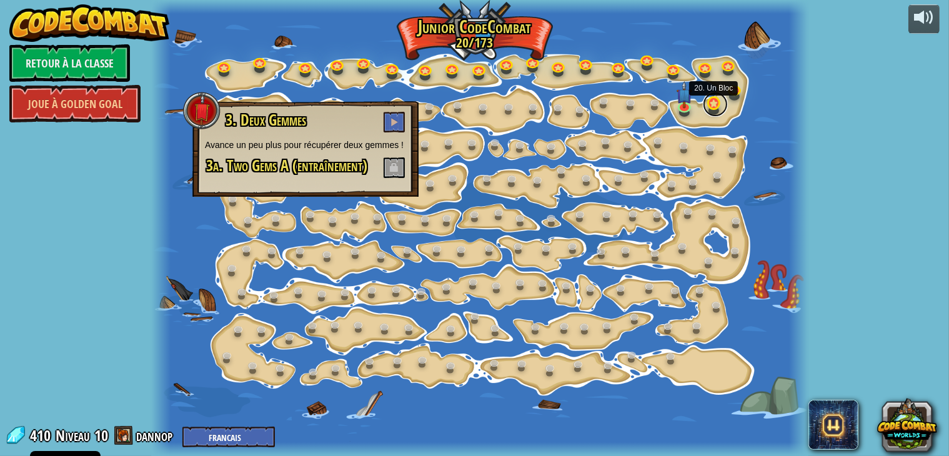
click at [712, 101] on link at bounding box center [715, 104] width 25 height 25
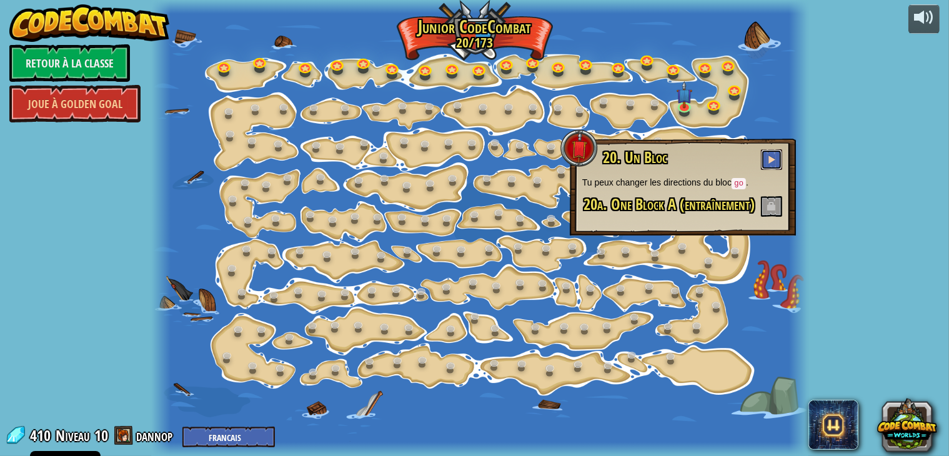
click at [776, 151] on button at bounding box center [771, 159] width 21 height 21
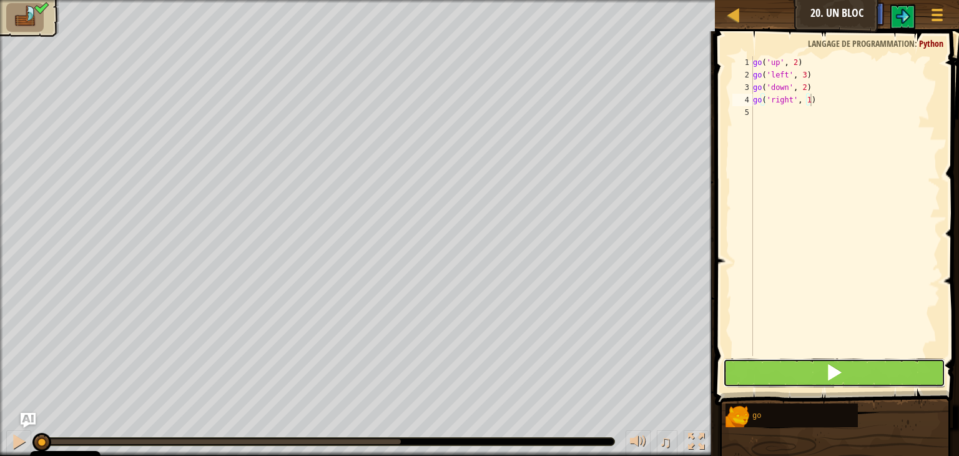
click at [794, 363] on button at bounding box center [834, 372] width 222 height 29
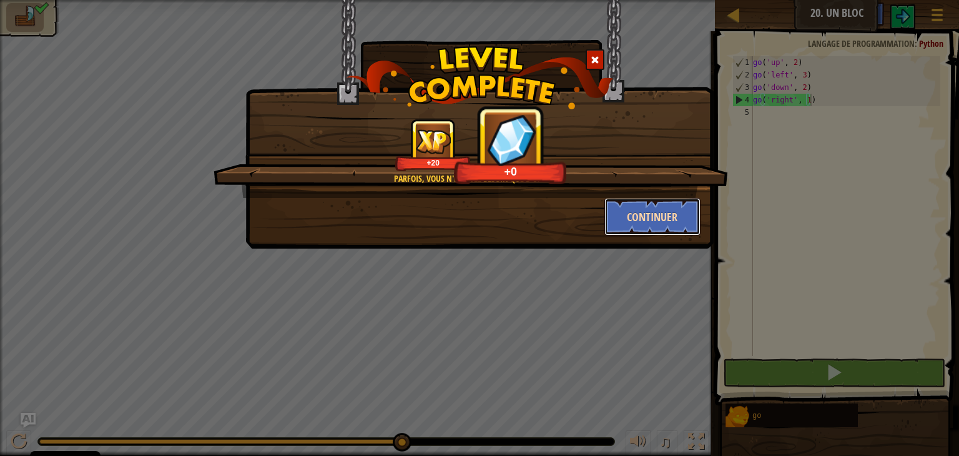
click at [653, 214] on button "Continuer" at bounding box center [653, 216] width 97 height 37
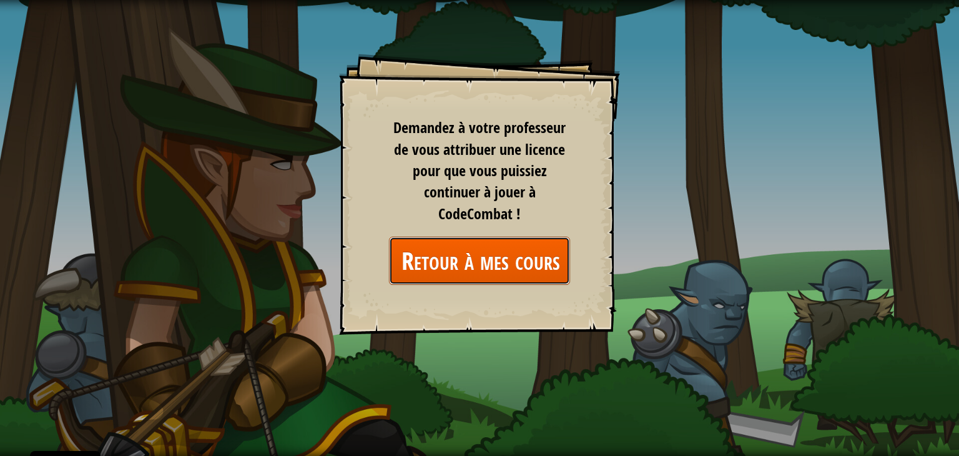
click at [537, 255] on link "Retour à mes cours" at bounding box center [479, 261] width 181 height 48
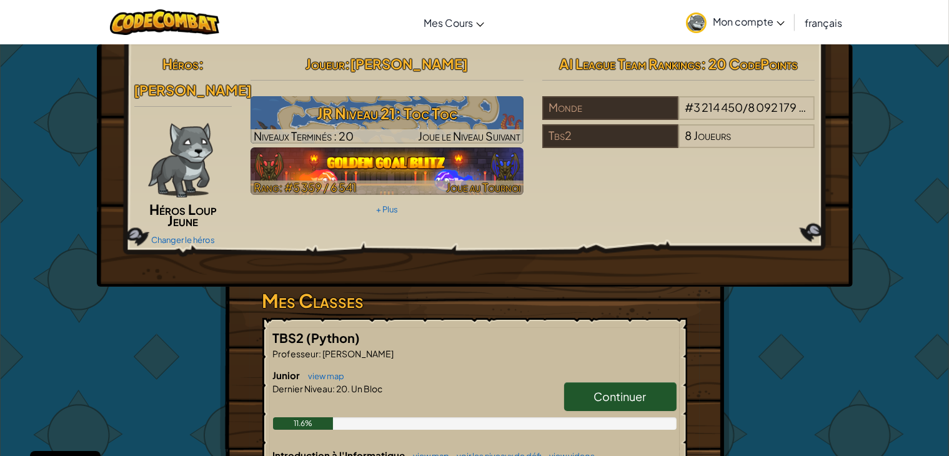
click at [385, 167] on img at bounding box center [386, 170] width 273 height 47
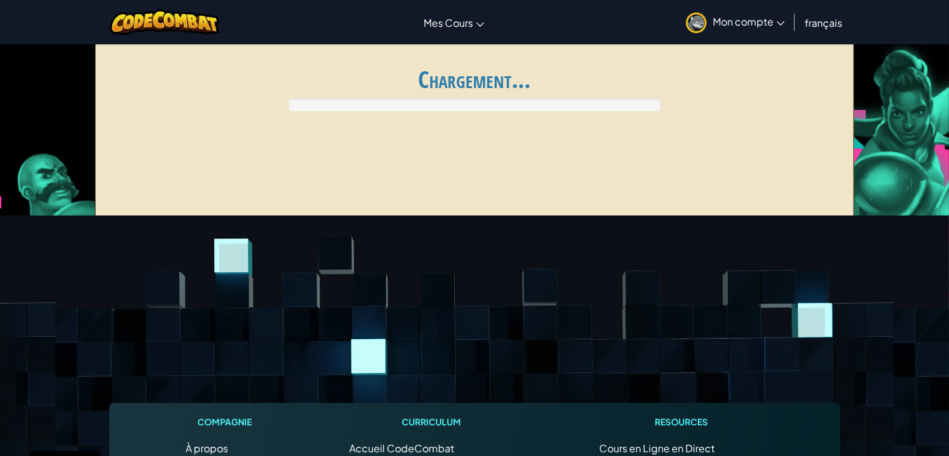
click at [385, 167] on div "Global AI League ends at [DATE] 07:59 Inscription à la Ligue IA Classement Mes …" at bounding box center [474, 134] width 759 height 187
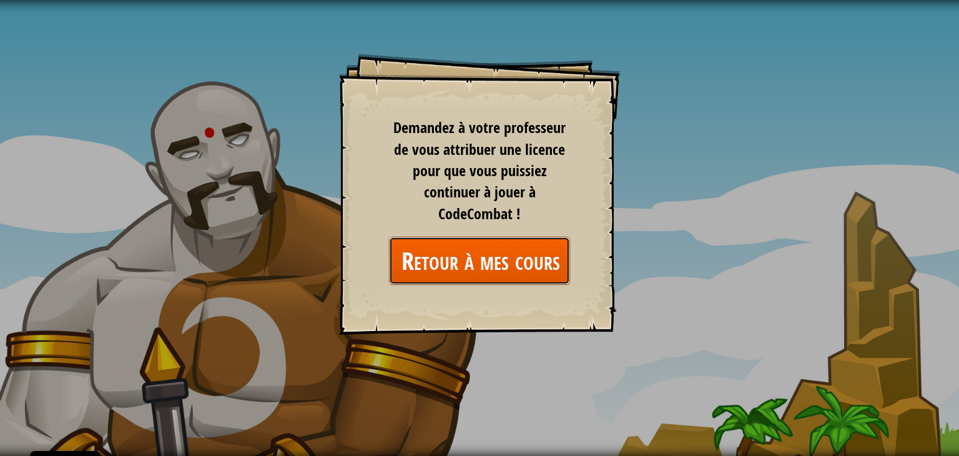
click at [461, 258] on link "Retour à mes cours" at bounding box center [479, 261] width 181 height 48
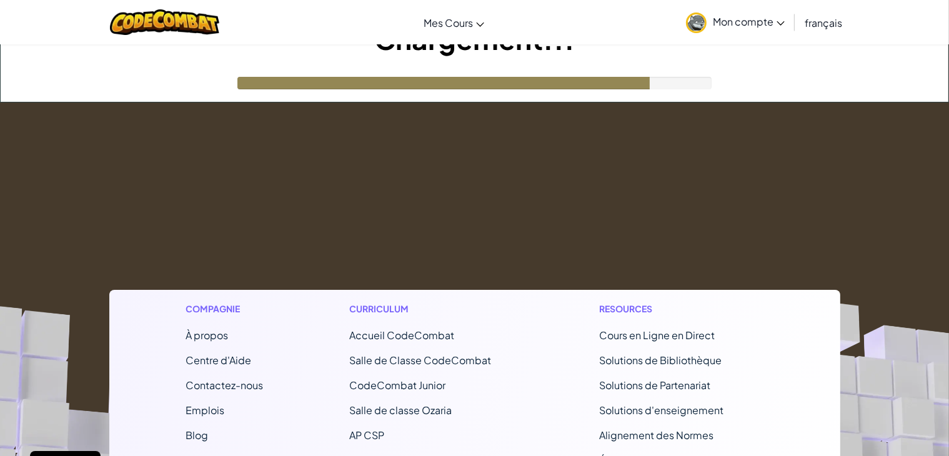
scroll to position [50, 0]
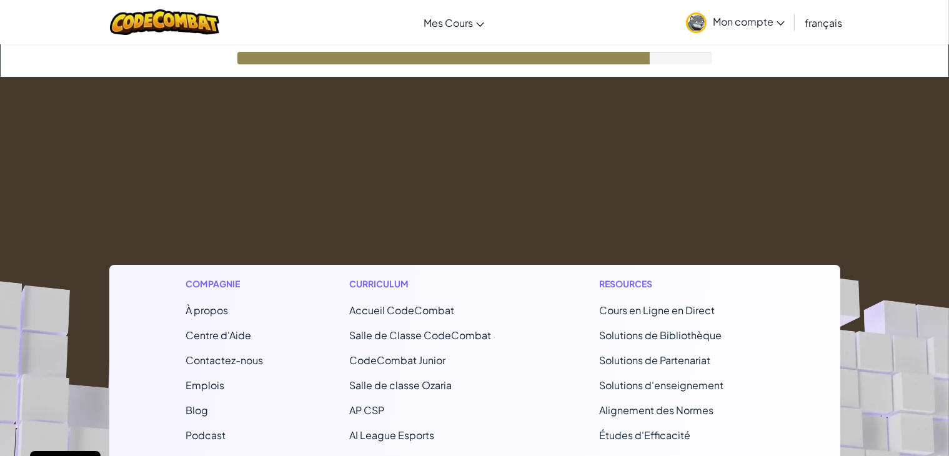
click at [515, 193] on footer "Compagnie À propos Centre d'Aide Contactez-nous Emplois Blog Podcast Curriculum…" at bounding box center [474, 422] width 949 height 691
drag, startPoint x: 515, startPoint y: 193, endPoint x: 508, endPoint y: 194, distance: 6.3
click at [508, 194] on footer "Compagnie À propos Centre d'Aide Contactez-nous Emplois Blog Podcast Curriculum…" at bounding box center [474, 422] width 949 height 691
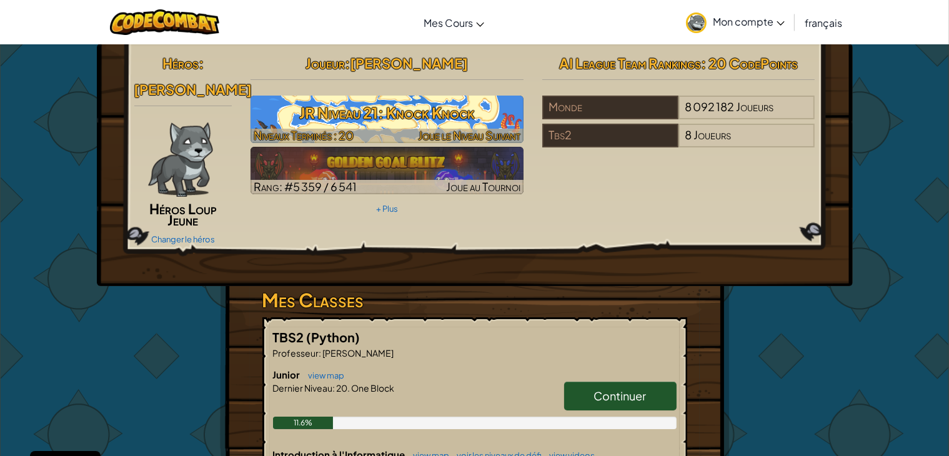
scroll to position [0, 0]
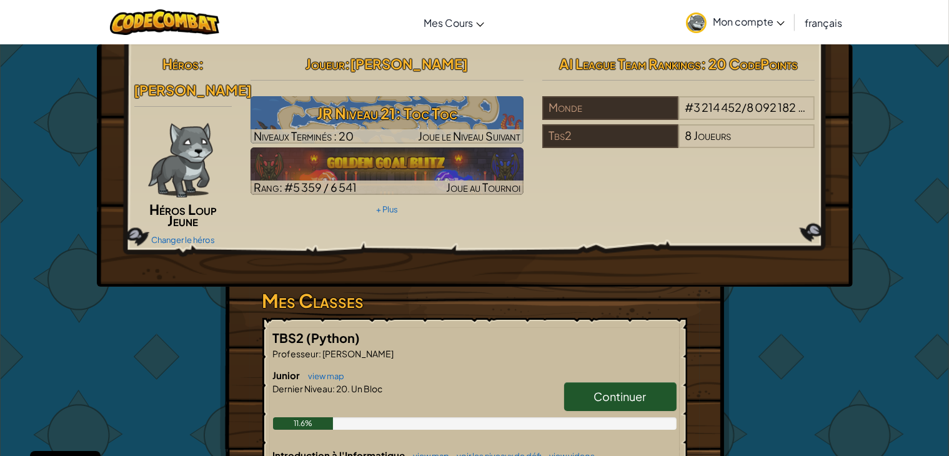
click at [787, 380] on div "Héros : [PERSON_NAME] Héros Loup Jeune Changer le héros Joueur : [PERSON_NAME] …" at bounding box center [474, 382] width 731 height 676
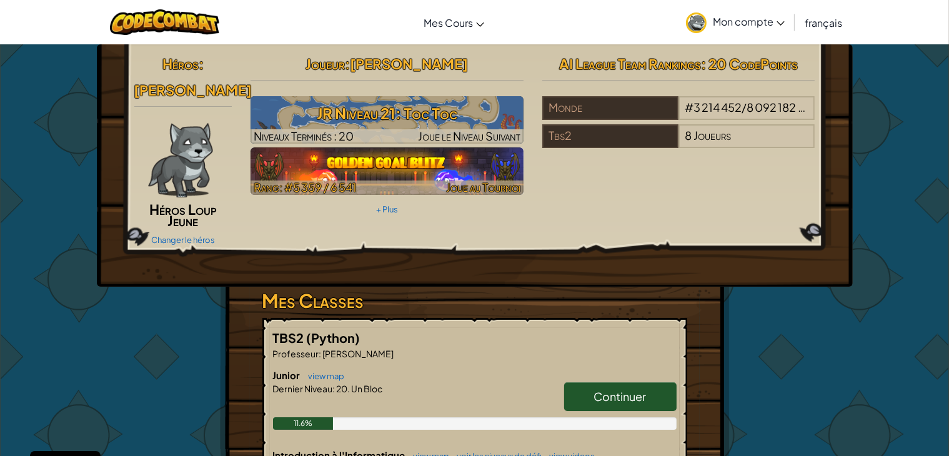
click at [405, 180] on link "Rang: #5 359 / 6 541 Joue au Tournoi" at bounding box center [386, 170] width 273 height 47
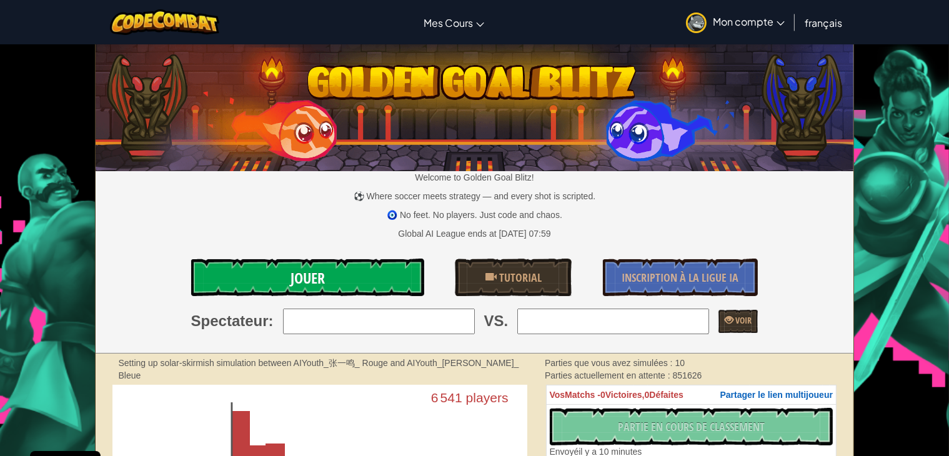
click at [260, 262] on link "Jouer" at bounding box center [307, 277] width 233 height 37
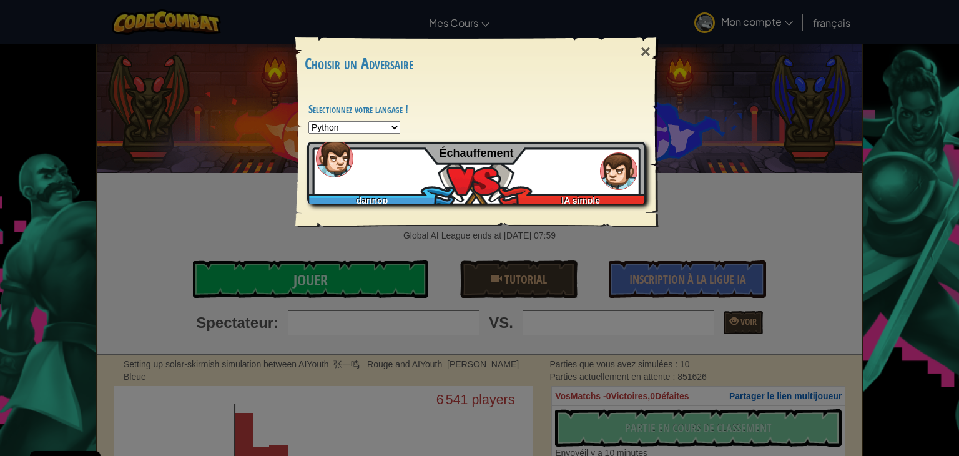
click at [340, 180] on div "dannop IA simple Échauffement" at bounding box center [476, 173] width 338 height 62
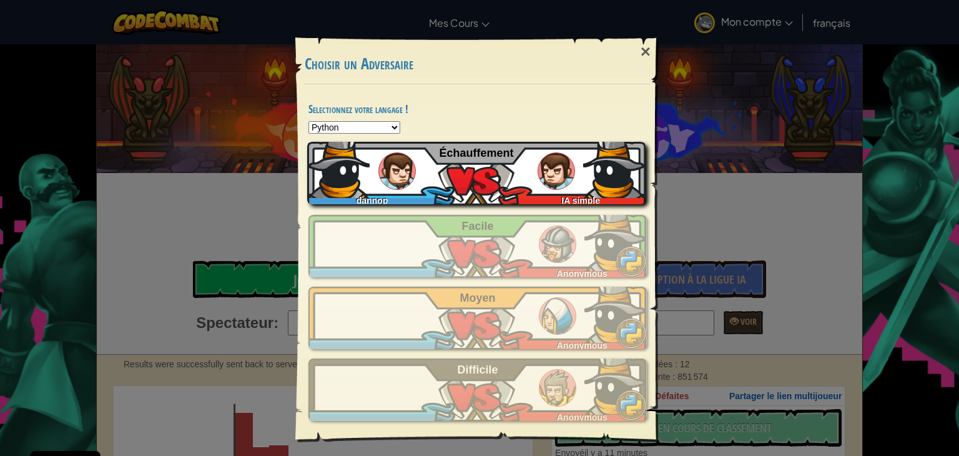
click at [573, 164] on img at bounding box center [556, 170] width 37 height 37
